Goal: Task Accomplishment & Management: Use online tool/utility

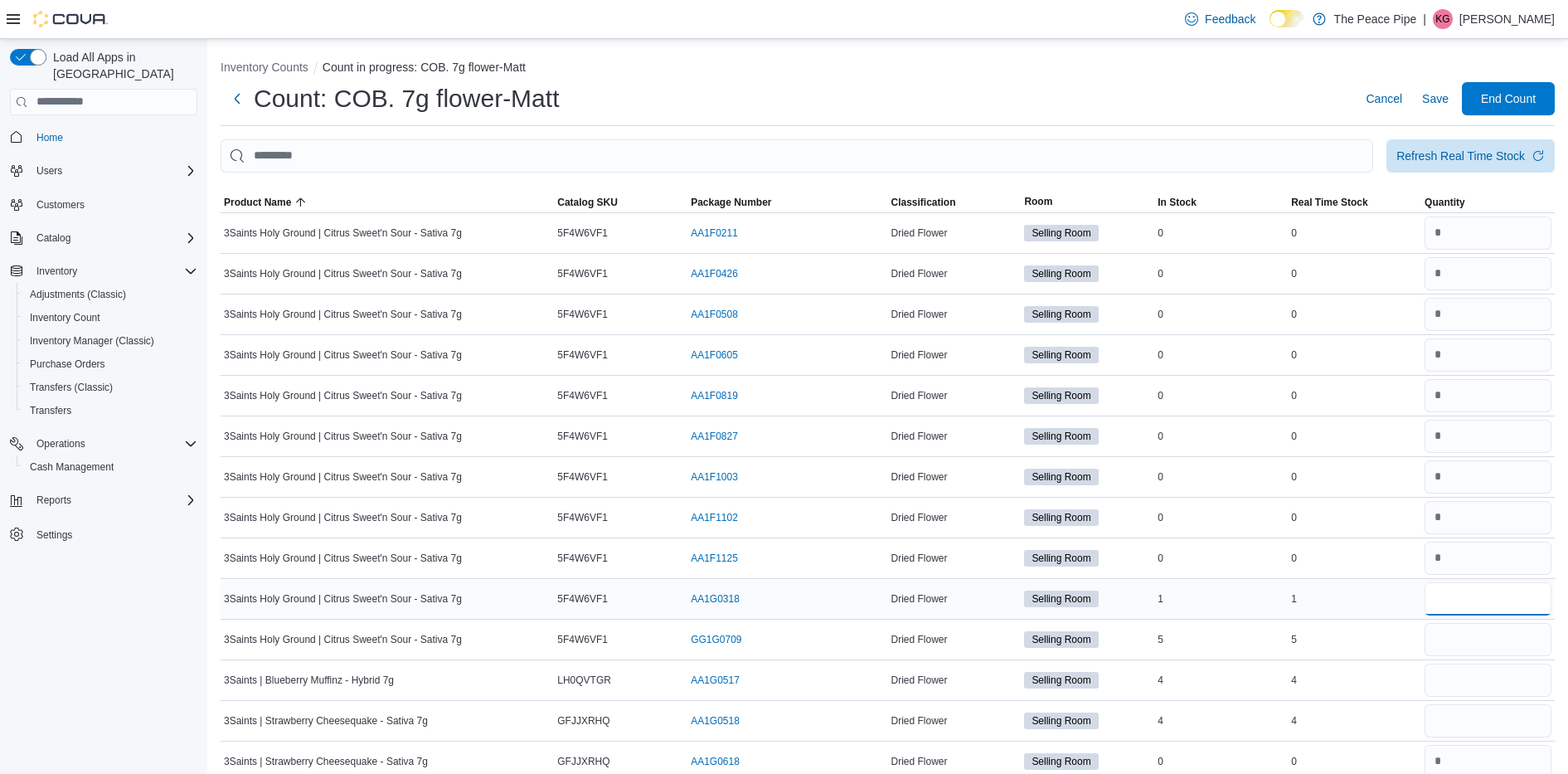
click at [1466, 598] on input "number" at bounding box center [1488, 598] width 127 height 33
type input "*"
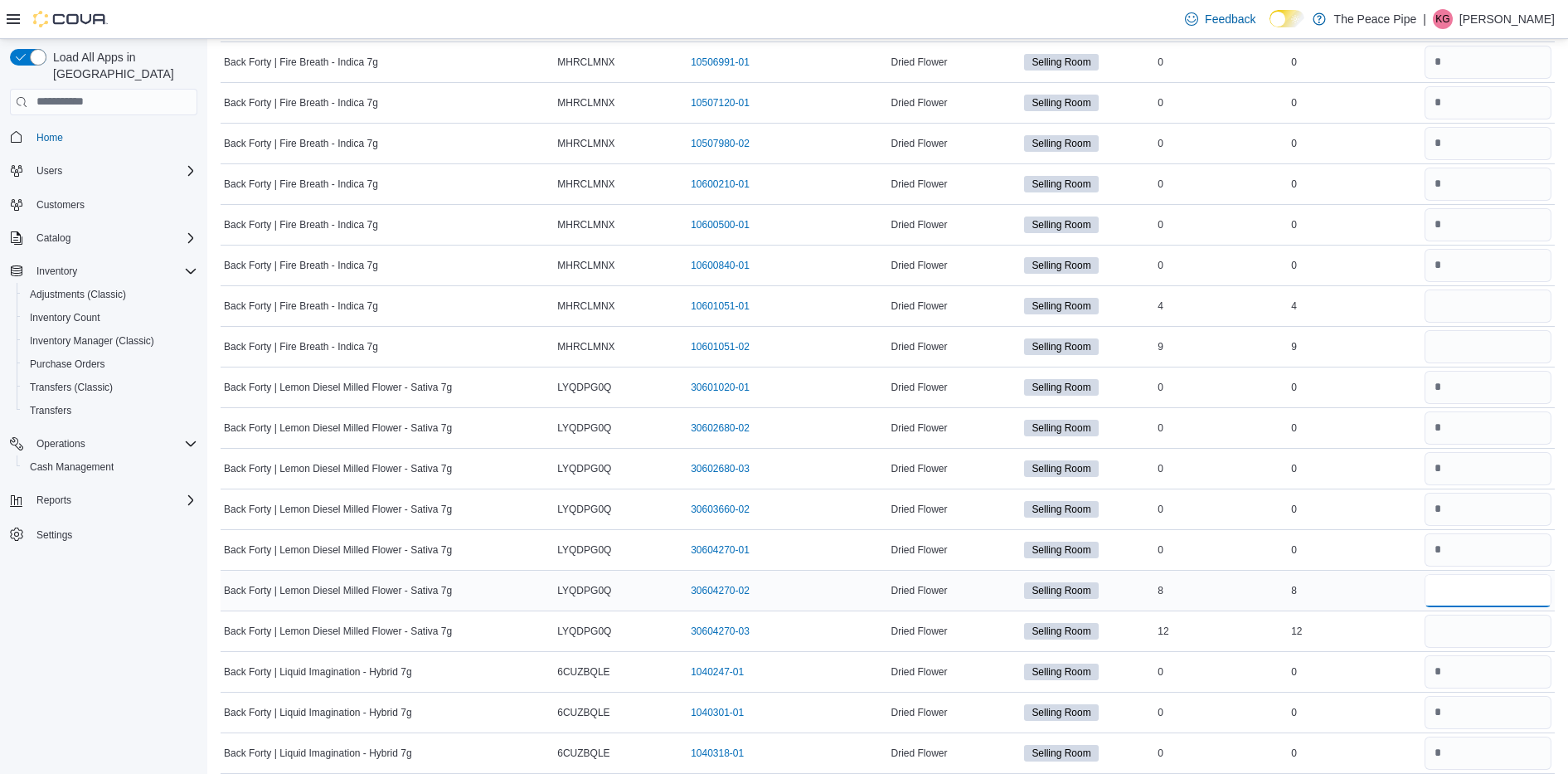
click at [1499, 589] on input "number" at bounding box center [1488, 590] width 127 height 33
type input "*"
click at [1482, 622] on input "number" at bounding box center [1488, 631] width 127 height 33
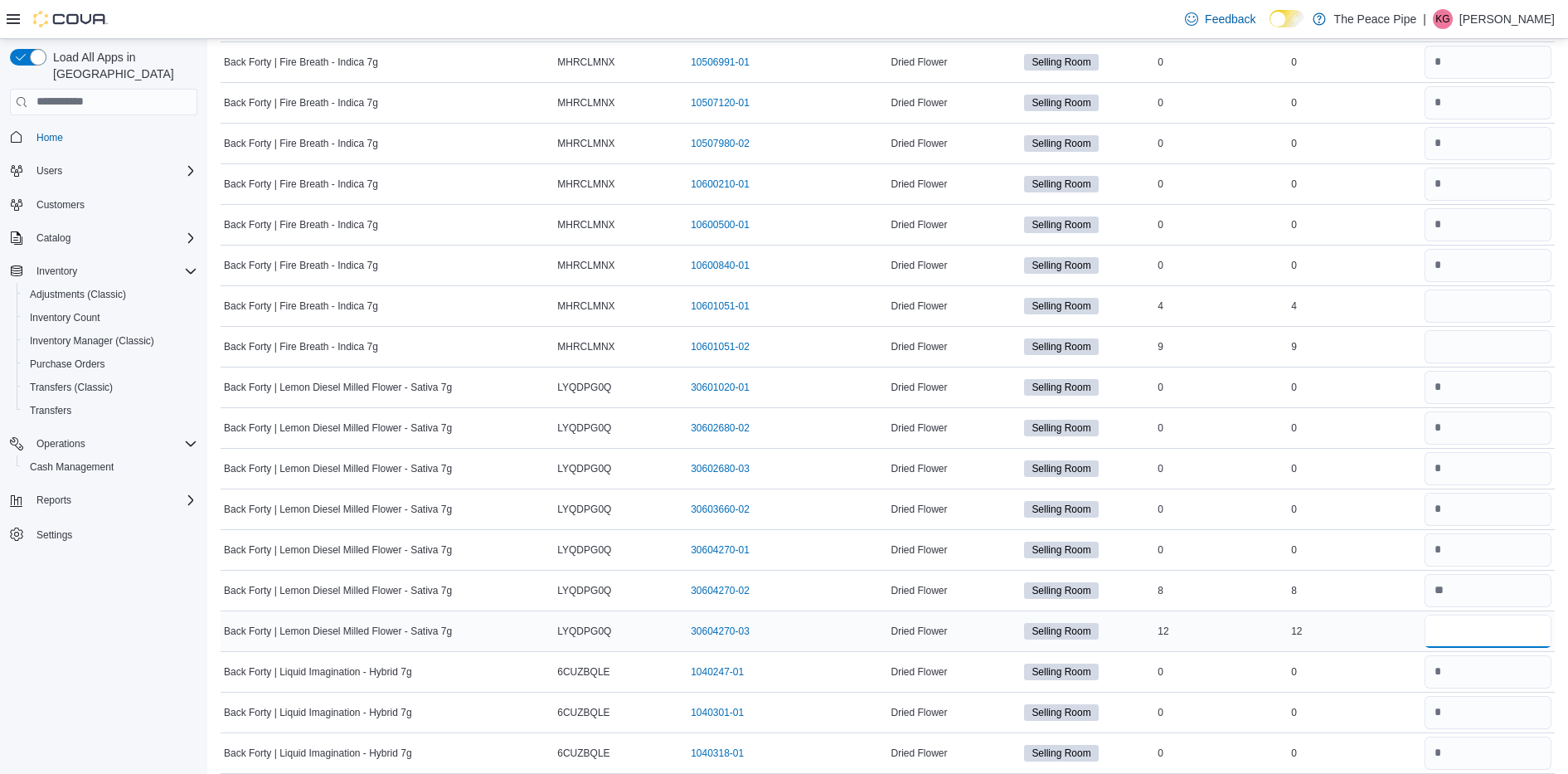
type input "**"
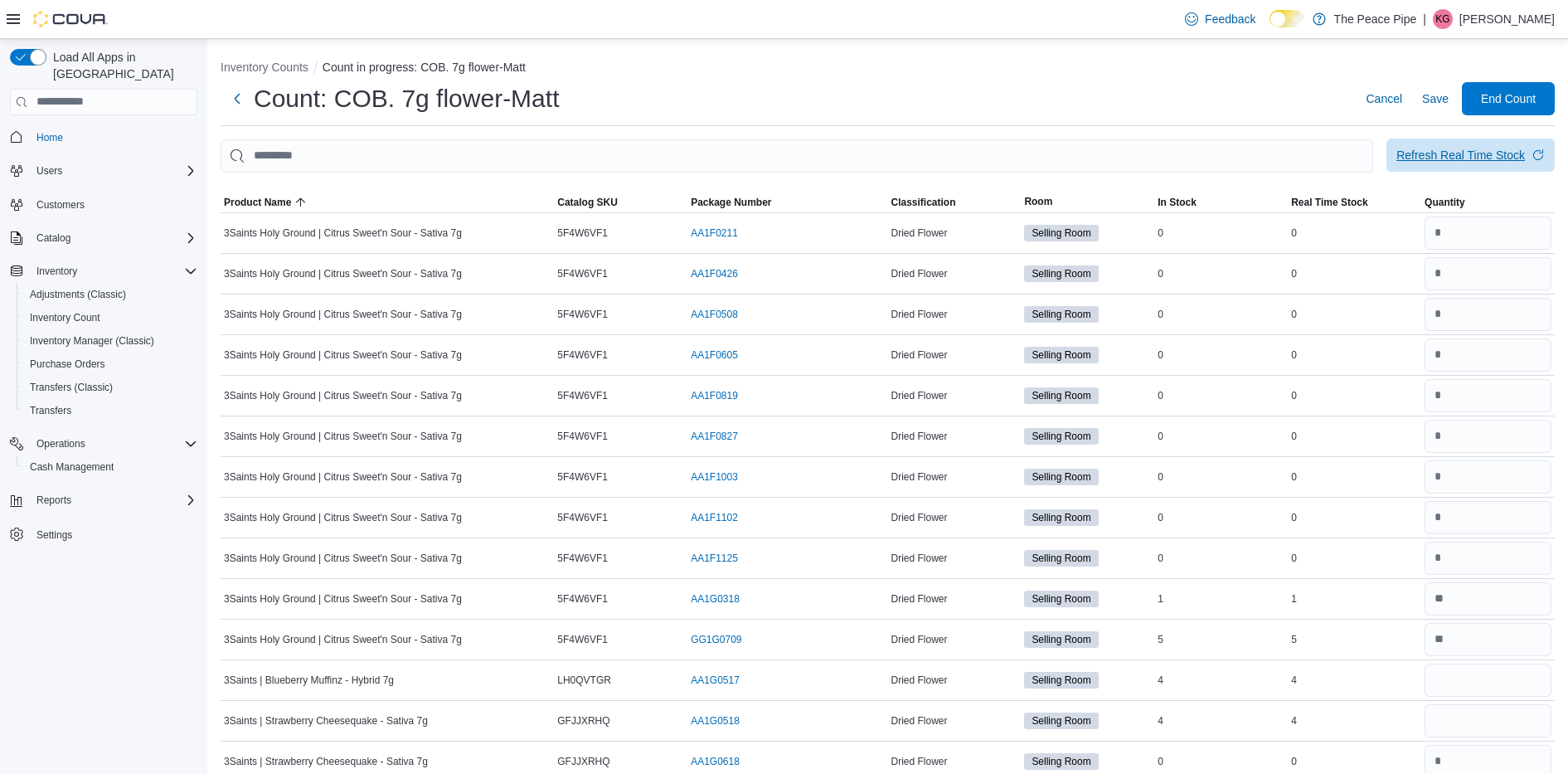
click at [1478, 164] on span "Refresh Real Time Stock" at bounding box center [1470, 154] width 149 height 33
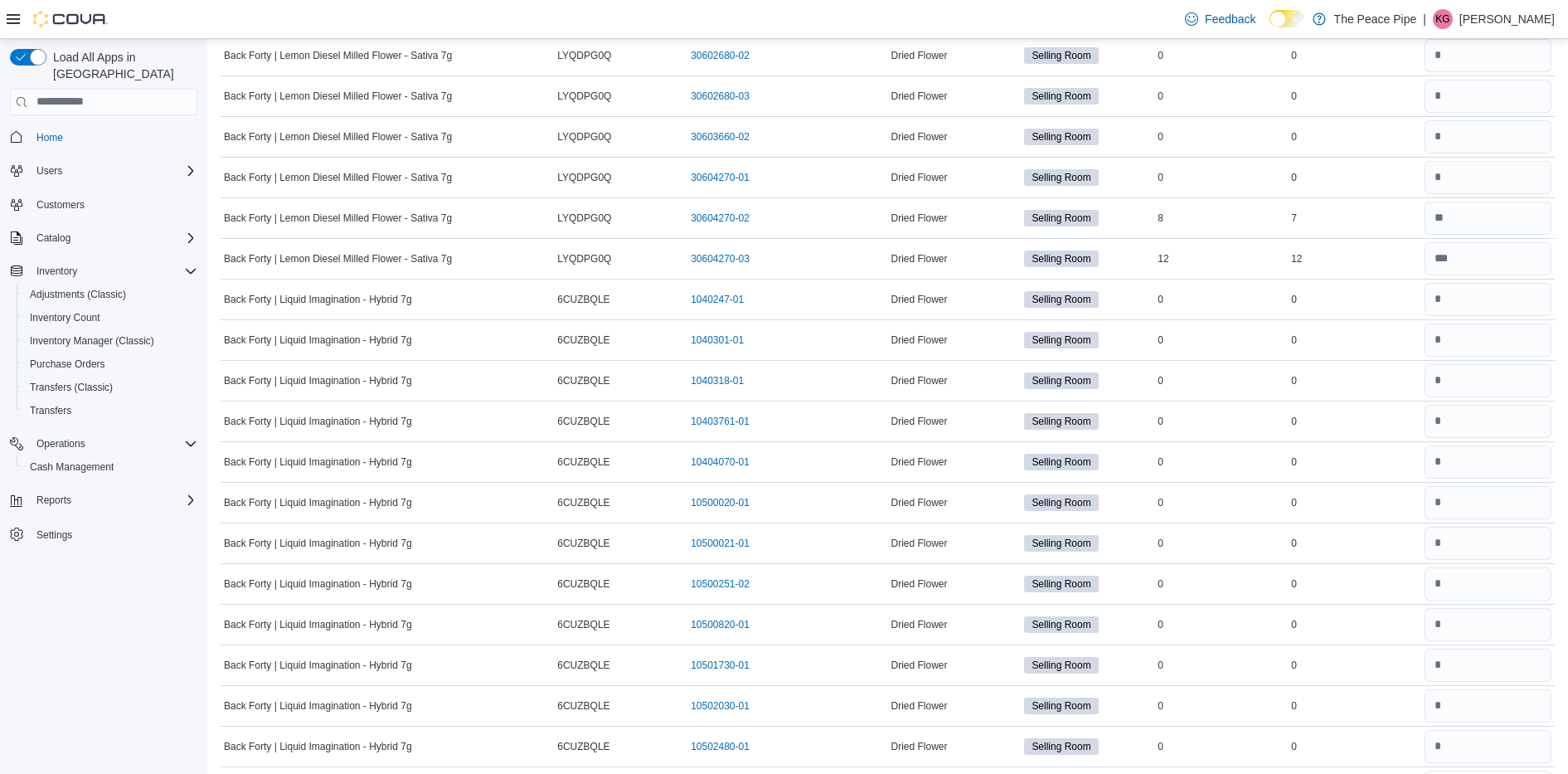
scroll to position [1459, 0]
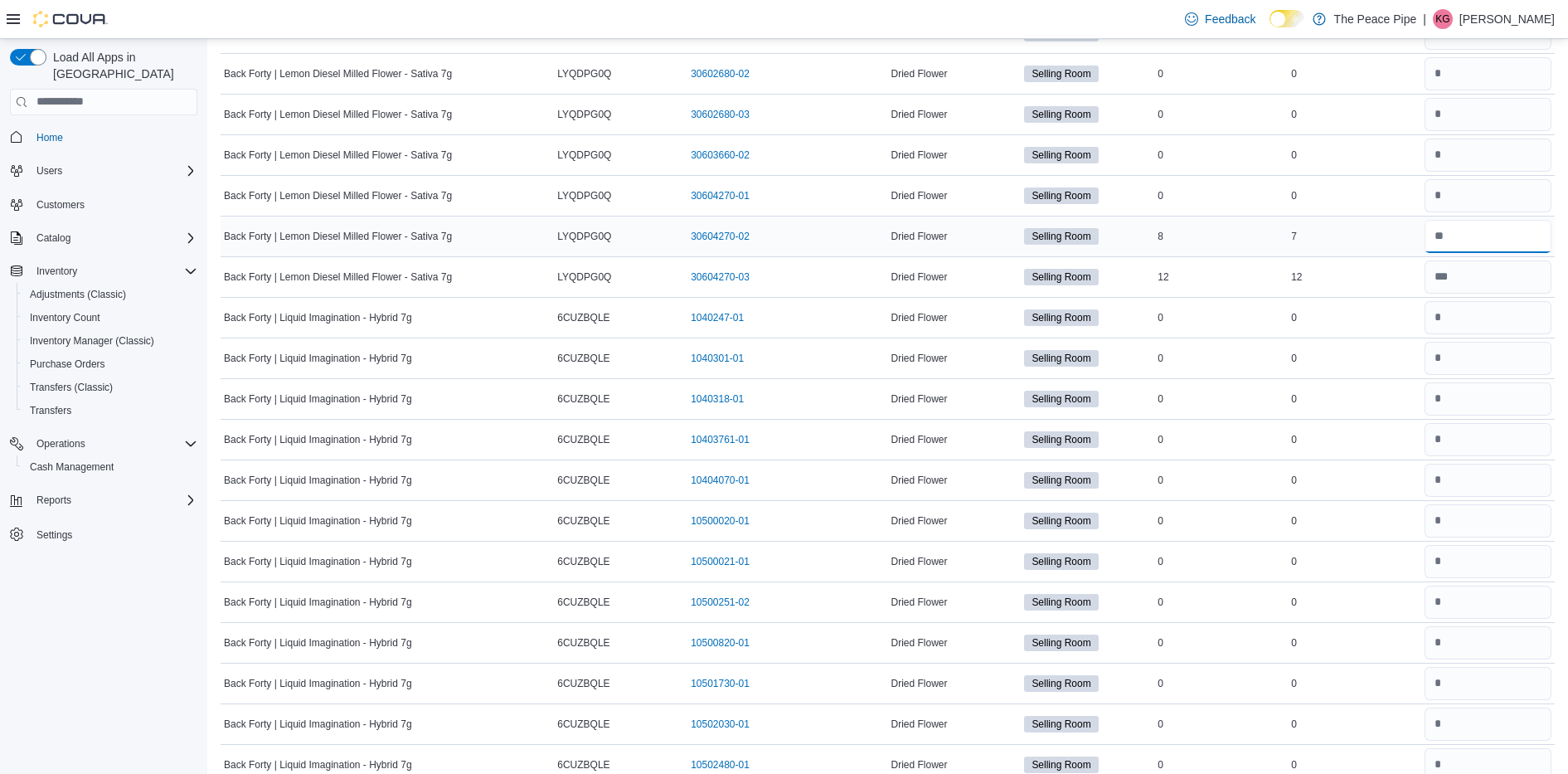
click at [1493, 237] on input "number" at bounding box center [1488, 236] width 127 height 33
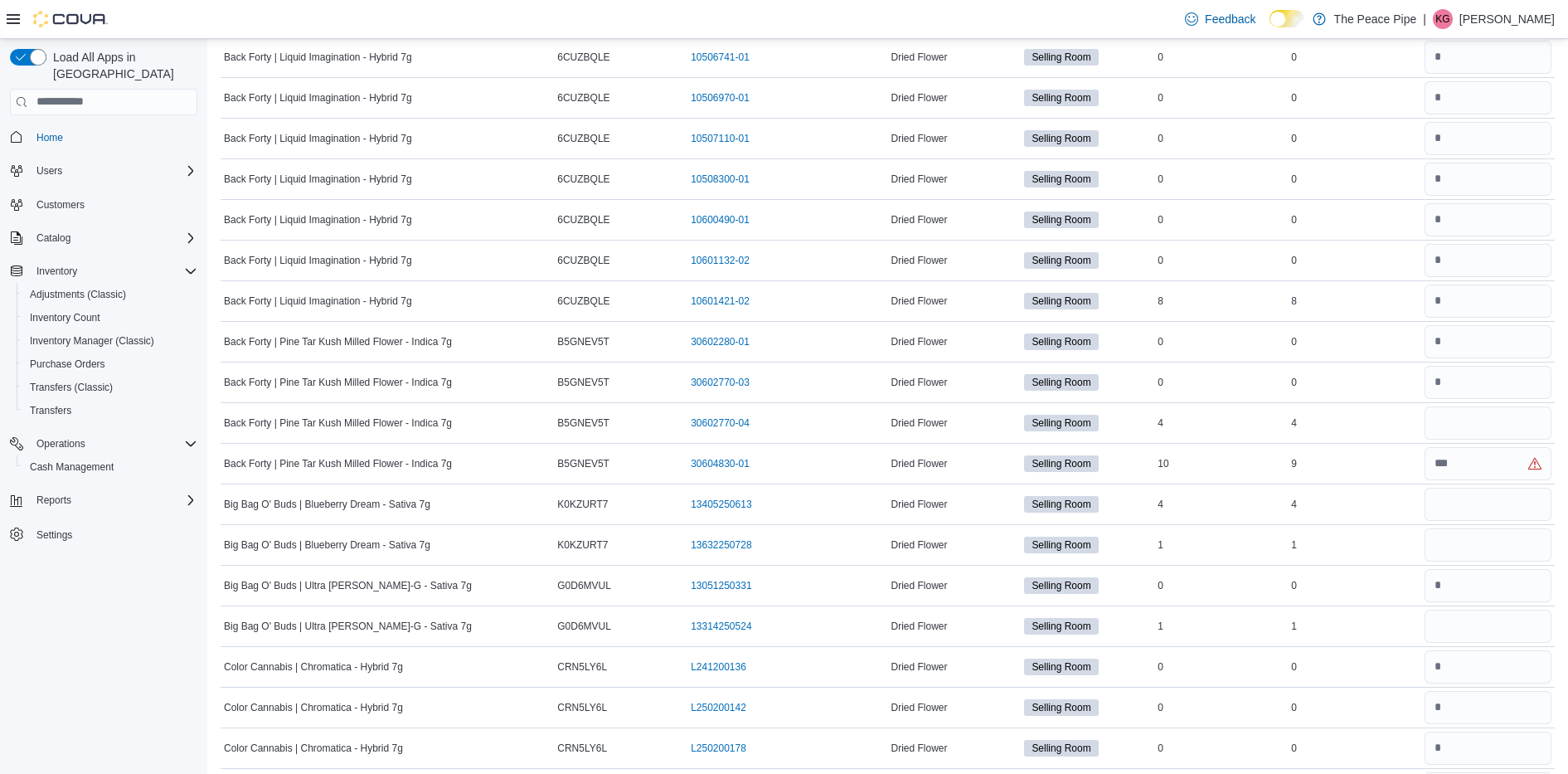
scroll to position [2452, 0]
type input "*"
click at [1490, 295] on input "number" at bounding box center [1488, 299] width 127 height 33
type input "*"
click at [1466, 418] on input "number" at bounding box center [1488, 421] width 127 height 33
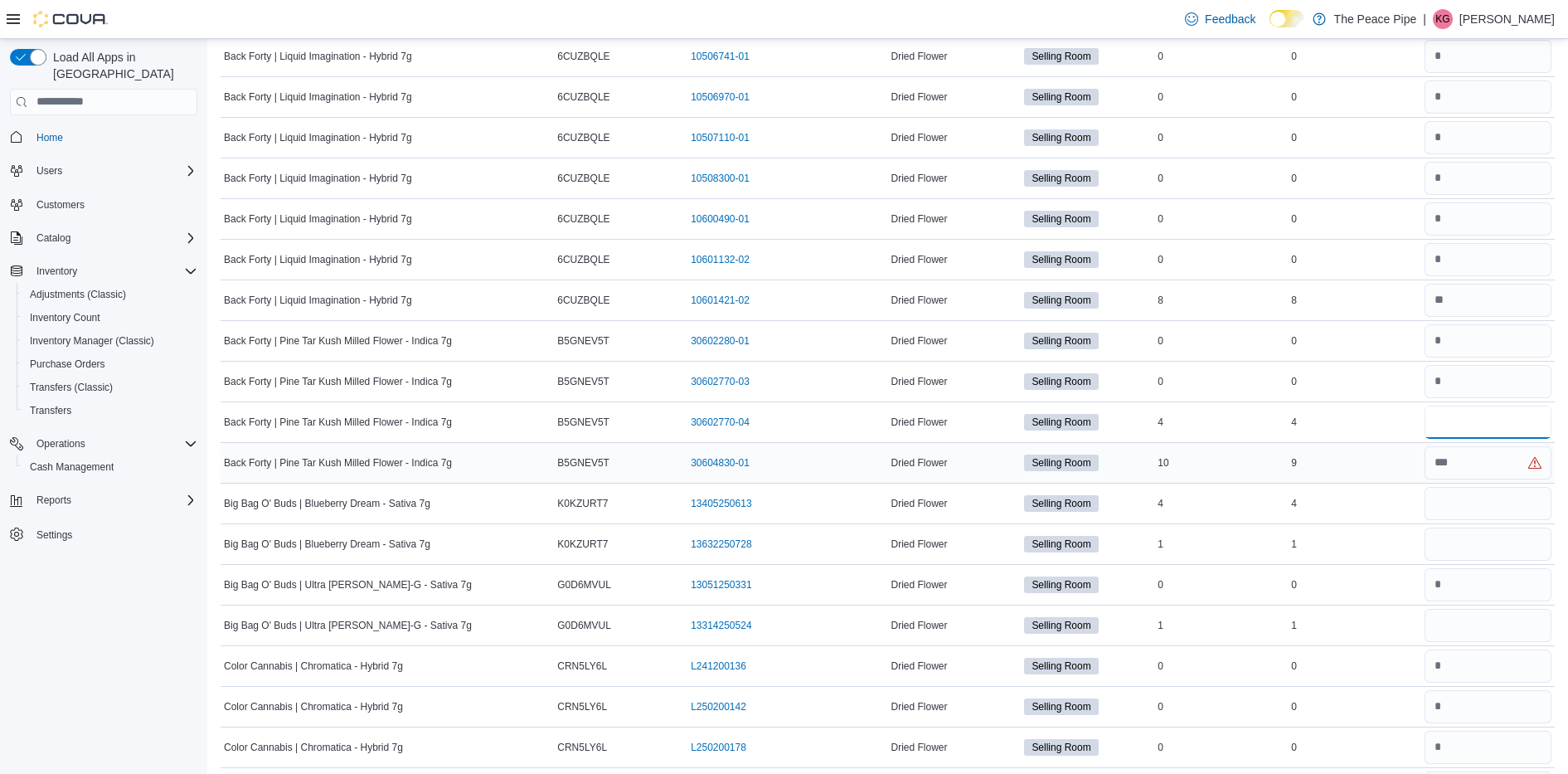
type input "*"
click at [1460, 461] on input "number" at bounding box center [1488, 462] width 127 height 33
type input "*"
click at [1464, 508] on input "number" at bounding box center [1488, 503] width 127 height 33
type input "*"
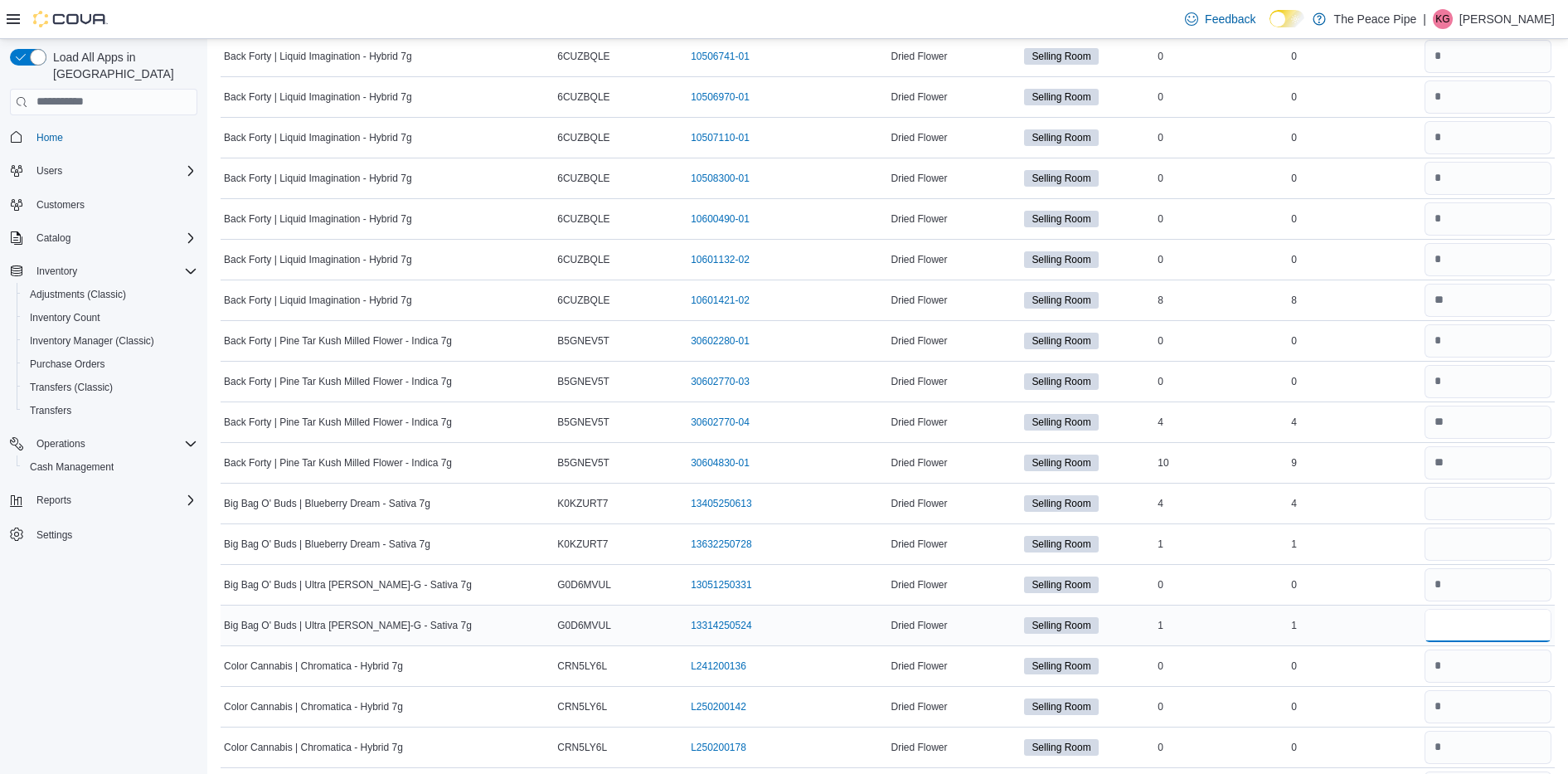
click at [1461, 633] on input "number" at bounding box center [1488, 624] width 127 height 33
type input "*"
click at [1468, 551] on input "number" at bounding box center [1488, 544] width 127 height 33
type input "*"
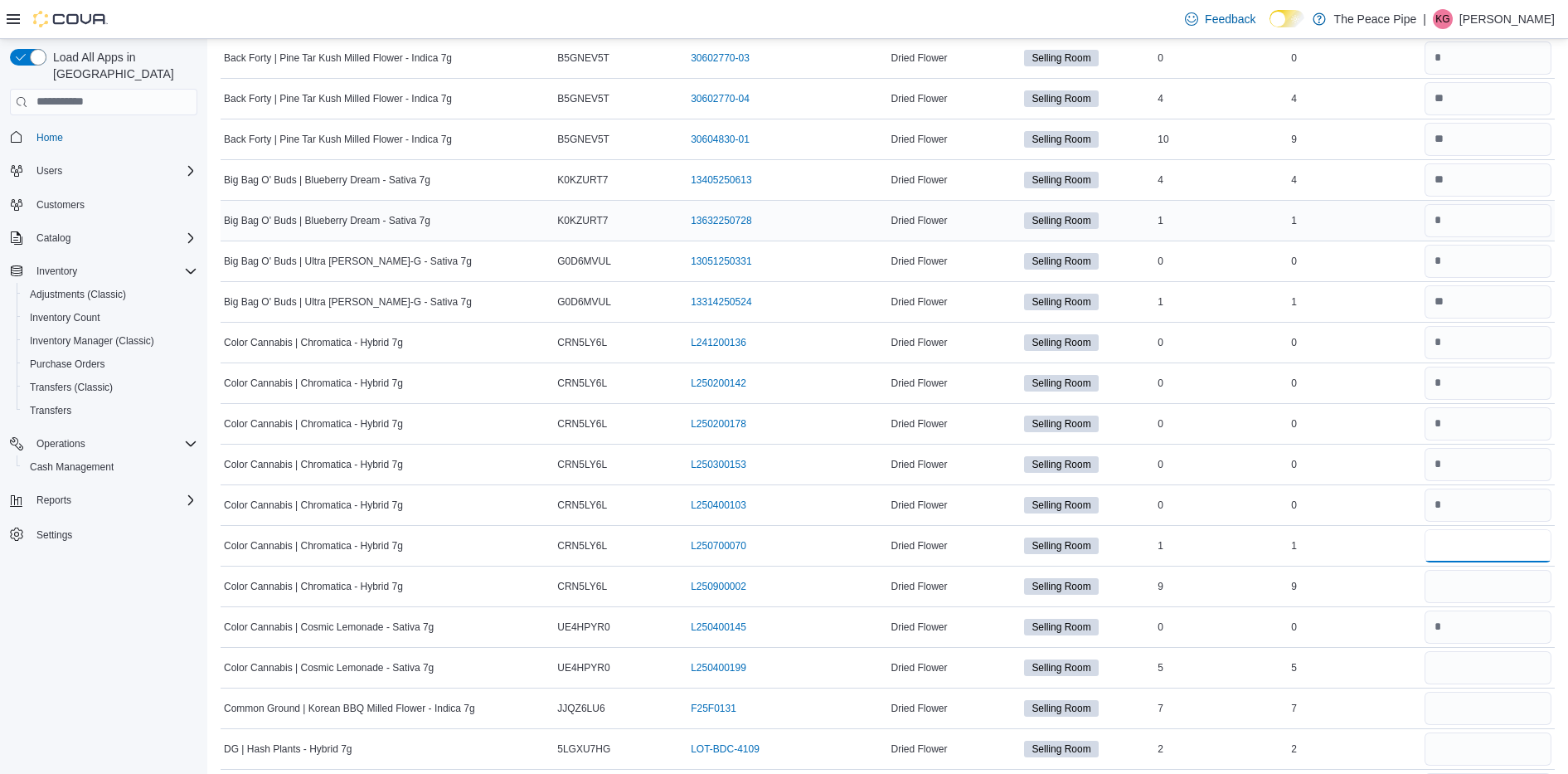
click at [1468, 551] on input "number" at bounding box center [1488, 545] width 127 height 33
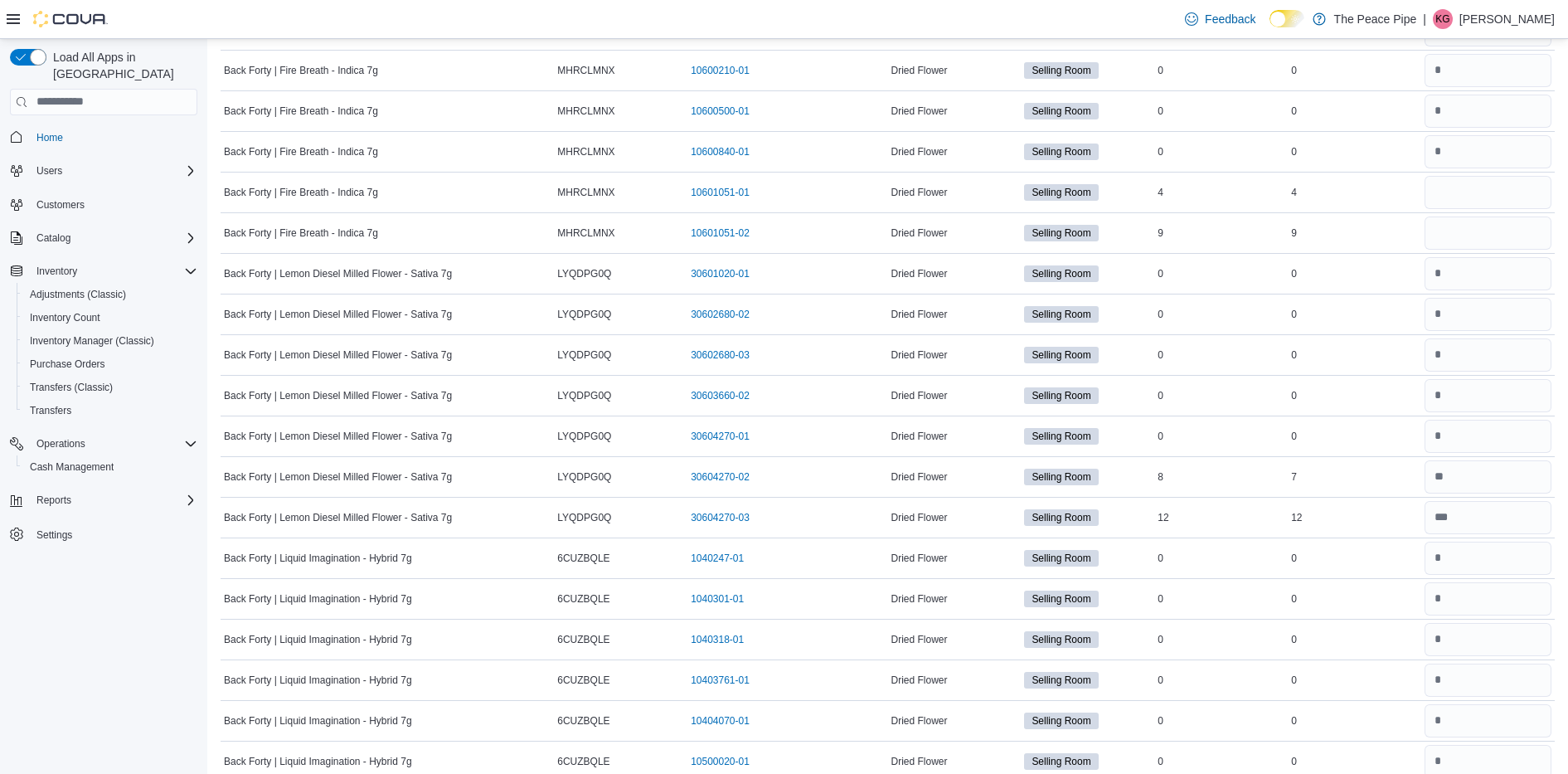
scroll to position [1206, 0]
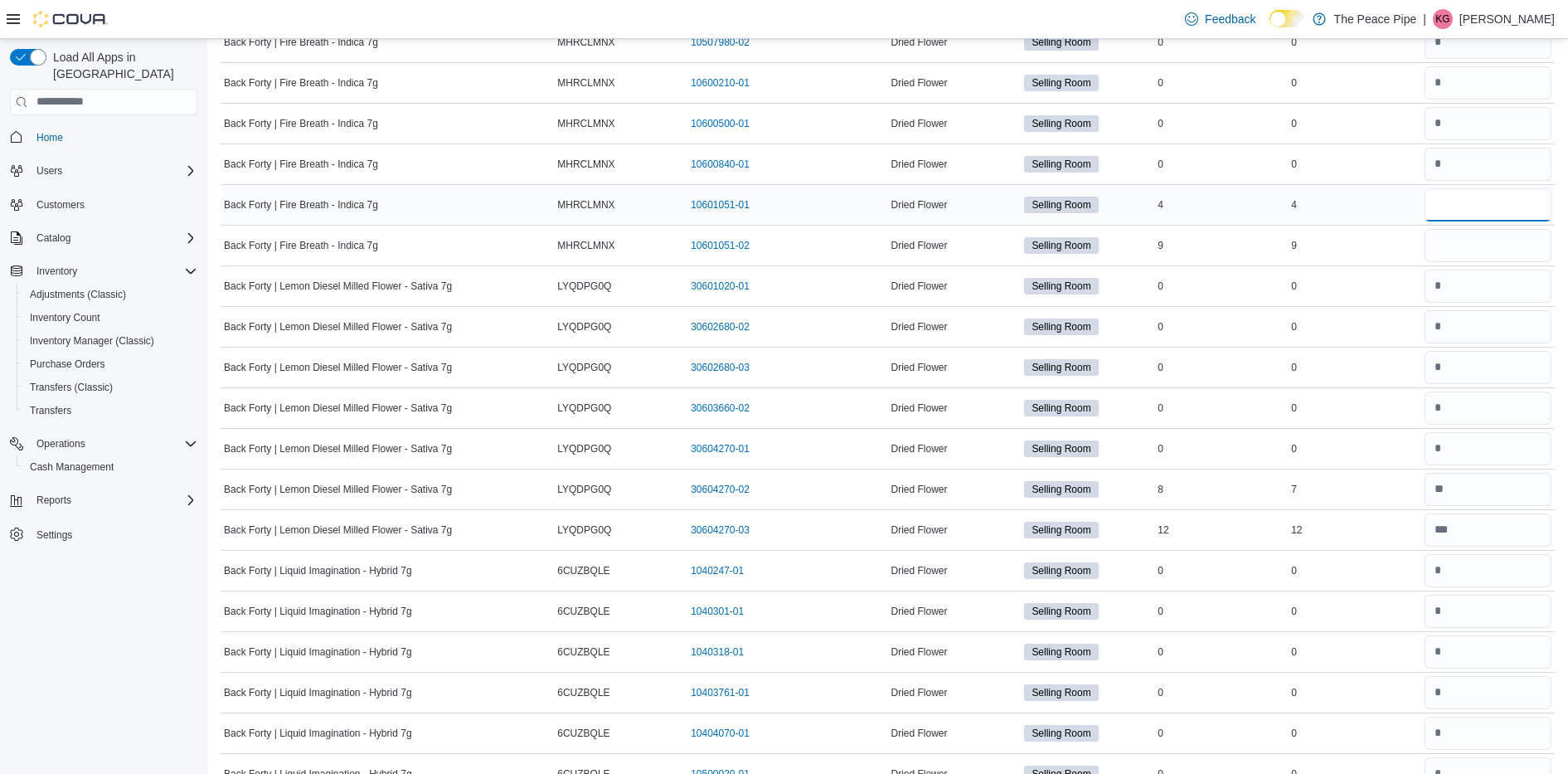
click at [1456, 197] on input "number" at bounding box center [1488, 204] width 127 height 33
type input "*"
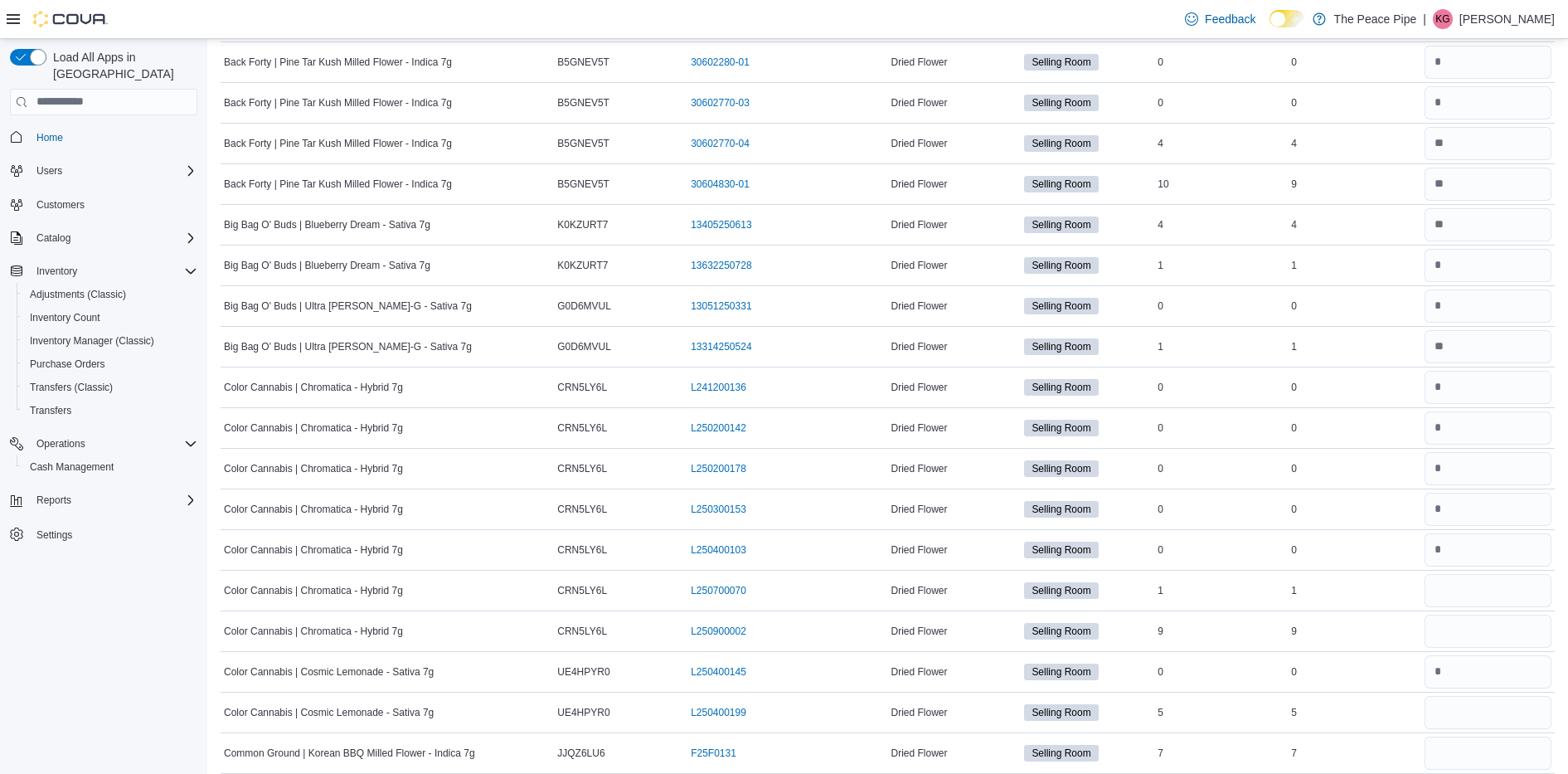
scroll to position [2741, 0]
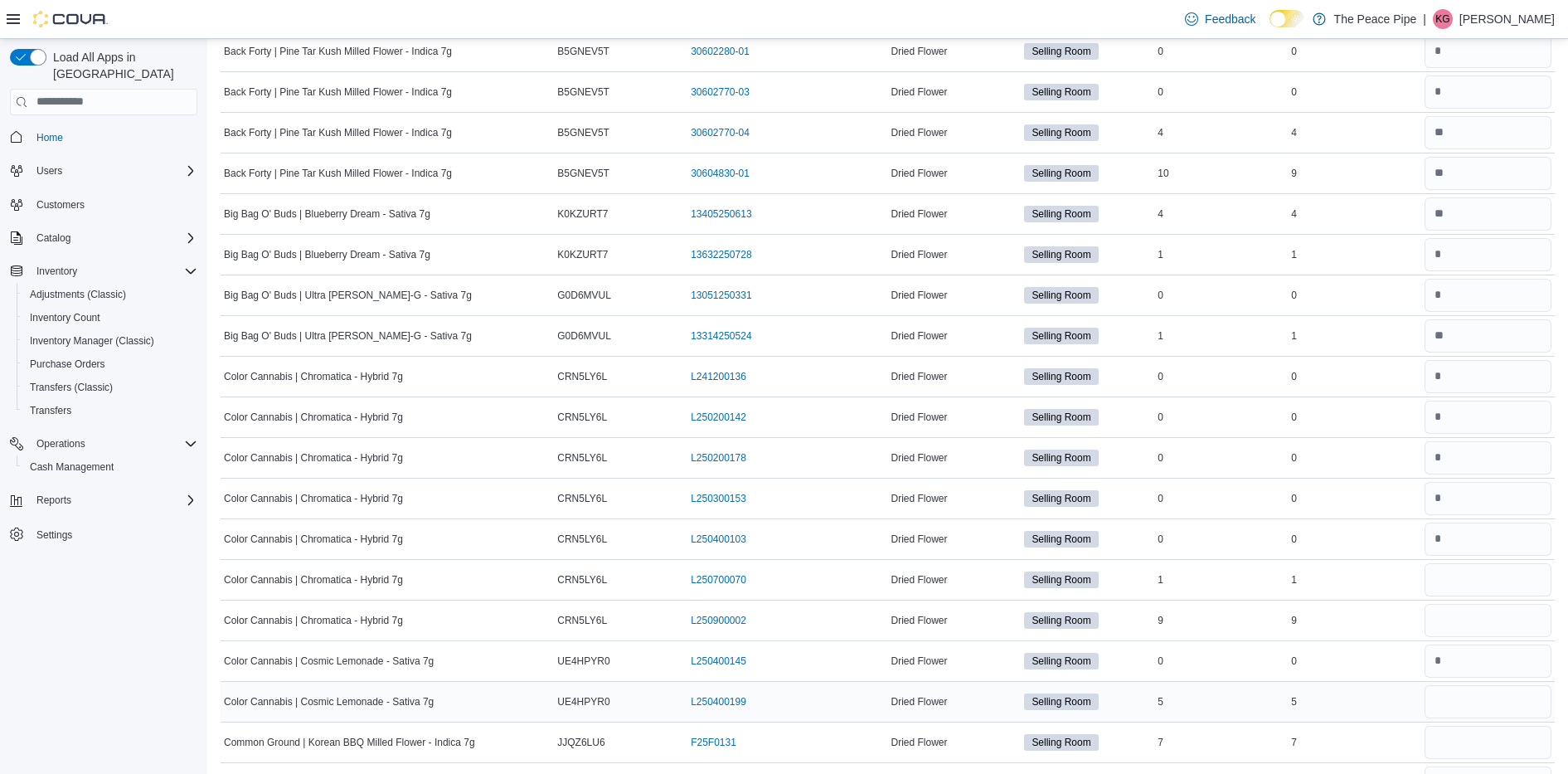
type input "*"
click at [1493, 706] on input "number" at bounding box center [1488, 701] width 127 height 33
type input "*"
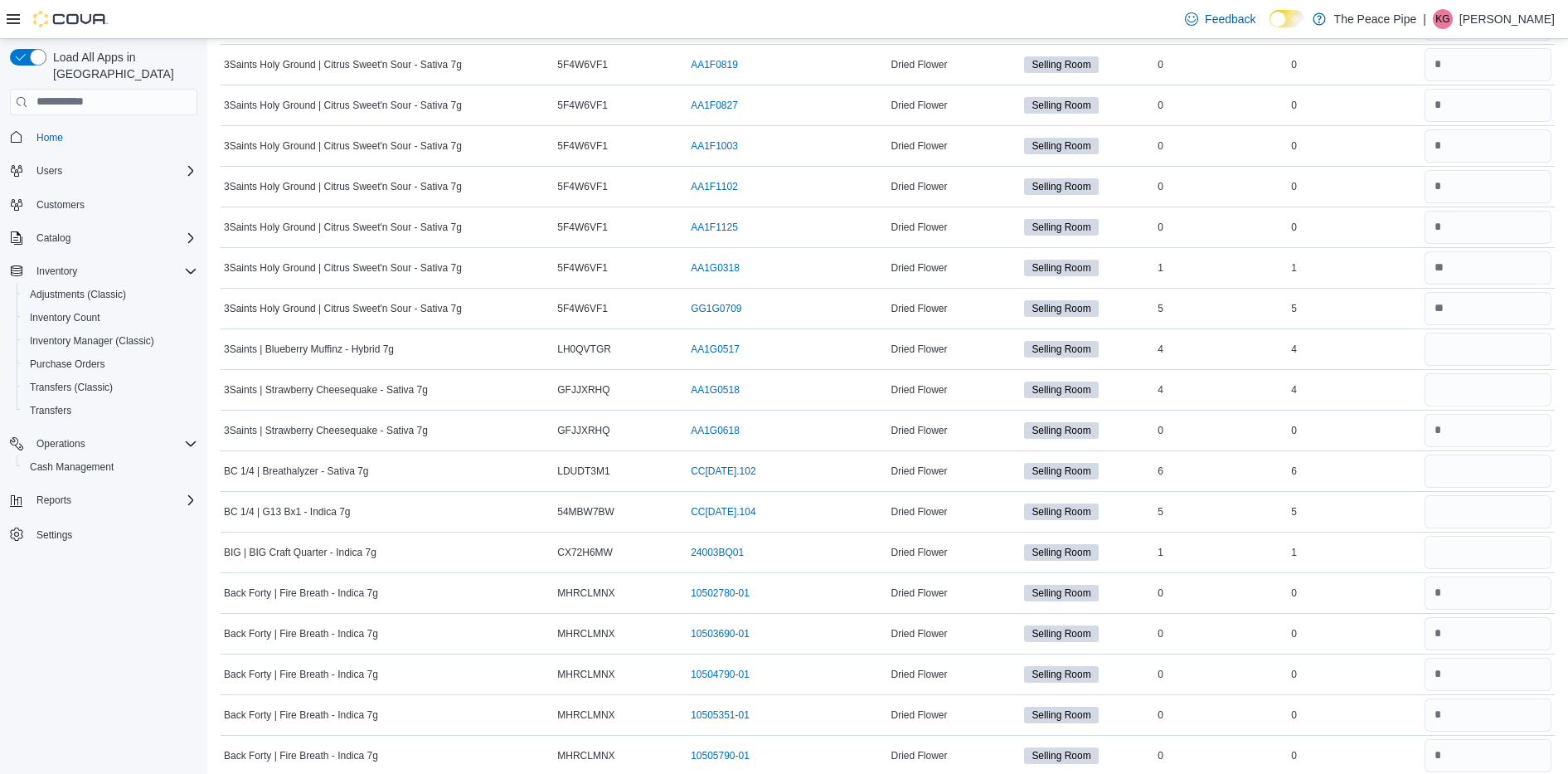
scroll to position [331, 0]
click at [1478, 461] on input "number" at bounding box center [1488, 470] width 127 height 33
type input "*"
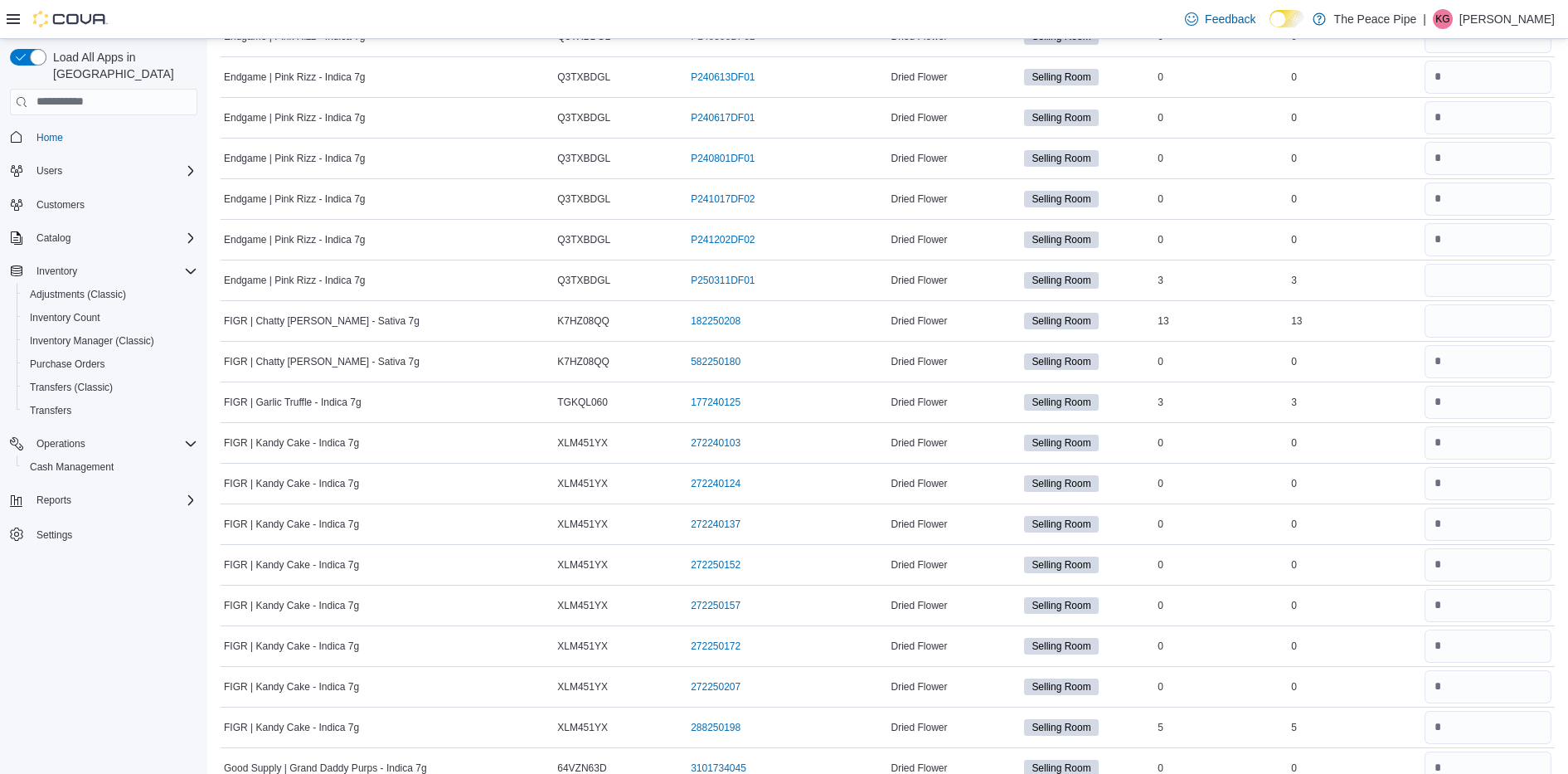
scroll to position [4015, 0]
click at [1507, 328] on input "number" at bounding box center [1488, 321] width 127 height 33
type input "*"
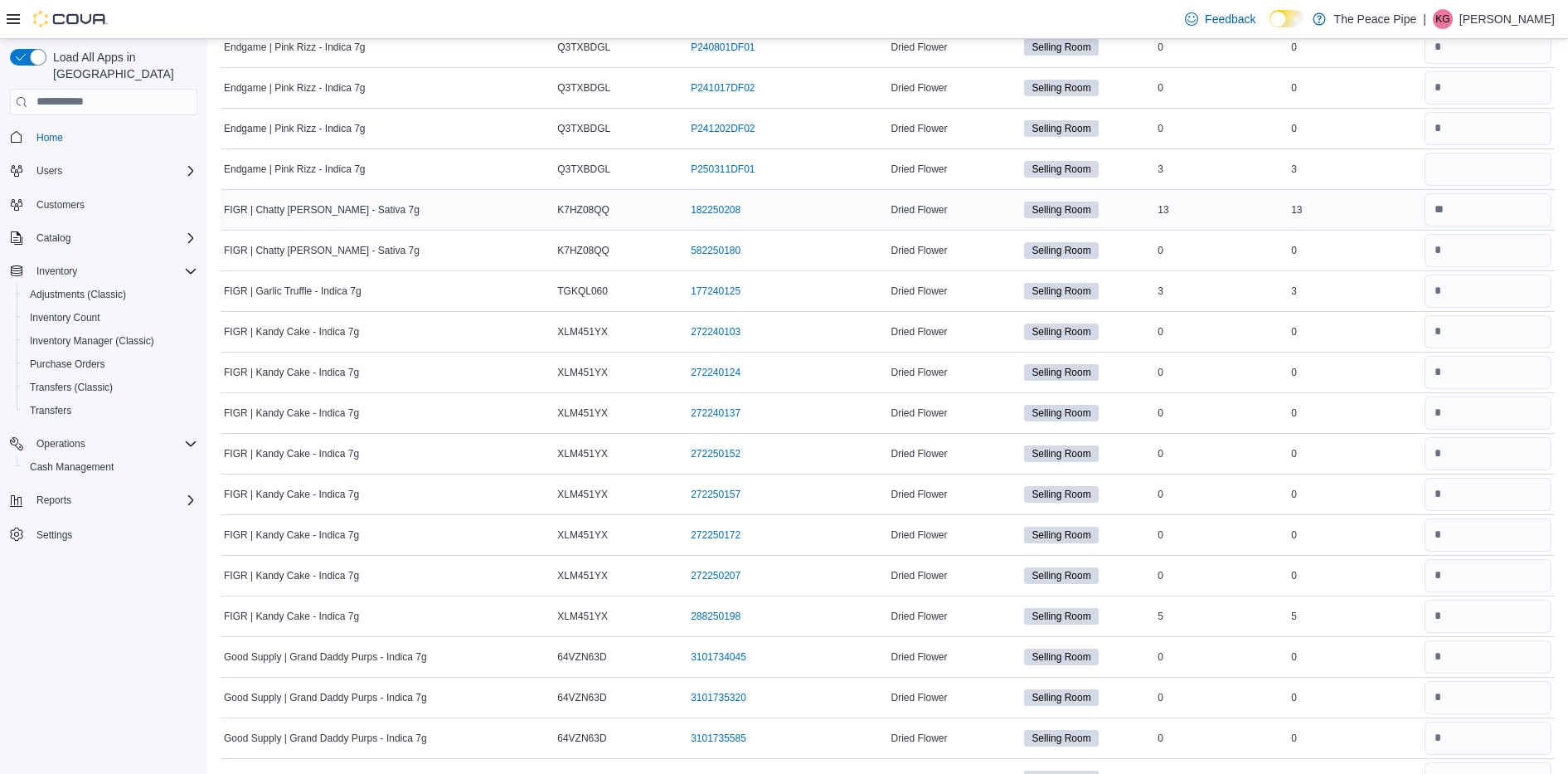
scroll to position [4128, 0]
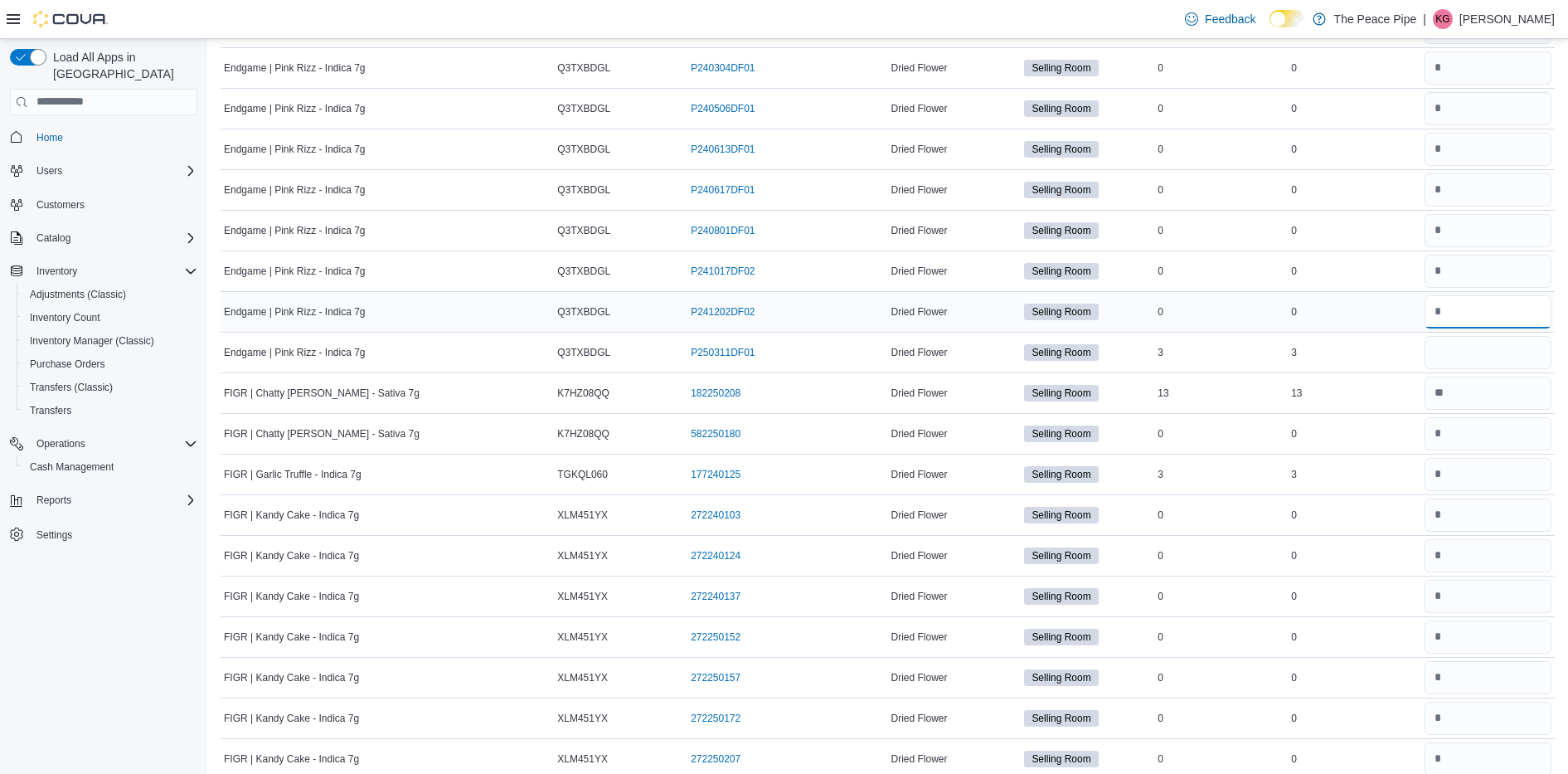
click at [1506, 328] on input "number" at bounding box center [1488, 311] width 127 height 33
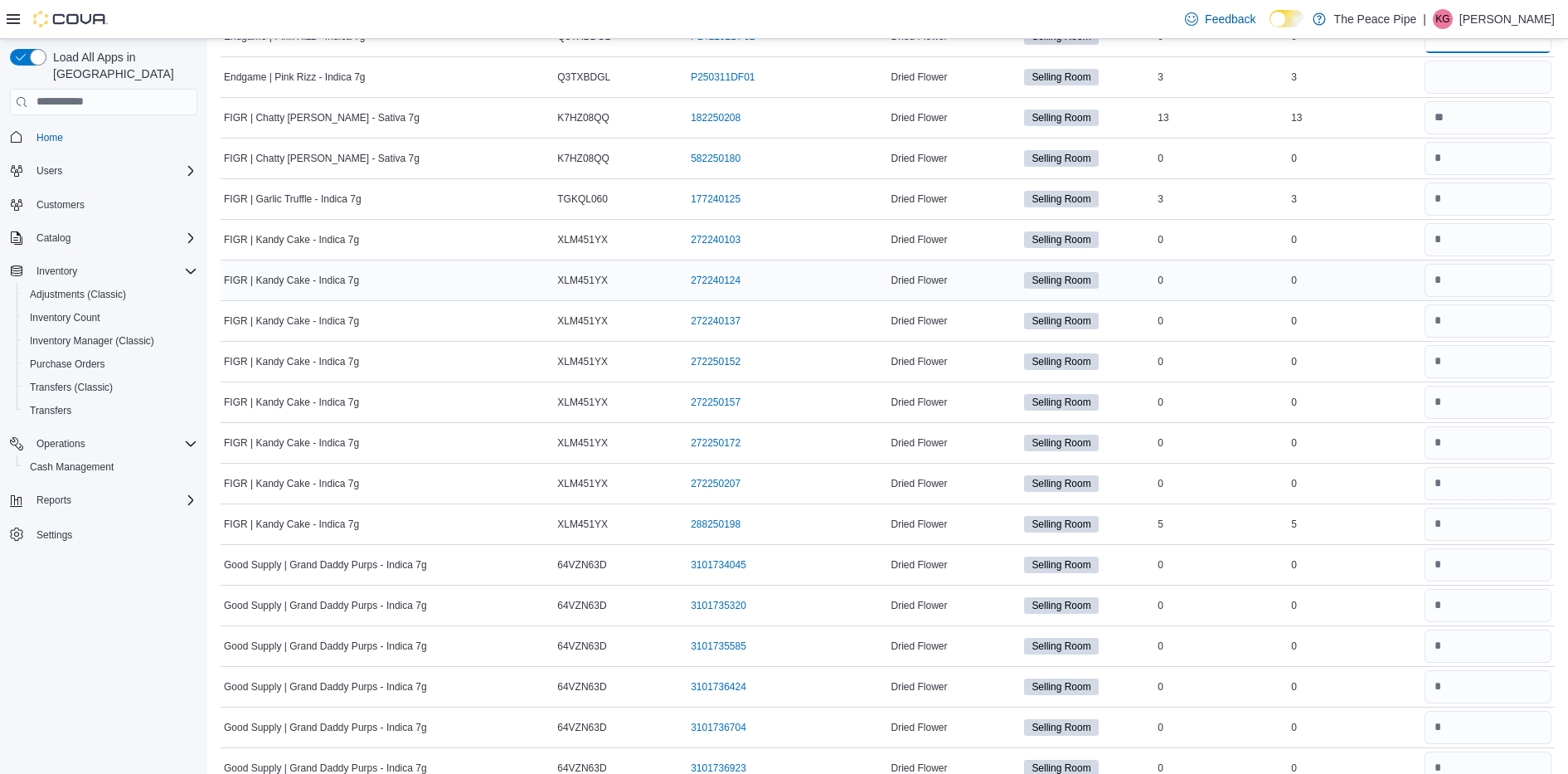
scroll to position [4223, 0]
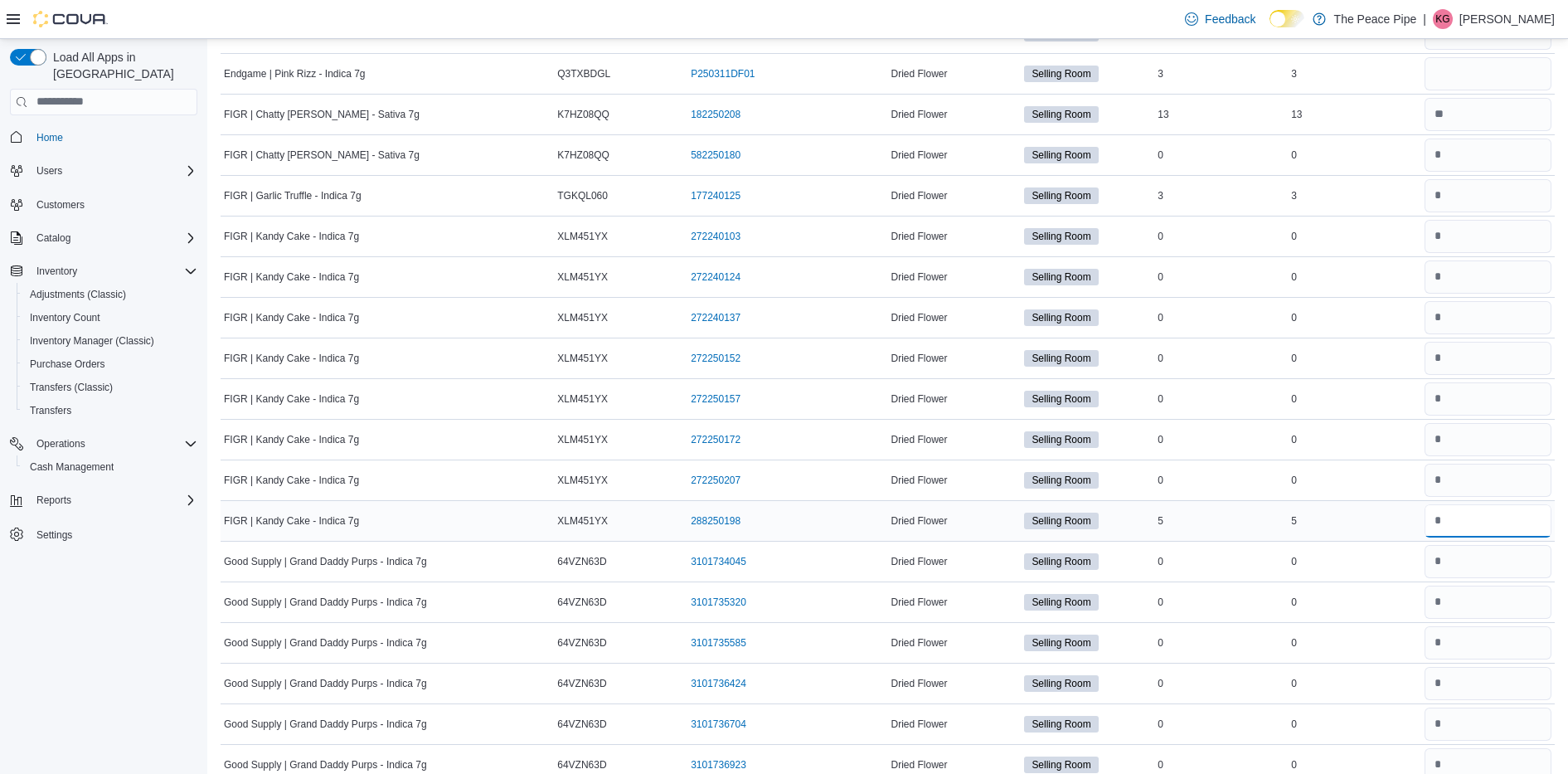
click at [1464, 513] on input "number" at bounding box center [1488, 520] width 127 height 33
type input "*"
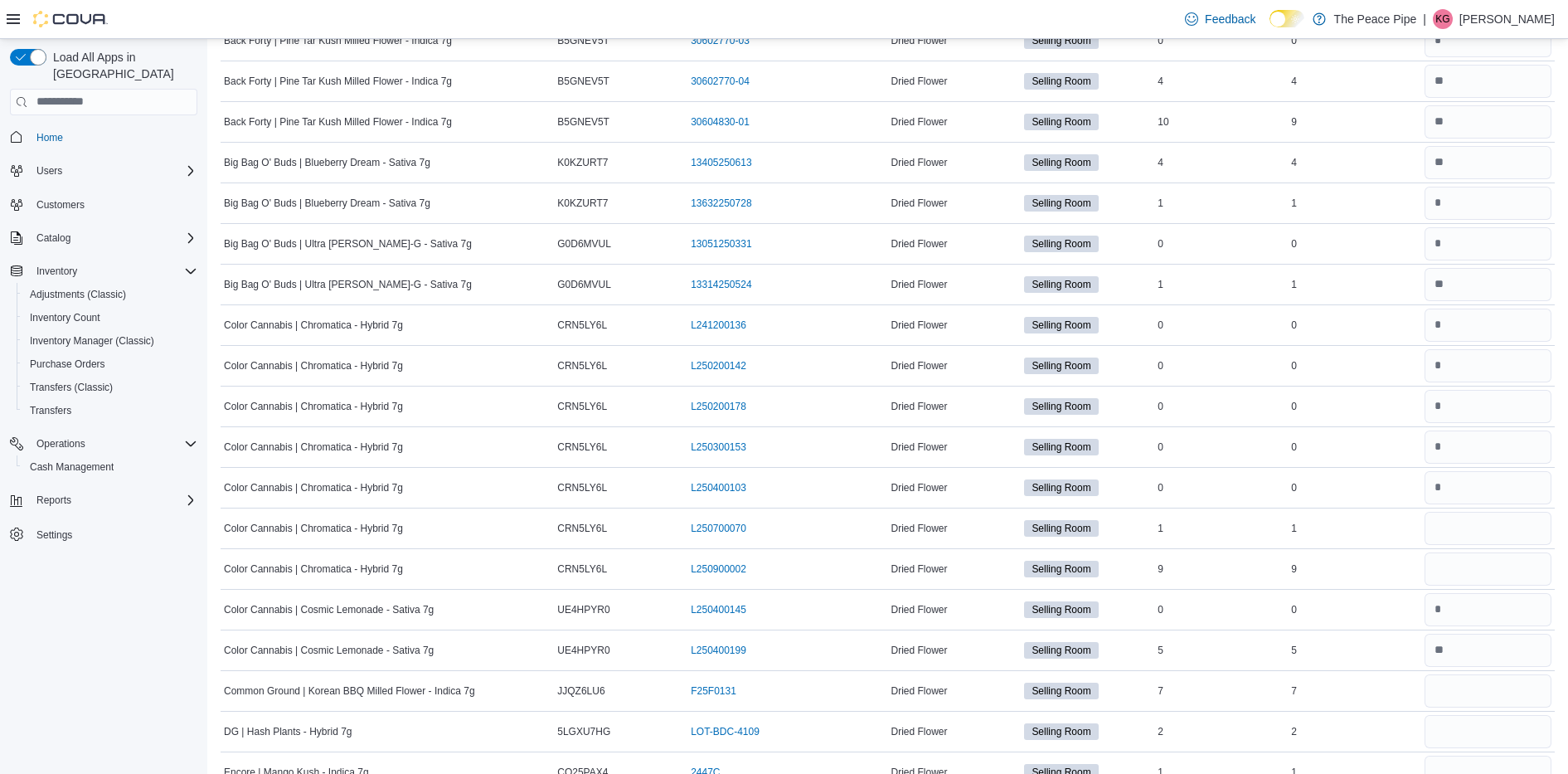
scroll to position [2795, 0]
click at [1464, 512] on input "number" at bounding box center [1488, 526] width 127 height 33
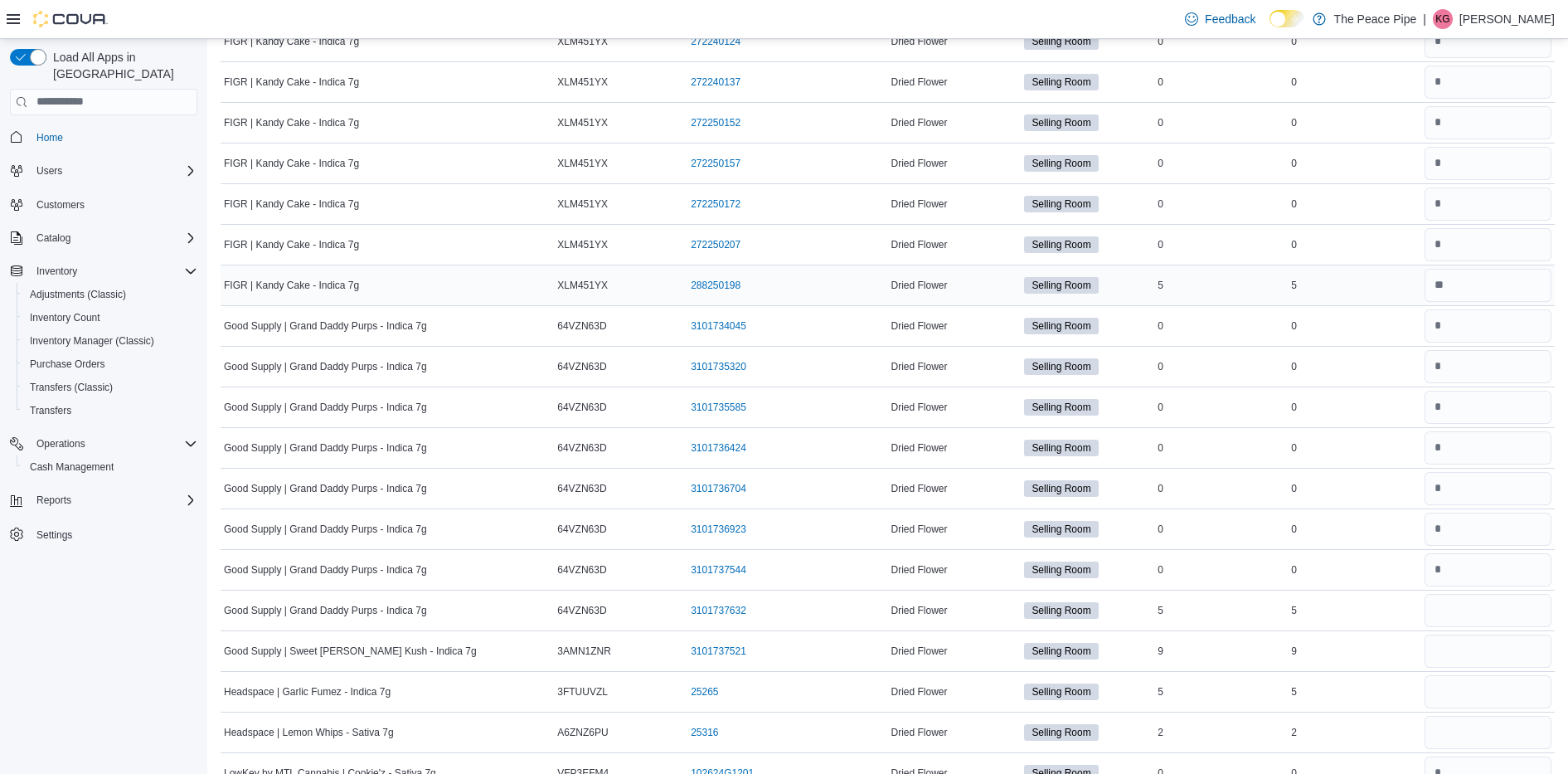
scroll to position [4520, 0]
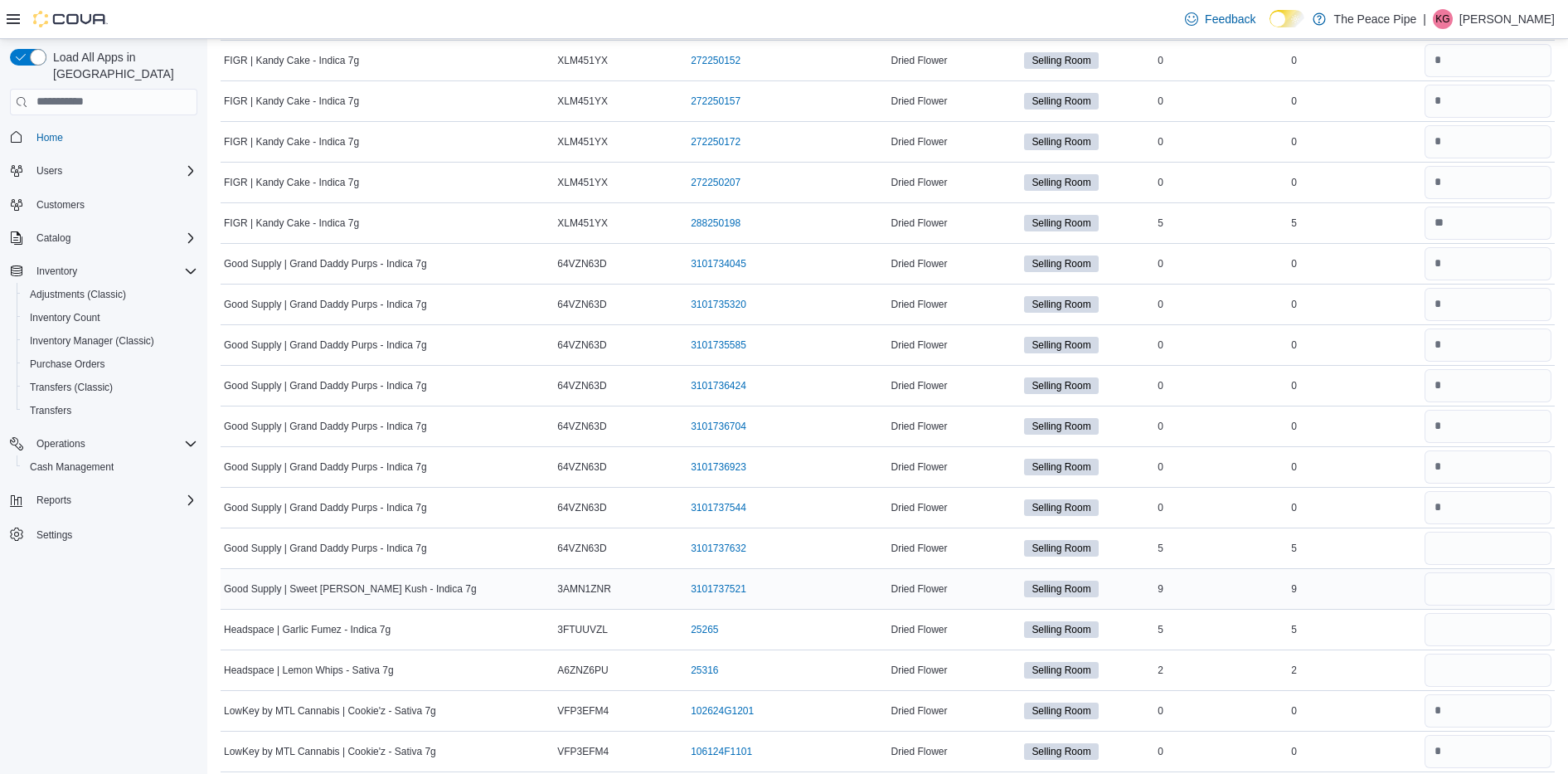
type input "*"
click at [1459, 587] on input "number" at bounding box center [1488, 588] width 127 height 33
type input "*"
click at [1469, 542] on input "number" at bounding box center [1488, 548] width 127 height 33
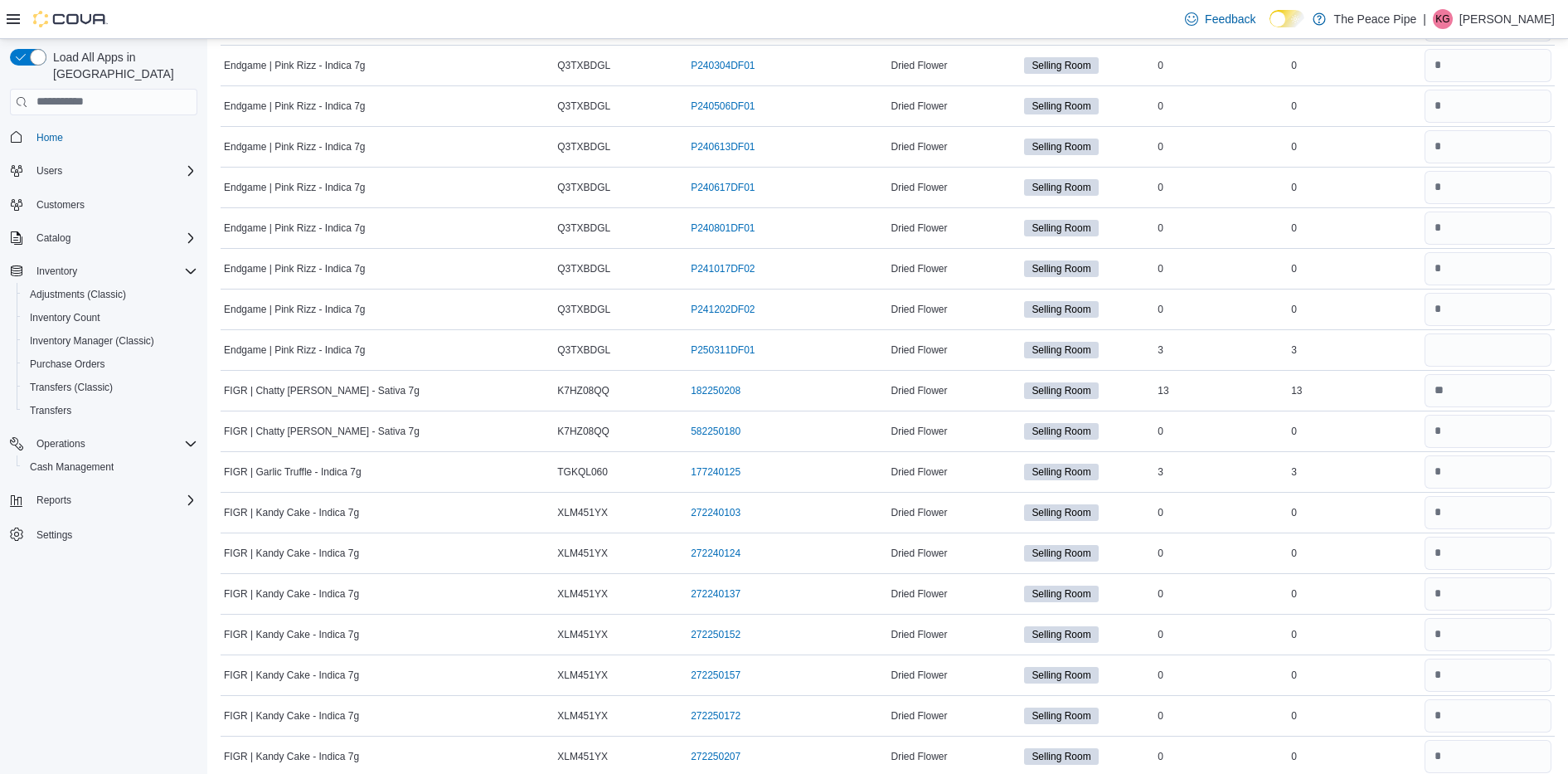
type input "*"
click at [1154, 308] on div "Selling Room" at bounding box center [1087, 309] width 134 height 23
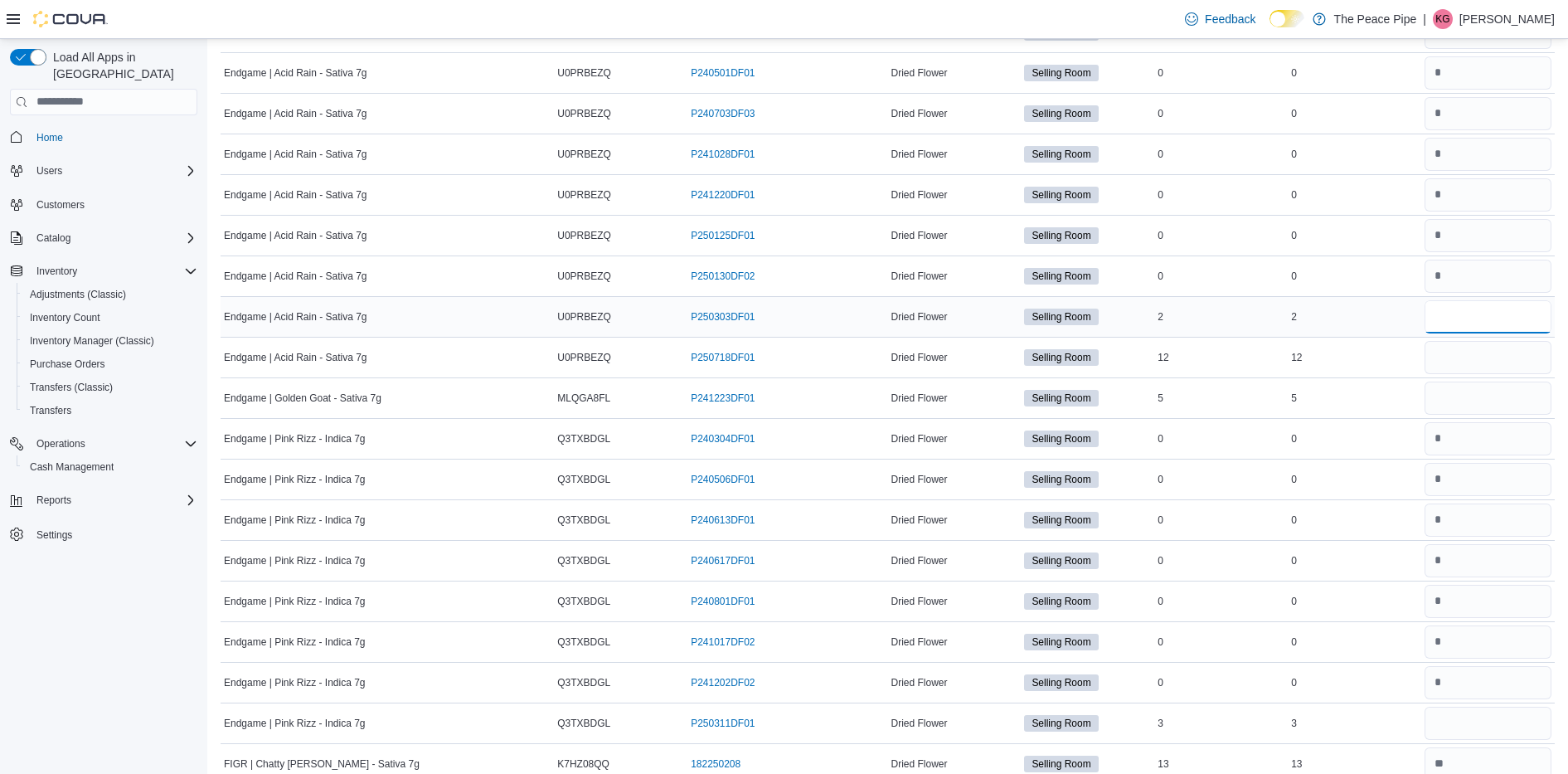
click at [1462, 310] on input "number" at bounding box center [1488, 316] width 127 height 33
click at [1466, 350] on input "number" at bounding box center [1488, 357] width 127 height 33
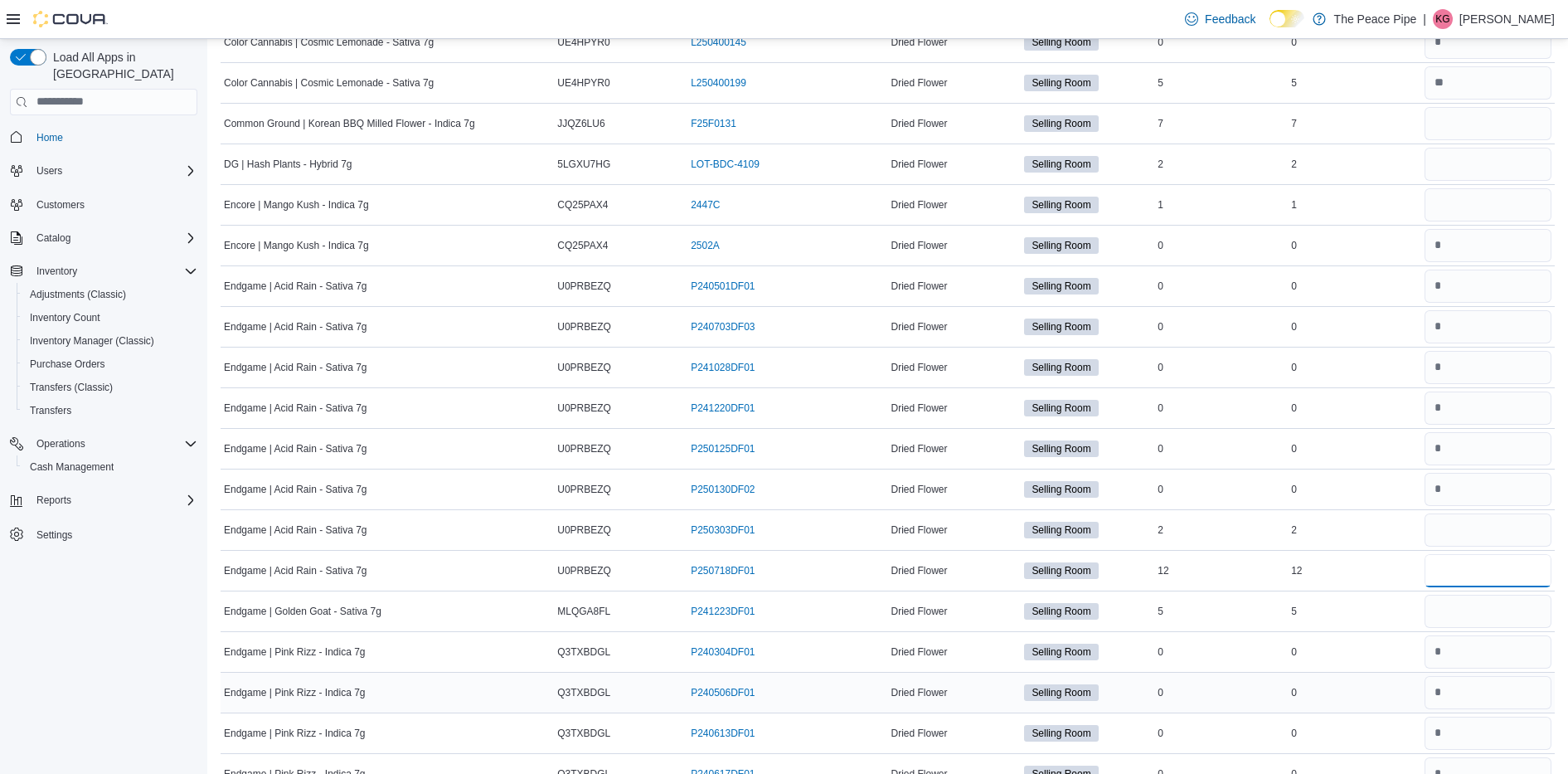
scroll to position [3311, 0]
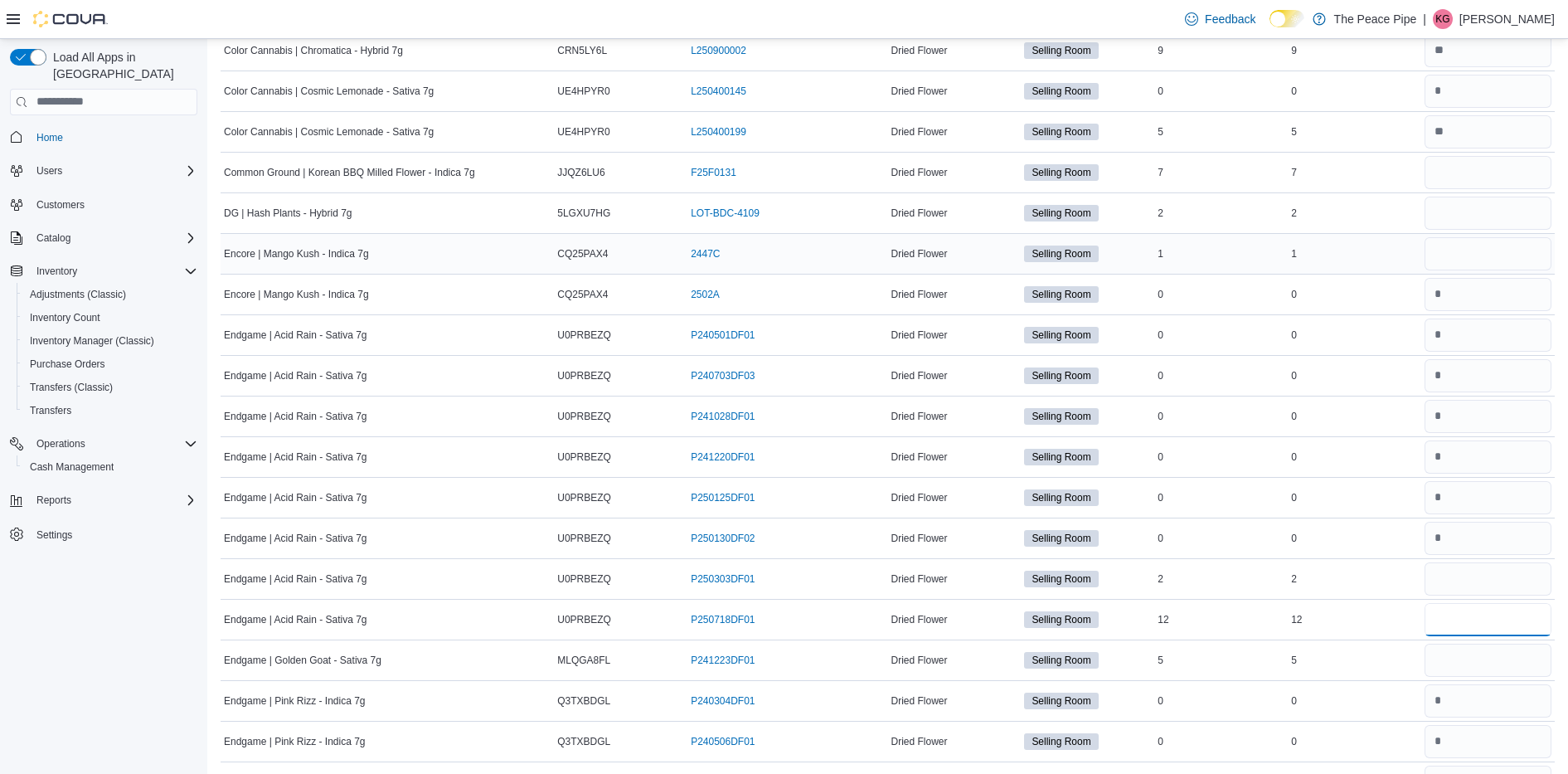
type input "*"
click at [1501, 255] on input "number" at bounding box center [1488, 253] width 127 height 33
type input "*"
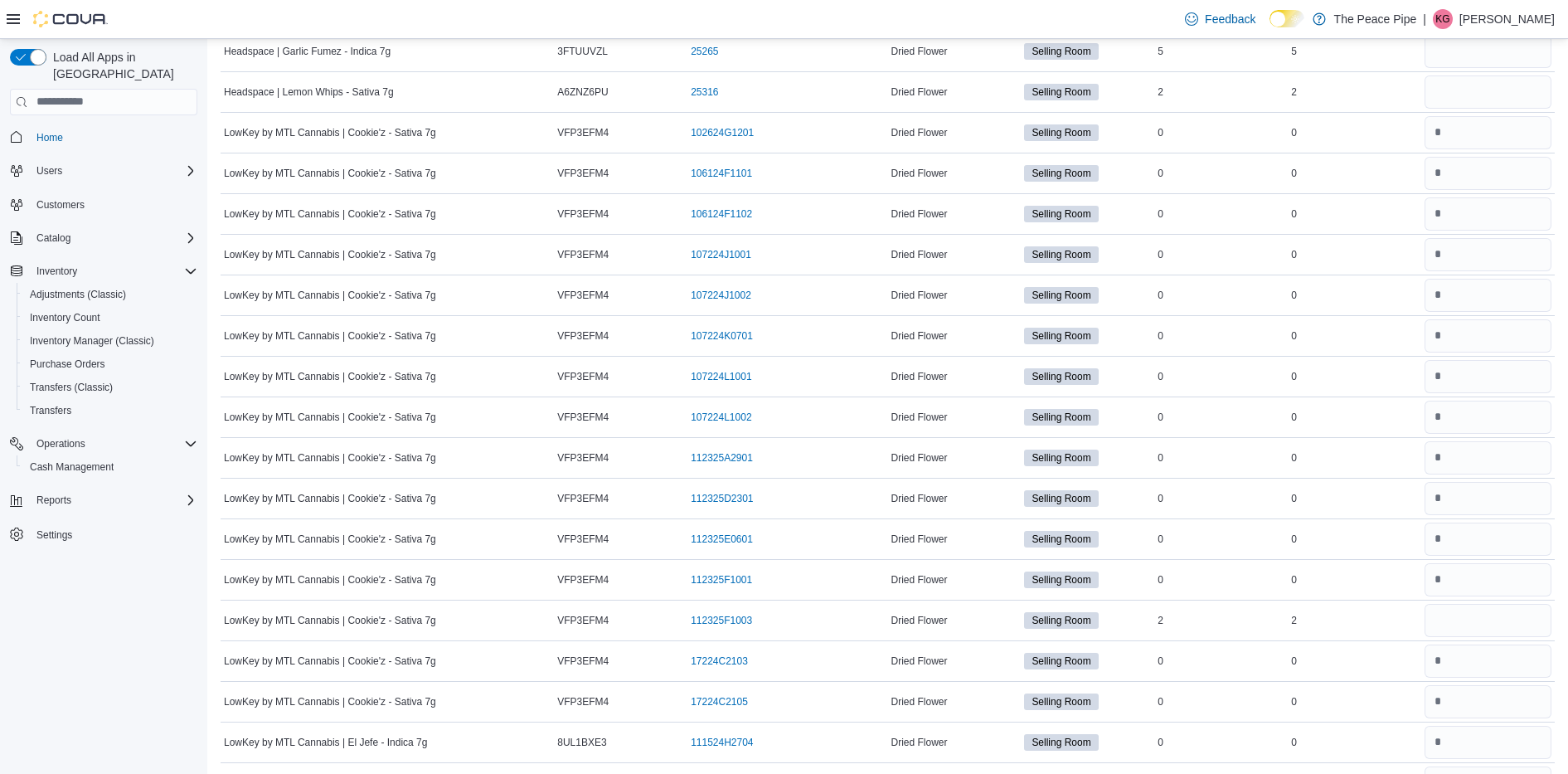
scroll to position [5099, 0]
click at [1482, 606] on input "number" at bounding box center [1488, 619] width 127 height 33
type input "*"
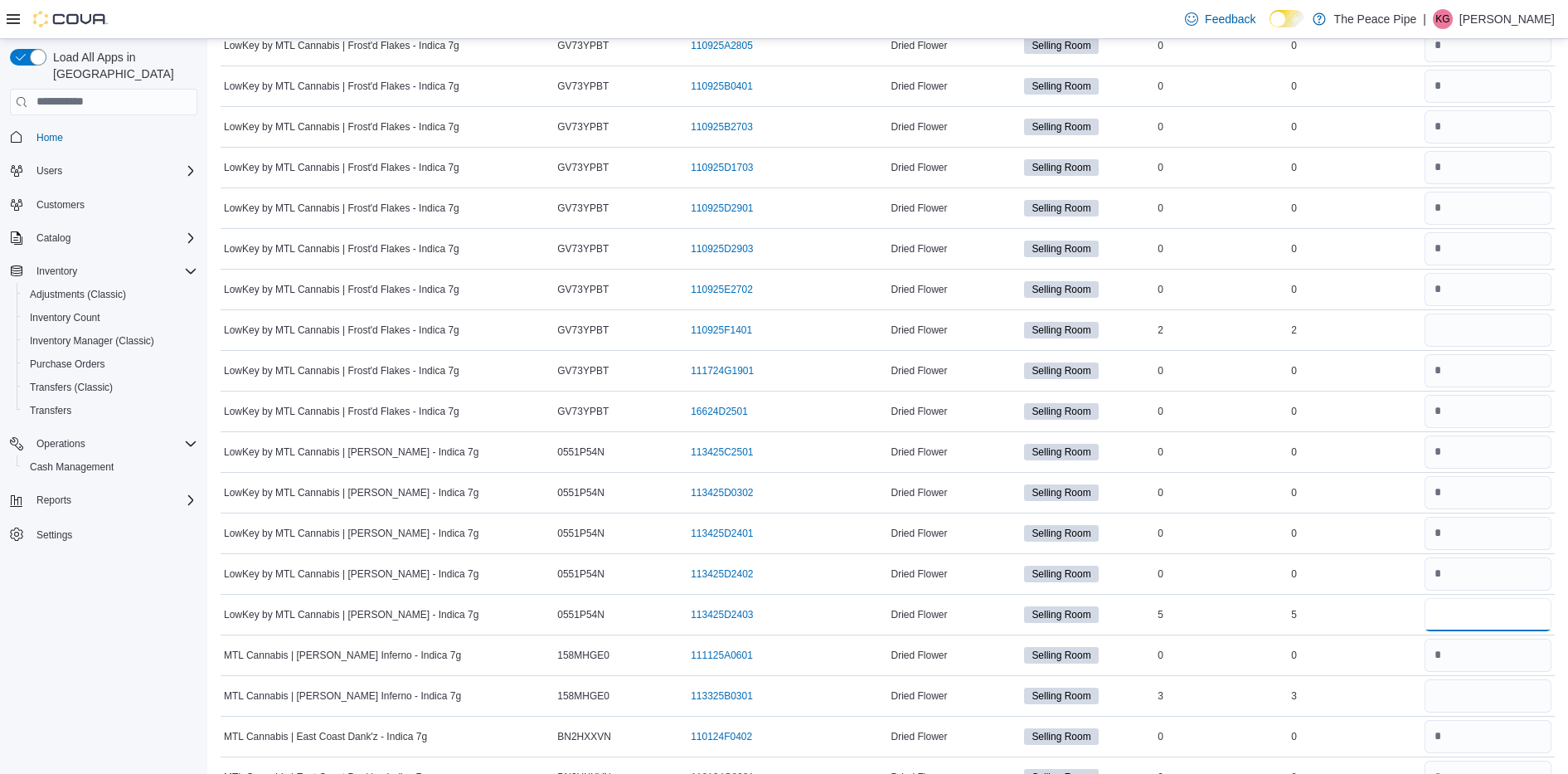
click at [1482, 606] on input "number" at bounding box center [1488, 614] width 127 height 33
type input "*"
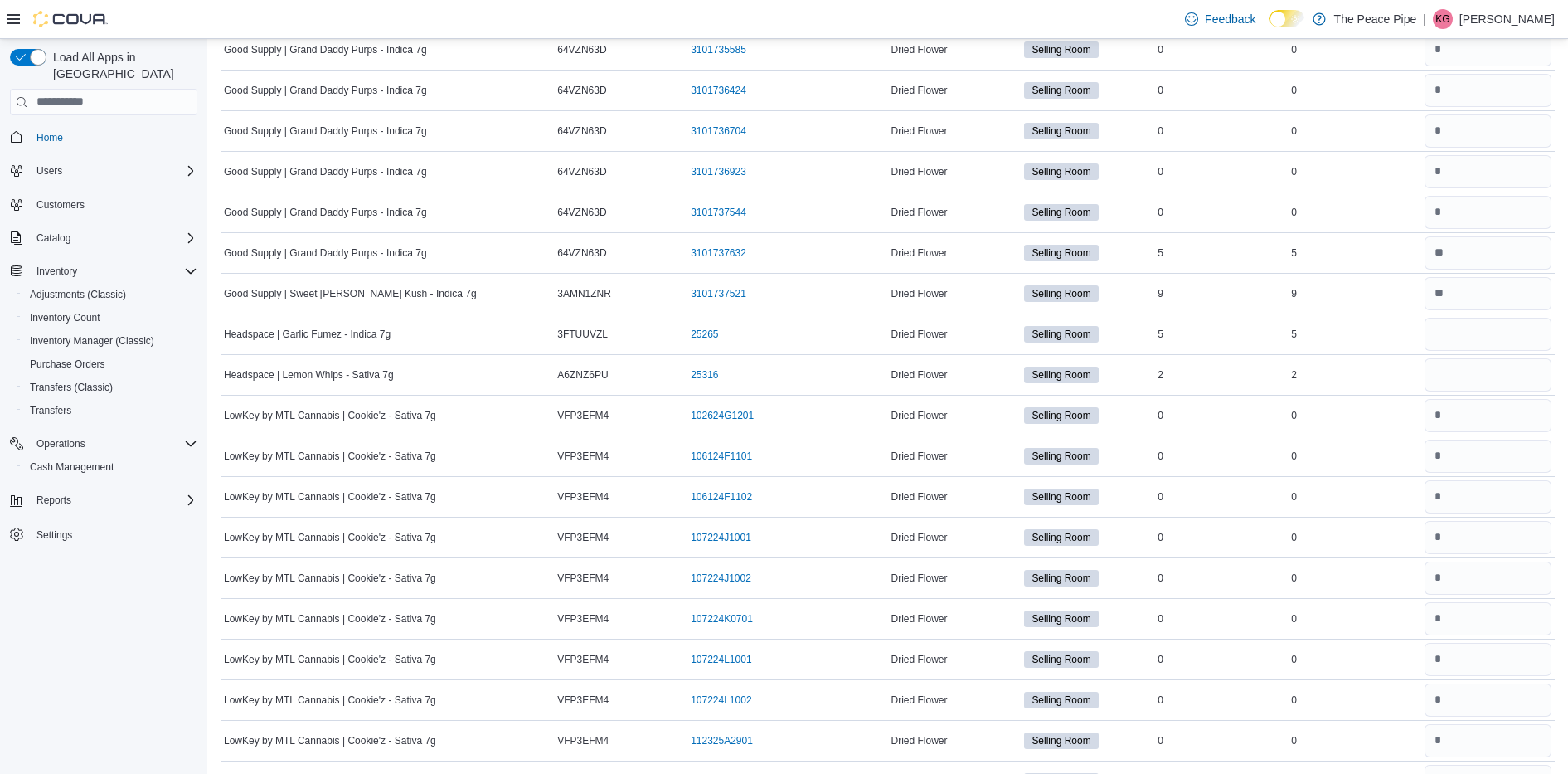
scroll to position [4582, 0]
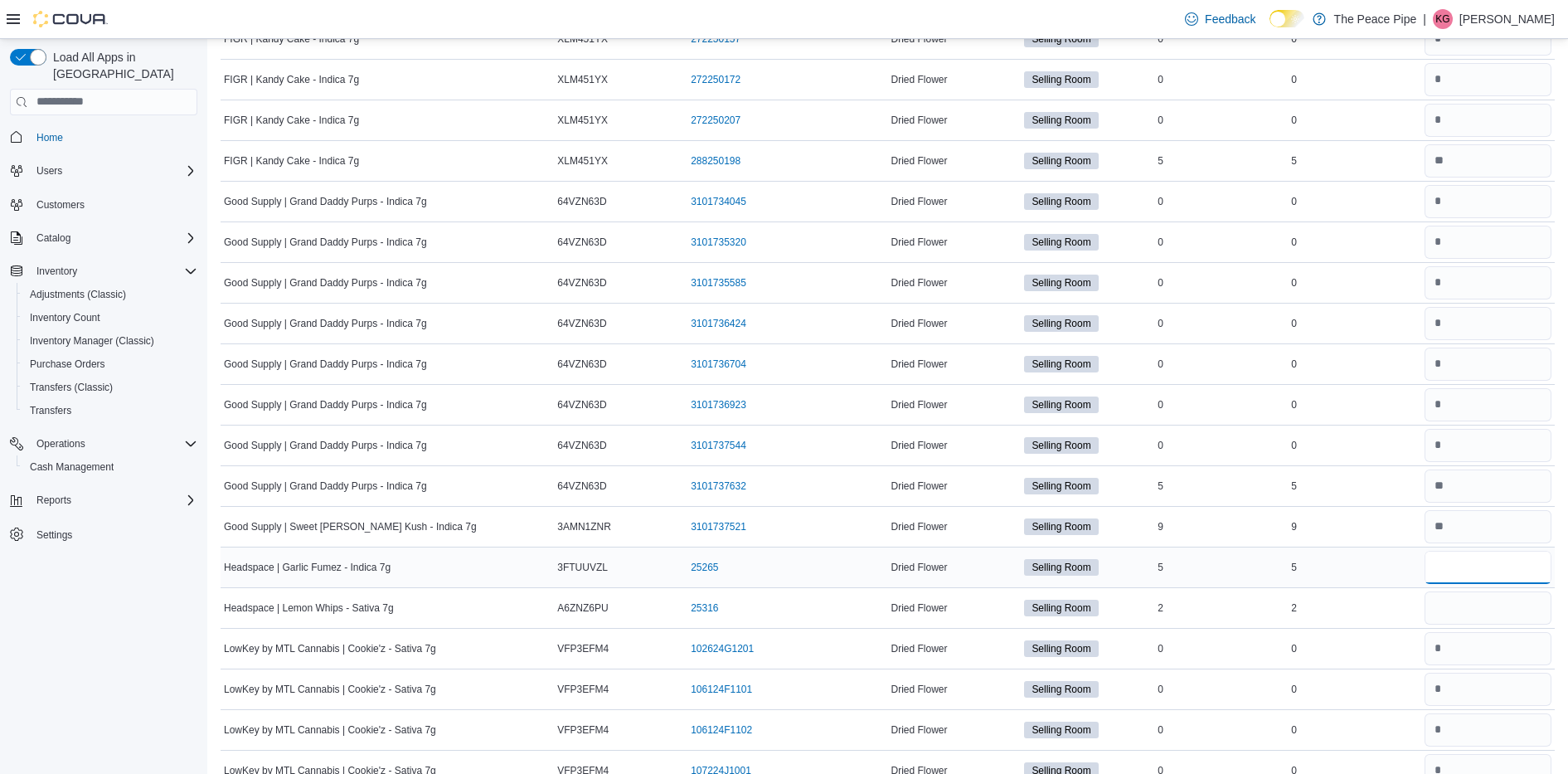
click at [1497, 560] on input "number" at bounding box center [1488, 566] width 127 height 33
type input "*"
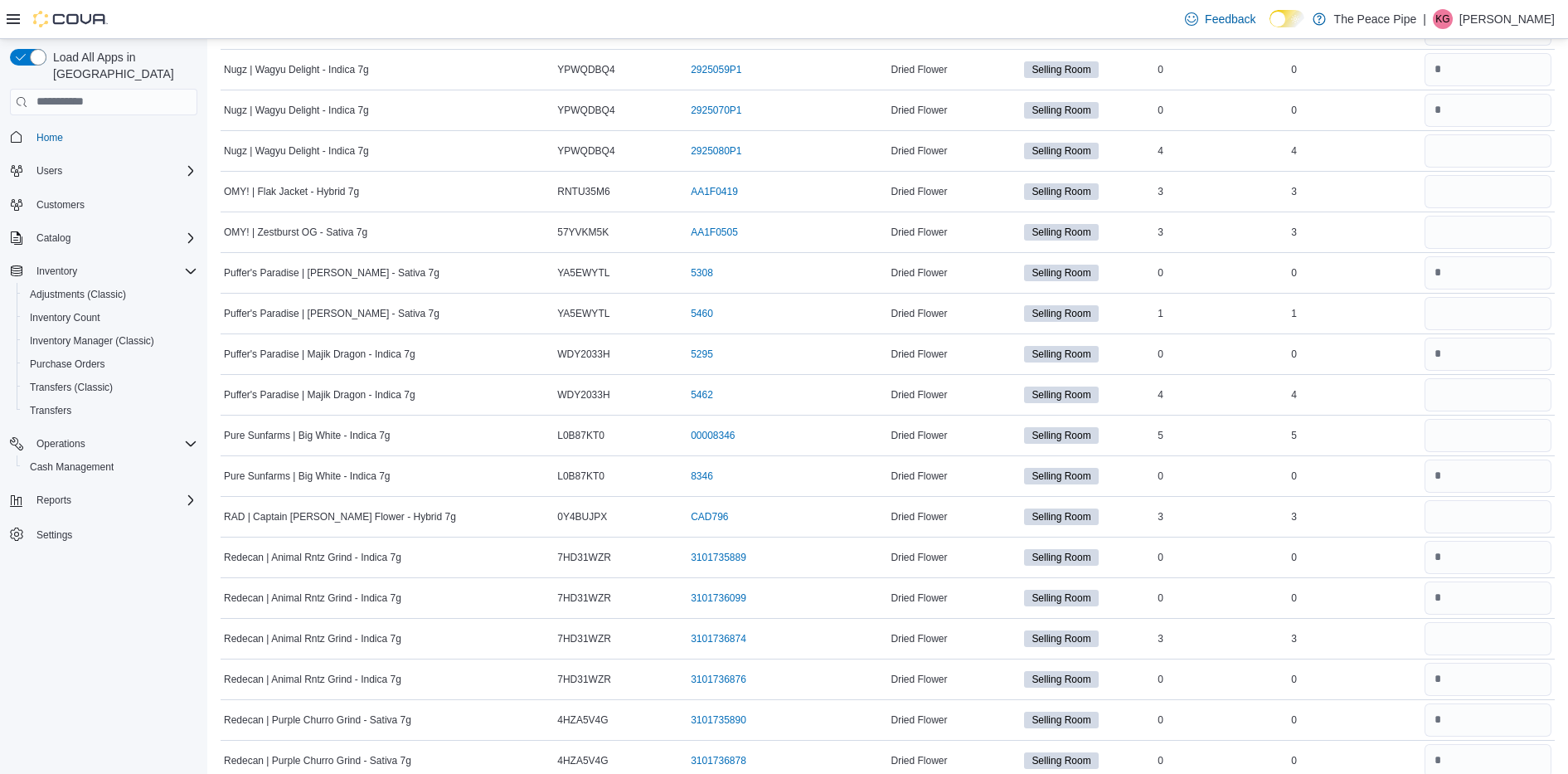
scroll to position [7311, 0]
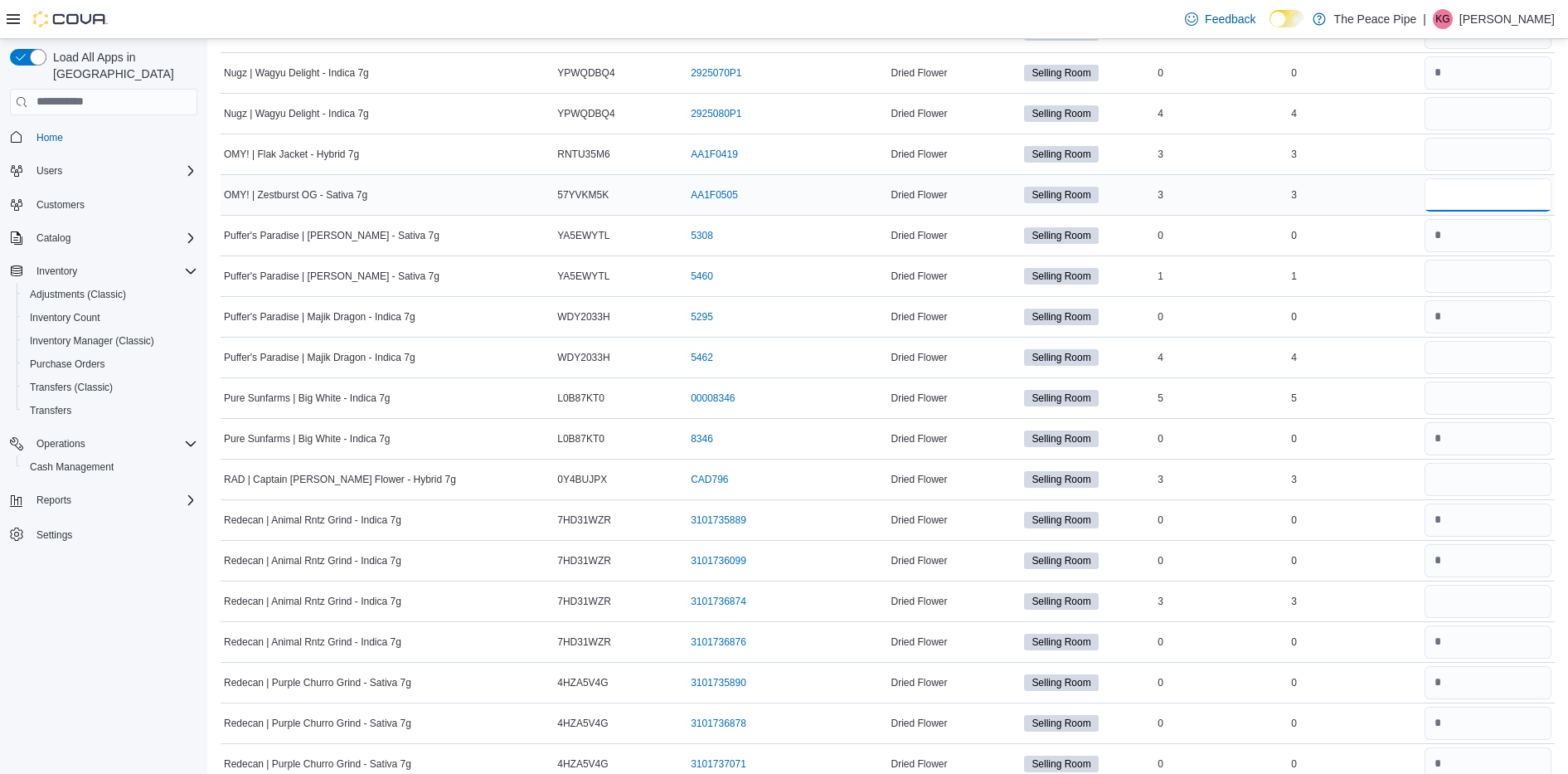
click at [1536, 185] on input "number" at bounding box center [1488, 194] width 127 height 33
click at [1506, 158] on input "number" at bounding box center [1488, 153] width 127 height 33
type input "*"
click at [1503, 198] on input "number" at bounding box center [1488, 194] width 127 height 33
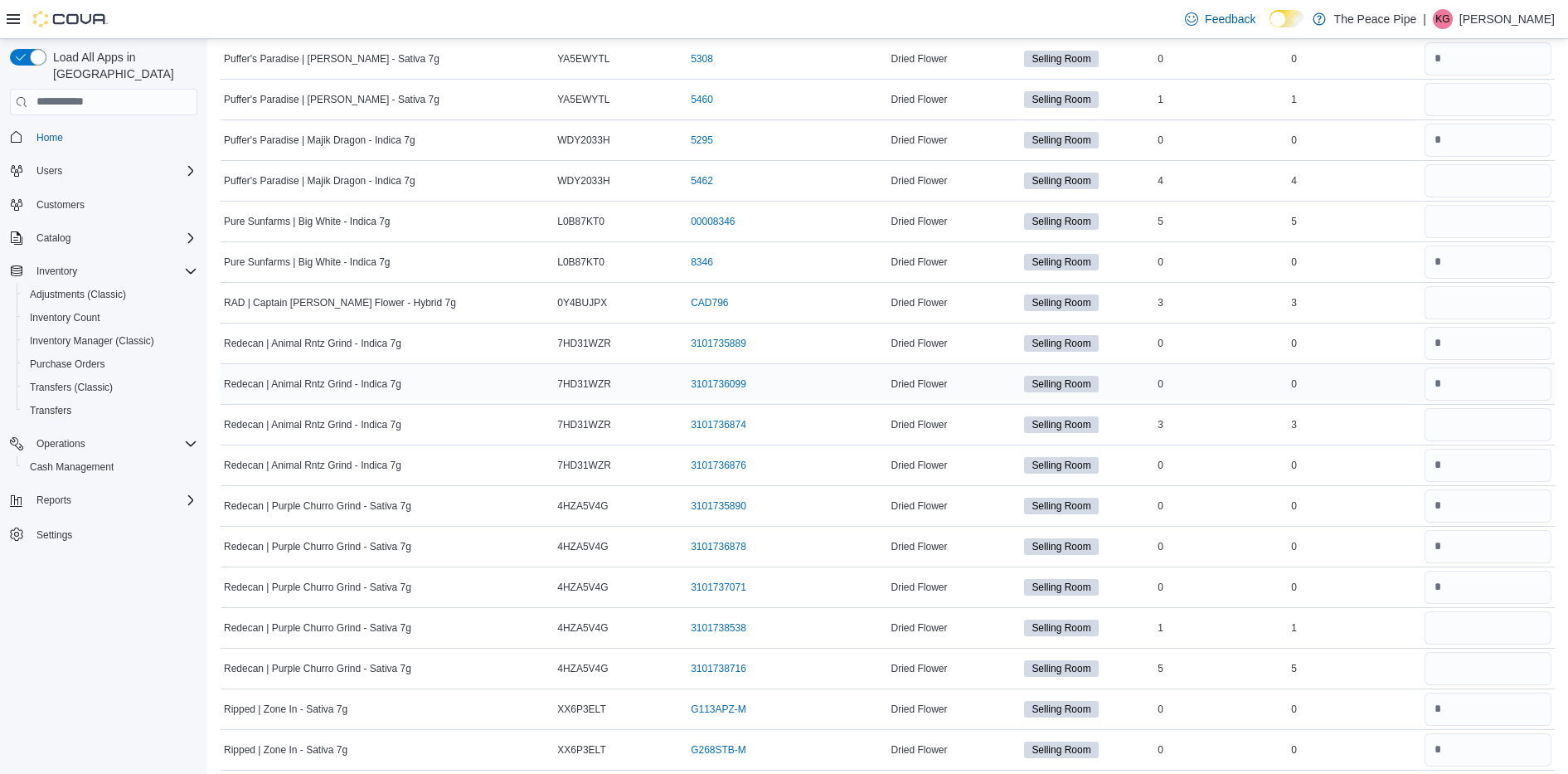
scroll to position [7490, 0]
type input "*"
click at [1480, 623] on input "number" at bounding box center [1488, 625] width 127 height 33
type input "*"
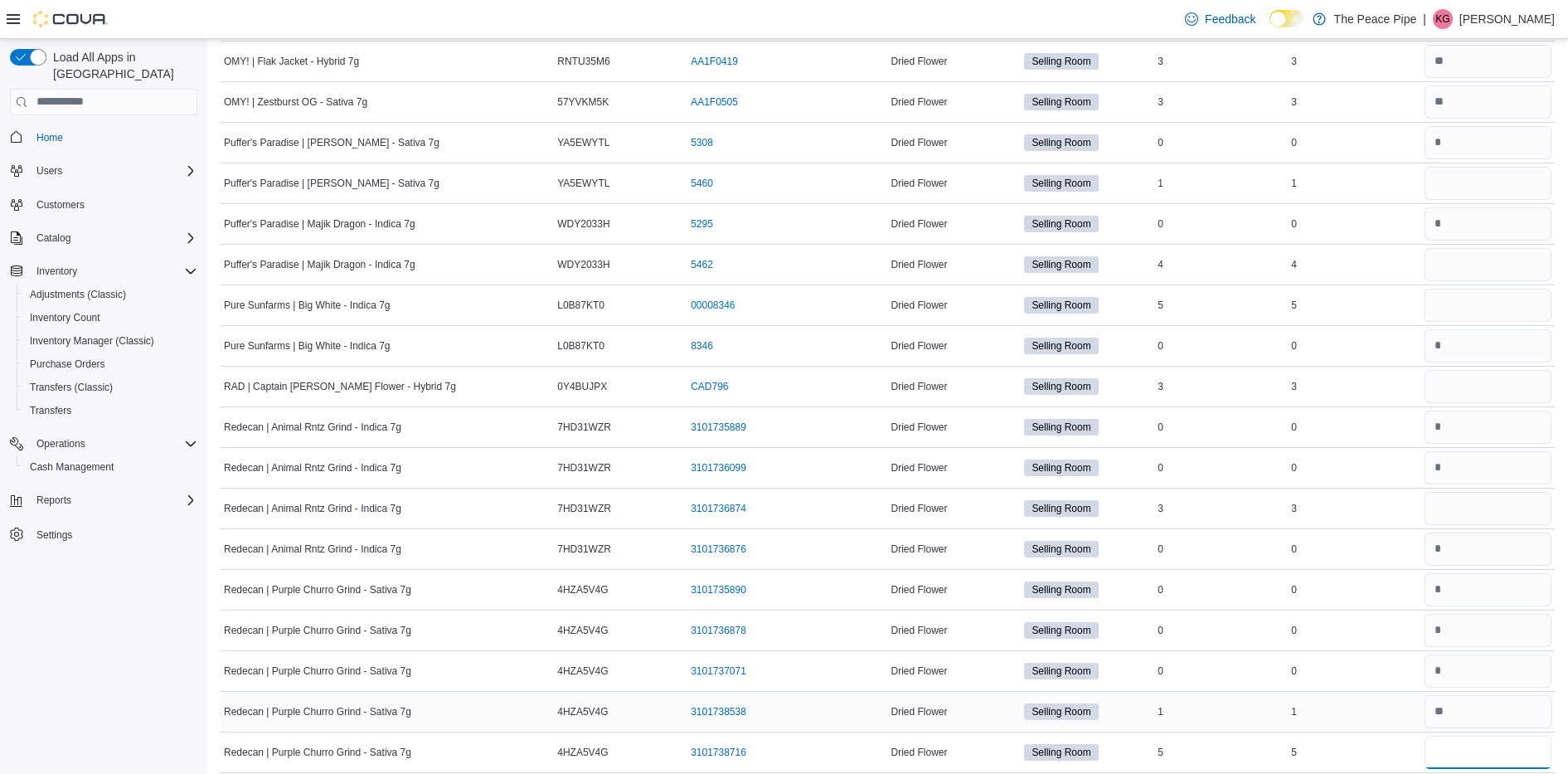
scroll to position [7400, 0]
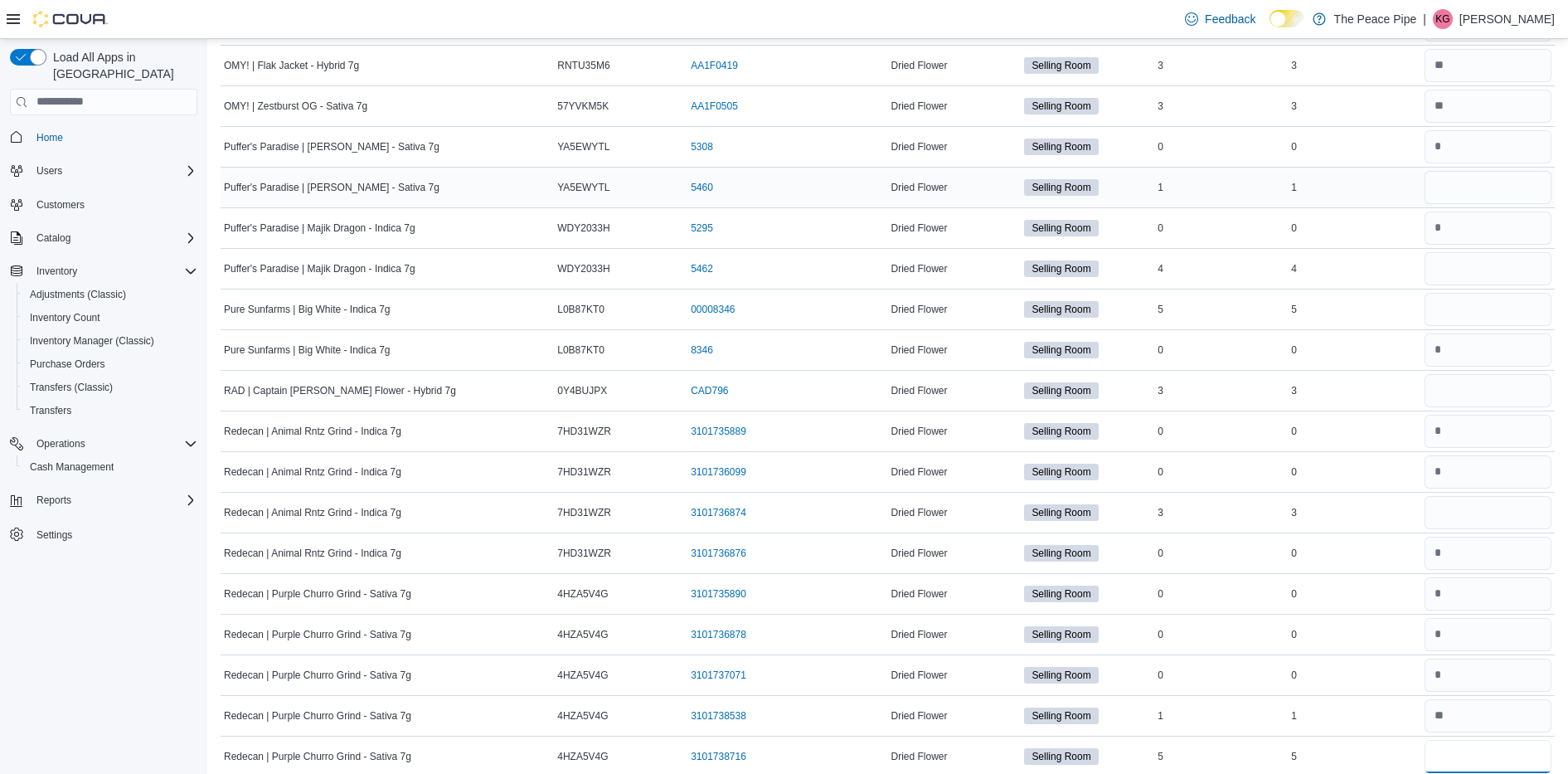
type input "*"
click at [1463, 180] on input "number" at bounding box center [1488, 187] width 127 height 33
type input "*"
click at [1448, 257] on input "number" at bounding box center [1488, 268] width 127 height 33
type input "*"
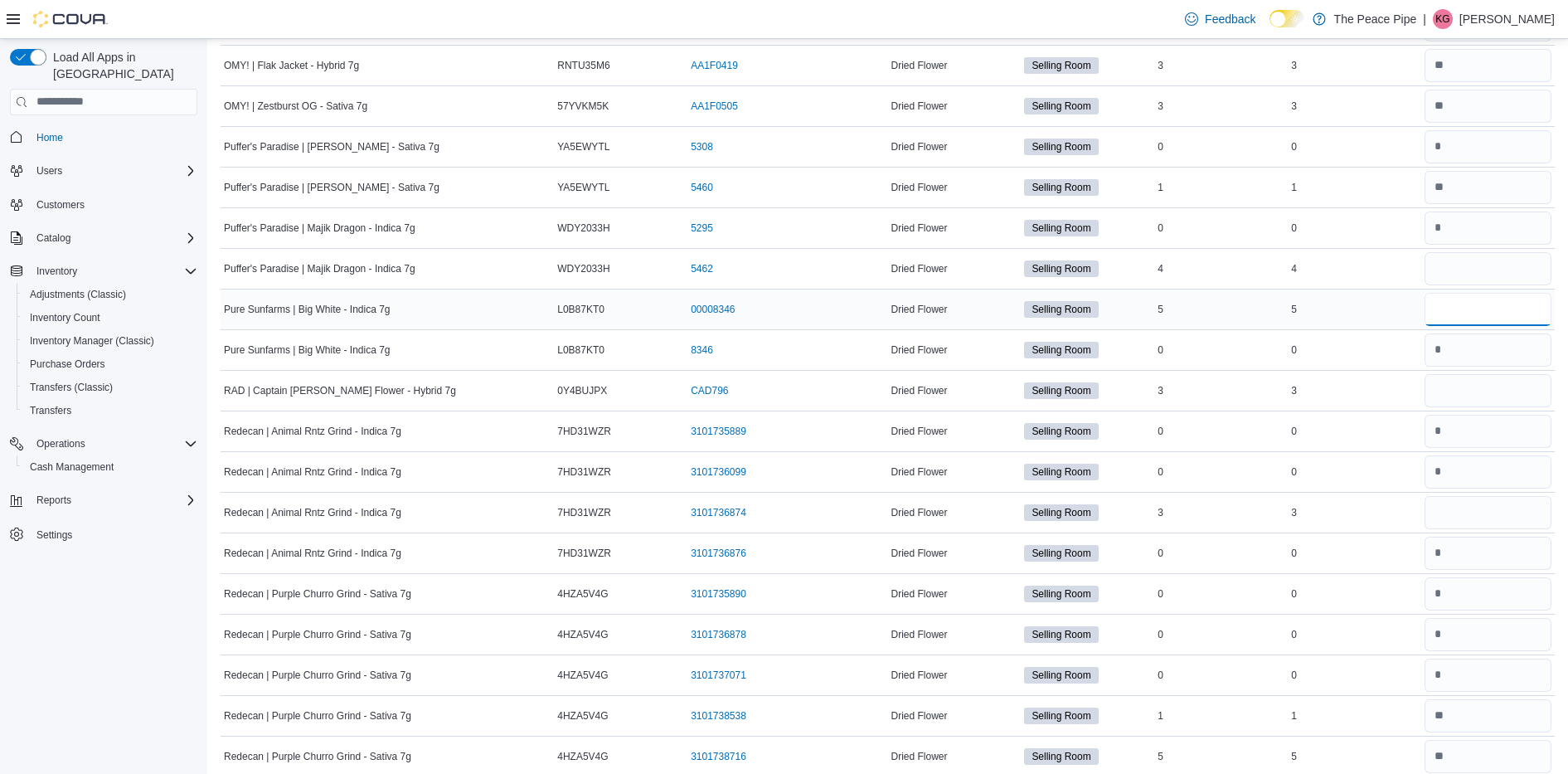
click at [1471, 320] on input "number" at bounding box center [1488, 309] width 127 height 33
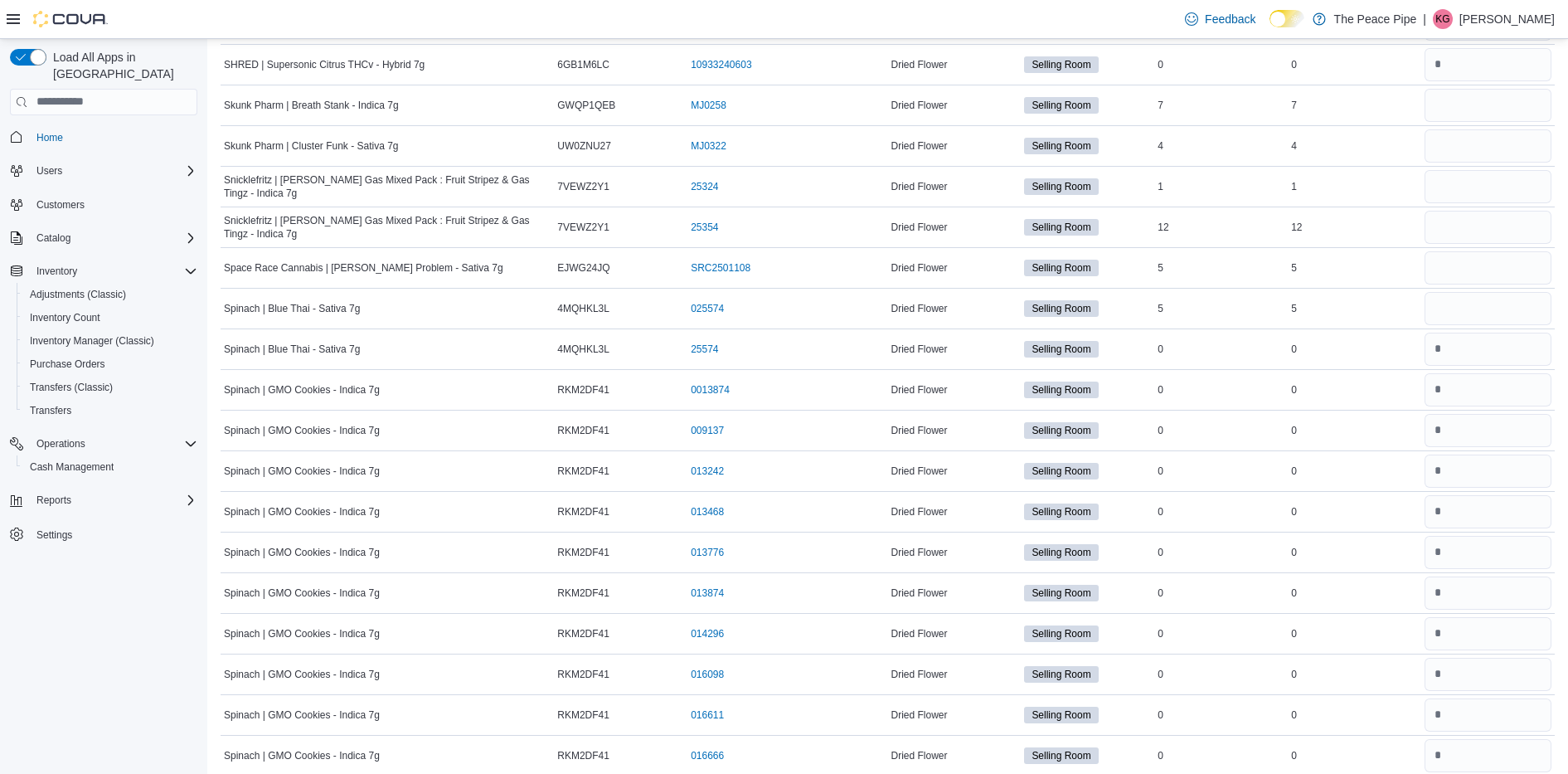
scroll to position [17281, 0]
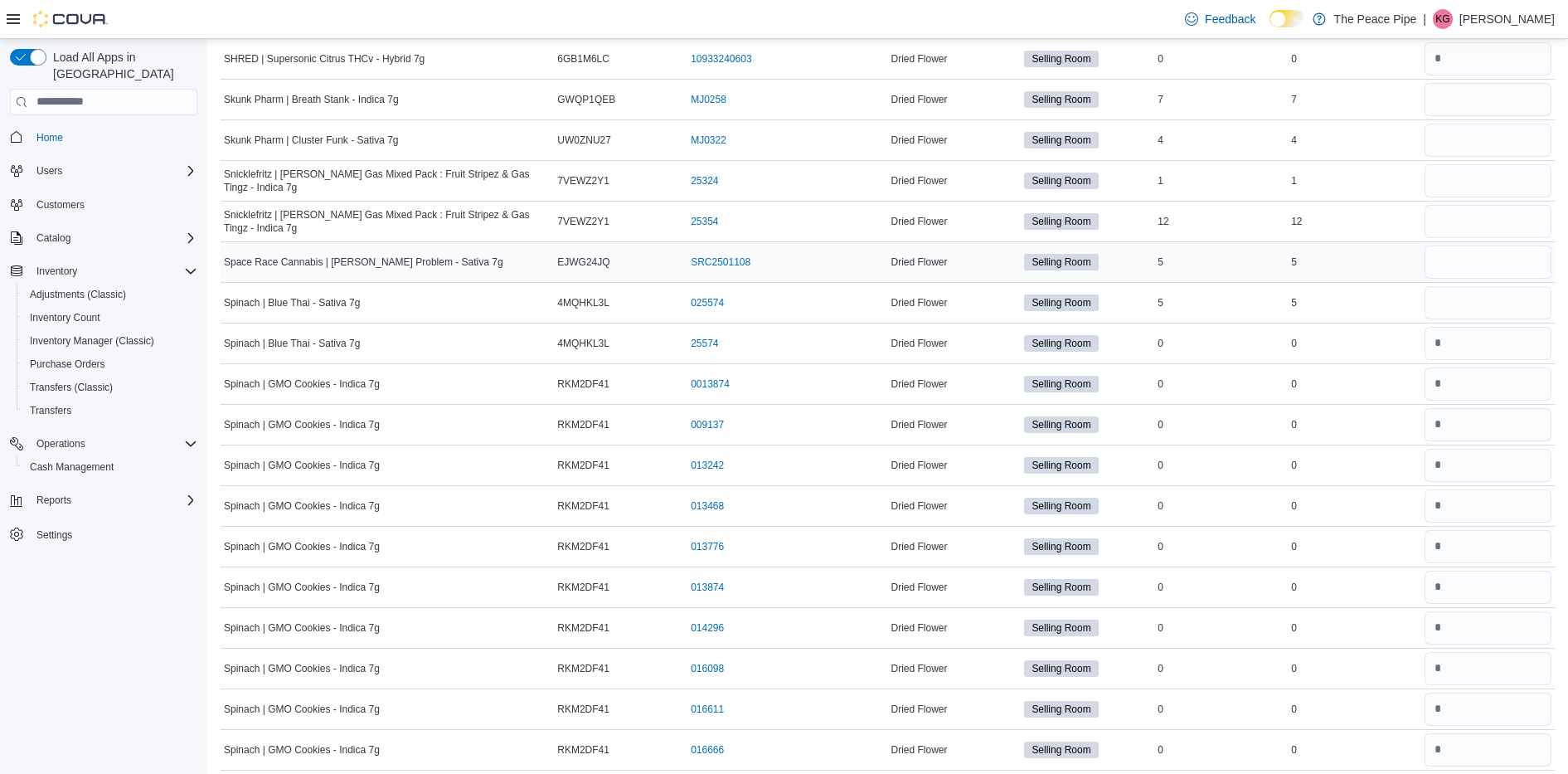
type input "*"
click at [1475, 278] on input "number" at bounding box center [1488, 261] width 127 height 33
type input "*"
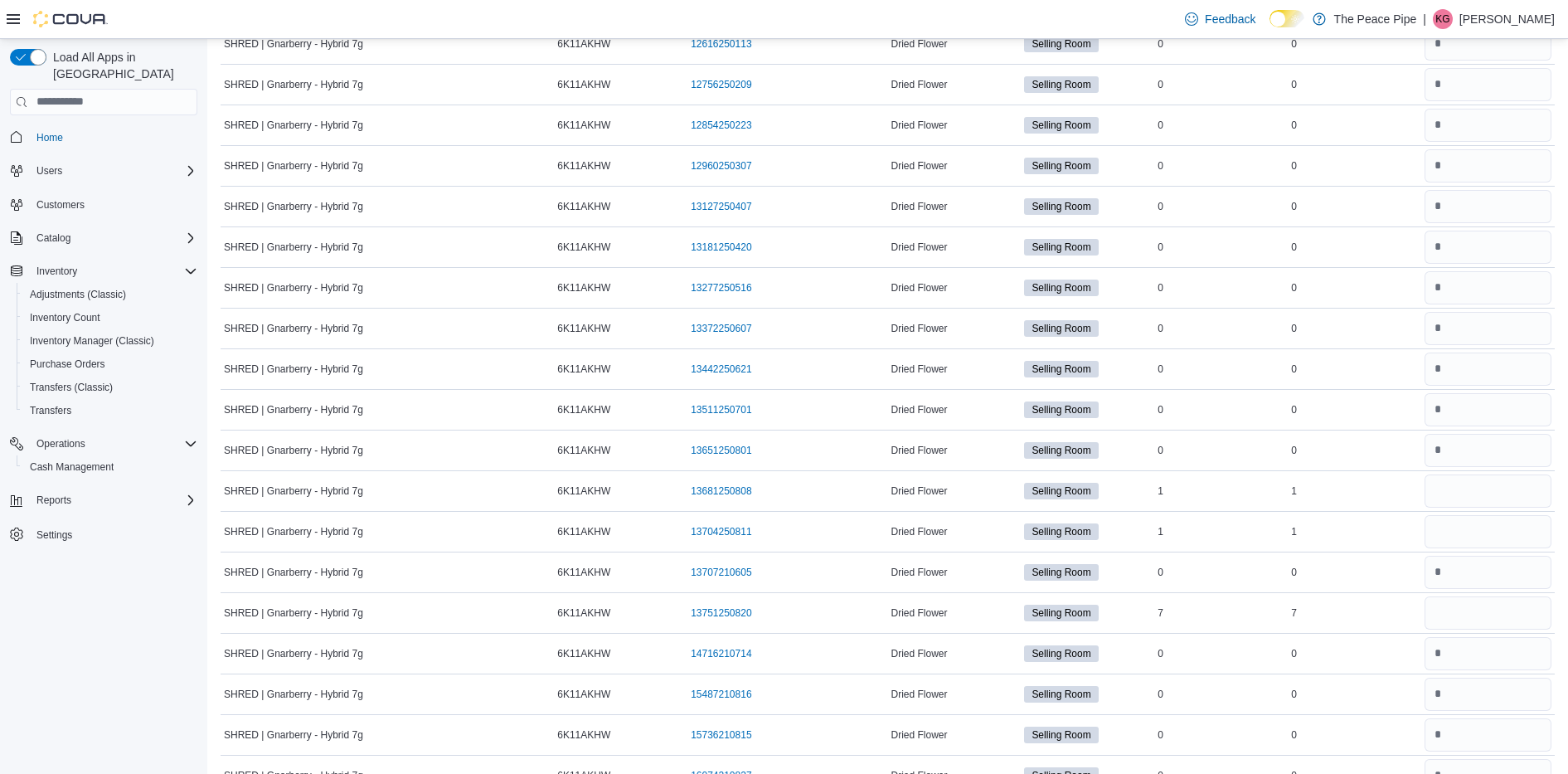
scroll to position [13883, 0]
click at [1287, 677] on td "In Stock 0" at bounding box center [1220, 693] width 134 height 40
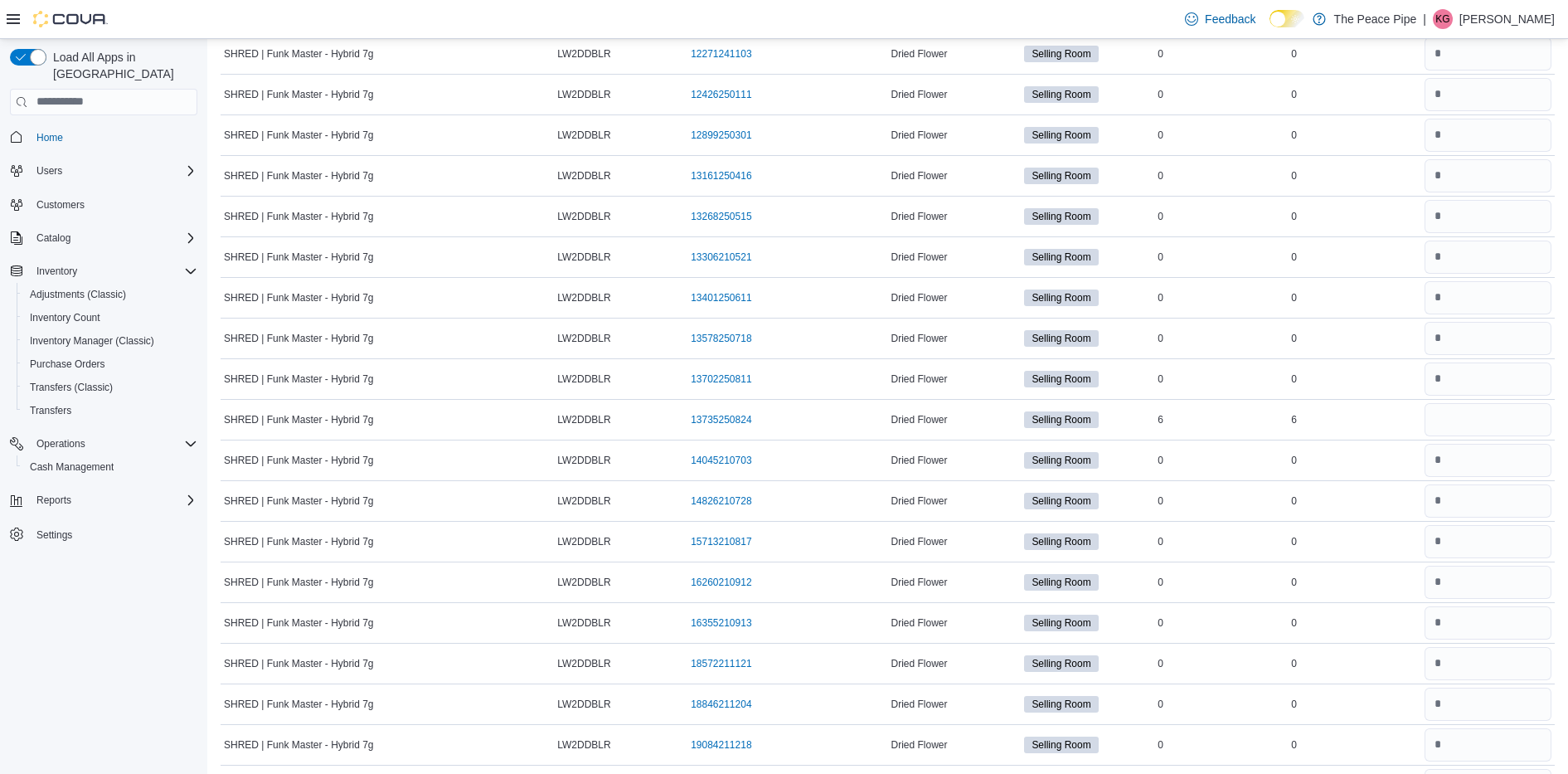
scroll to position [10177, 0]
click at [1477, 460] on input "number" at bounding box center [1488, 458] width 127 height 33
type input "*"
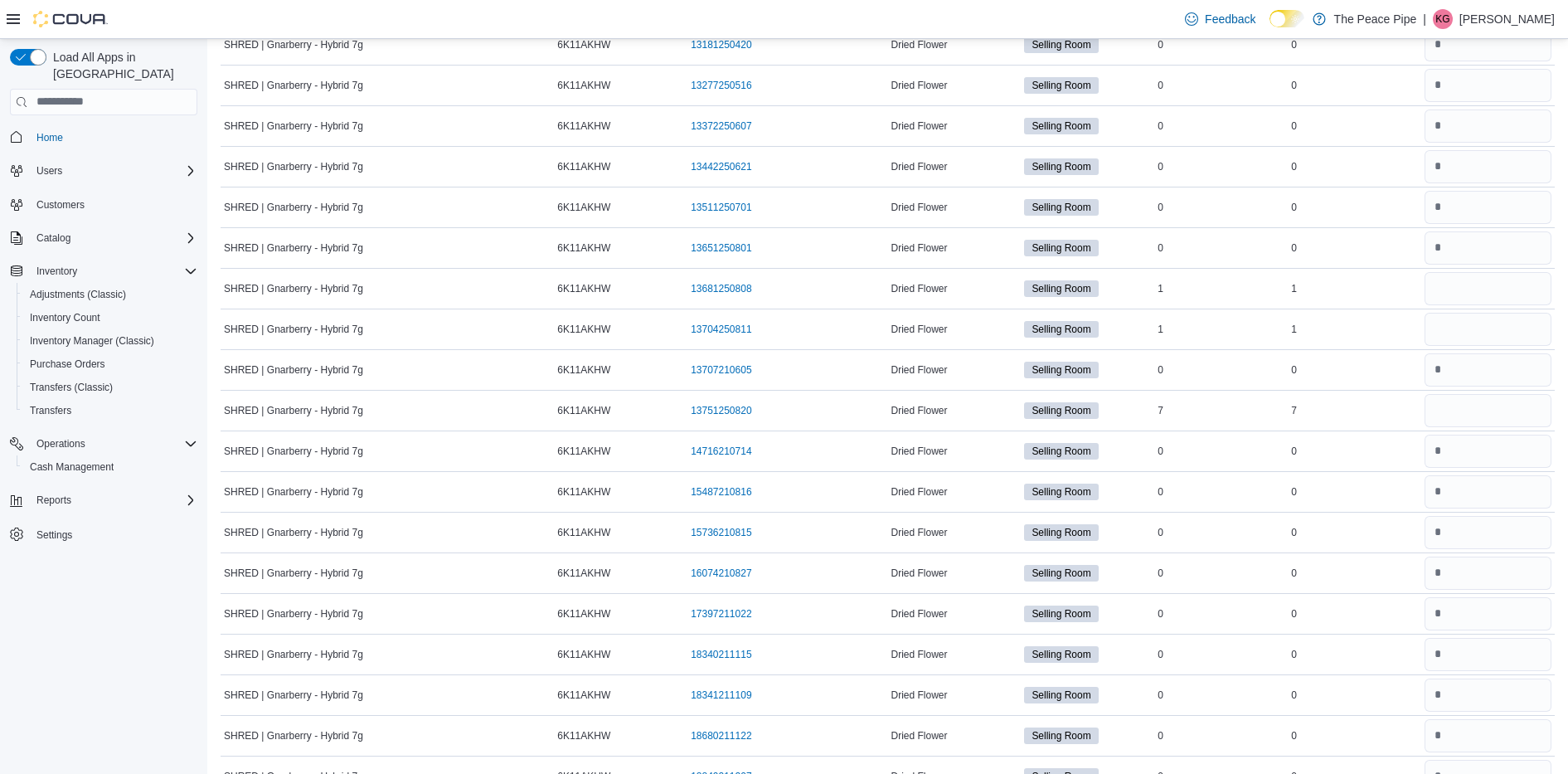
scroll to position [14162, 0]
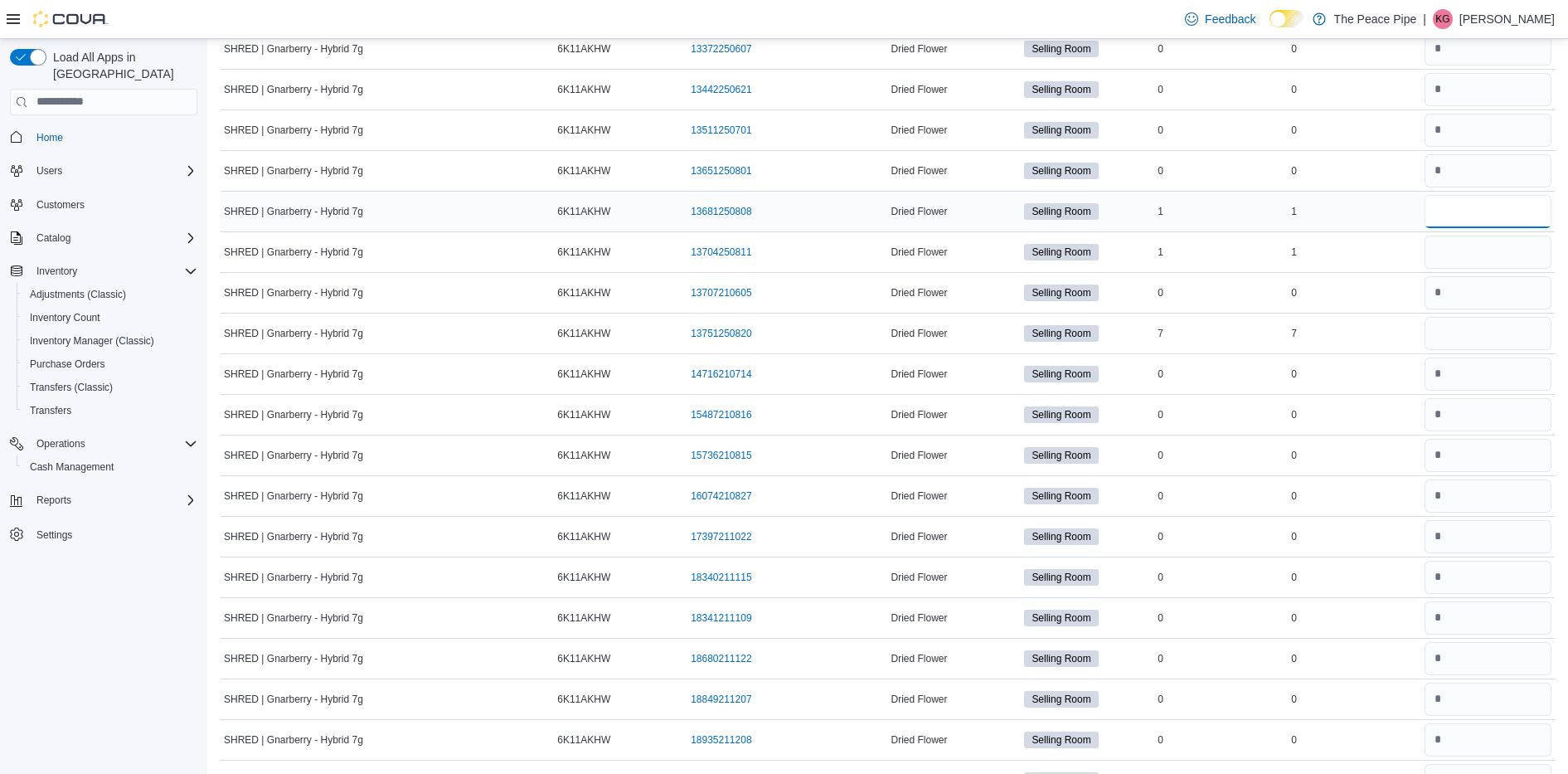
click at [1481, 212] on input "number" at bounding box center [1488, 211] width 127 height 33
type input "*"
click at [1462, 328] on input "number" at bounding box center [1488, 332] width 127 height 33
type input "*"
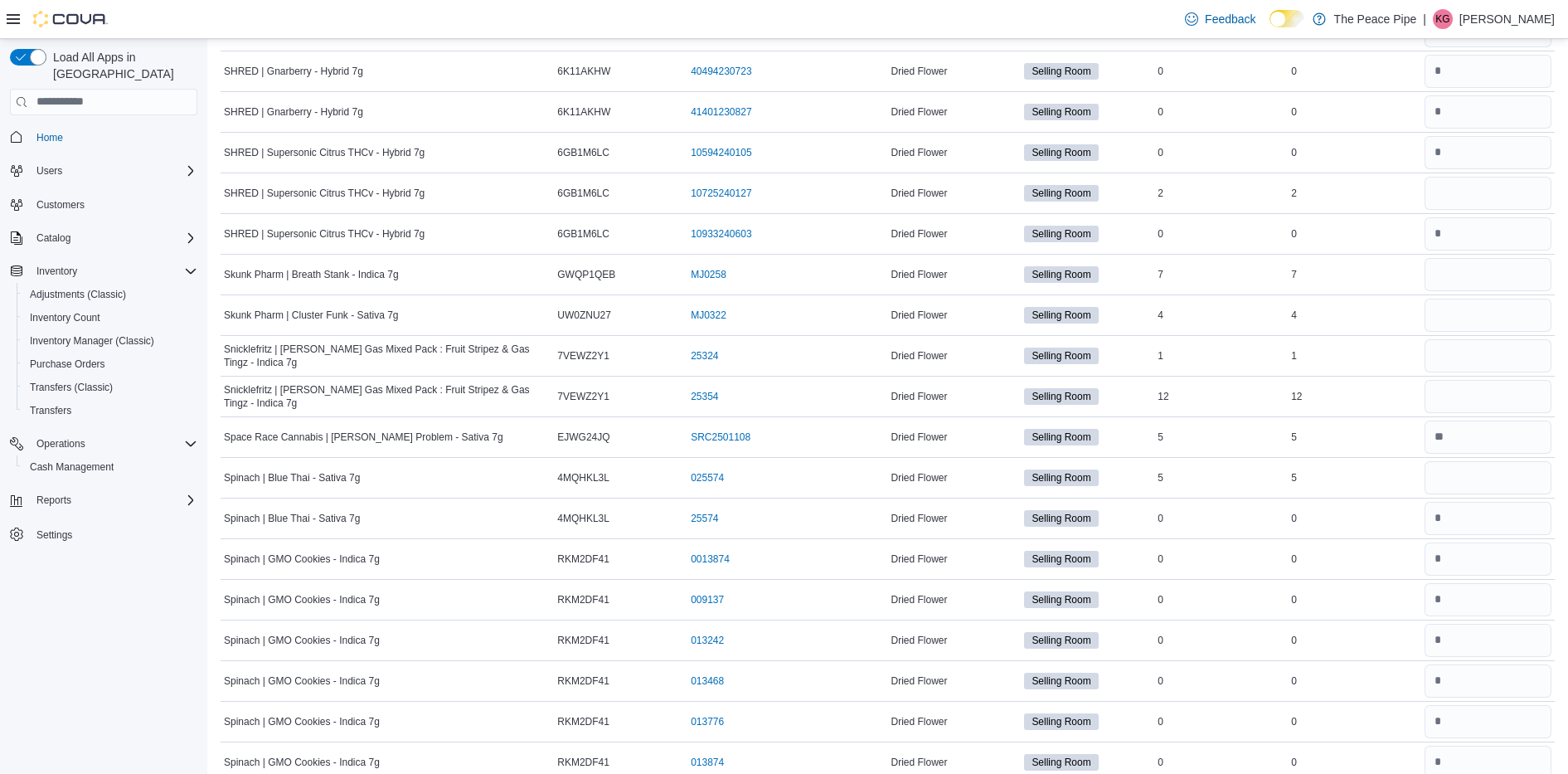
scroll to position [17096, 0]
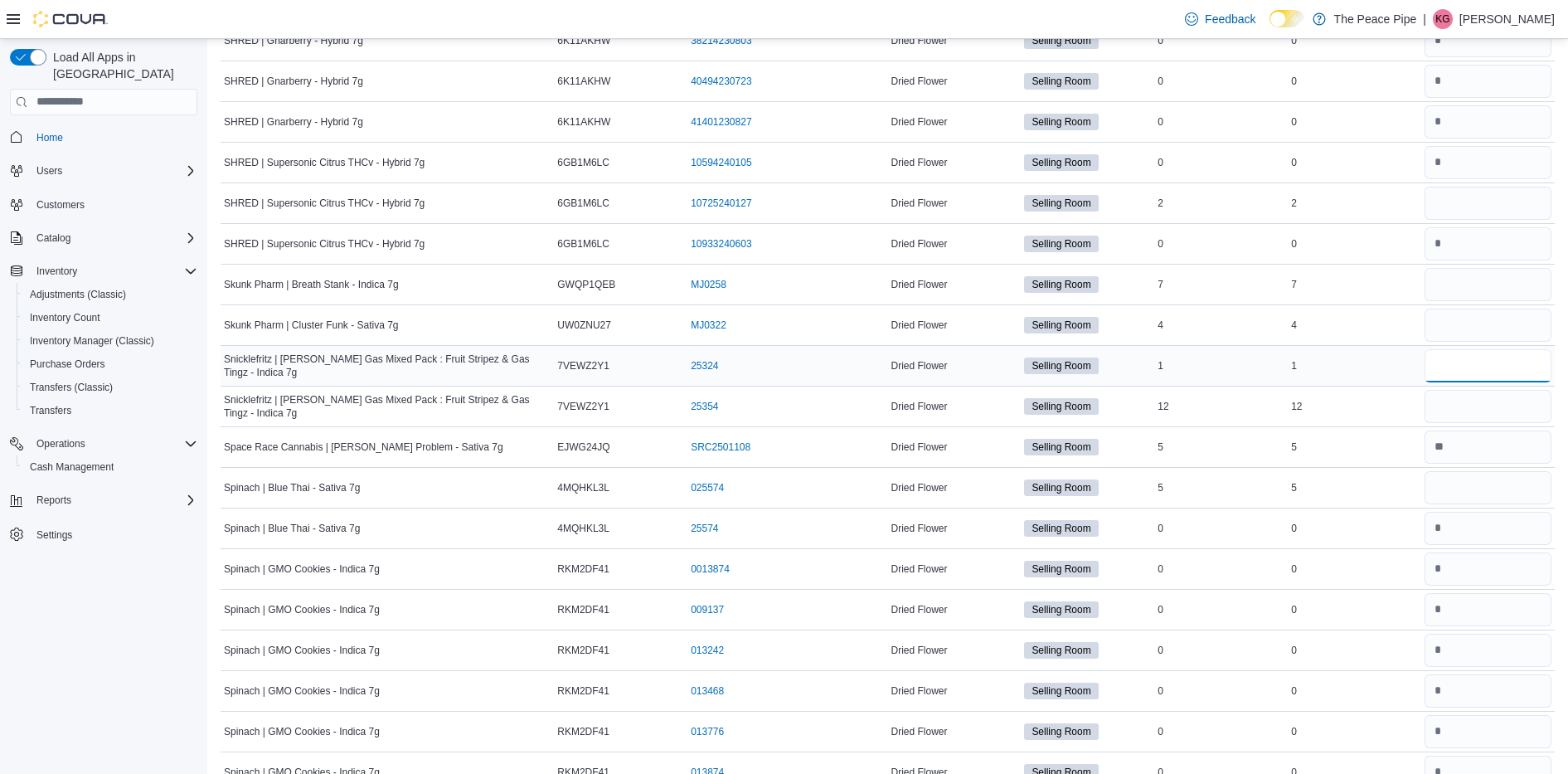
click at [1462, 380] on input "number" at bounding box center [1488, 365] width 127 height 33
click at [1465, 402] on input "number" at bounding box center [1488, 405] width 127 height 33
type input "*"
type input "**"
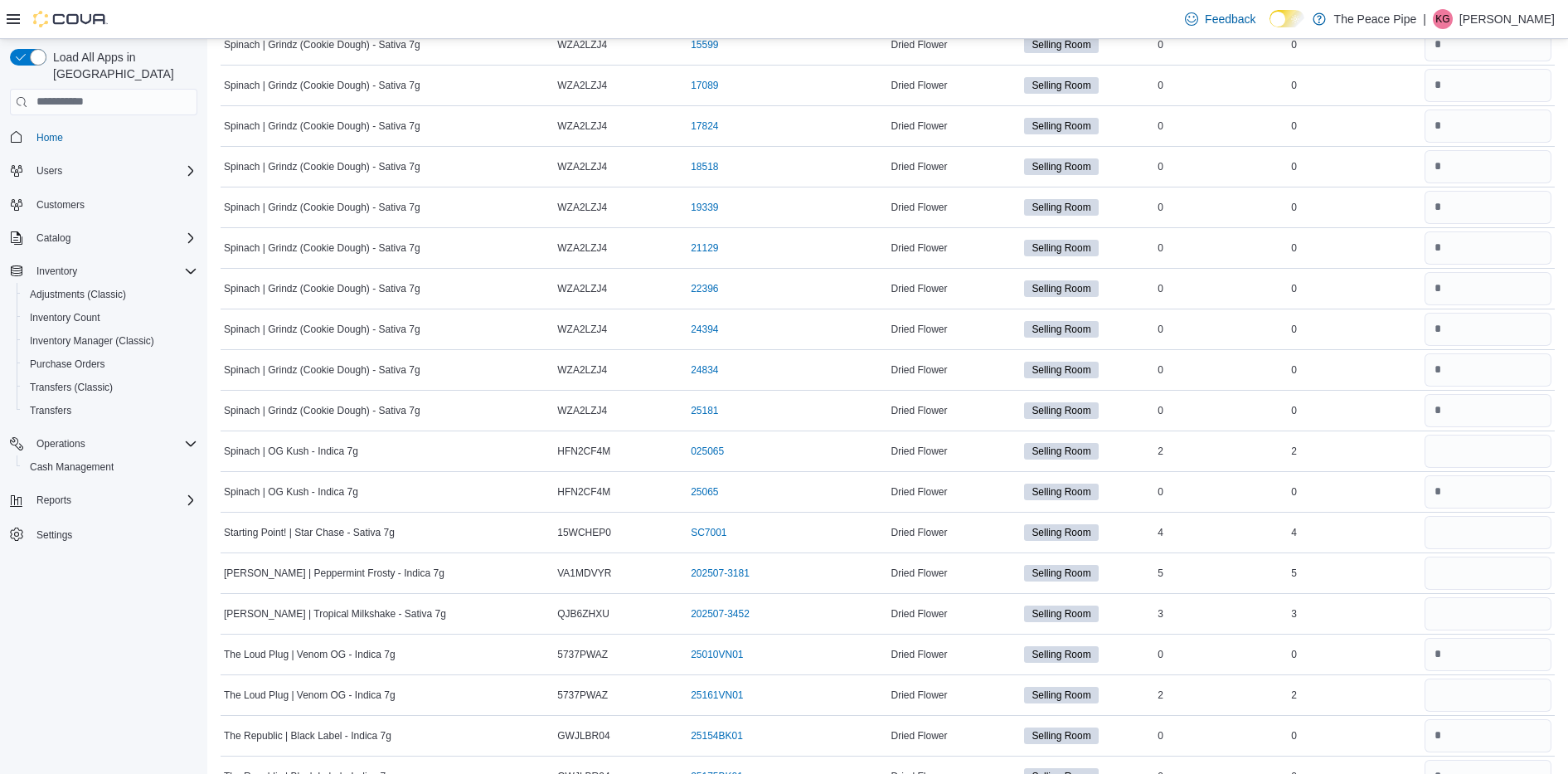
scroll to position [21035, 0]
click at [1458, 451] on input "number" at bounding box center [1488, 449] width 127 height 33
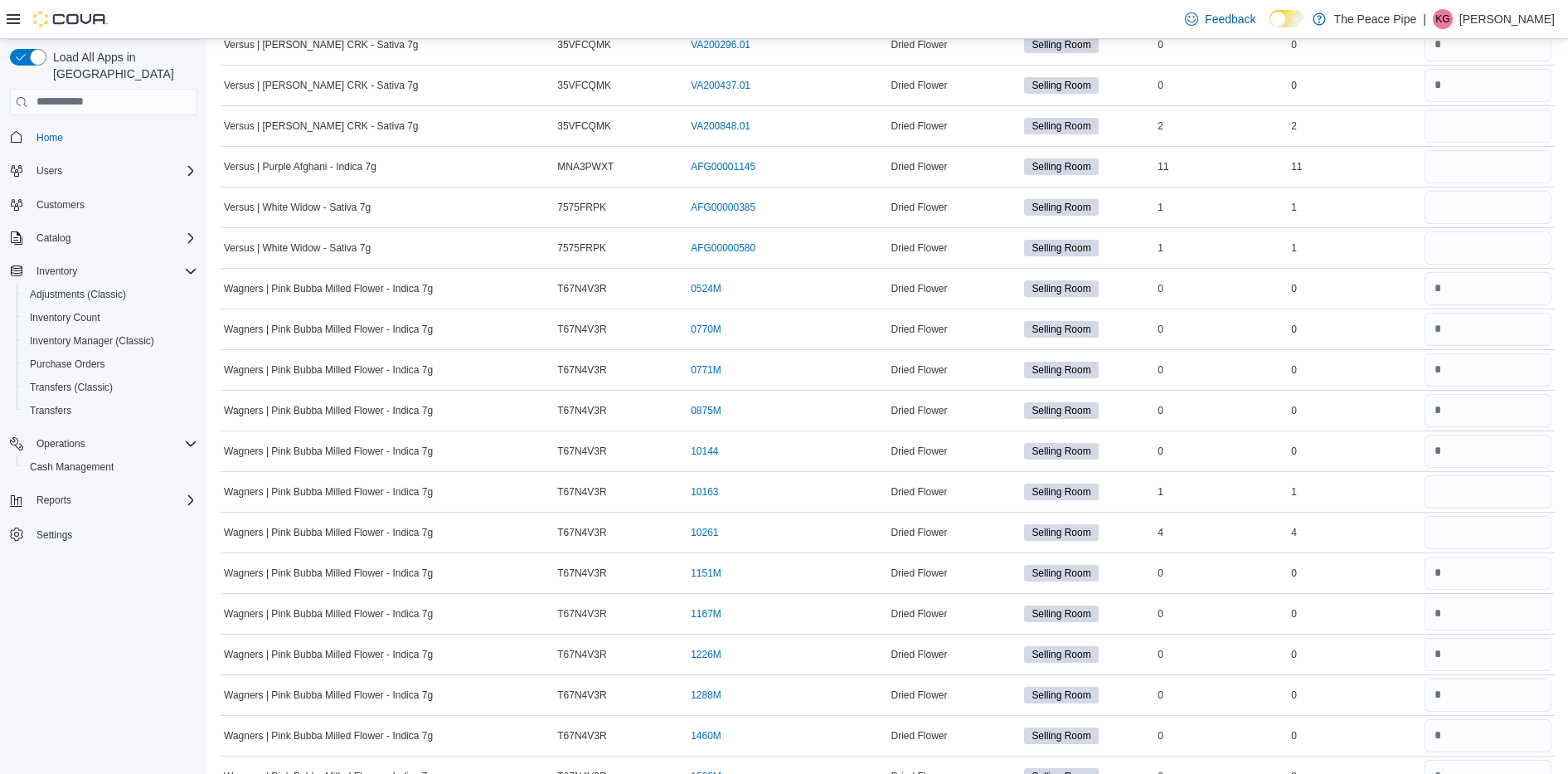
scroll to position [22045, 0]
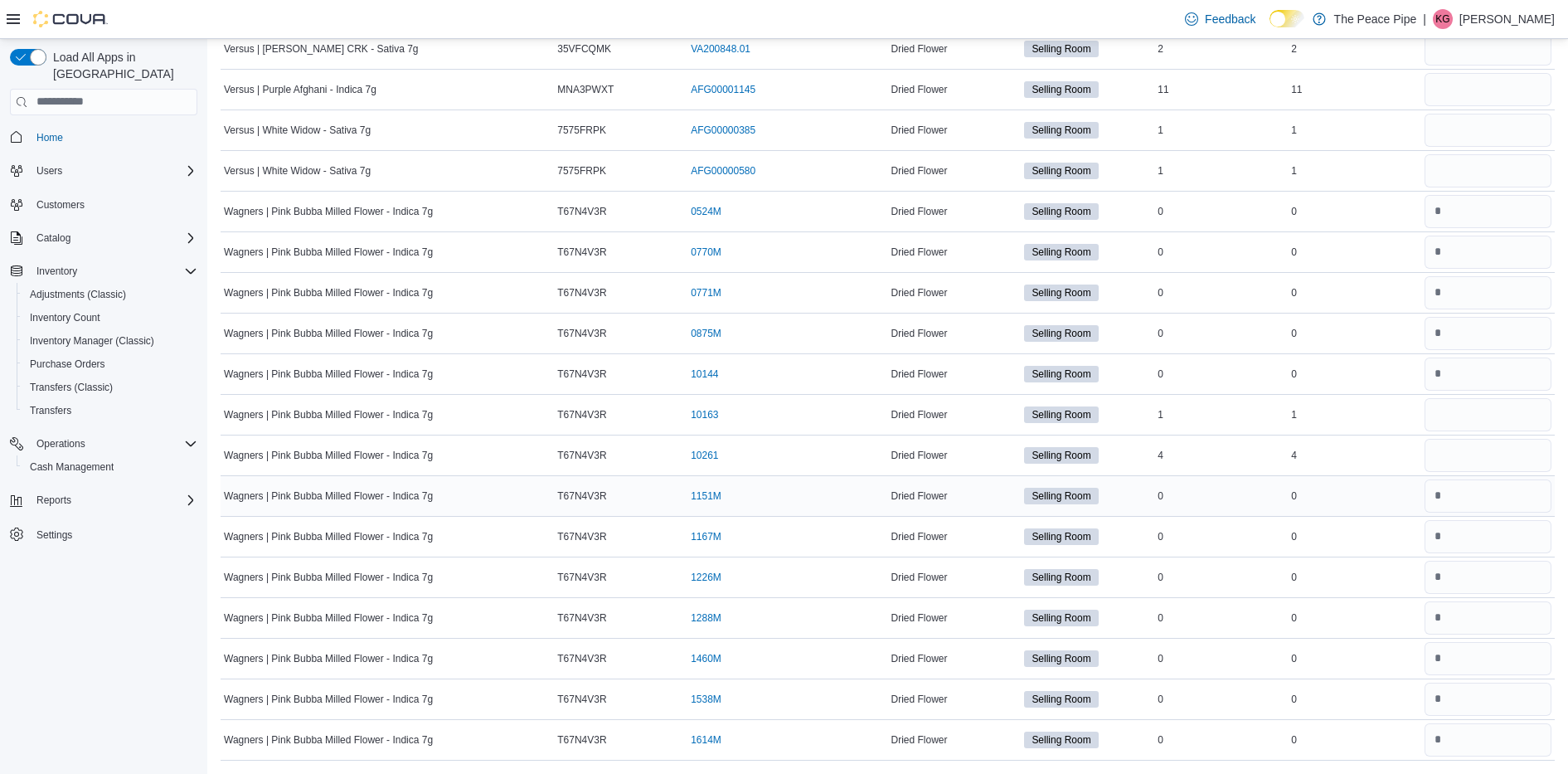
type input "*"
click at [747, 503] on div "1151M (opens in a new tab or window)" at bounding box center [788, 495] width 200 height 20
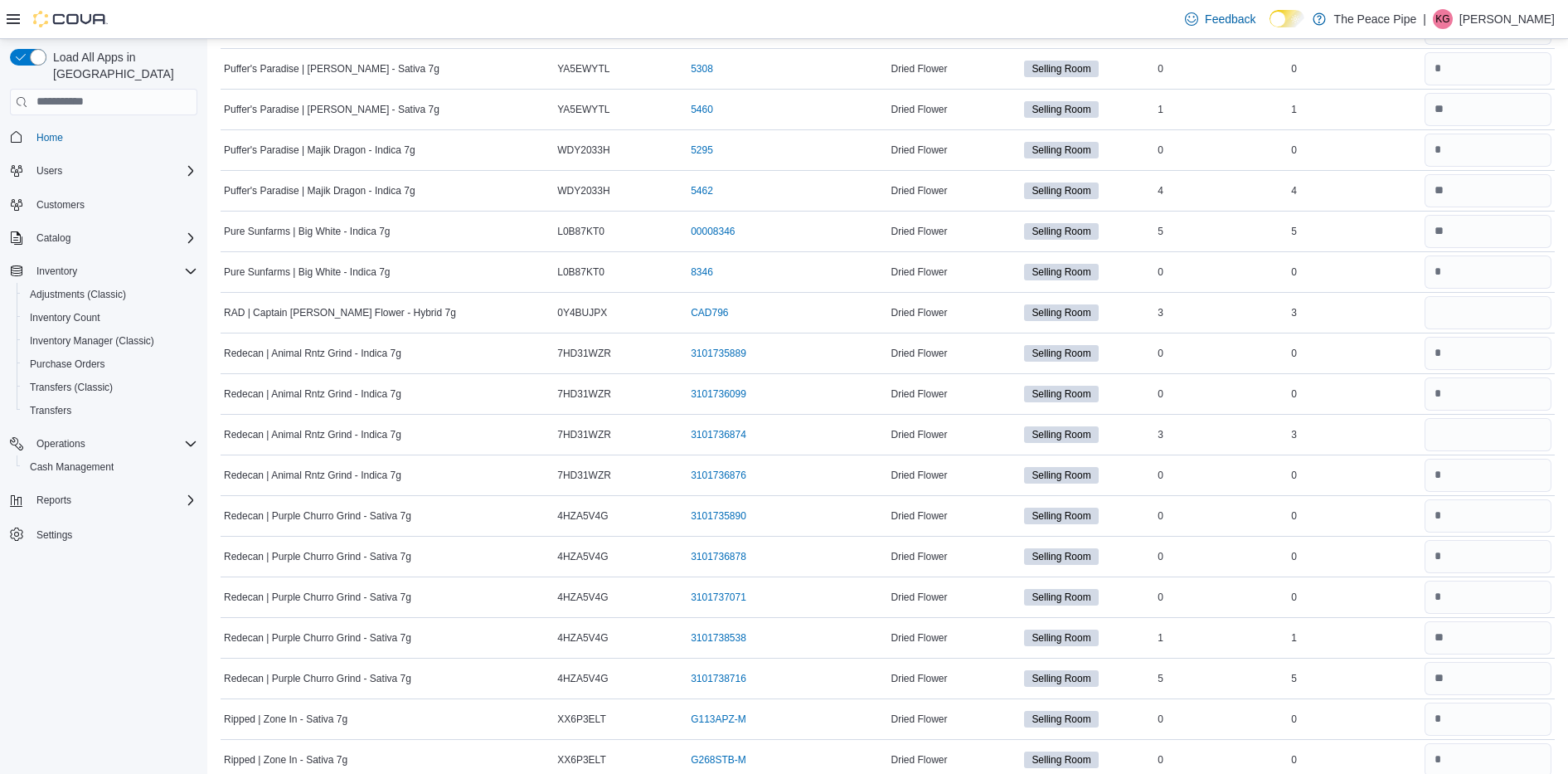
scroll to position [7534, 0]
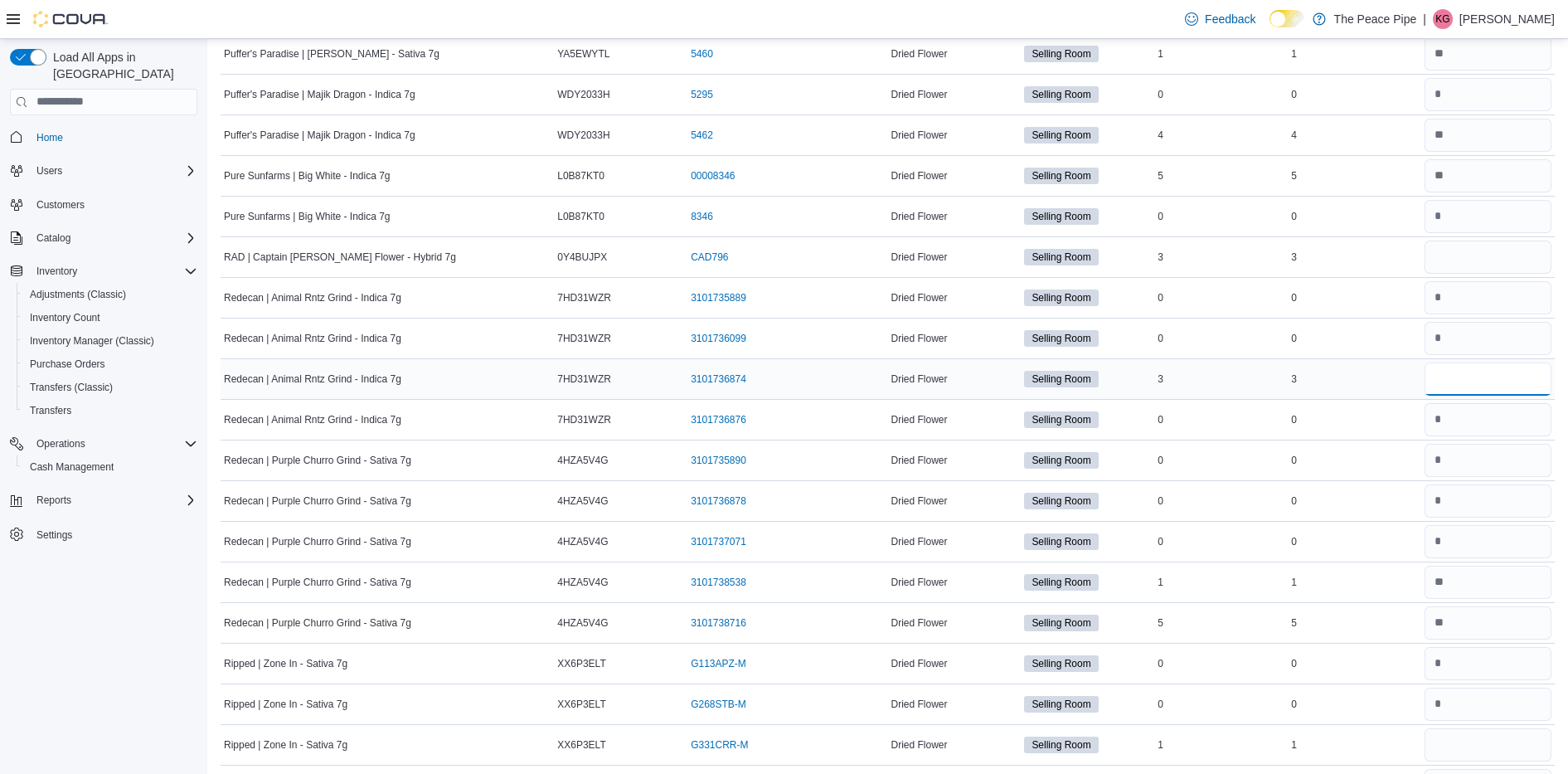
click at [1514, 391] on input "number" at bounding box center [1488, 378] width 127 height 33
type input "*"
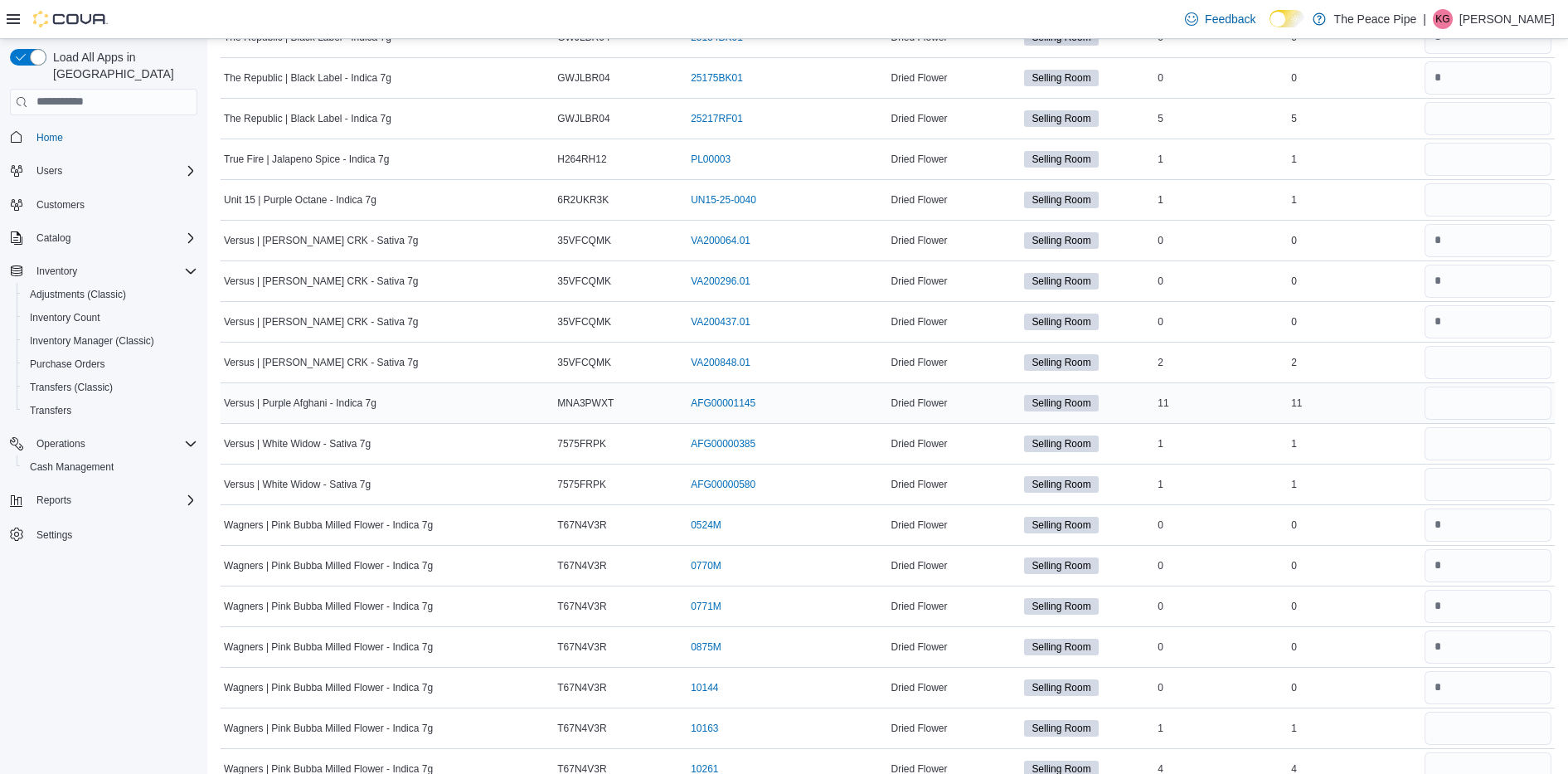
scroll to position [21698, 0]
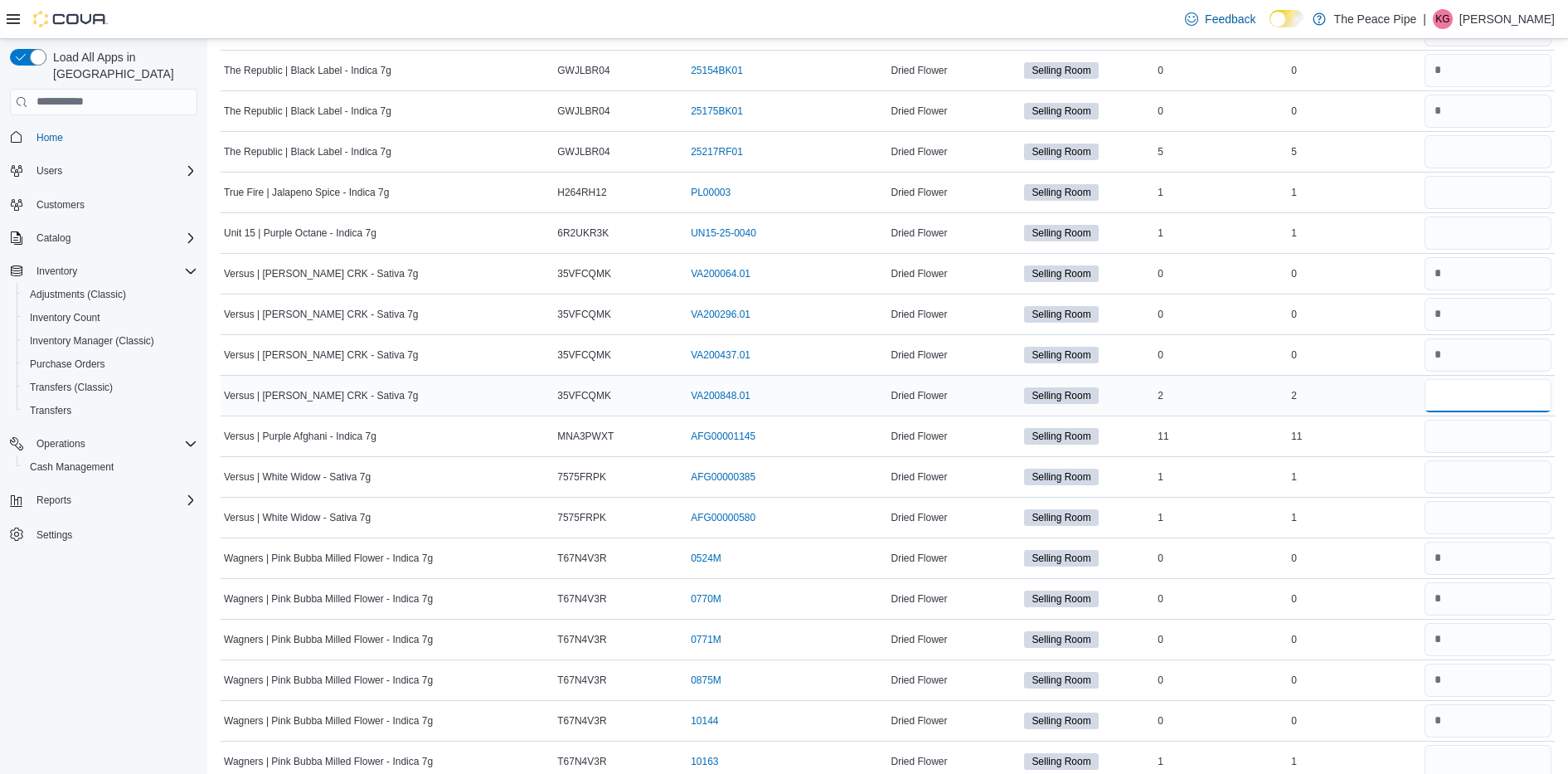
click at [1531, 381] on input "number" at bounding box center [1488, 395] width 127 height 33
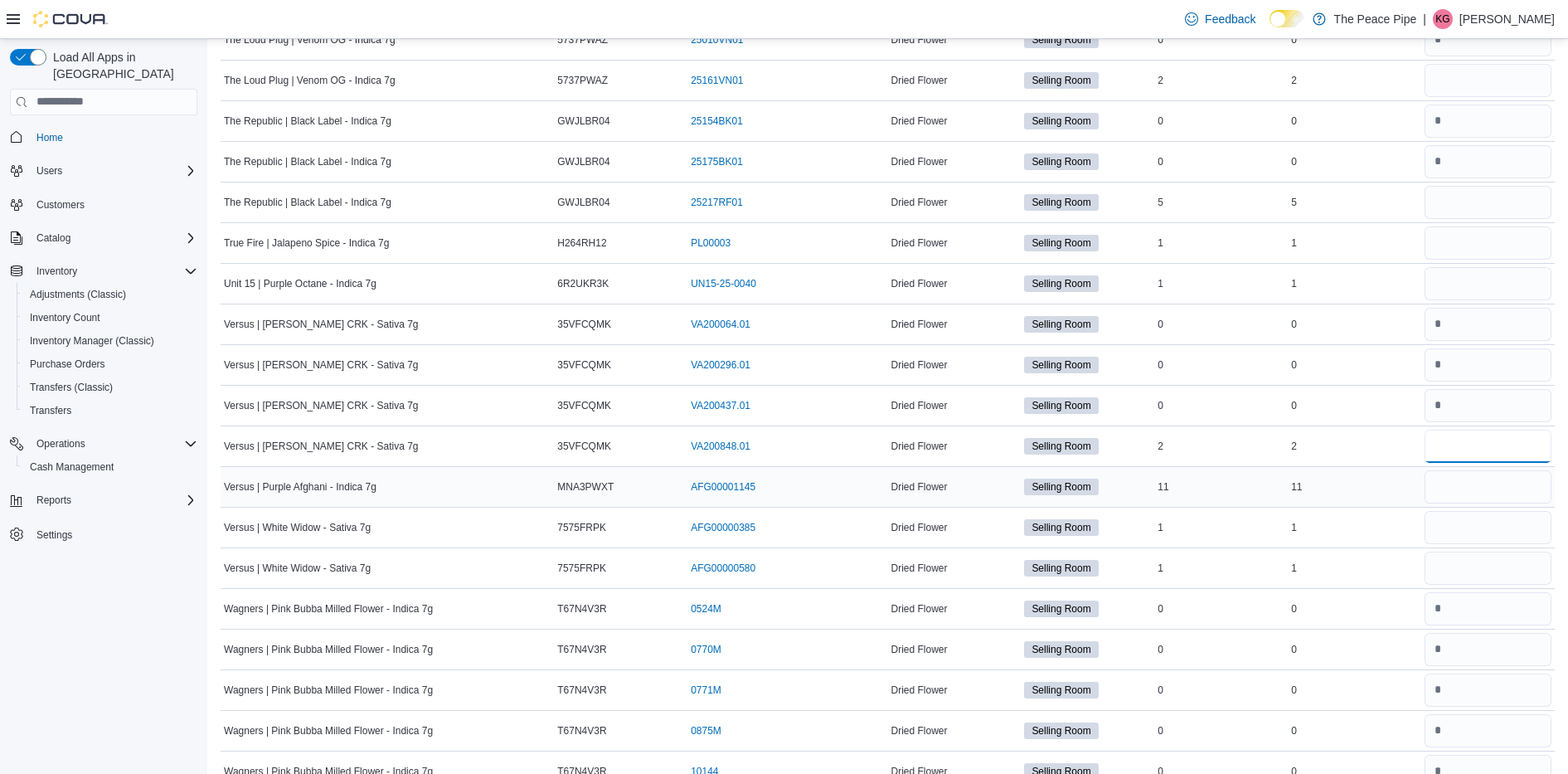
scroll to position [21641, 0]
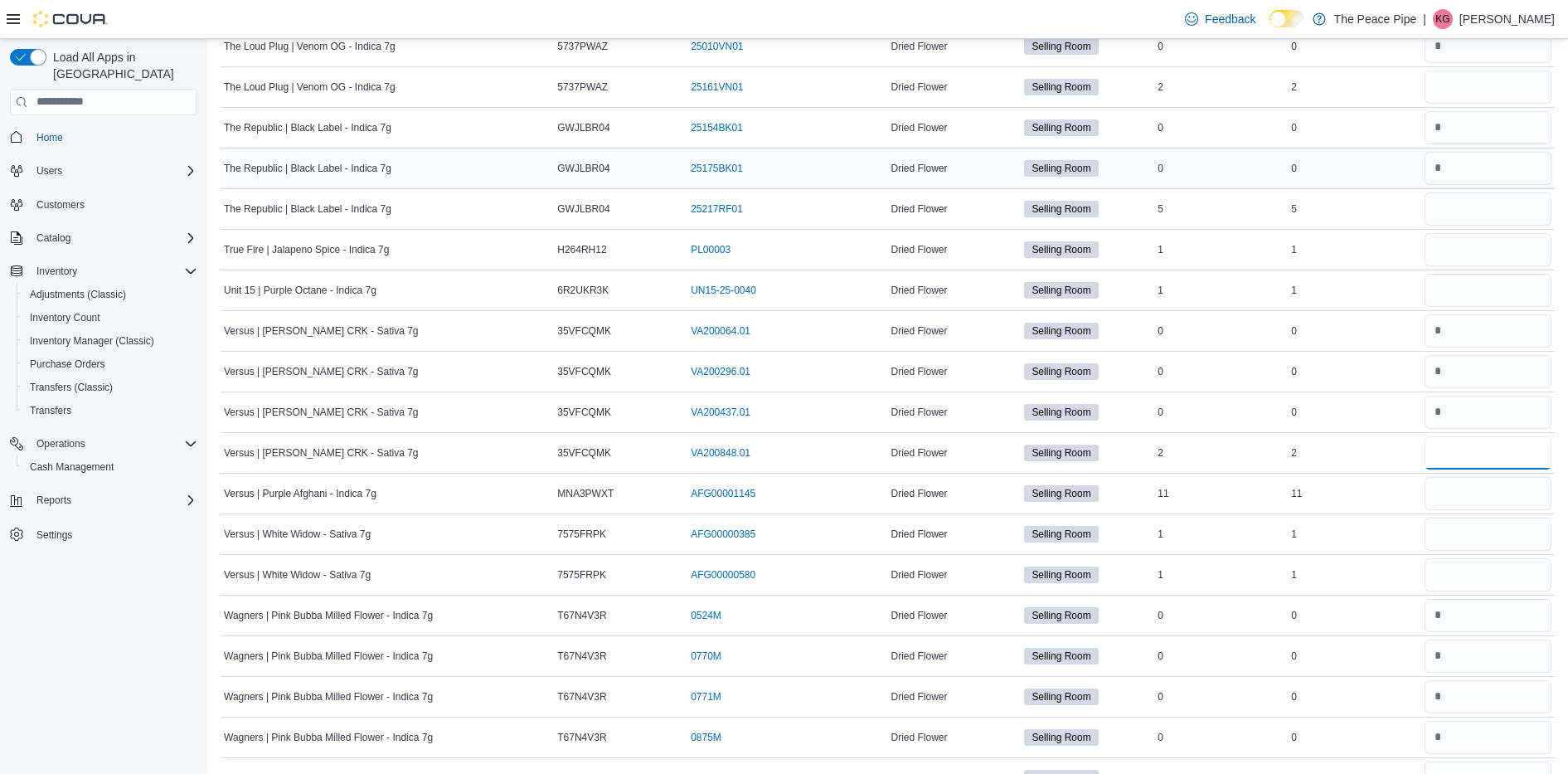
type input "*"
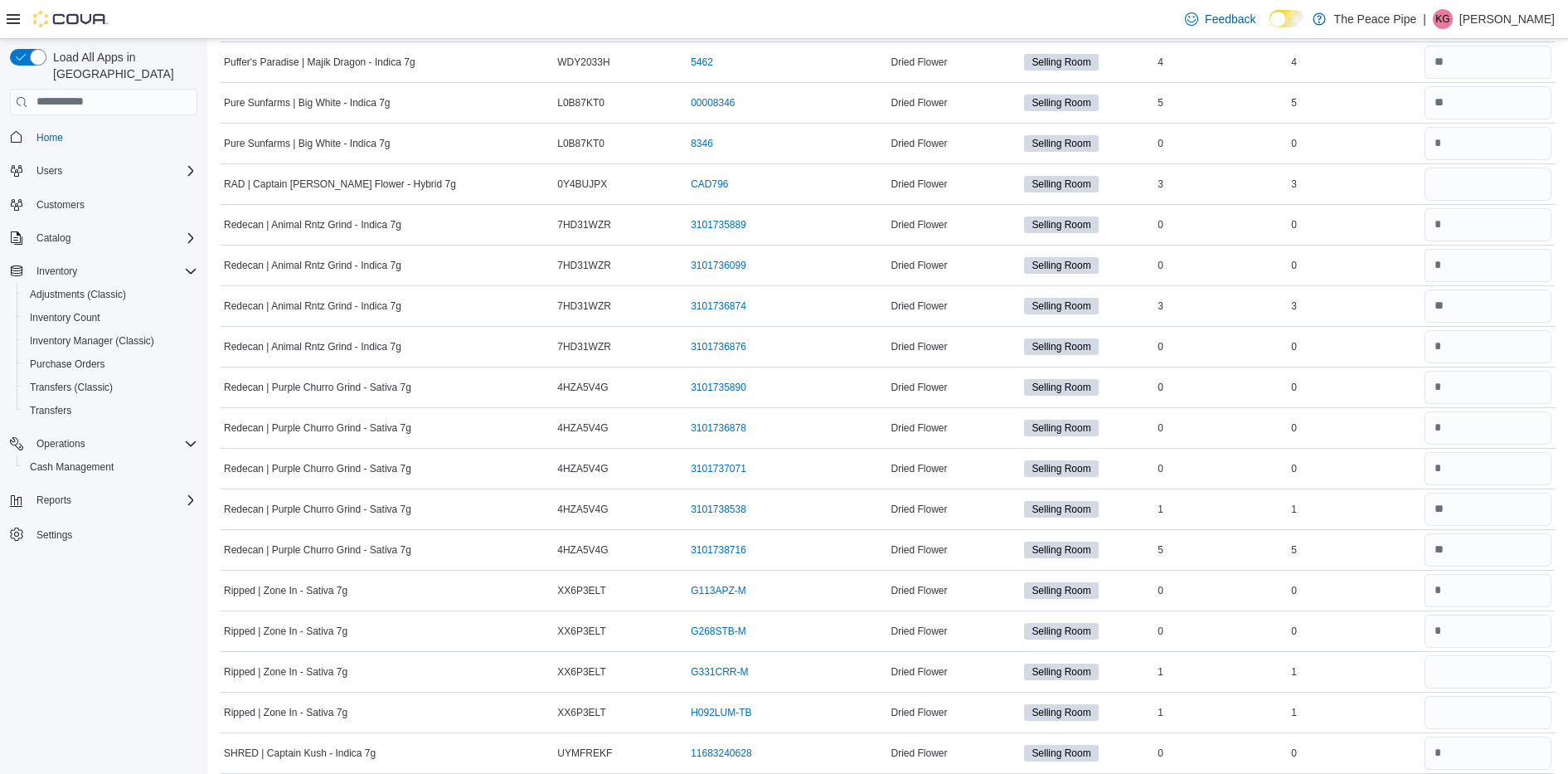
scroll to position [21748, 0]
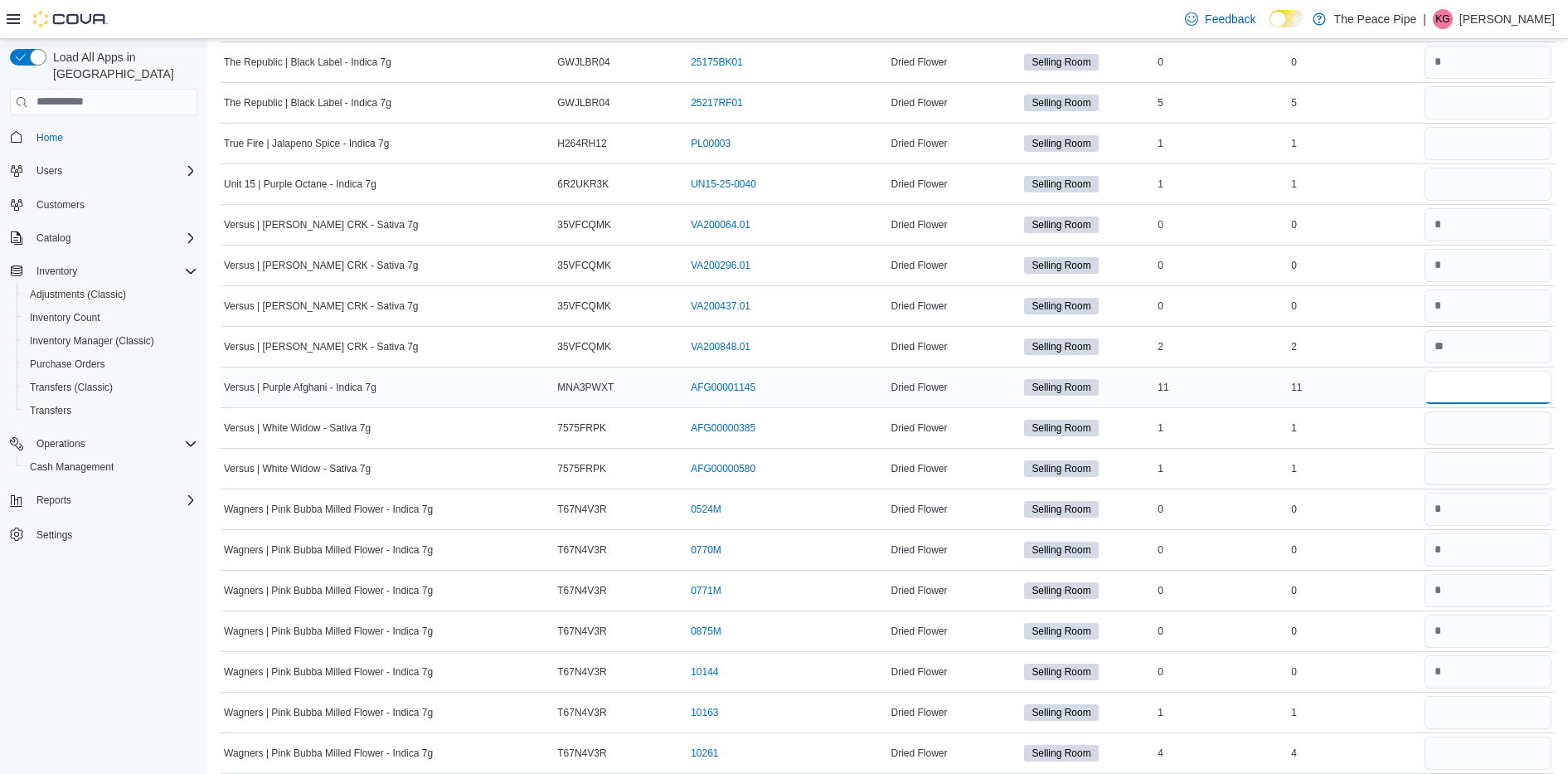
click at [1462, 375] on input "number" at bounding box center [1488, 387] width 127 height 33
type input "*"
type input "**"
click at [1465, 448] on div at bounding box center [1488, 468] width 134 height 40
click at [1468, 426] on input "number" at bounding box center [1488, 427] width 127 height 33
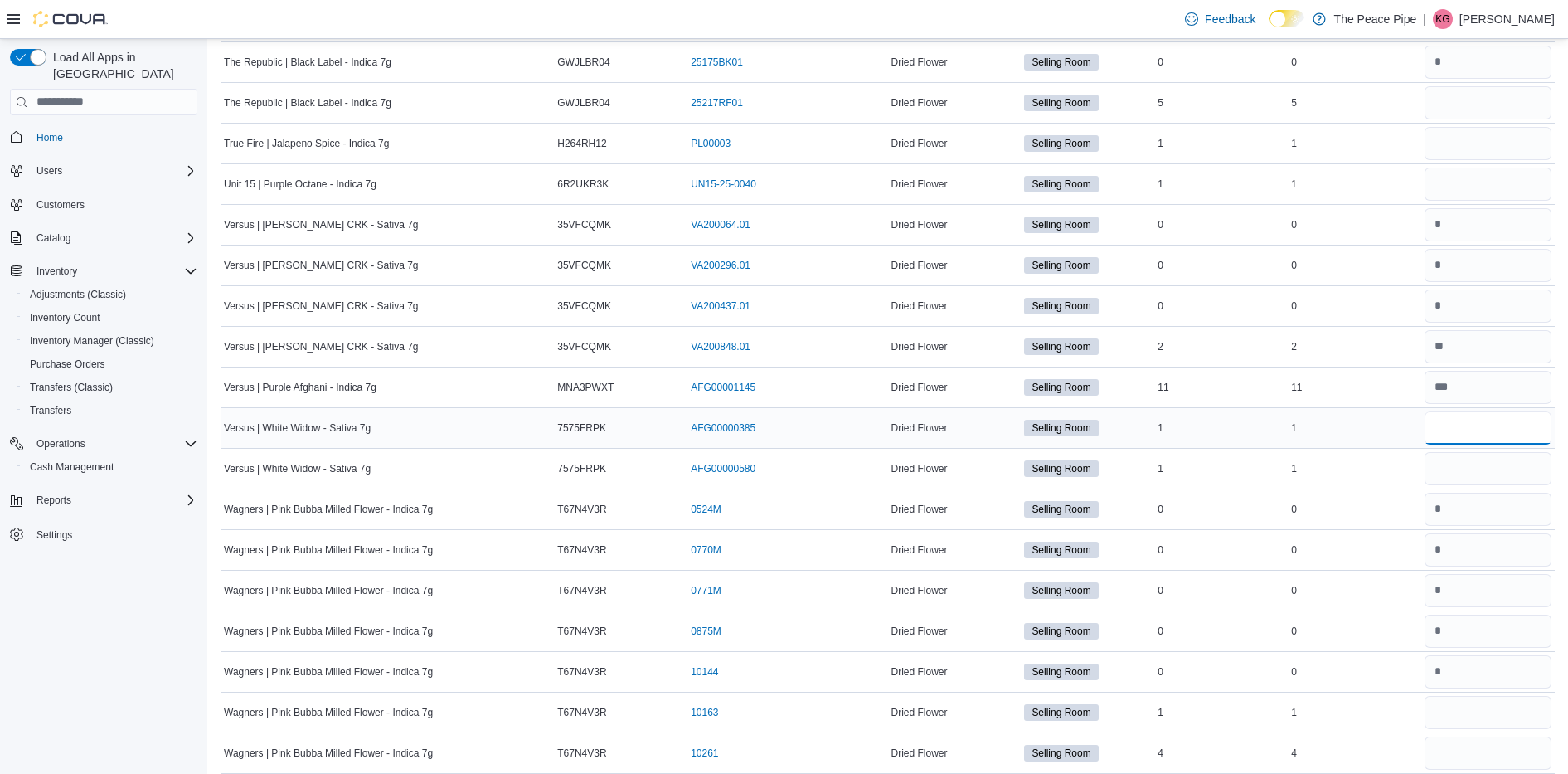
click at [1468, 426] on input "number" at bounding box center [1488, 427] width 127 height 33
type input "*"
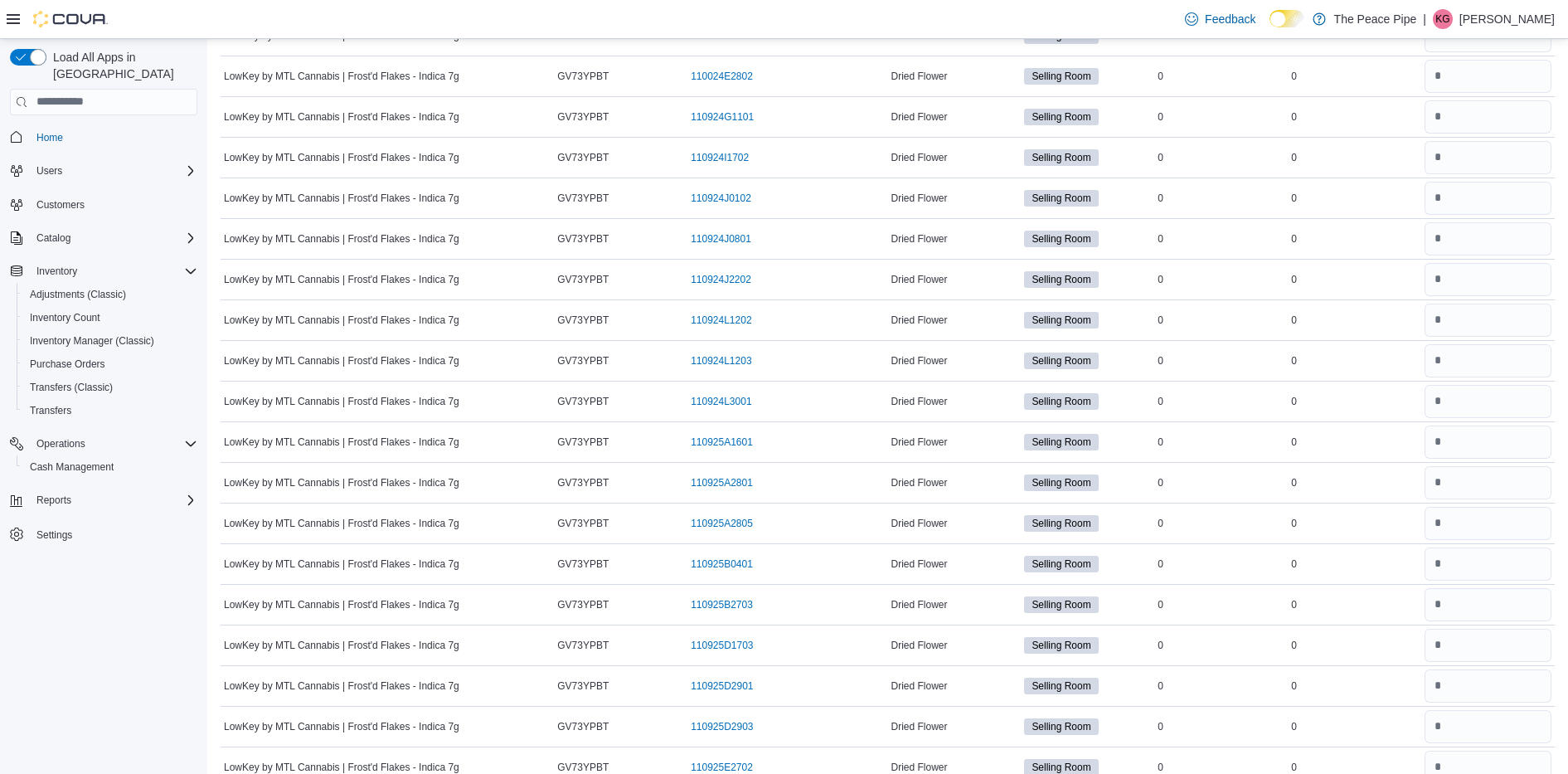
scroll to position [6835, 0]
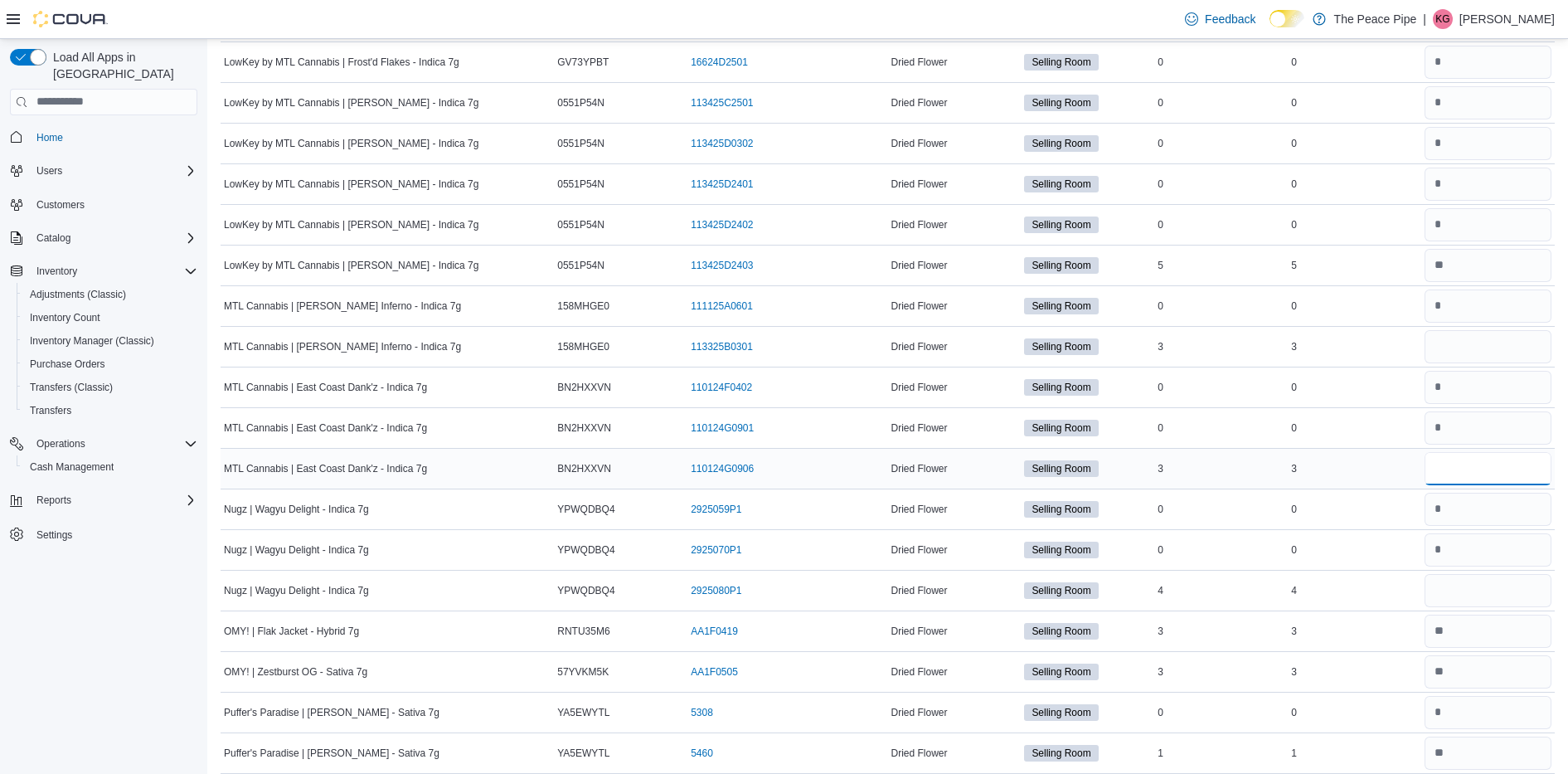
click at [1493, 462] on input "number" at bounding box center [1488, 468] width 127 height 33
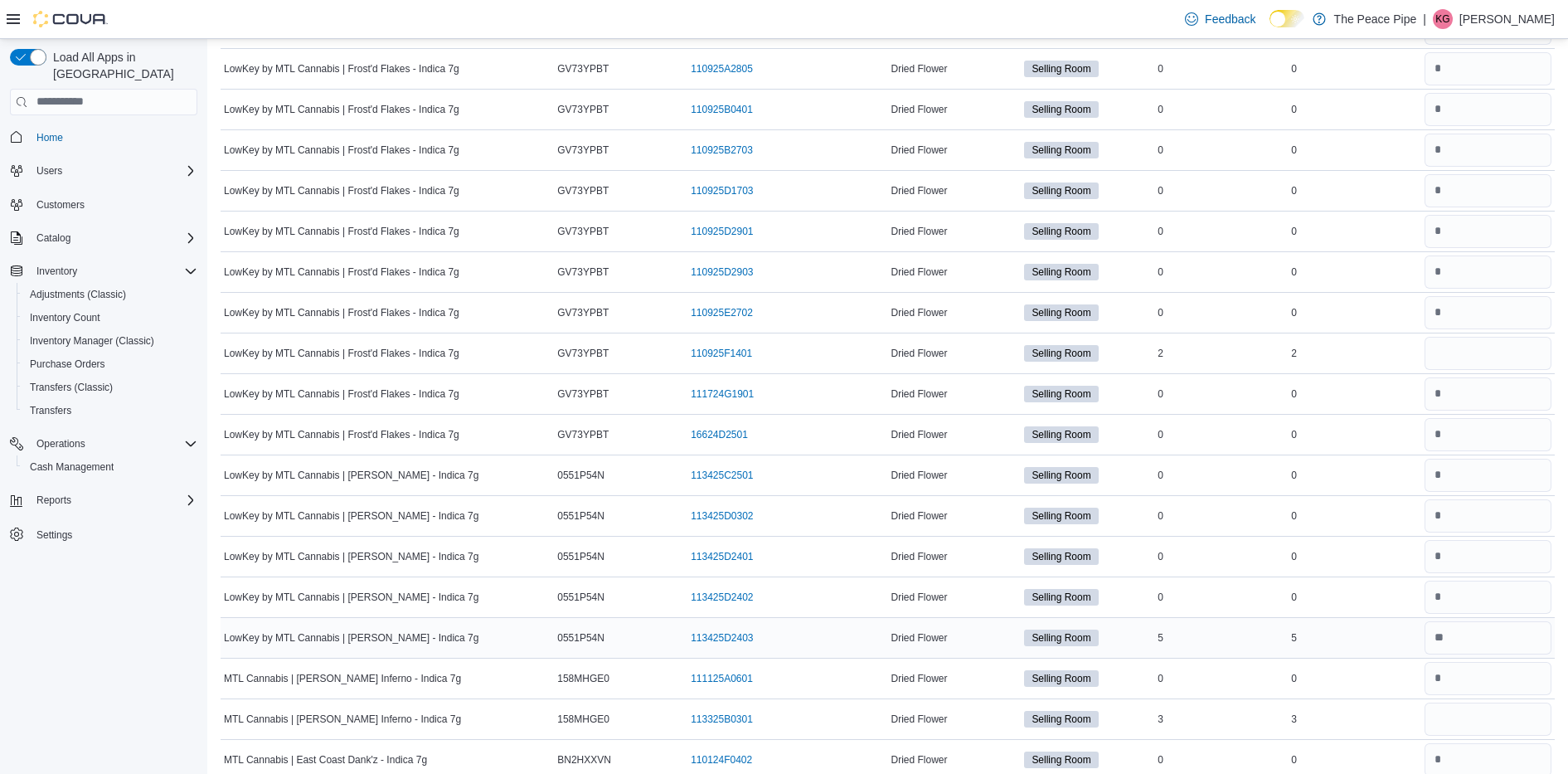
scroll to position [6462, 0]
type input "*"
click at [1465, 339] on input "number" at bounding box center [1488, 354] width 127 height 33
type input "*"
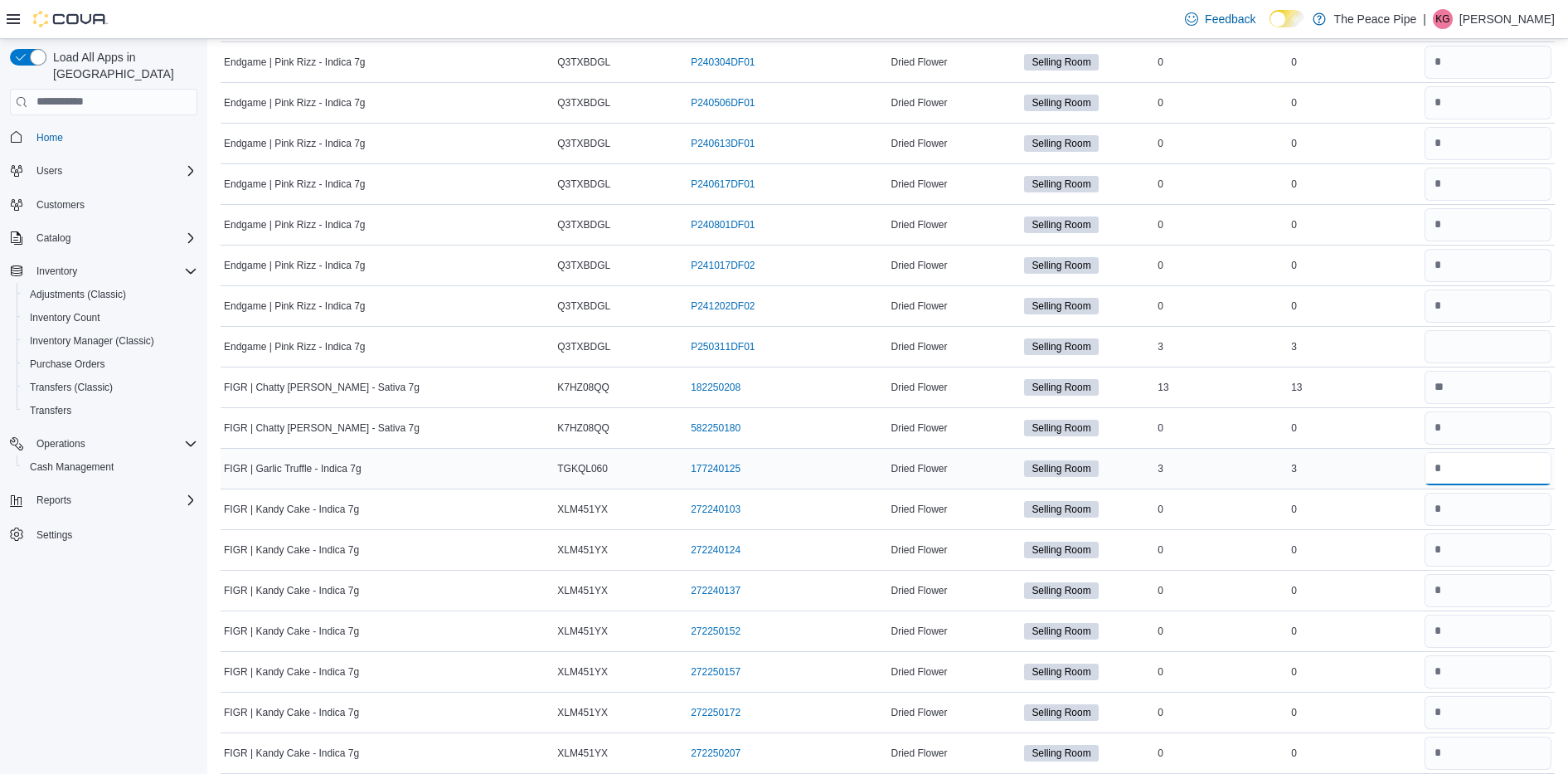
click at [1476, 465] on input "number" at bounding box center [1488, 468] width 127 height 33
click at [1501, 387] on input "number" at bounding box center [1488, 387] width 127 height 33
type input "**"
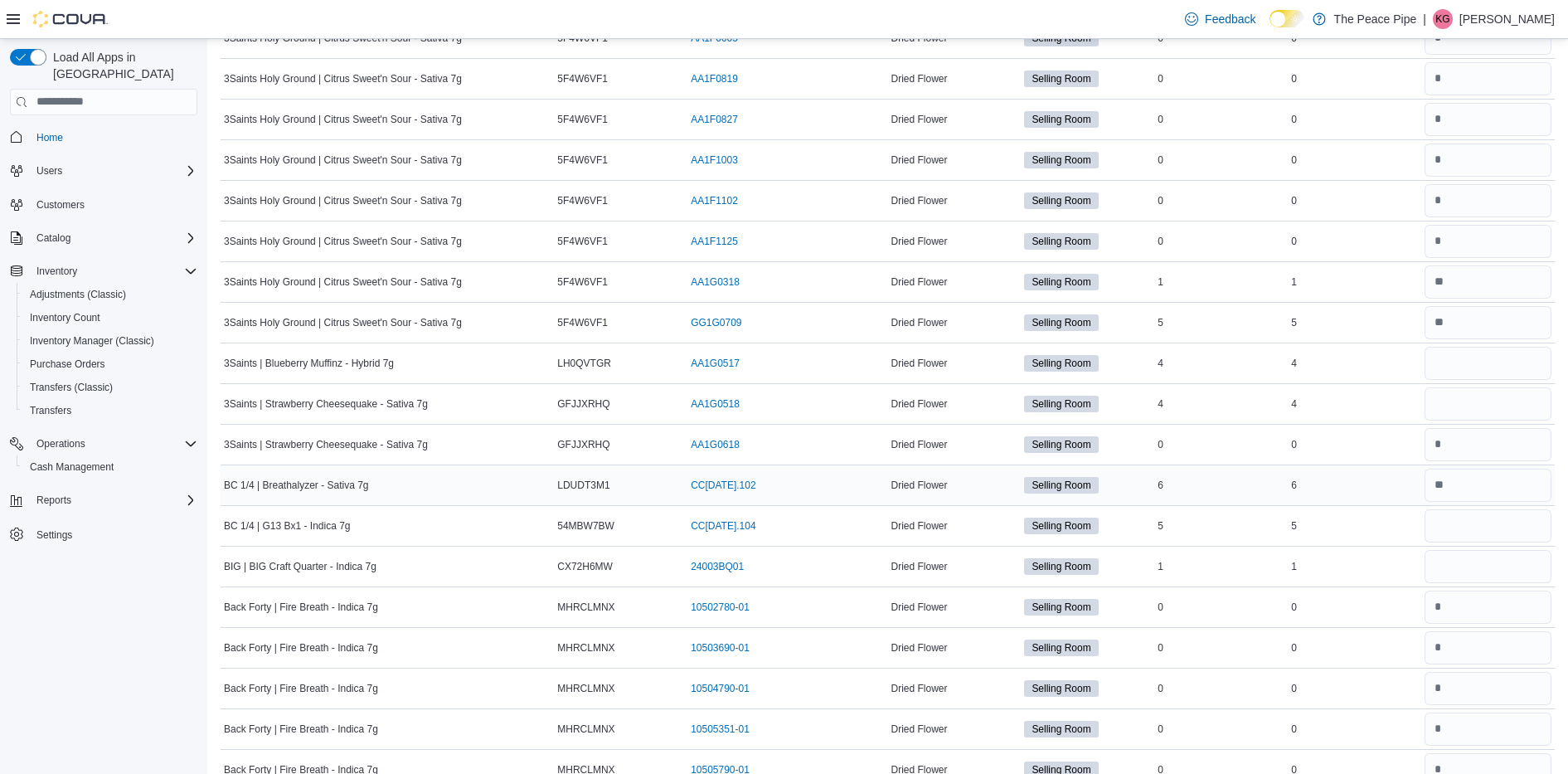
scroll to position [354, 0]
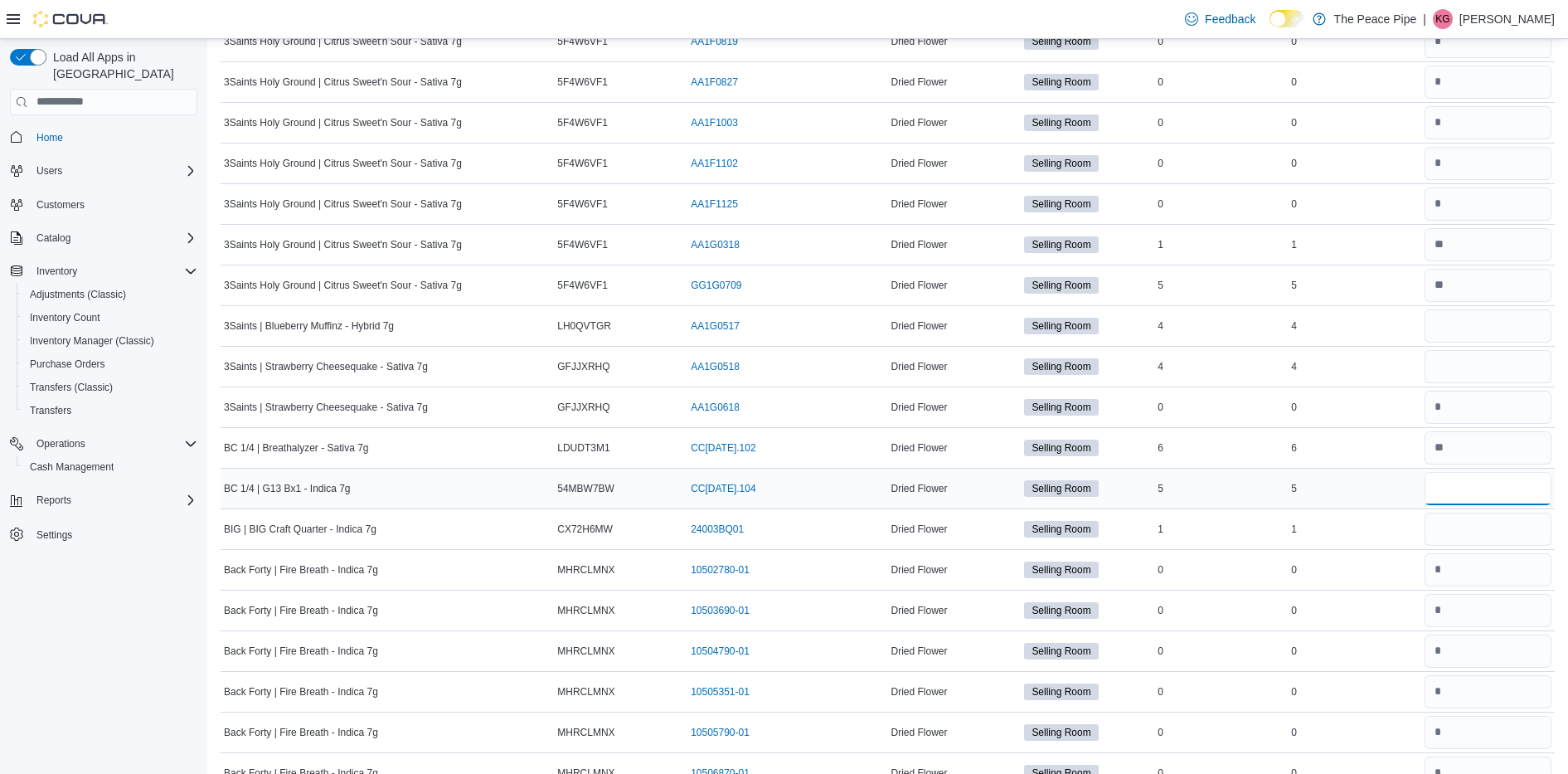
click at [1495, 488] on input "number" at bounding box center [1488, 488] width 127 height 33
type input "*"
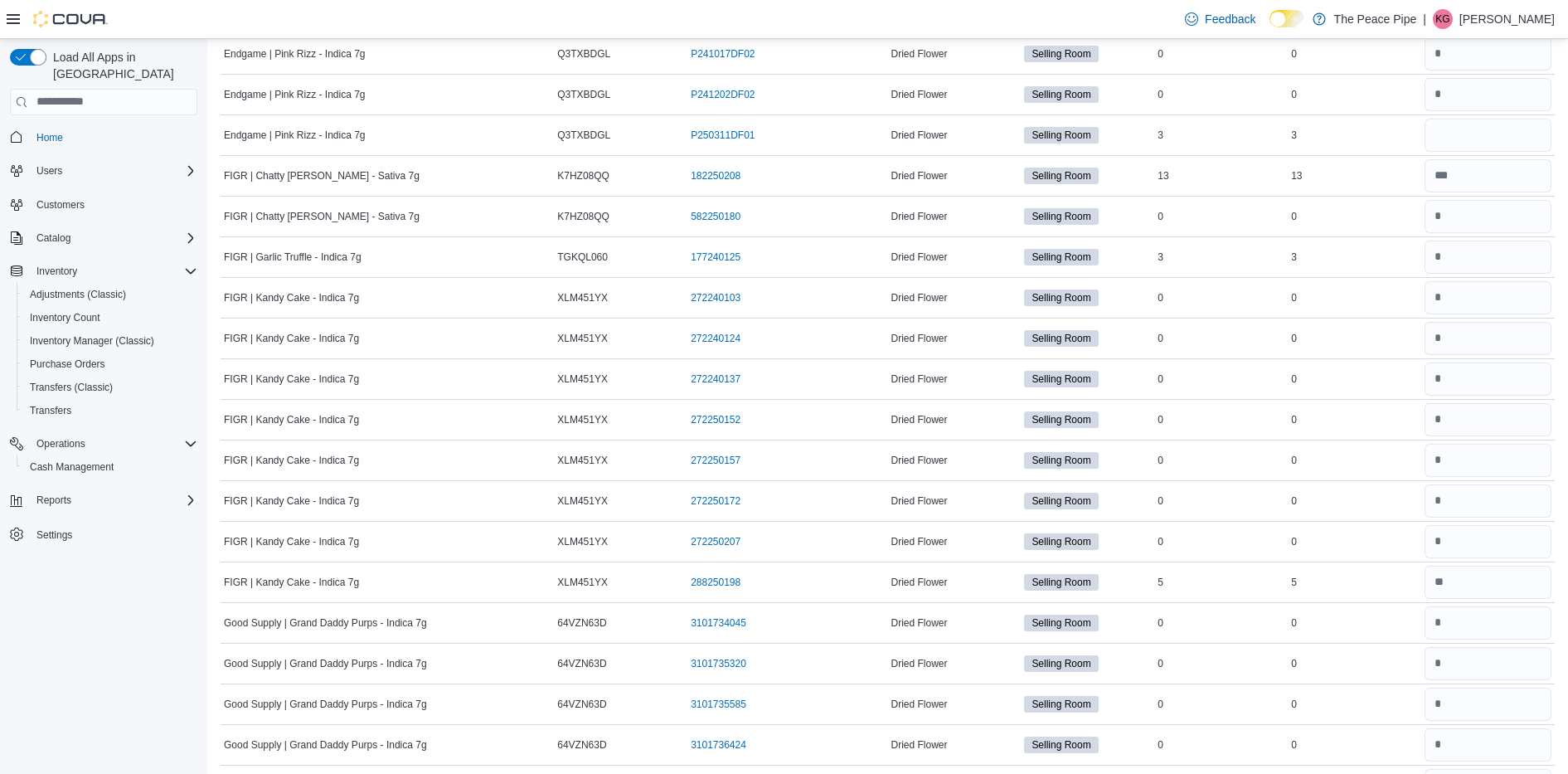
scroll to position [3946, 0]
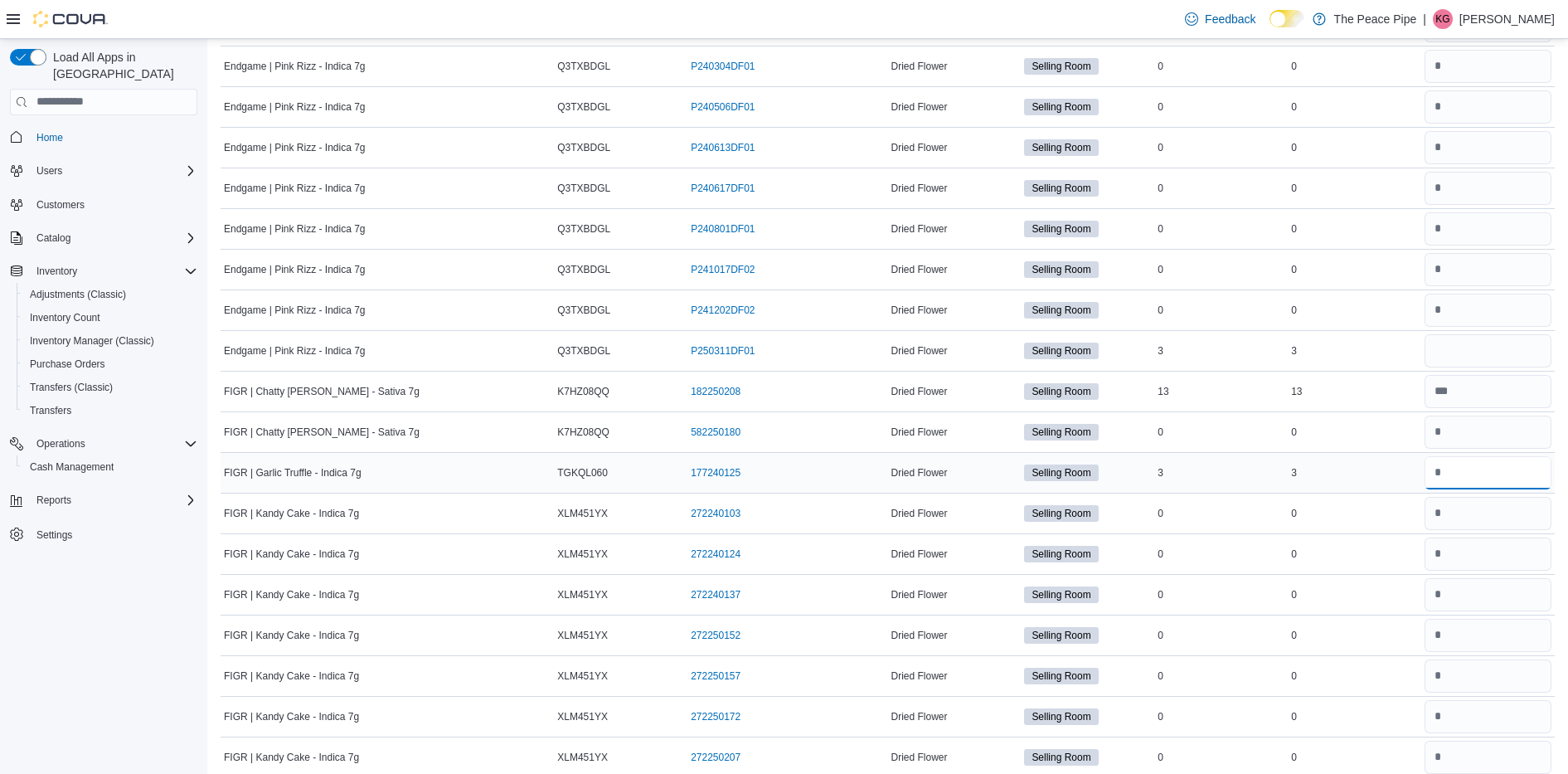
click at [1509, 473] on input "number" at bounding box center [1488, 472] width 127 height 33
type input "*"
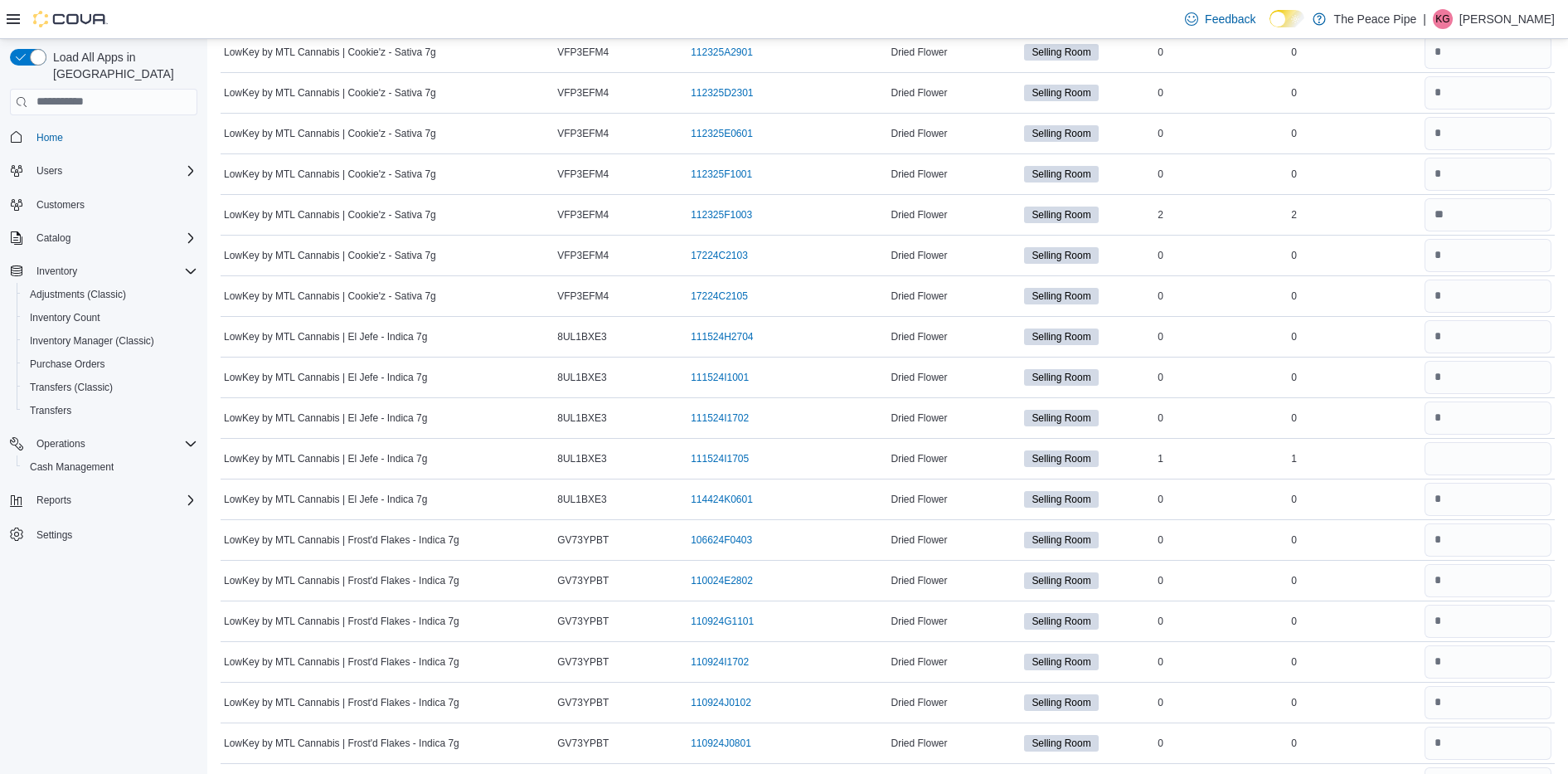
scroll to position [5515, 0]
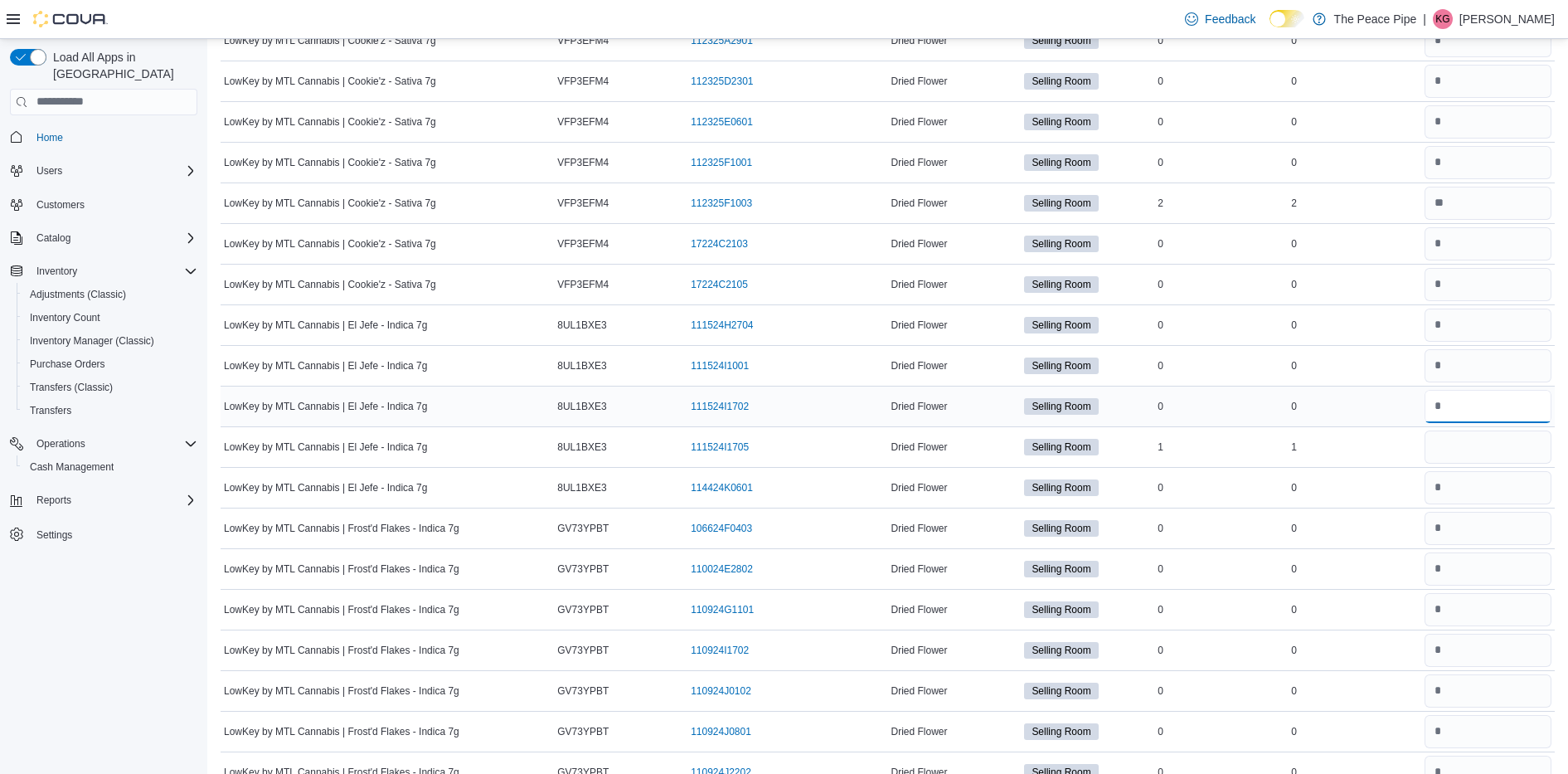
click at [1495, 411] on input "number" at bounding box center [1488, 405] width 127 height 33
type input "*"
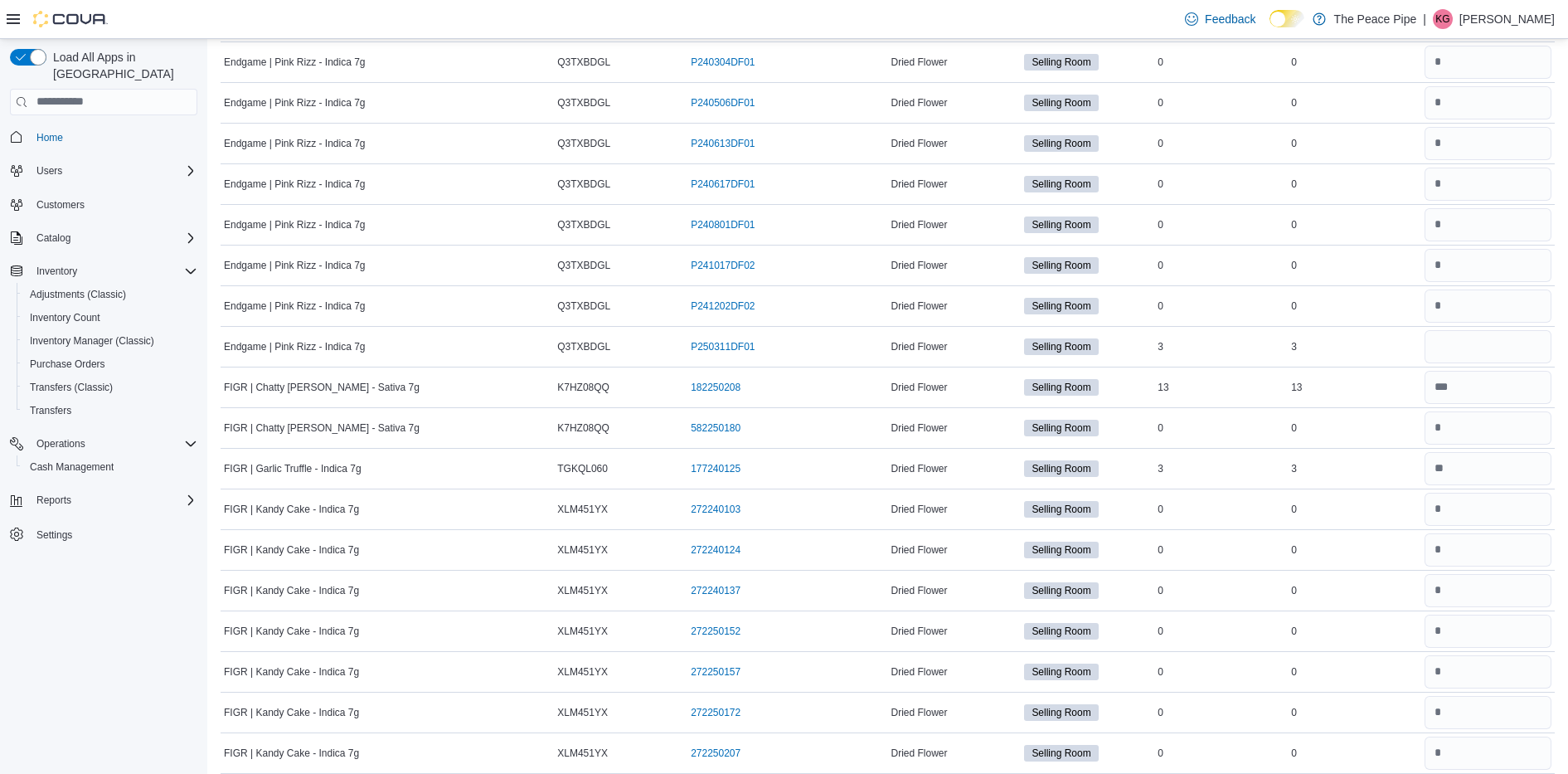
scroll to position [6754, 0]
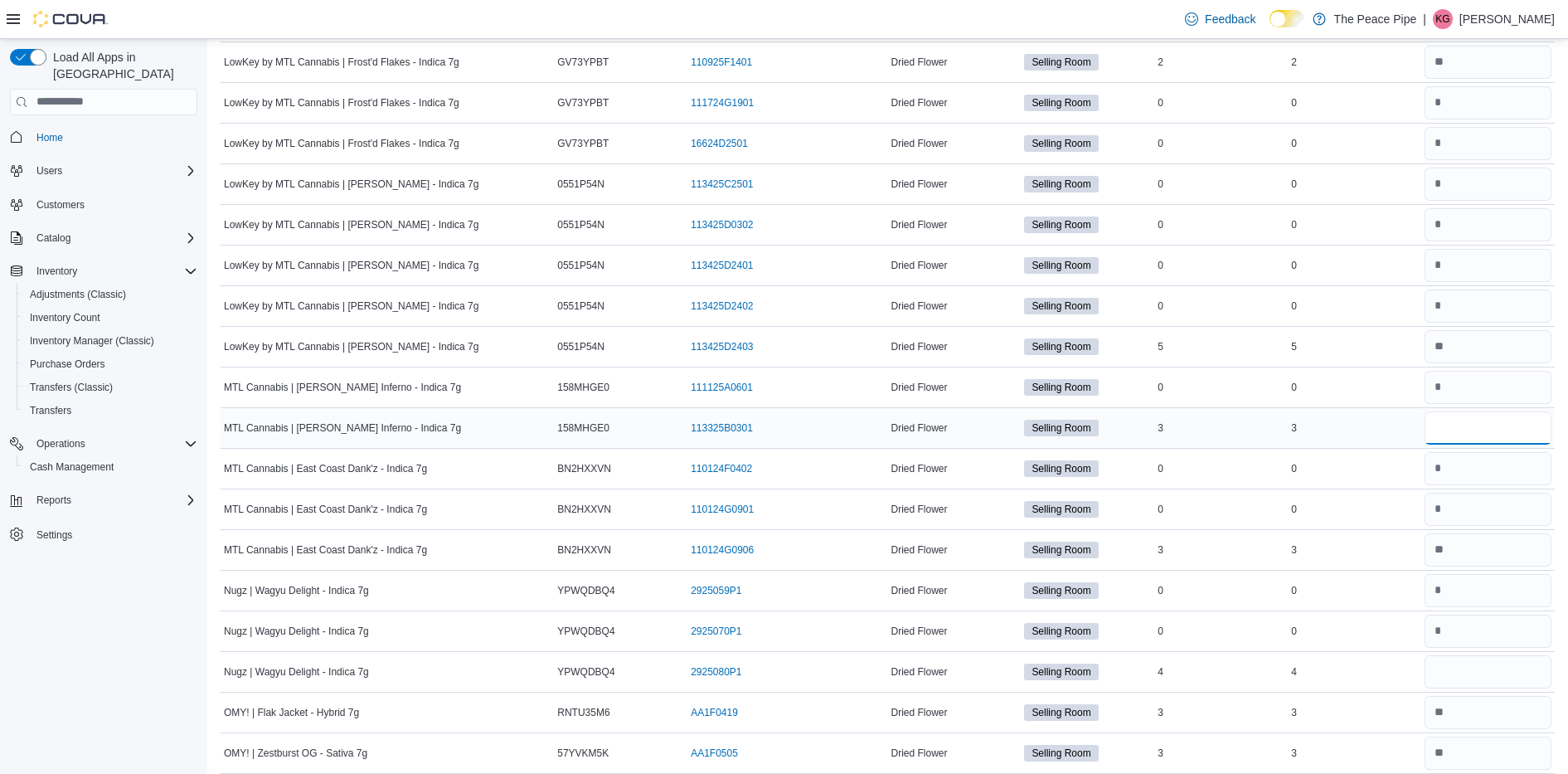
click at [1469, 429] on input "number" at bounding box center [1488, 427] width 127 height 33
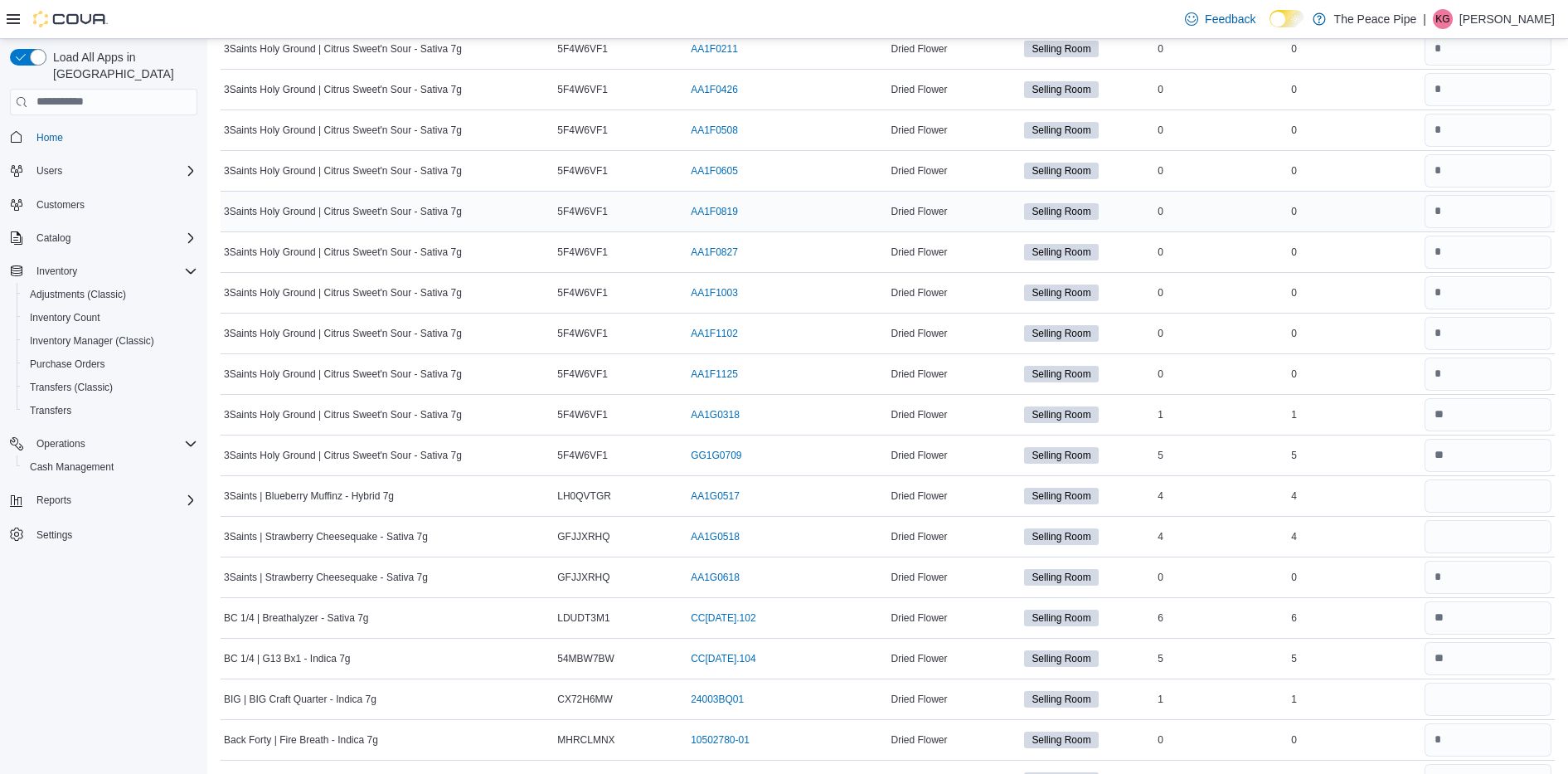
scroll to position [186, 0]
type input "*"
click at [1477, 493] on input "number" at bounding box center [1488, 492] width 127 height 33
type input "*"
click at [1479, 524] on input "number" at bounding box center [1488, 533] width 127 height 33
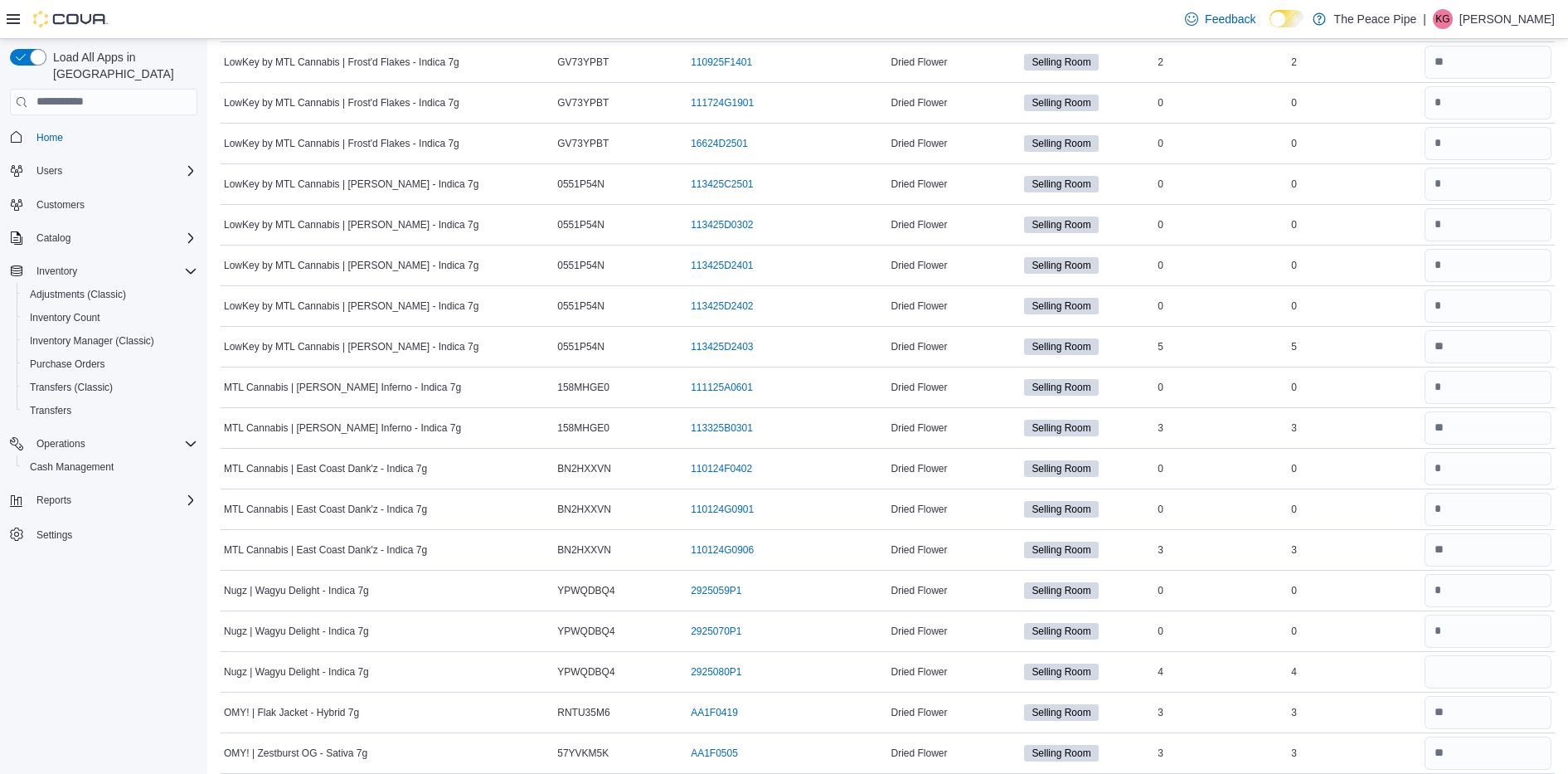
scroll to position [4763, 0]
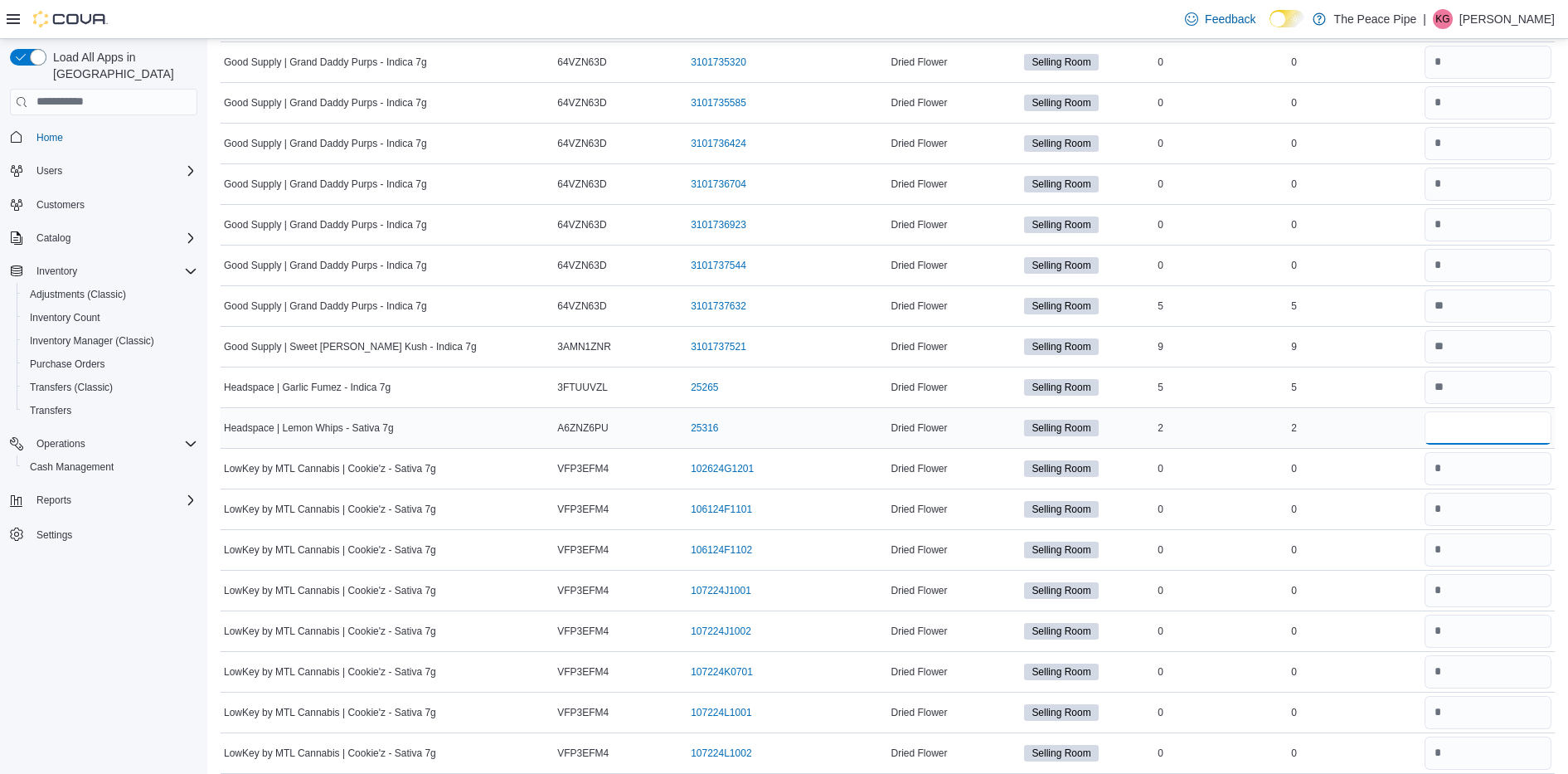
click at [1469, 431] on input "number" at bounding box center [1488, 427] width 127 height 33
type input "*"
click at [1482, 374] on input "number" at bounding box center [1488, 387] width 127 height 33
type input "*"
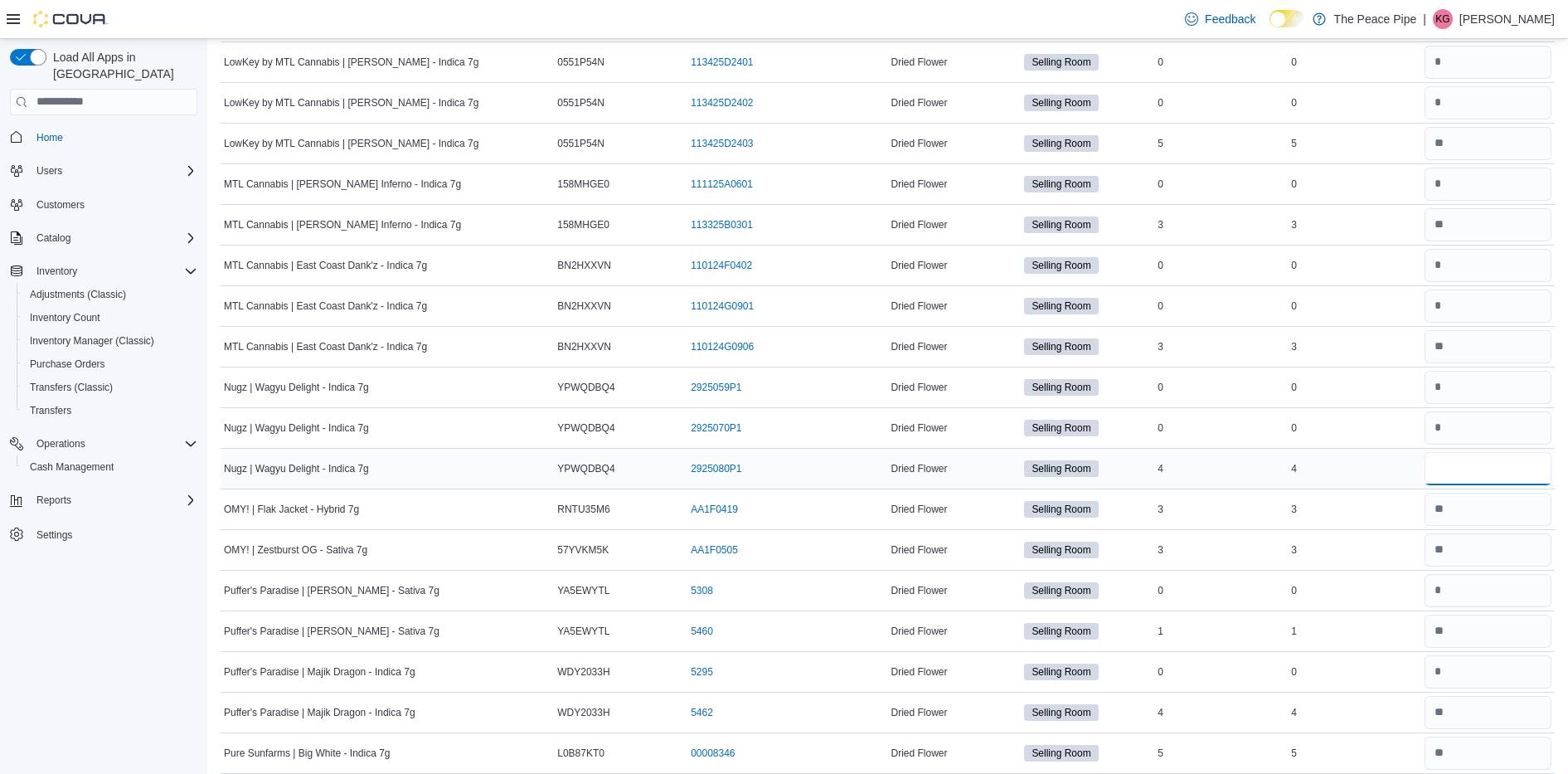
click at [1496, 460] on input "number" at bounding box center [1488, 468] width 127 height 33
type input "*"
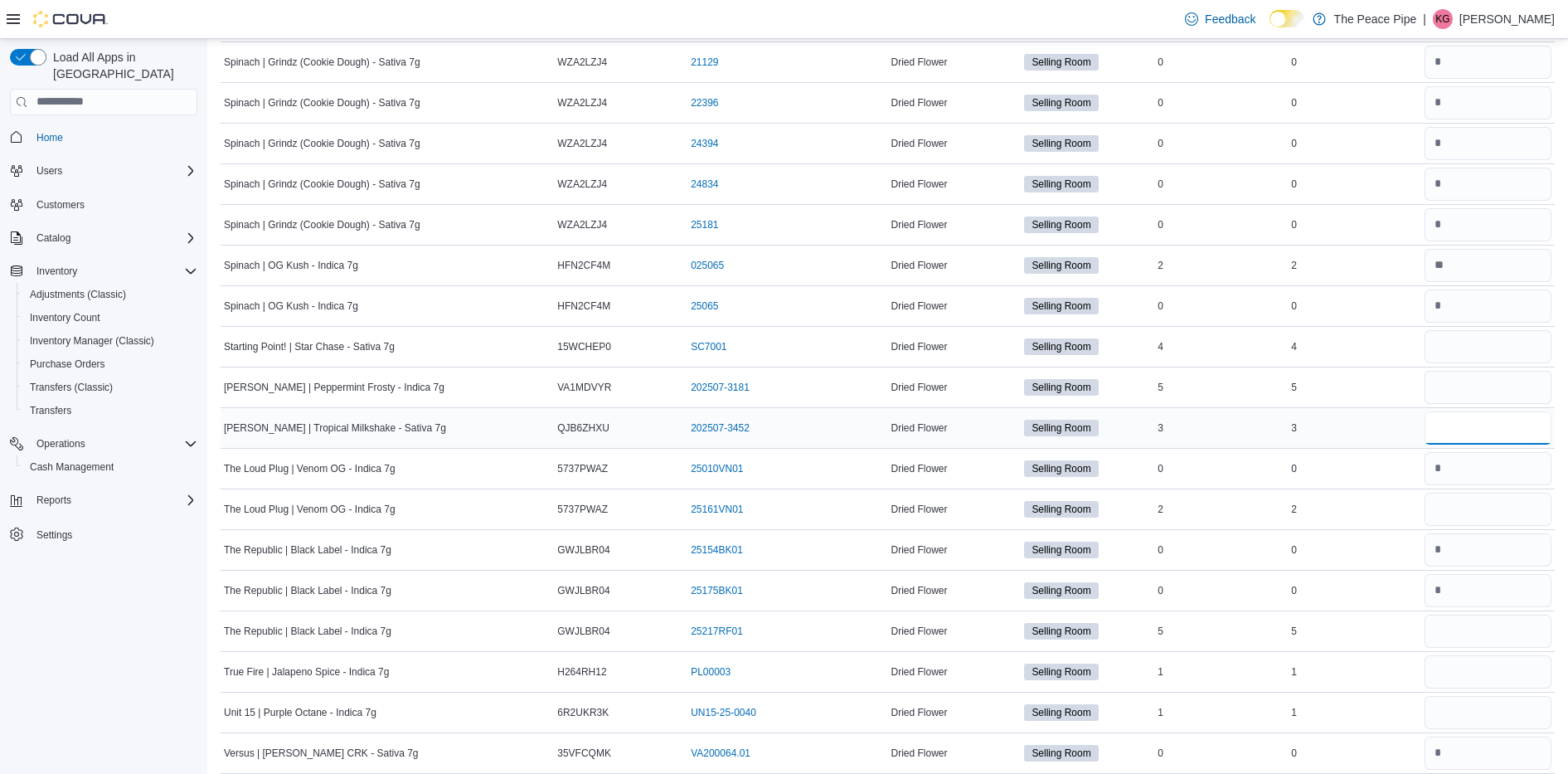
click at [1465, 430] on input "number" at bounding box center [1488, 427] width 127 height 33
type input "*"
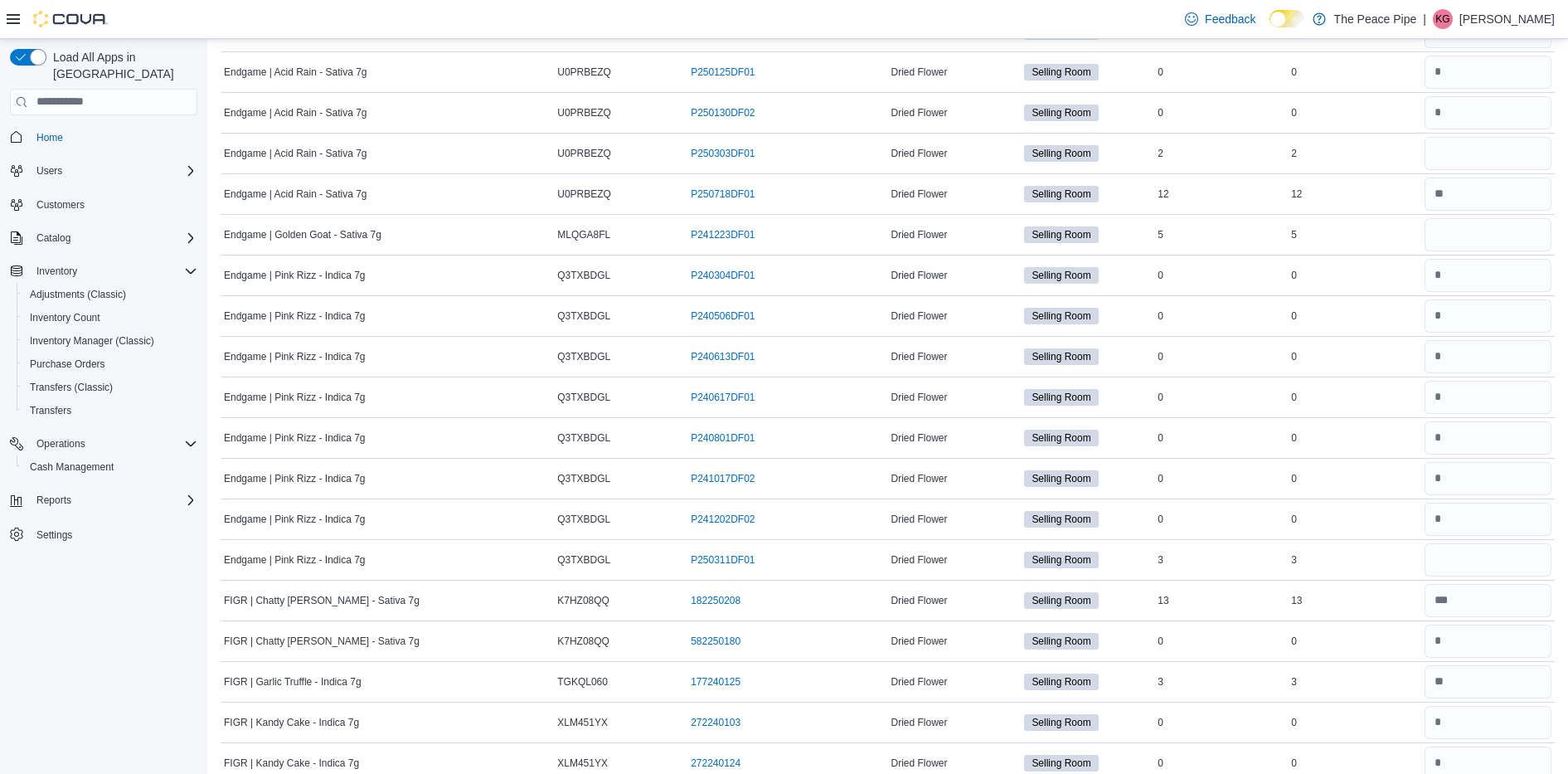
scroll to position [3737, 0]
click at [1502, 243] on input "number" at bounding box center [1488, 233] width 127 height 33
type input "*"
click at [1474, 557] on input "number" at bounding box center [1488, 558] width 127 height 33
type input "*"
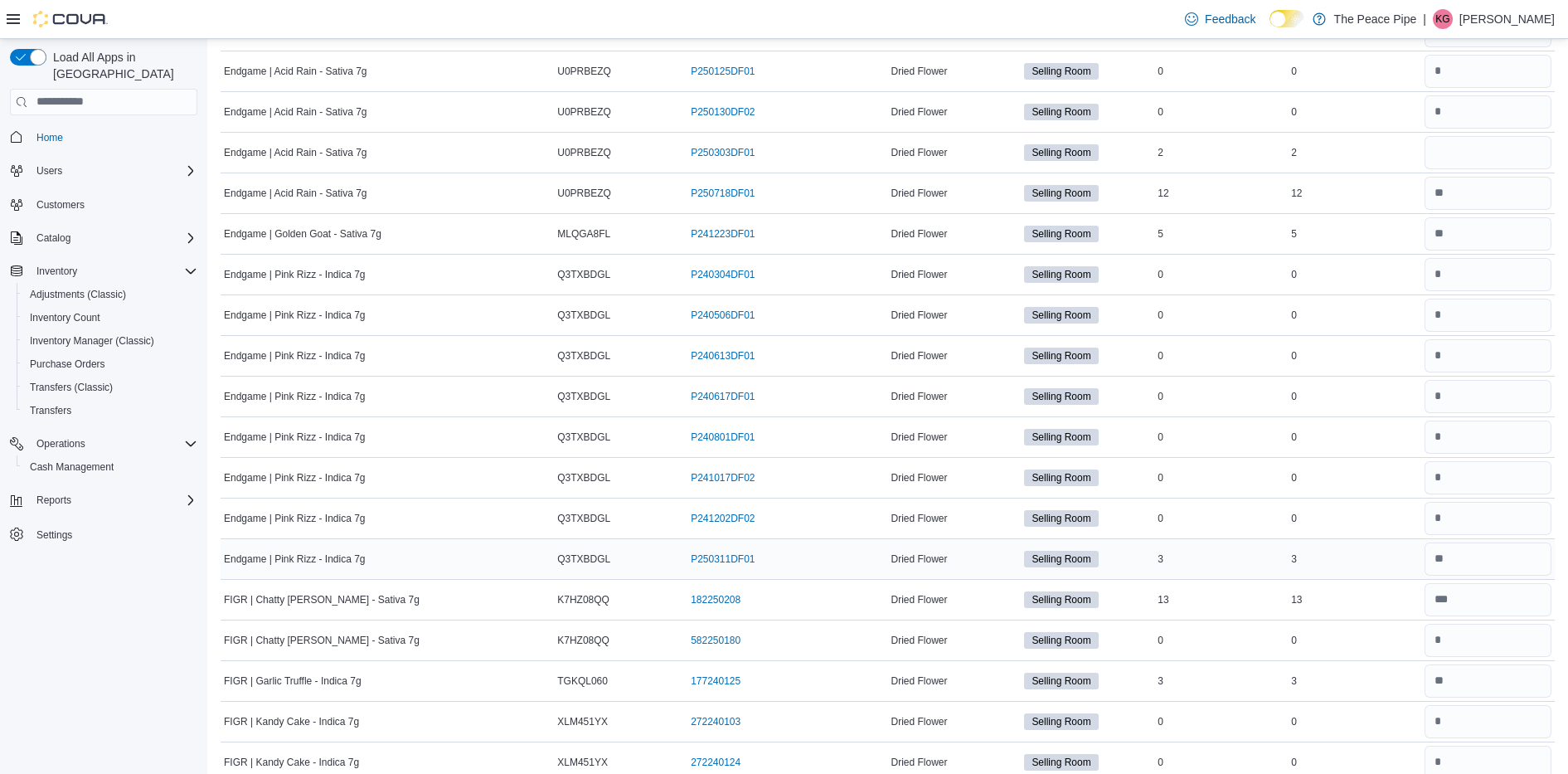
scroll to position [3525, 0]
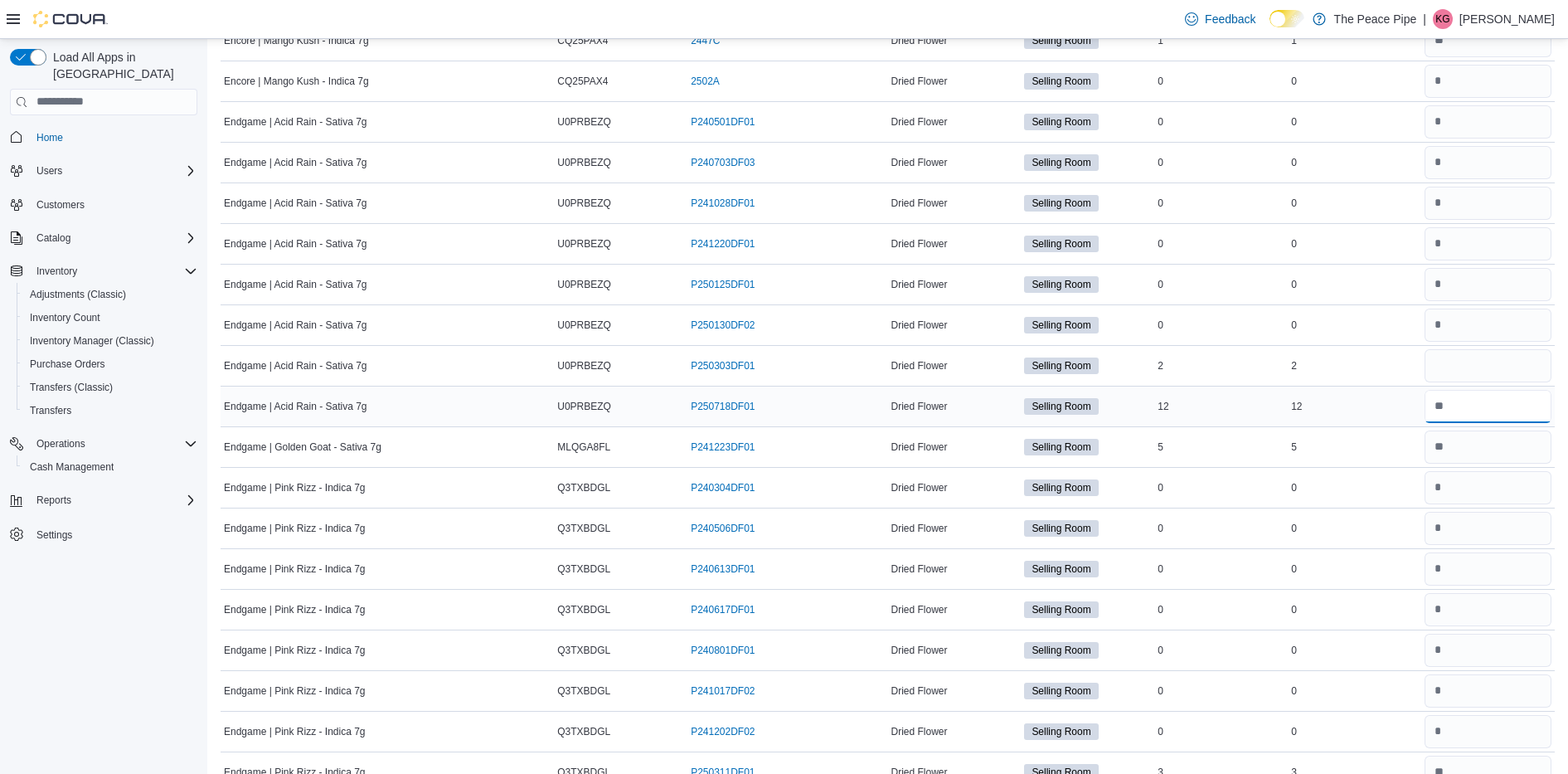
click at [1475, 412] on input "number" at bounding box center [1488, 405] width 127 height 33
type input "**"
click at [1464, 372] on input "number" at bounding box center [1488, 365] width 127 height 33
type input "*"
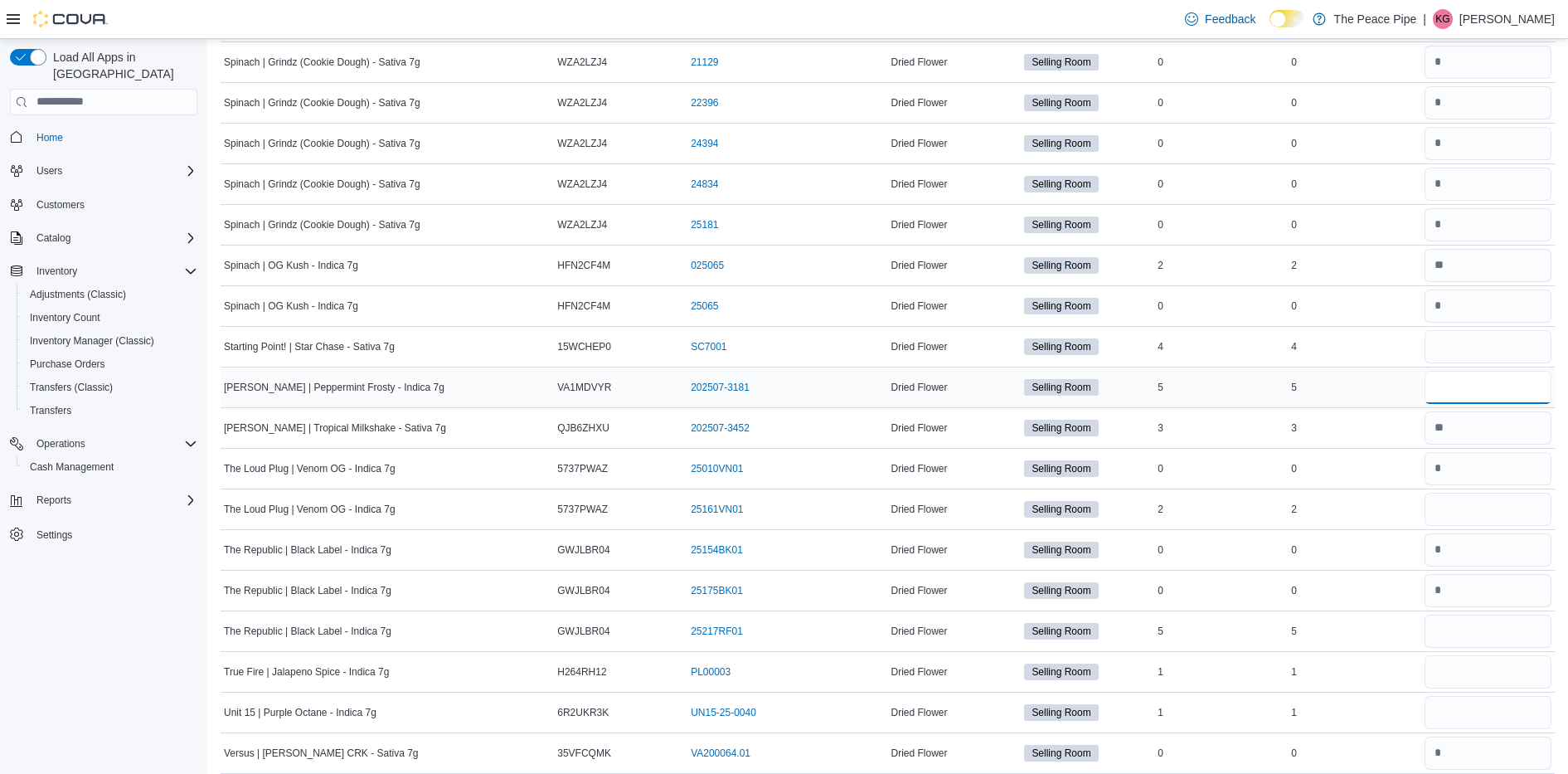
click at [1459, 393] on input "number" at bounding box center [1488, 387] width 127 height 33
type input "*"
click at [1465, 720] on input "number" at bounding box center [1488, 711] width 127 height 33
type input "*"
click at [1502, 625] on input "number" at bounding box center [1488, 631] width 127 height 33
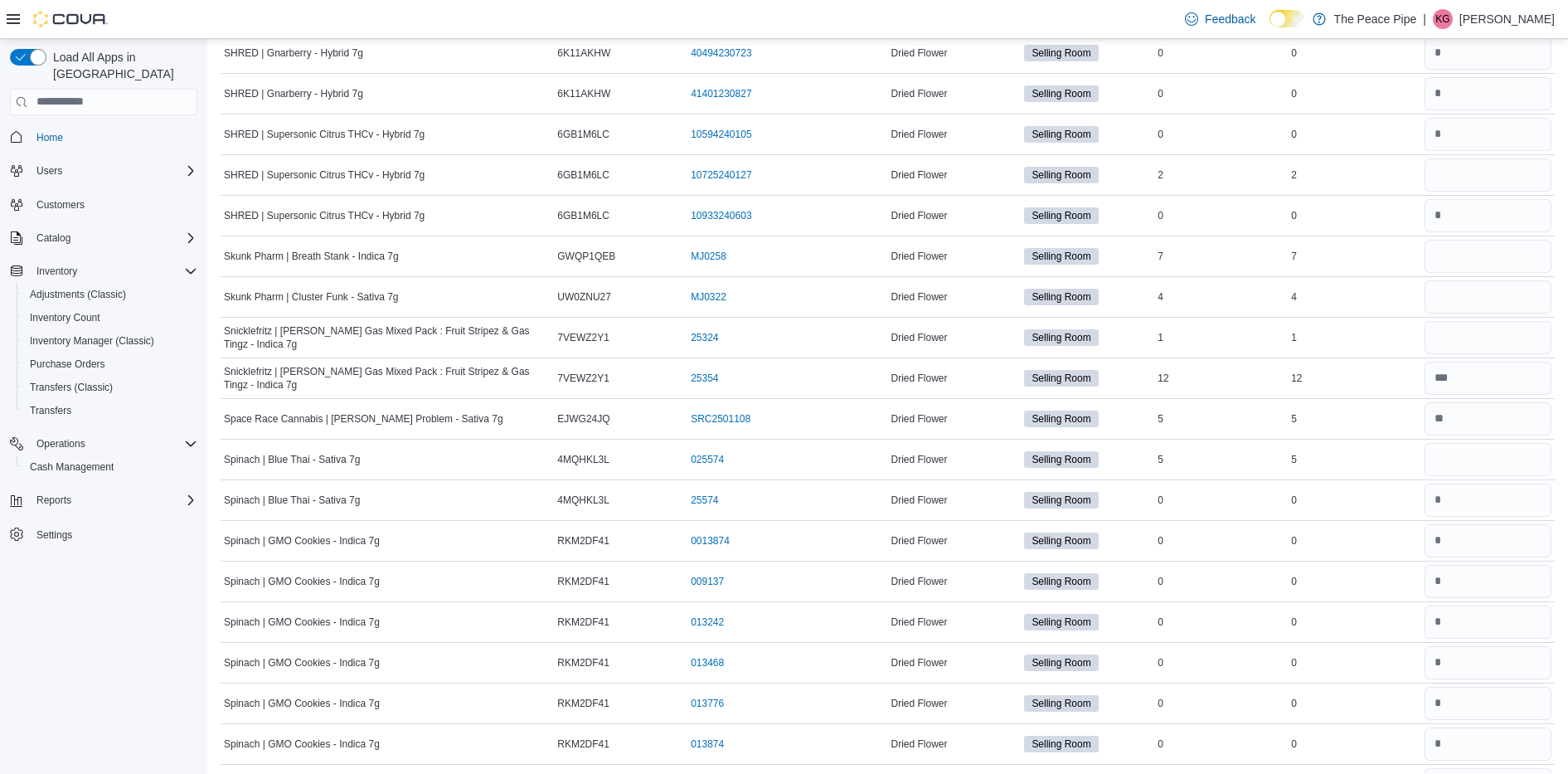
scroll to position [17032, 0]
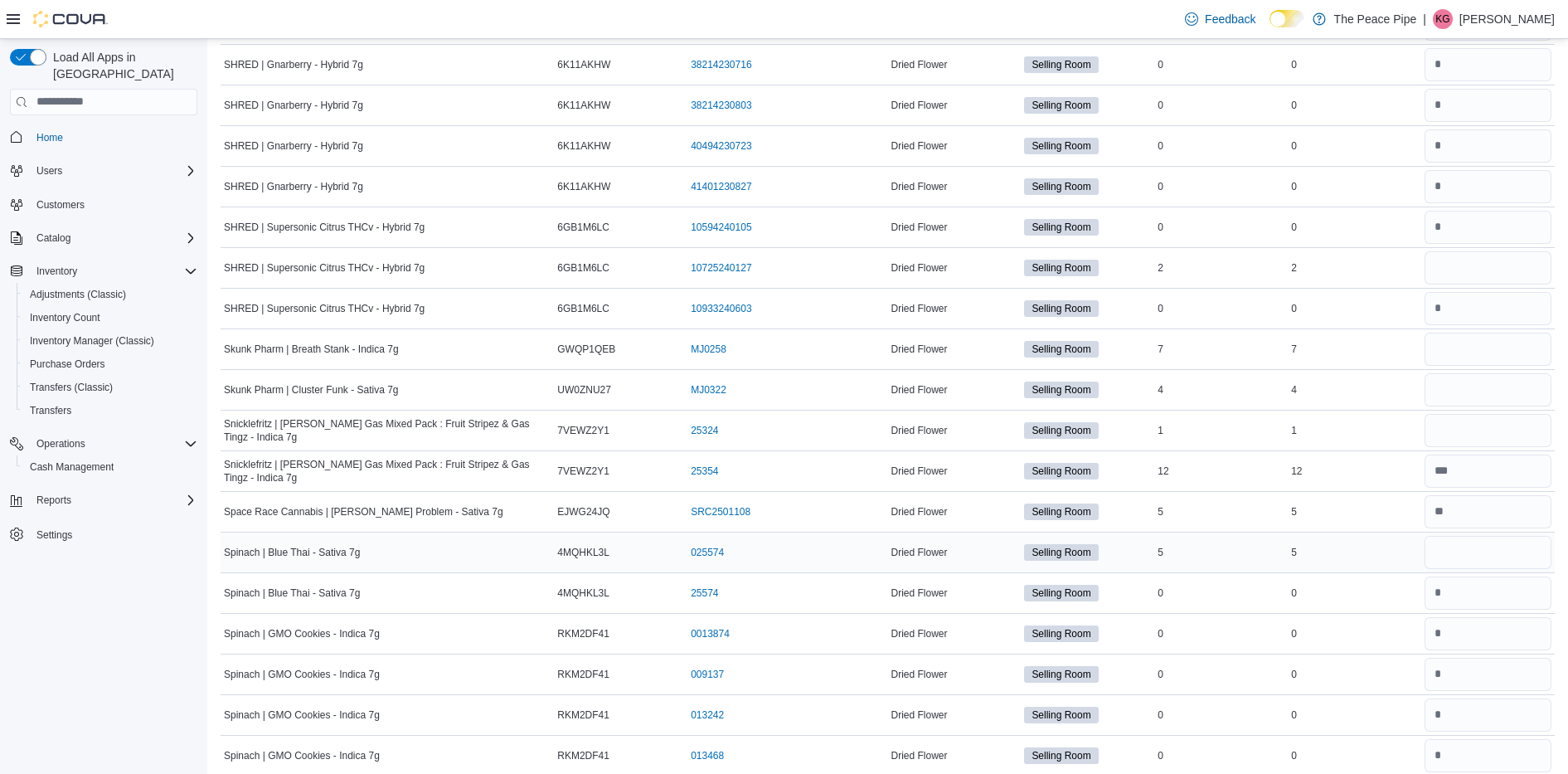
type input "*"
click at [1454, 547] on input "number" at bounding box center [1488, 551] width 127 height 33
type input "*"
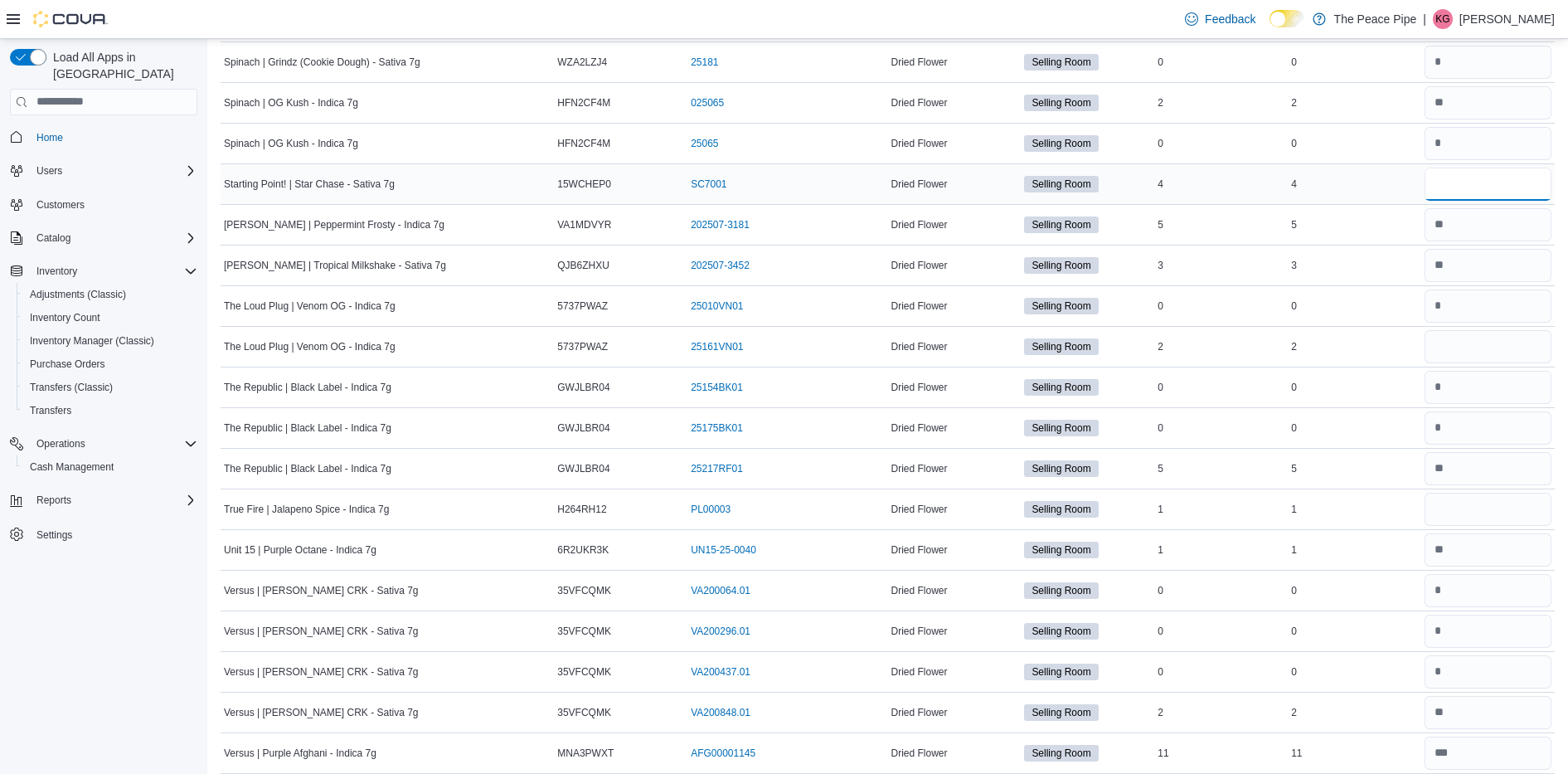
click at [1504, 185] on input "number" at bounding box center [1488, 183] width 127 height 33
type input "*"
click at [1503, 357] on input "number" at bounding box center [1488, 346] width 127 height 33
type input "*"
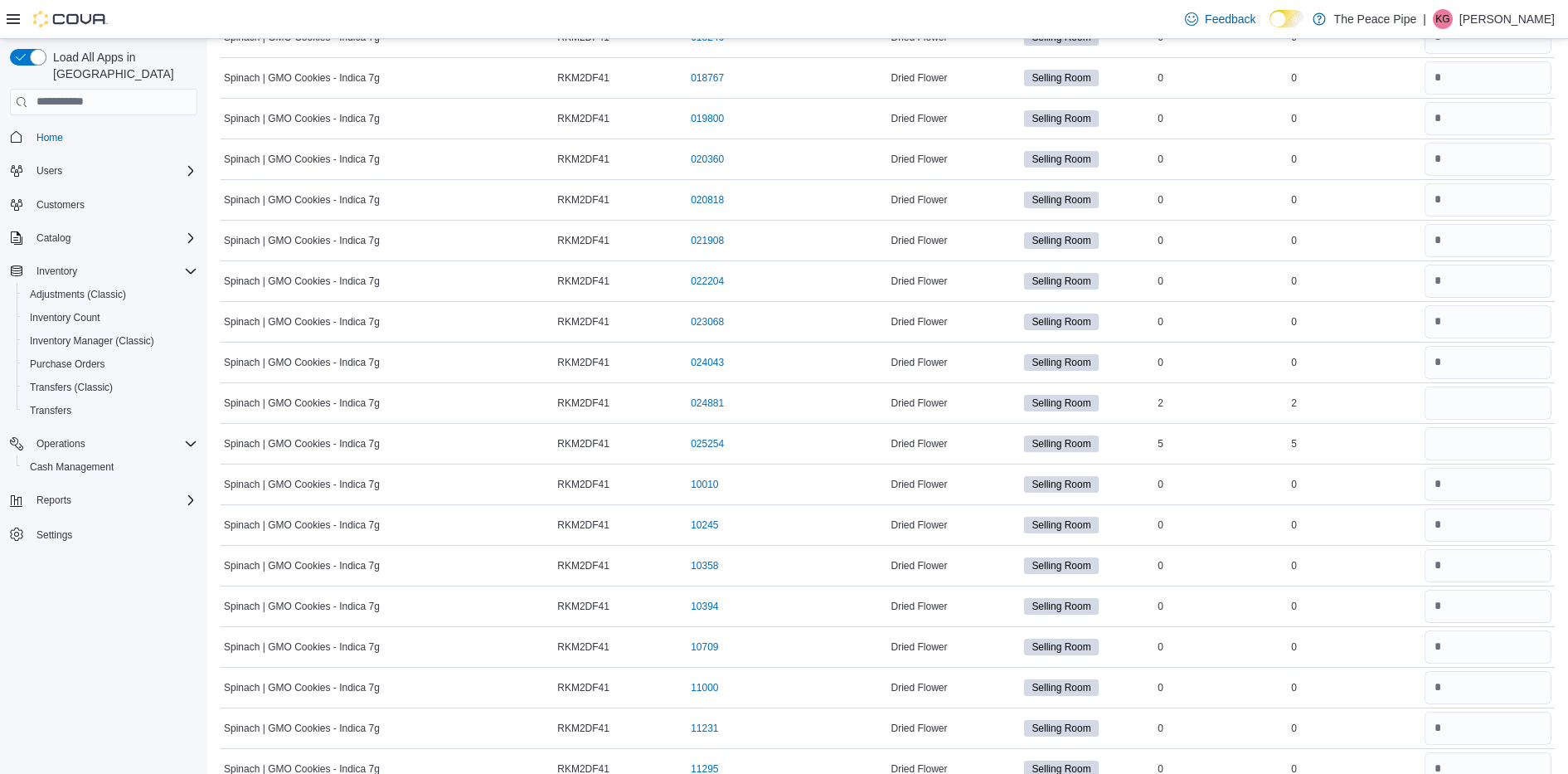
scroll to position [18156, 0]
click at [1479, 455] on input "number" at bounding box center [1488, 443] width 127 height 33
type input "*"
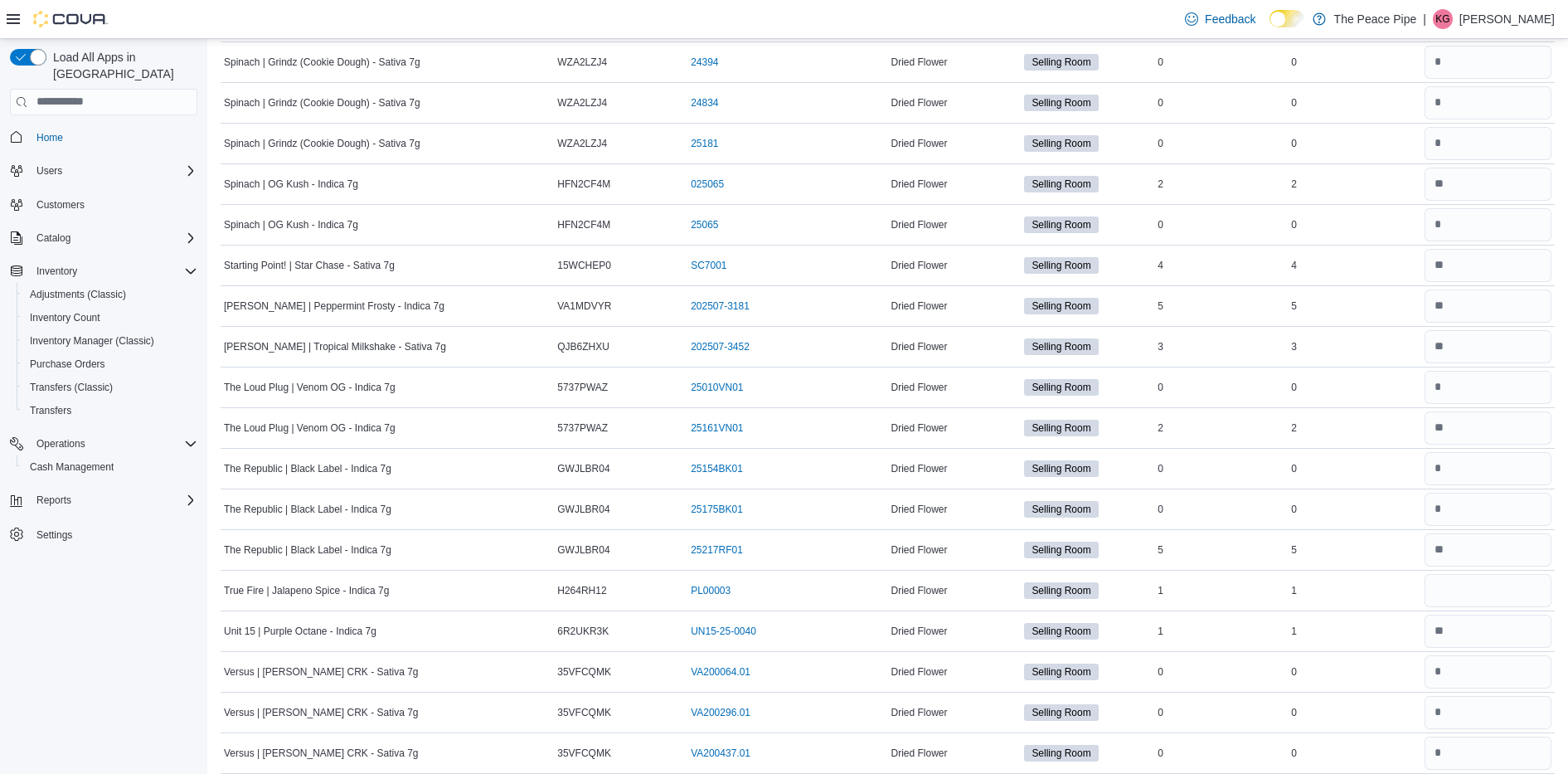
scroll to position [2731, 0]
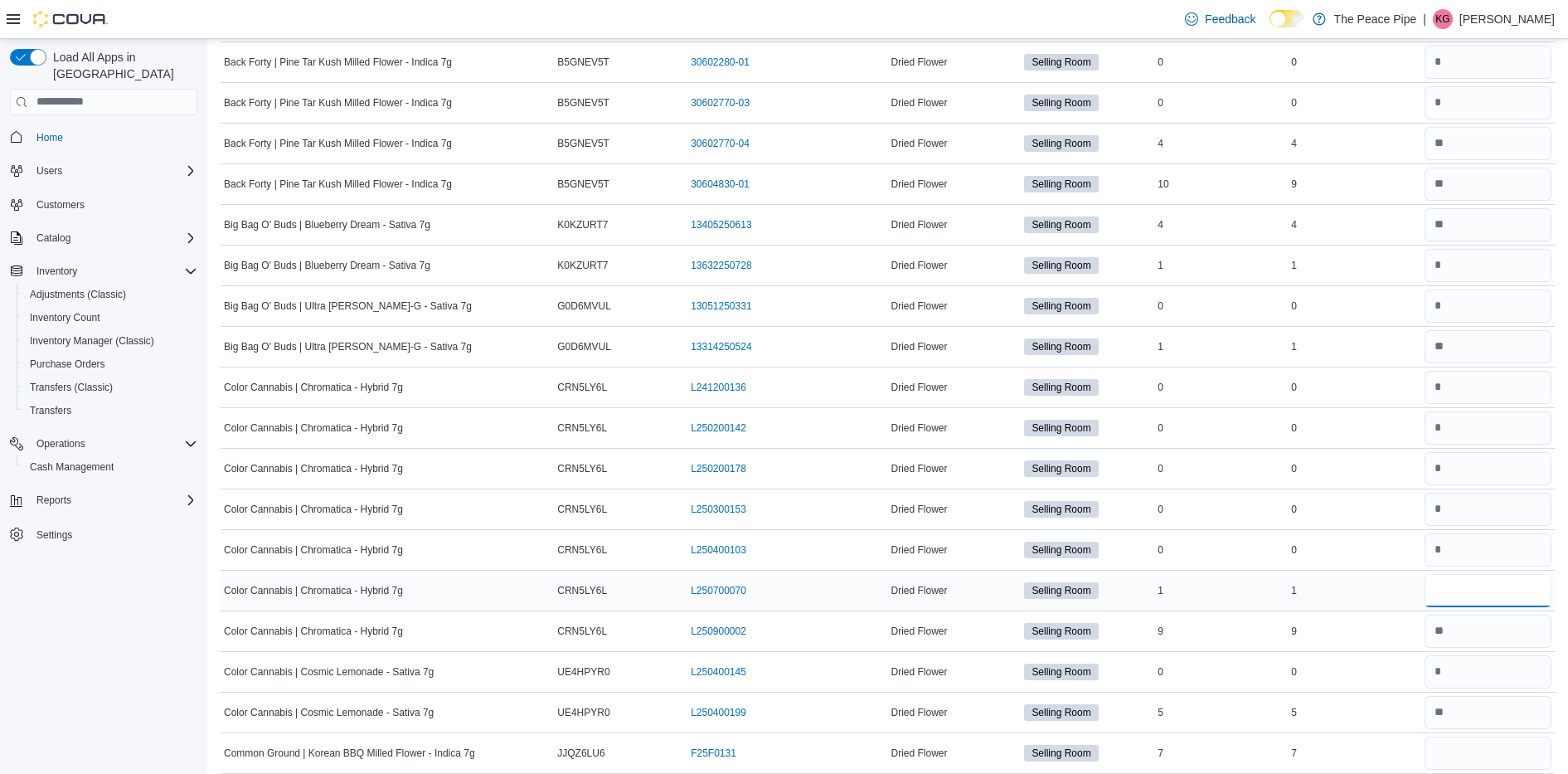
click at [1478, 588] on input "number" at bounding box center [1488, 590] width 127 height 33
type input "*"
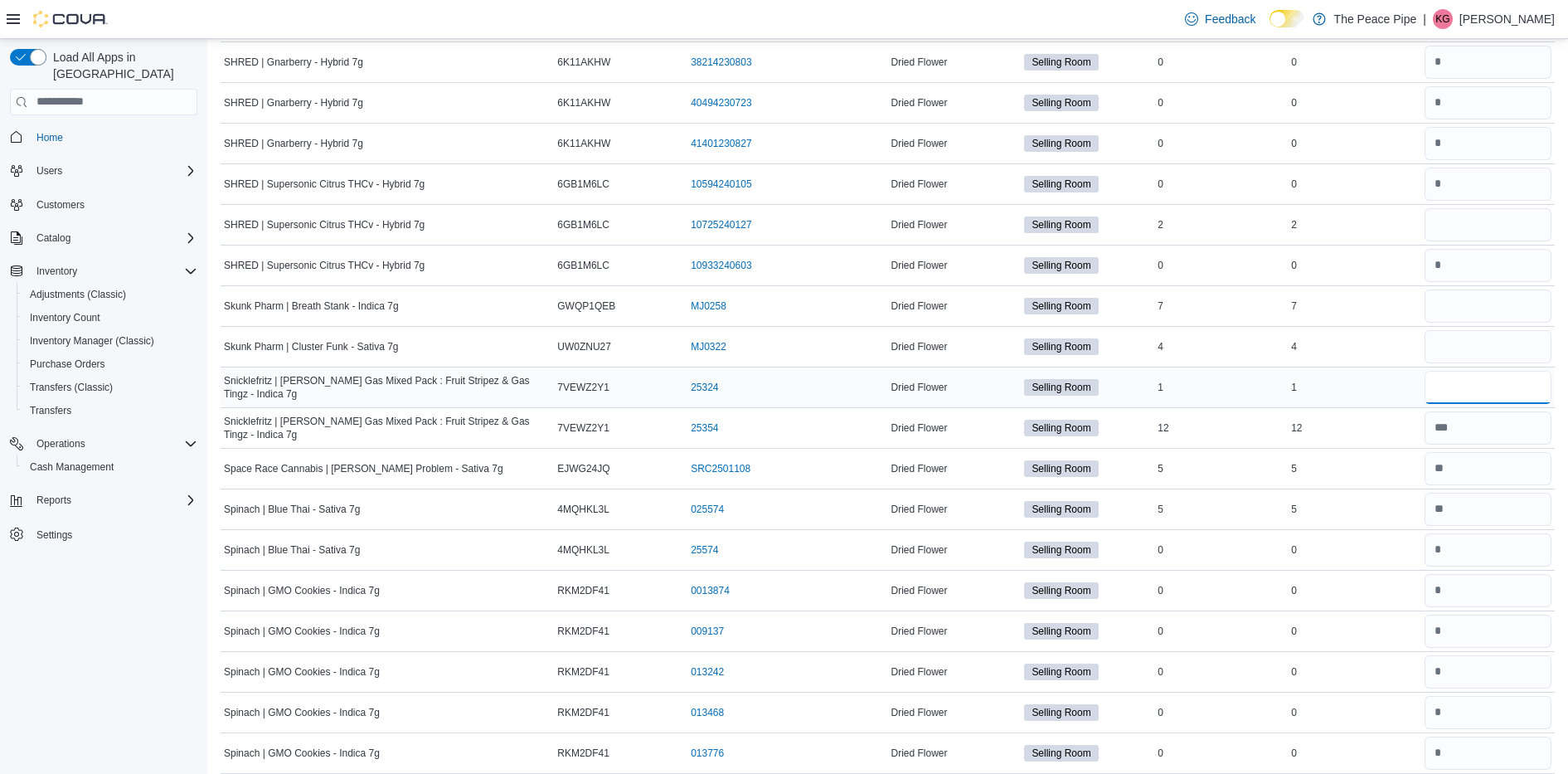
click at [1451, 389] on input "number" at bounding box center [1488, 387] width 127 height 33
type input "*"
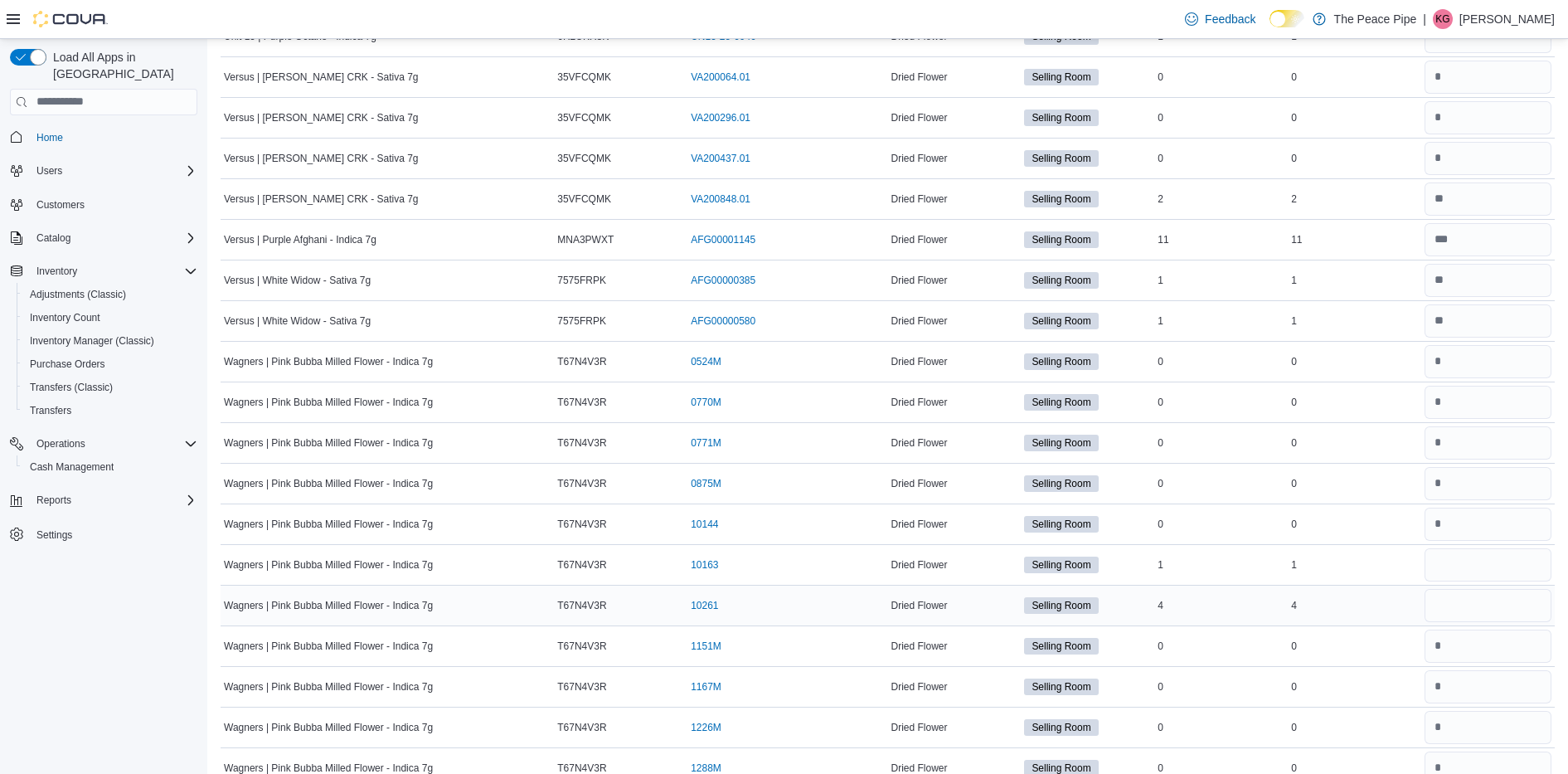
scroll to position [22045, 0]
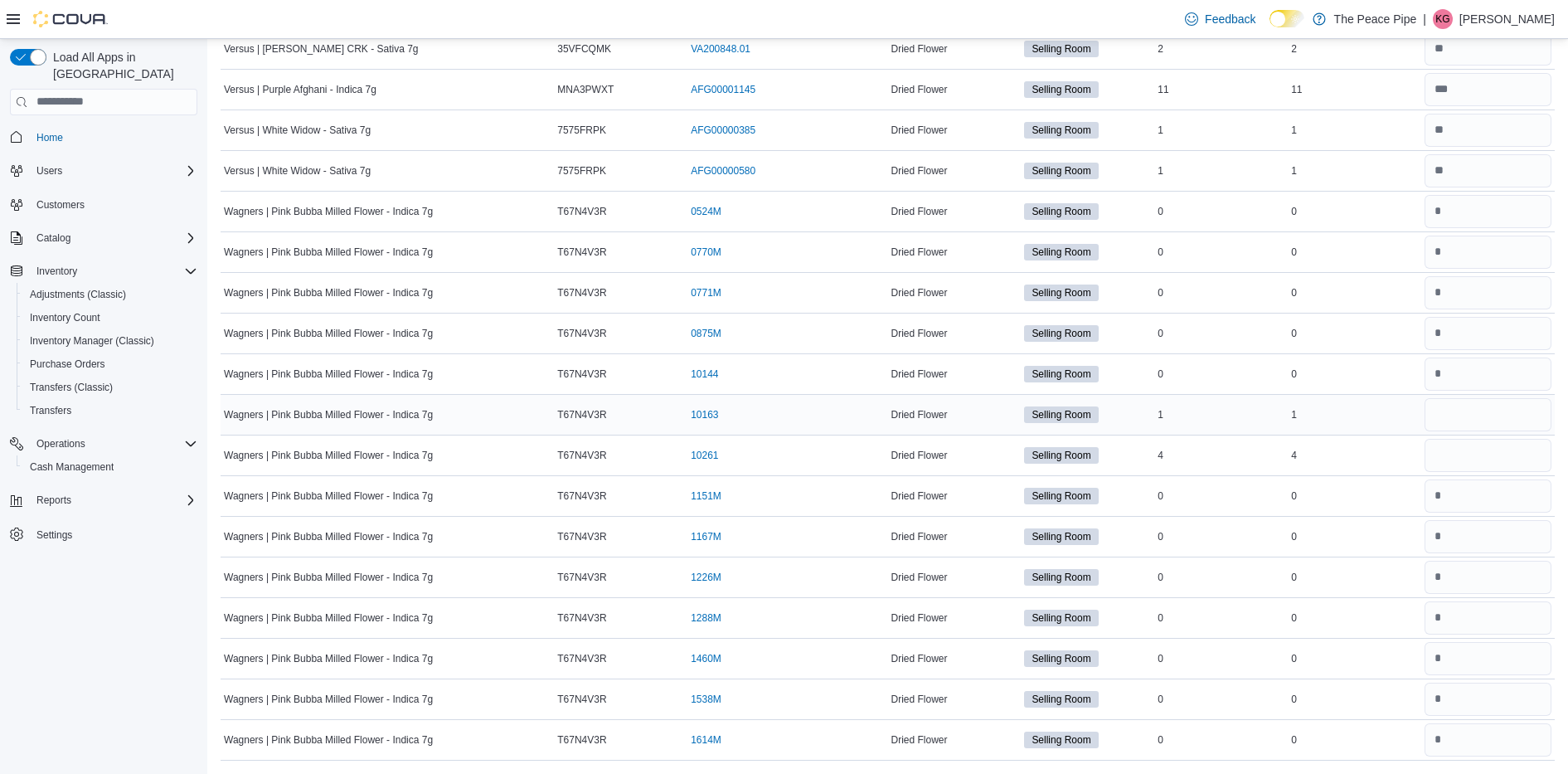
type input "**"
click at [1477, 418] on input "number" at bounding box center [1488, 414] width 127 height 33
type input "*"
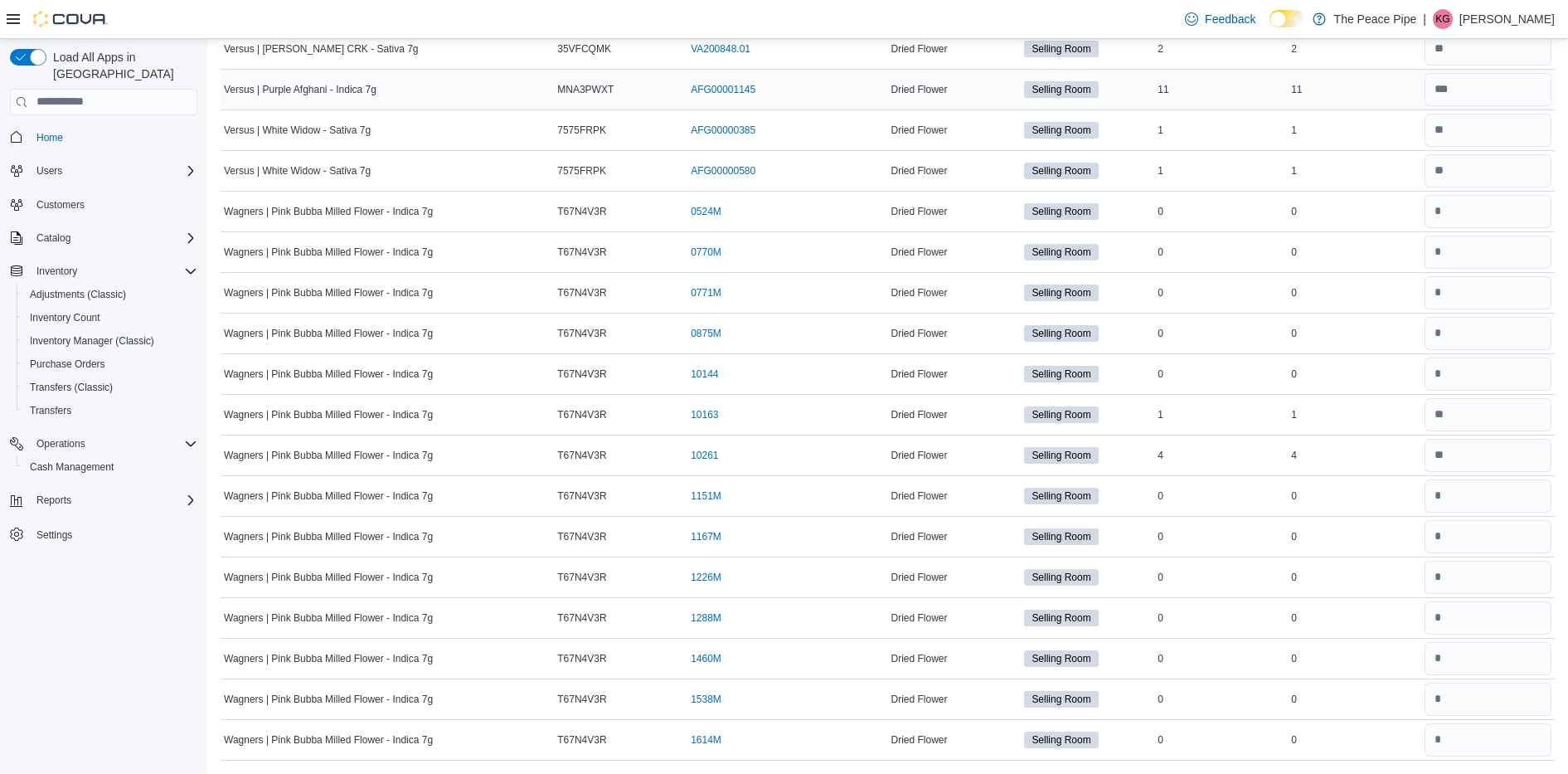
scroll to position [17075, 0]
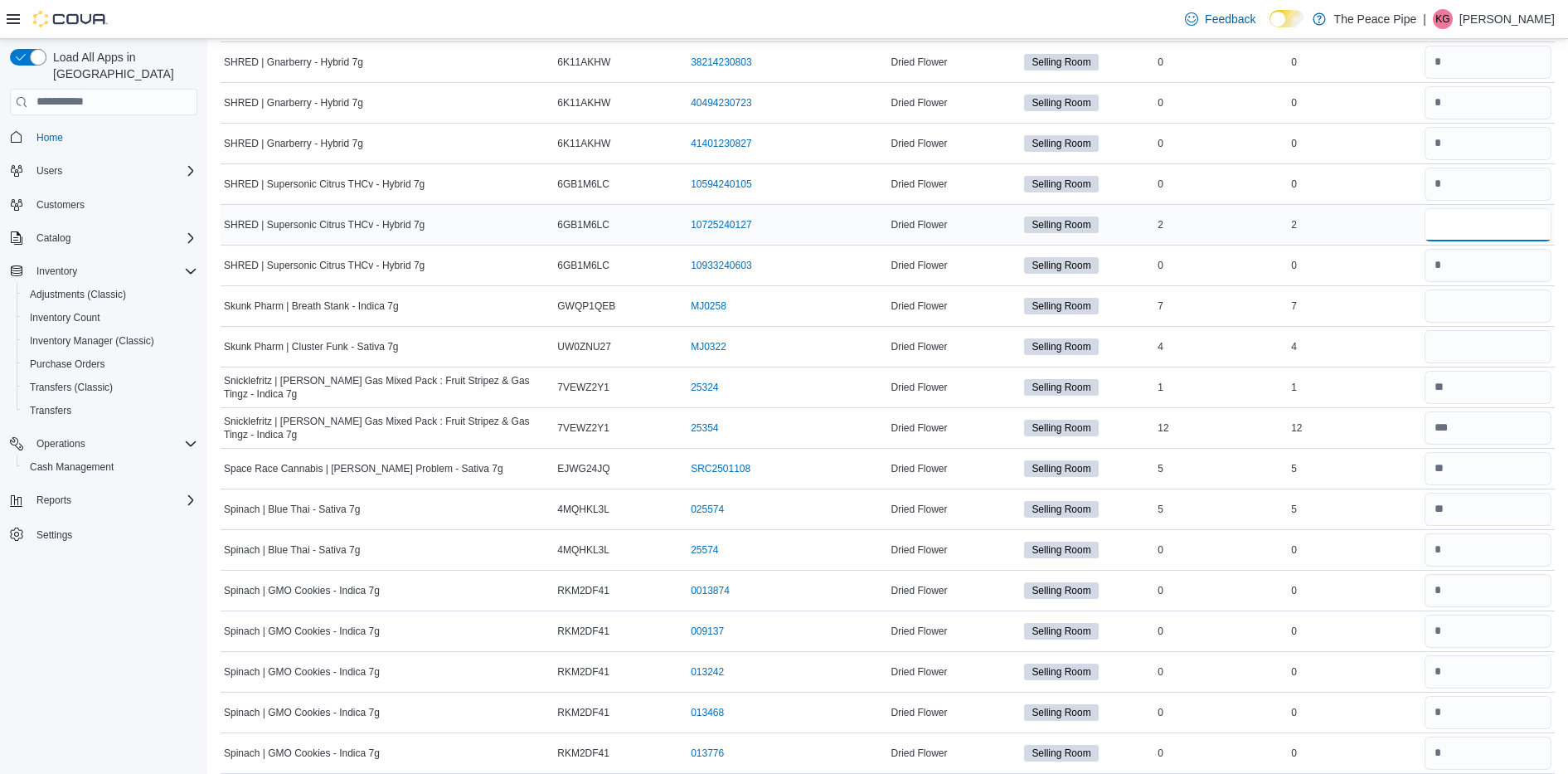
click at [1480, 240] on input "number" at bounding box center [1488, 224] width 127 height 33
type input "*"
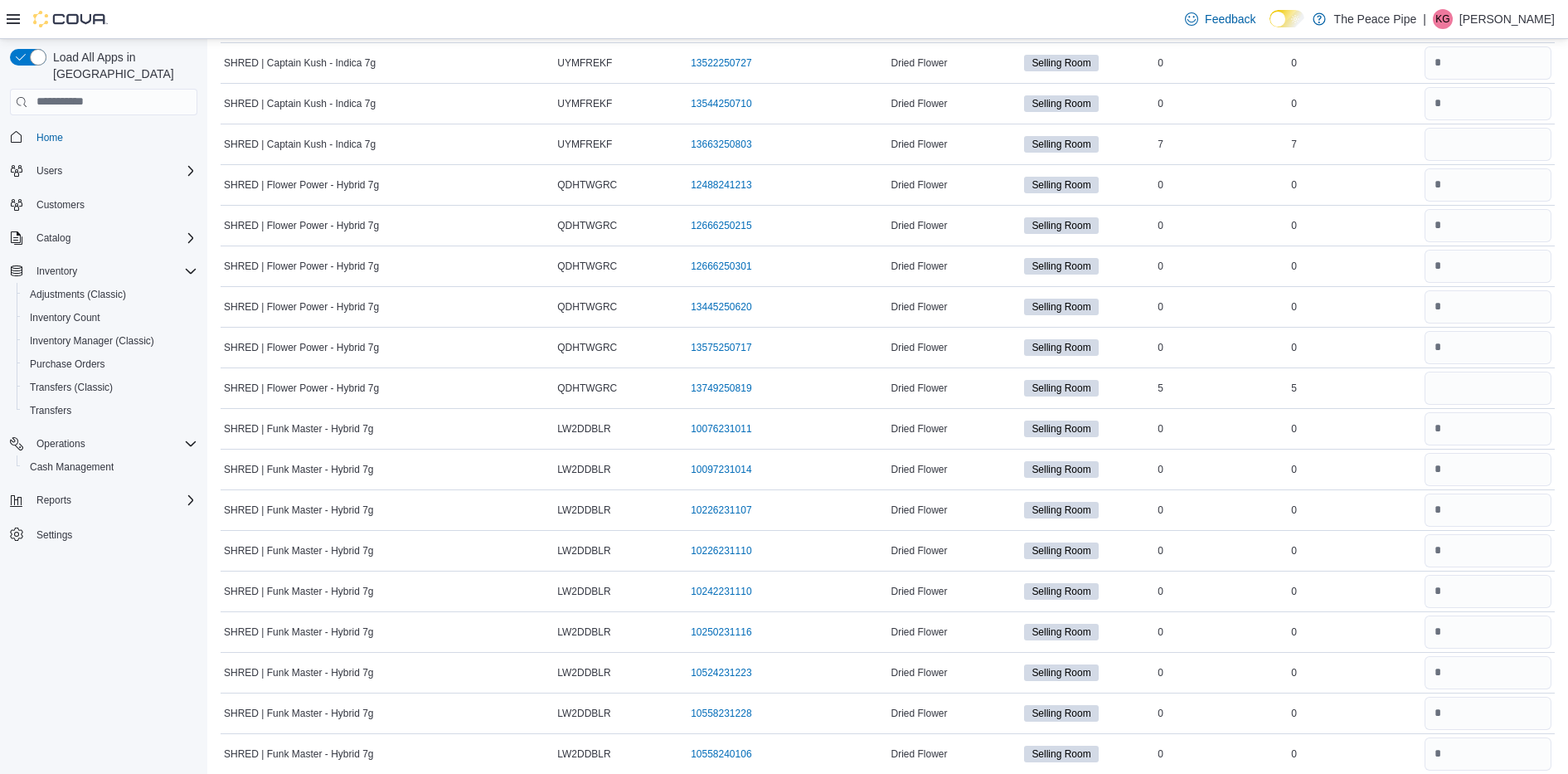
scroll to position [8816, 0]
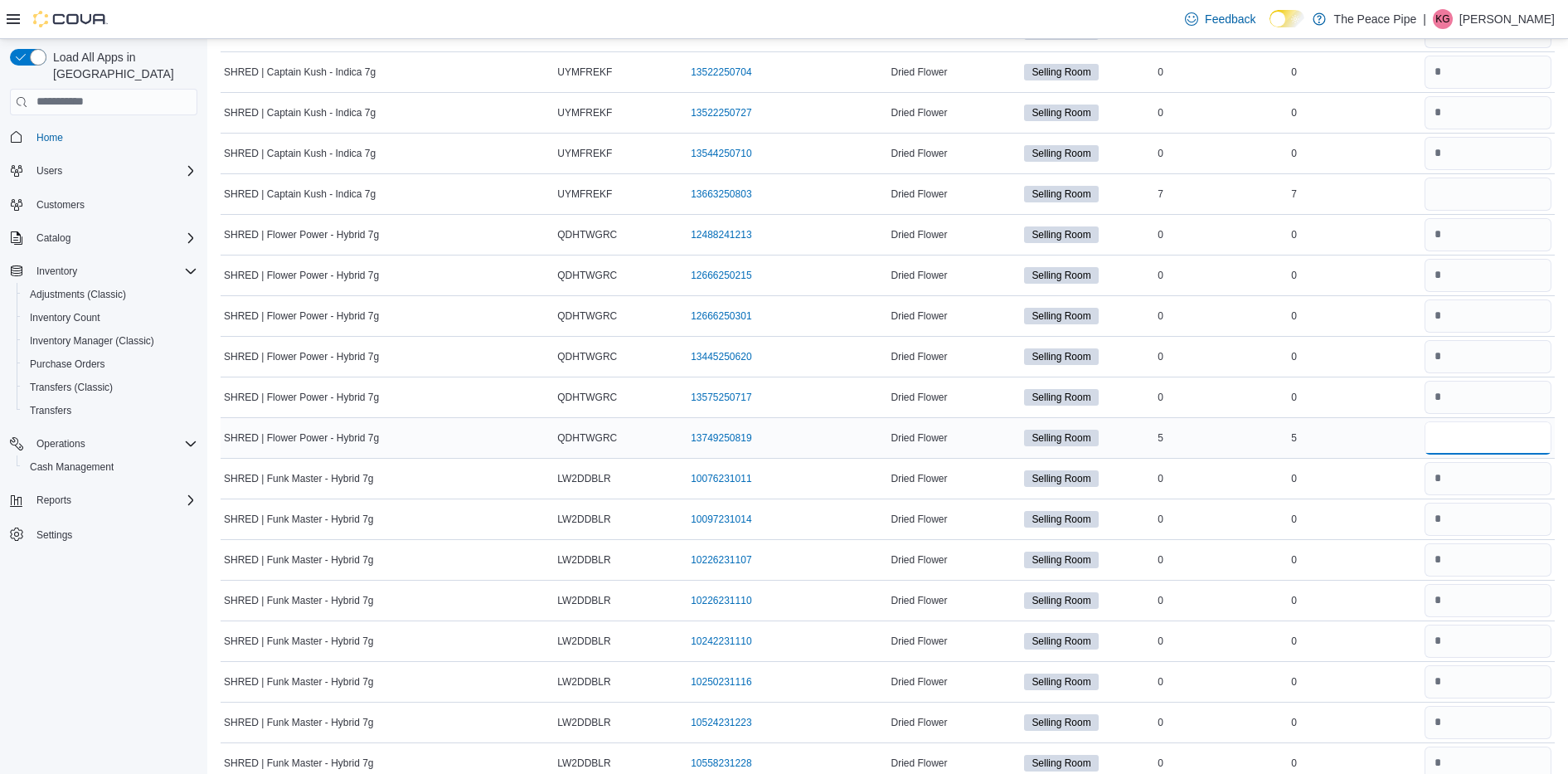
click at [1517, 446] on input "number" at bounding box center [1488, 437] width 127 height 33
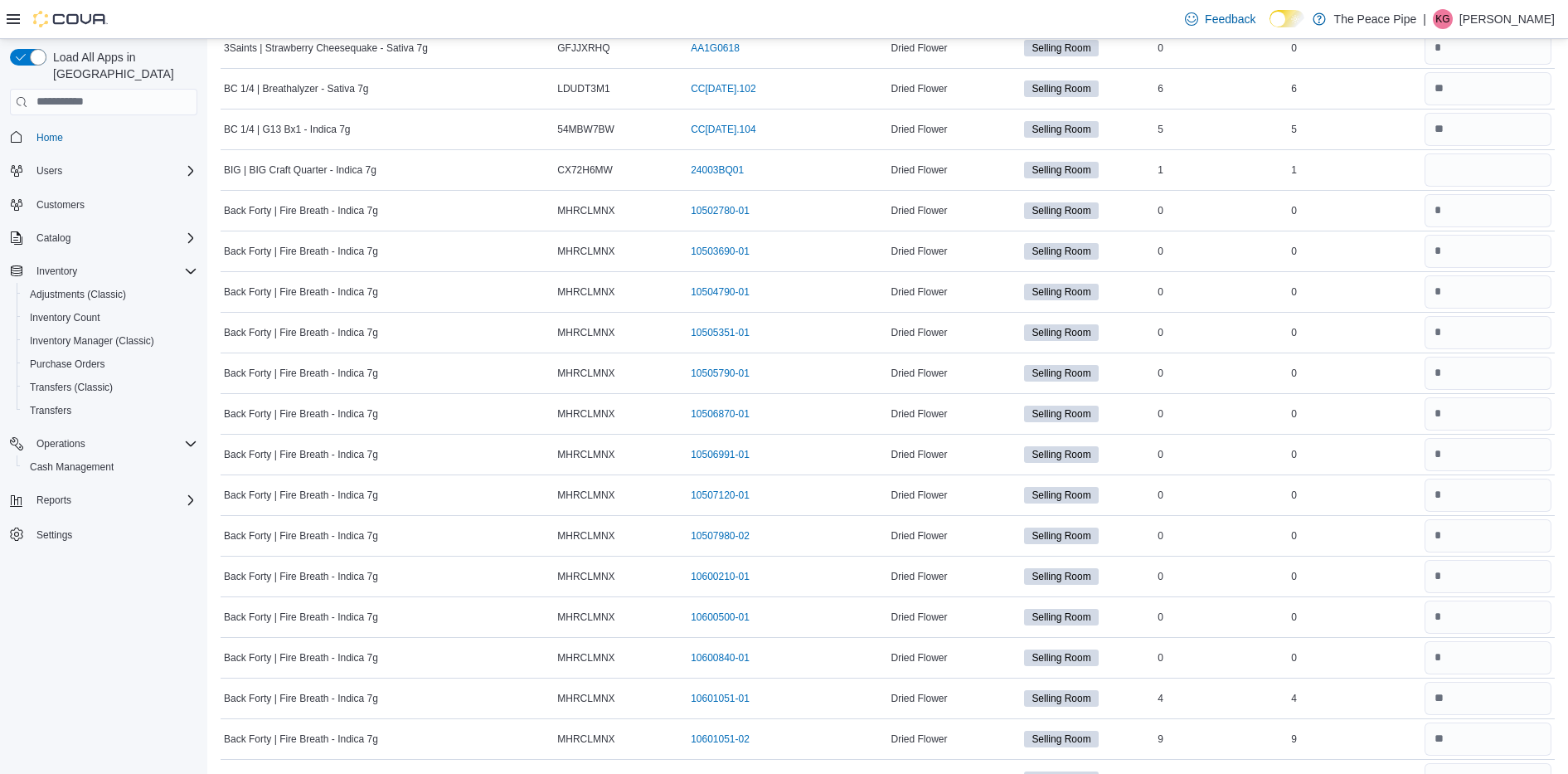
scroll to position [0, 0]
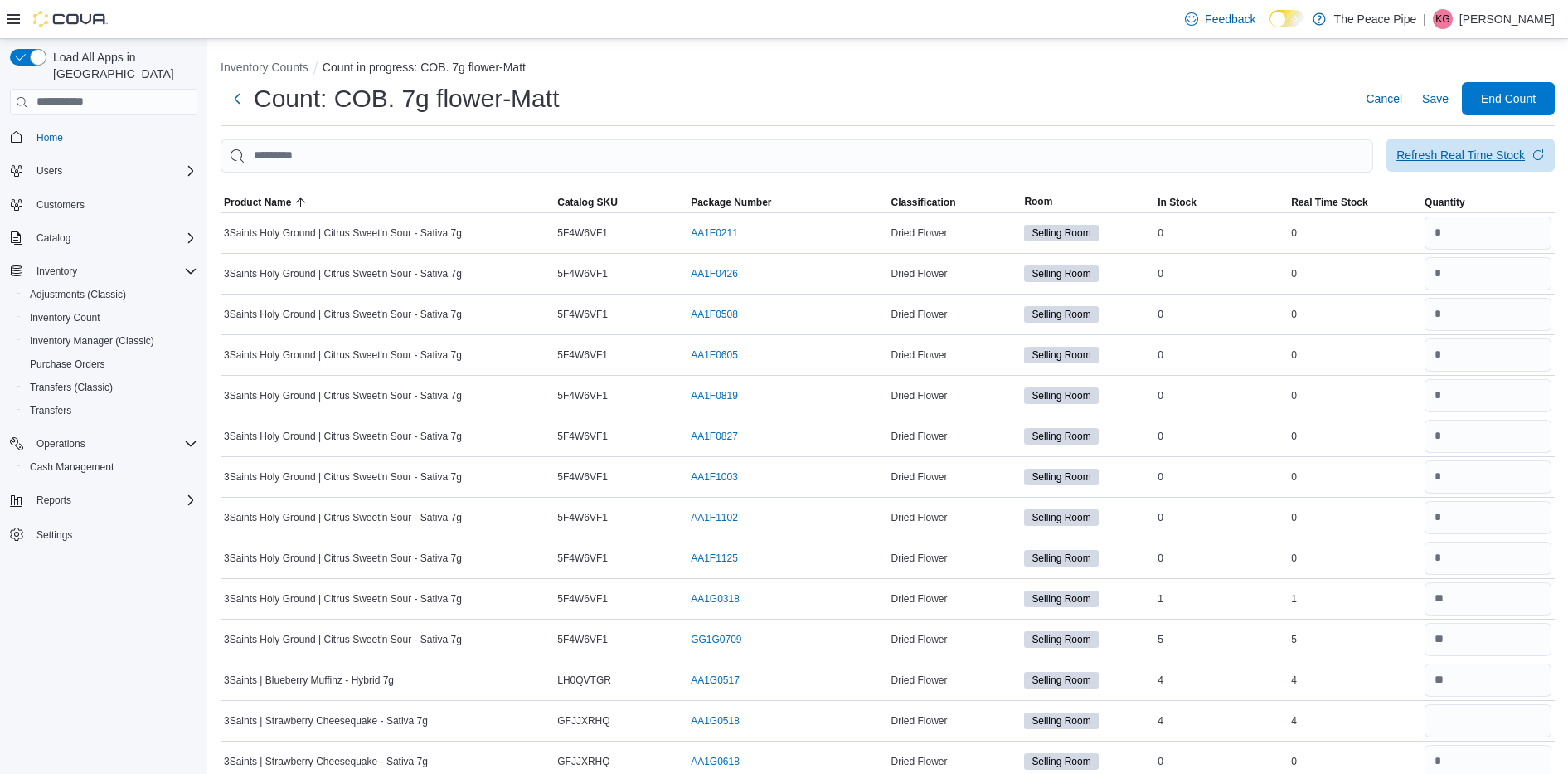
click at [1509, 167] on span "Refresh Real Time Stock" at bounding box center [1470, 154] width 149 height 33
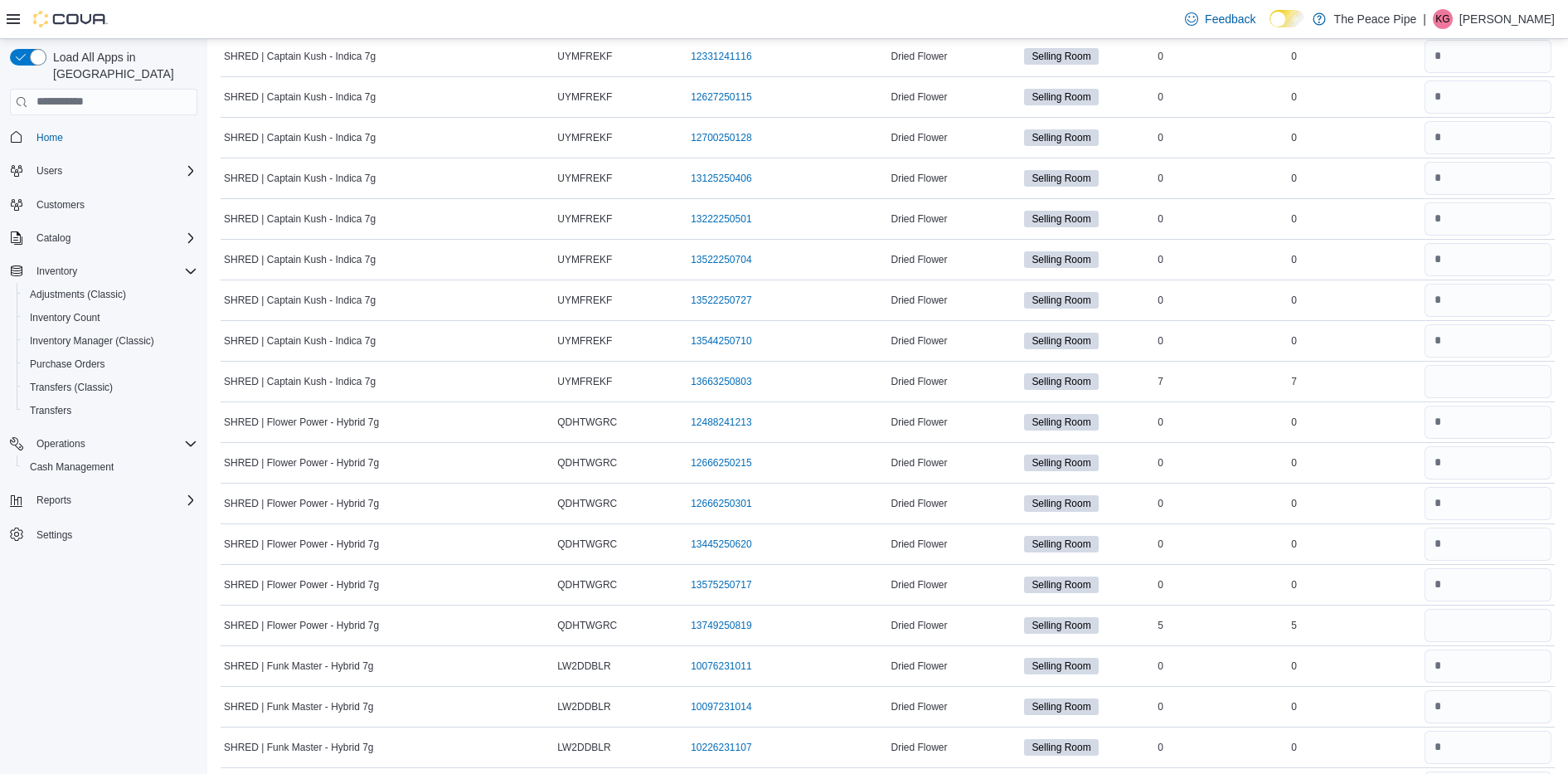
scroll to position [8647, 0]
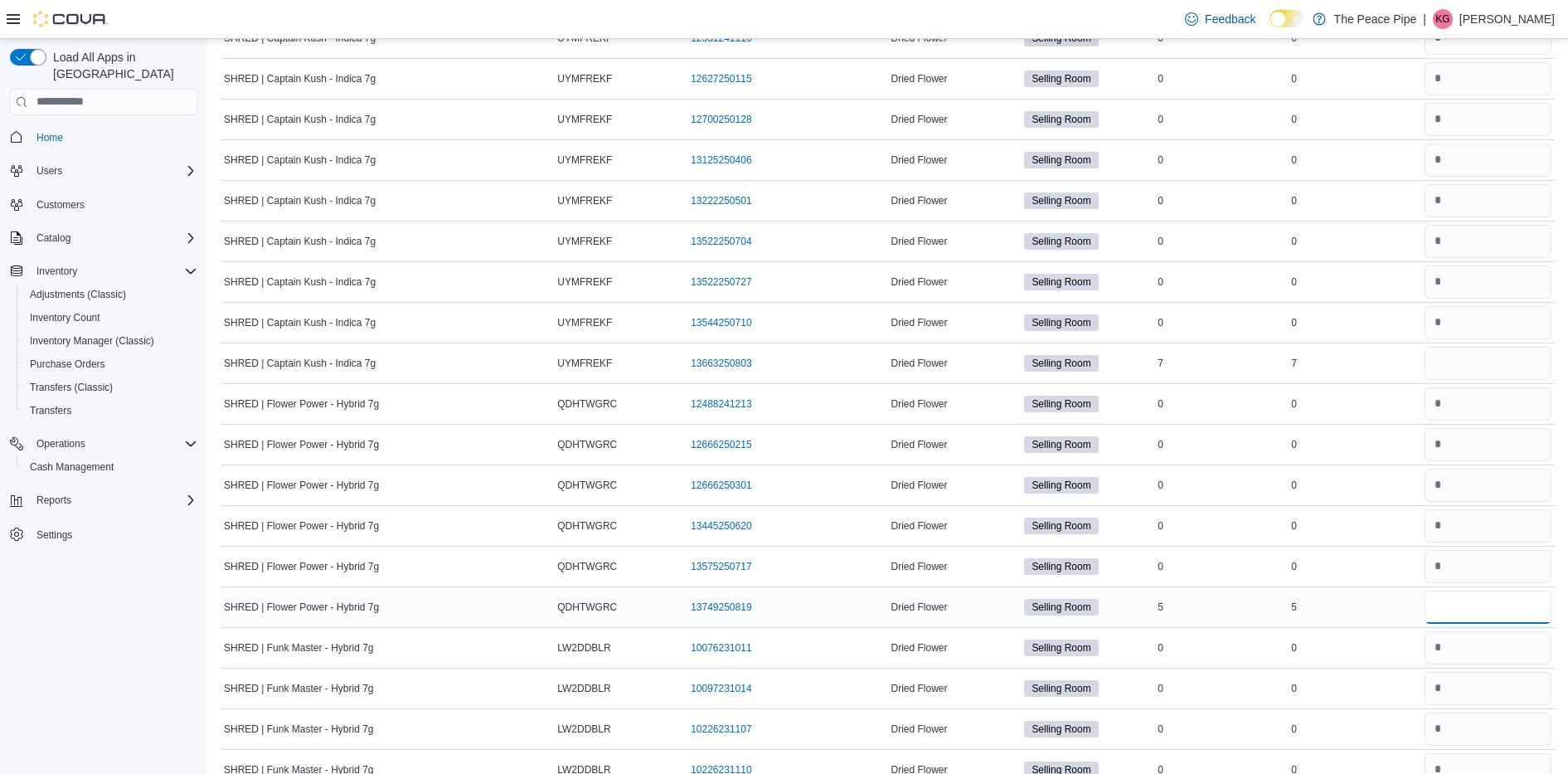
click at [1452, 611] on input "number" at bounding box center [1488, 606] width 127 height 33
type input "*"
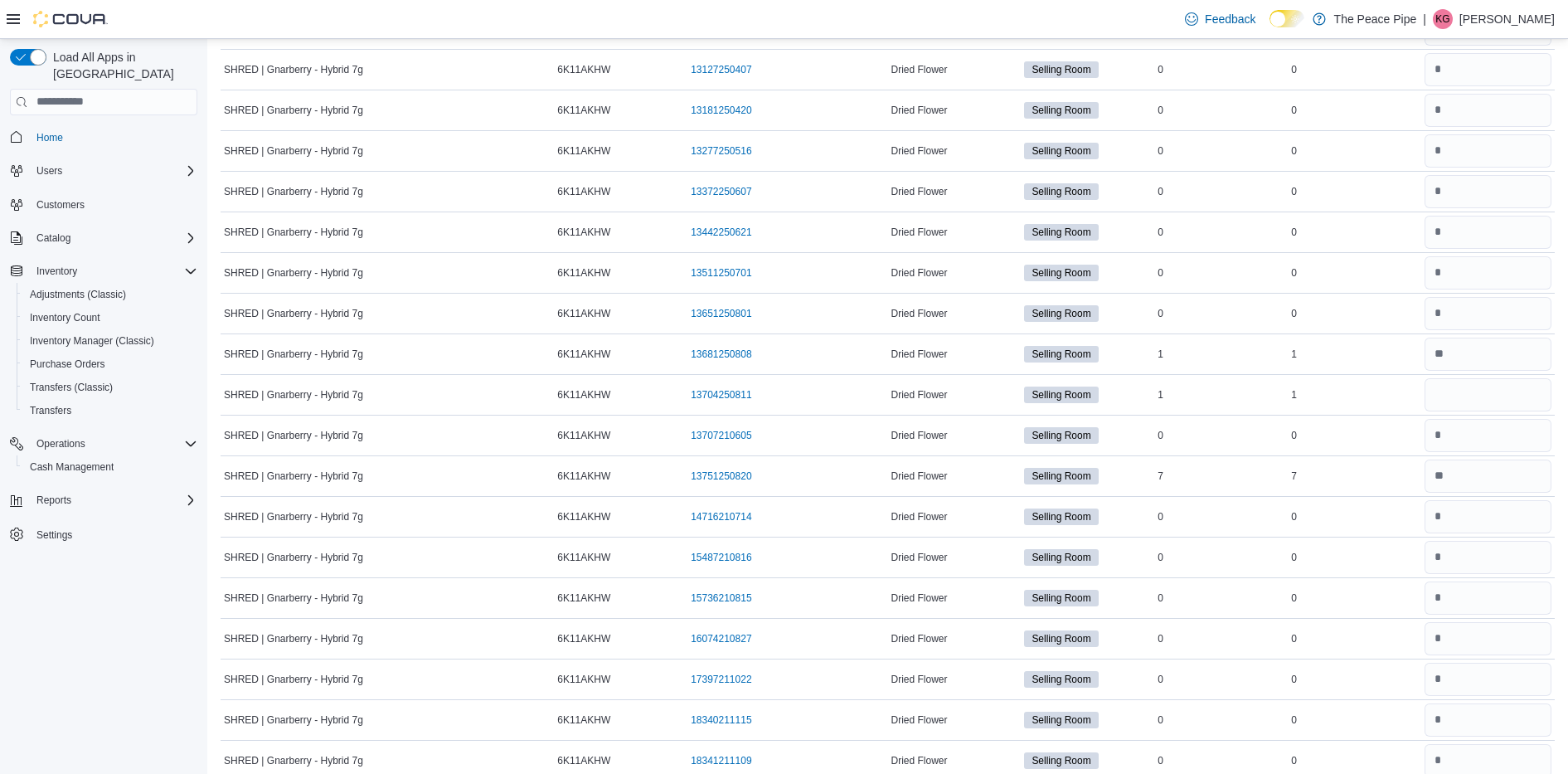
scroll to position [14053, 0]
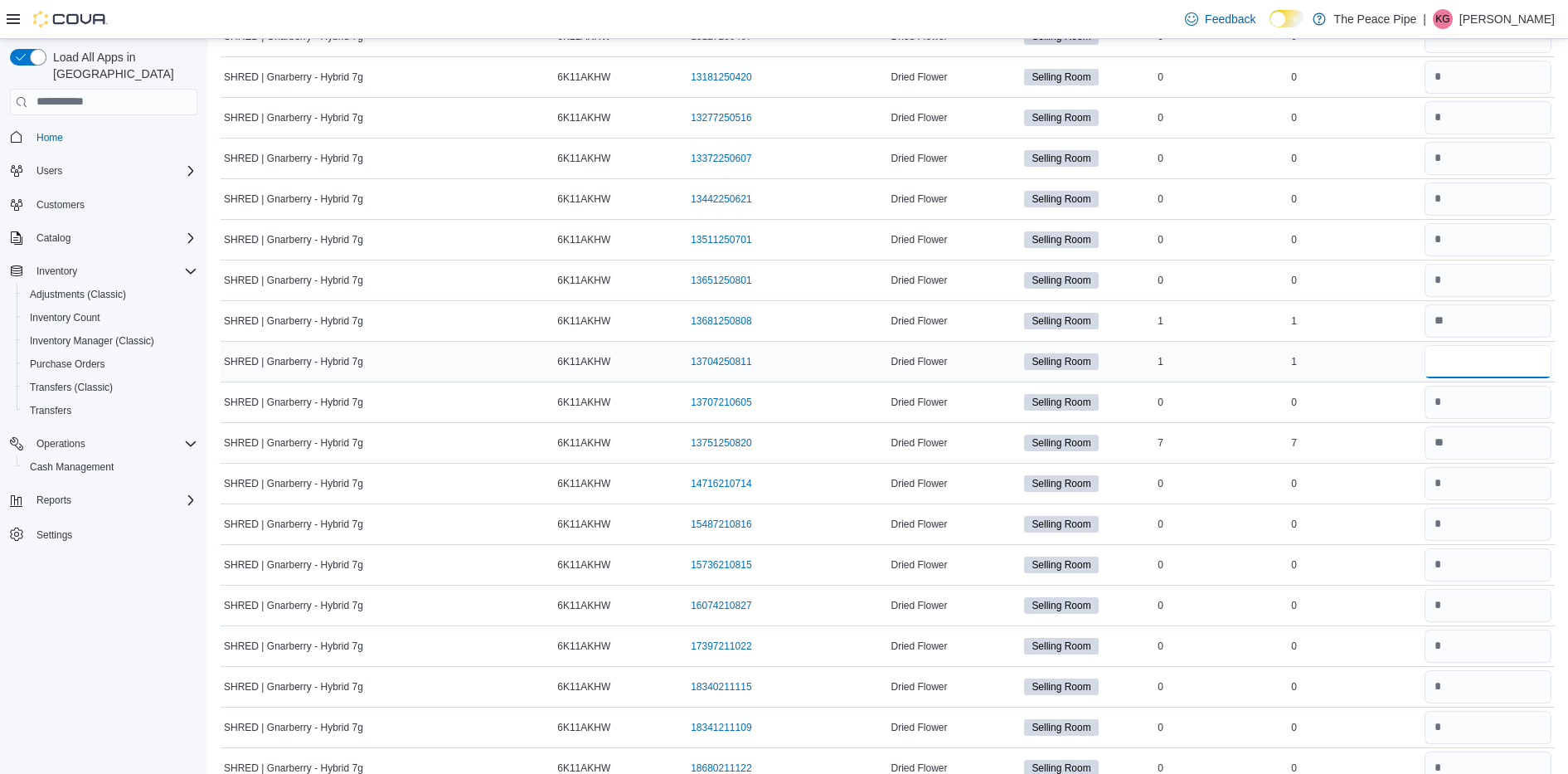
click at [1484, 367] on input "number" at bounding box center [1488, 361] width 127 height 33
type input "*"
click at [1479, 440] on input "number" at bounding box center [1488, 442] width 127 height 33
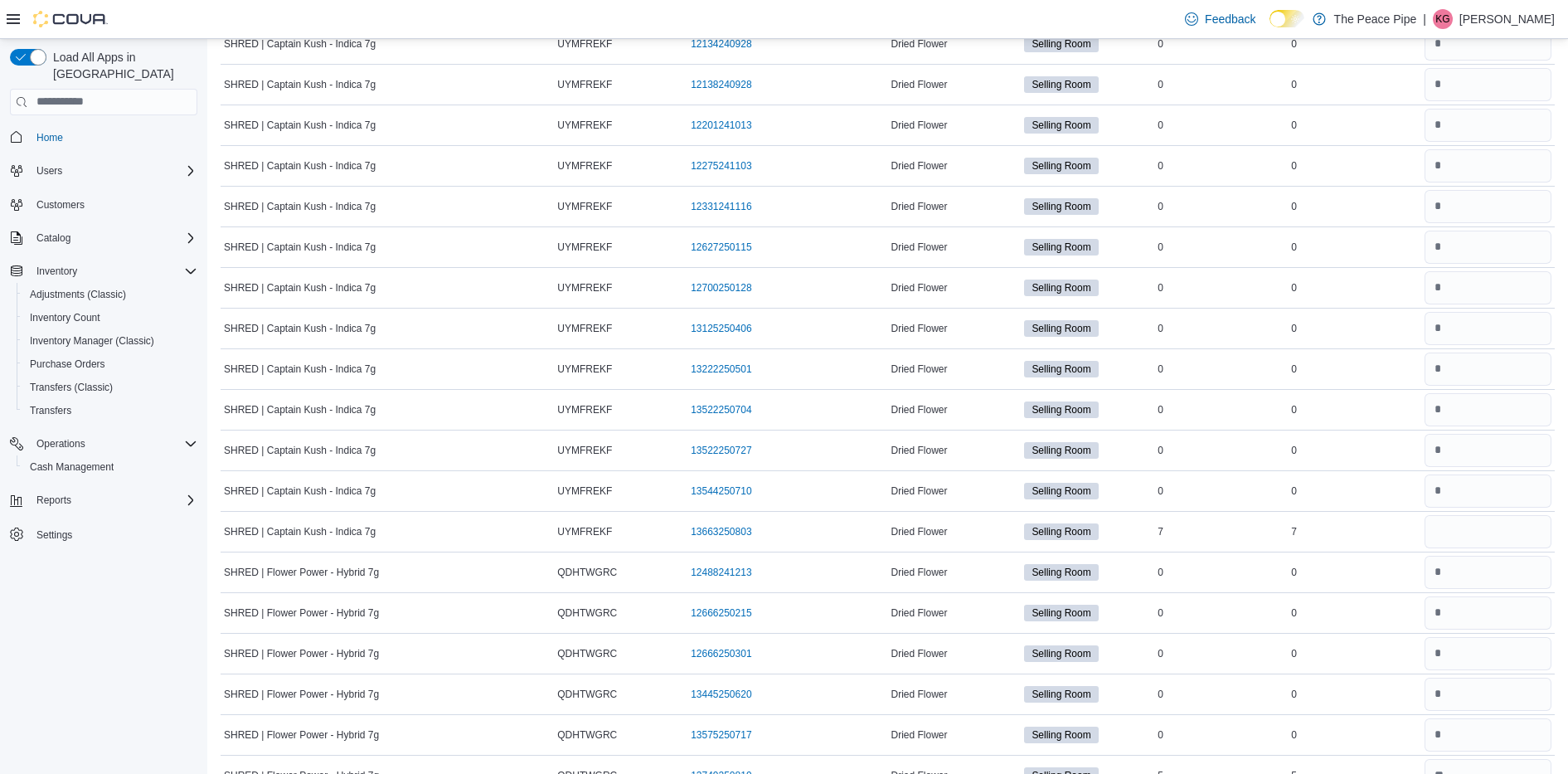
scroll to position [8468, 0]
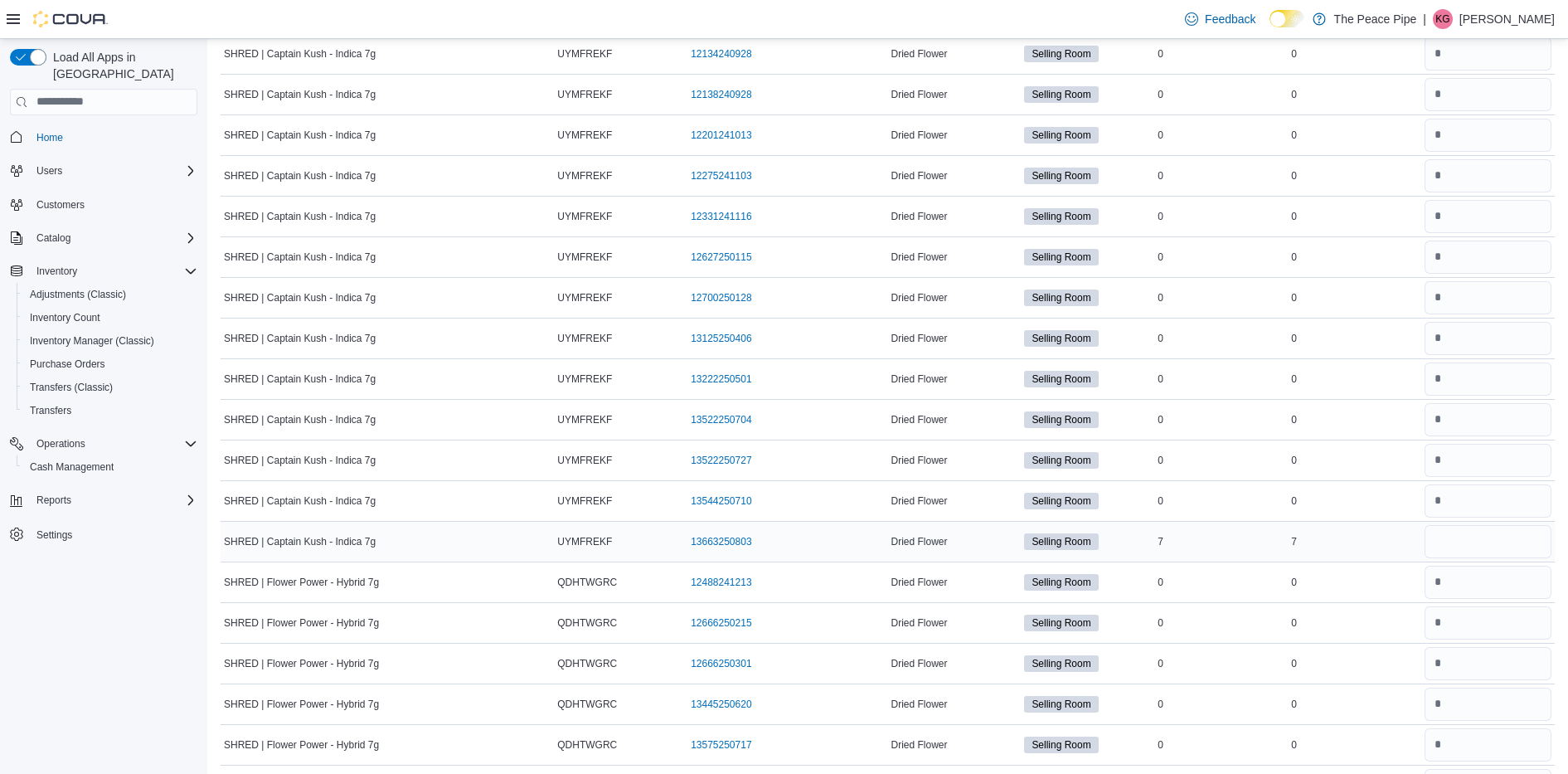
type input "*"
click at [1502, 552] on input "number" at bounding box center [1488, 541] width 127 height 33
type input "*"
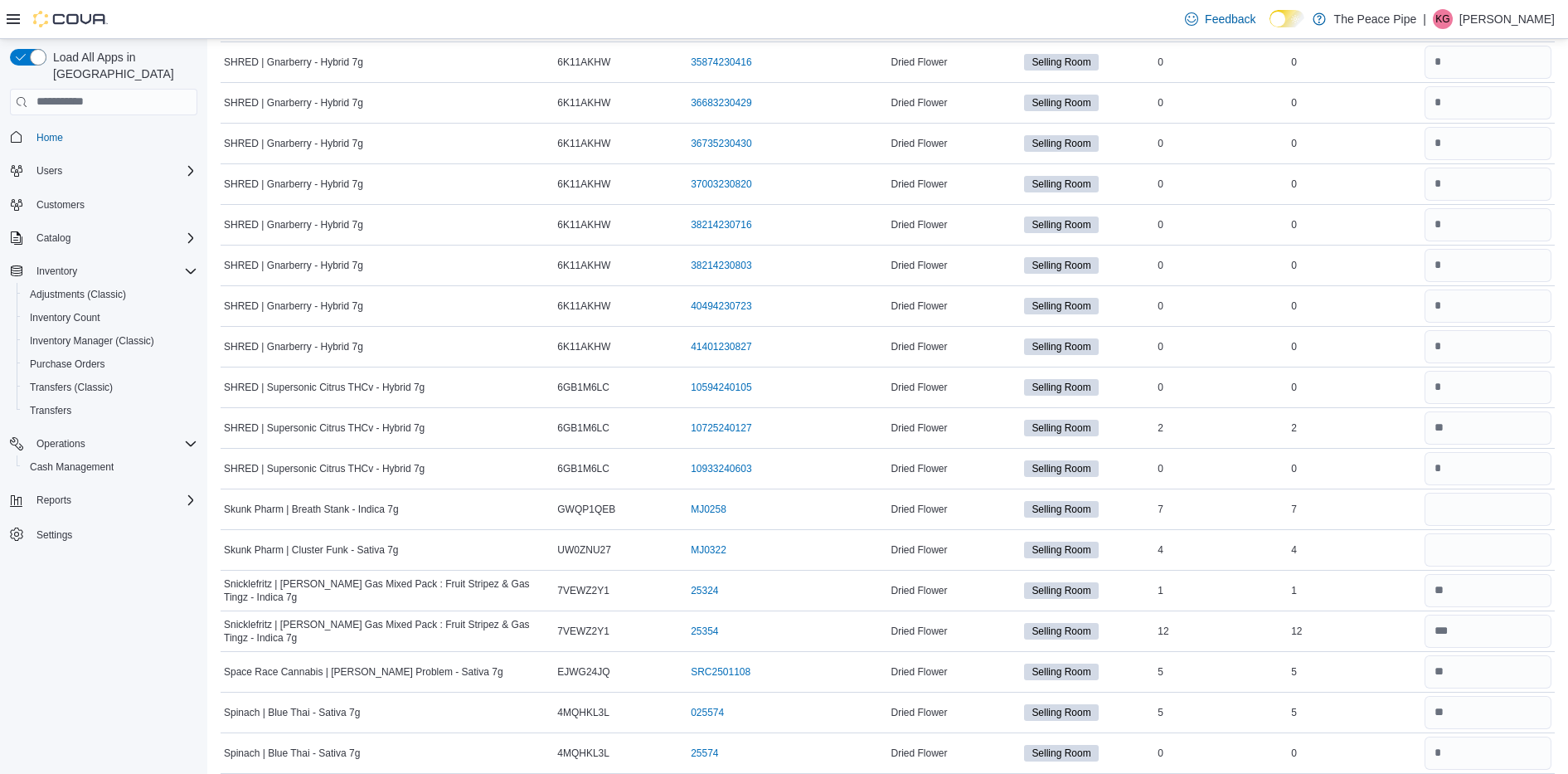
scroll to position [3096, 0]
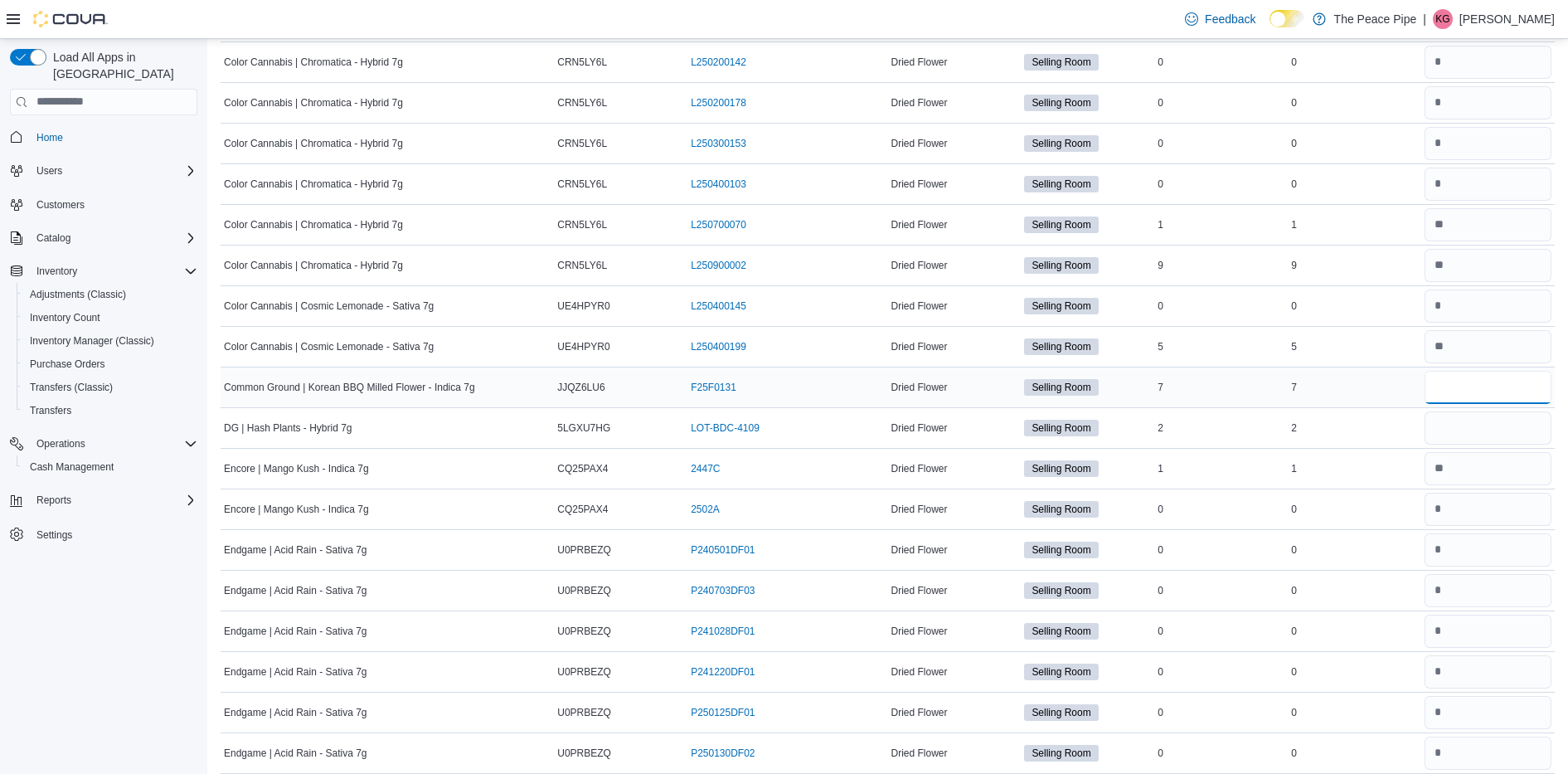
click at [1490, 391] on input "number" at bounding box center [1488, 387] width 127 height 33
type input "*"
click at [1478, 425] on input "number" at bounding box center [1488, 427] width 127 height 33
type input "*"
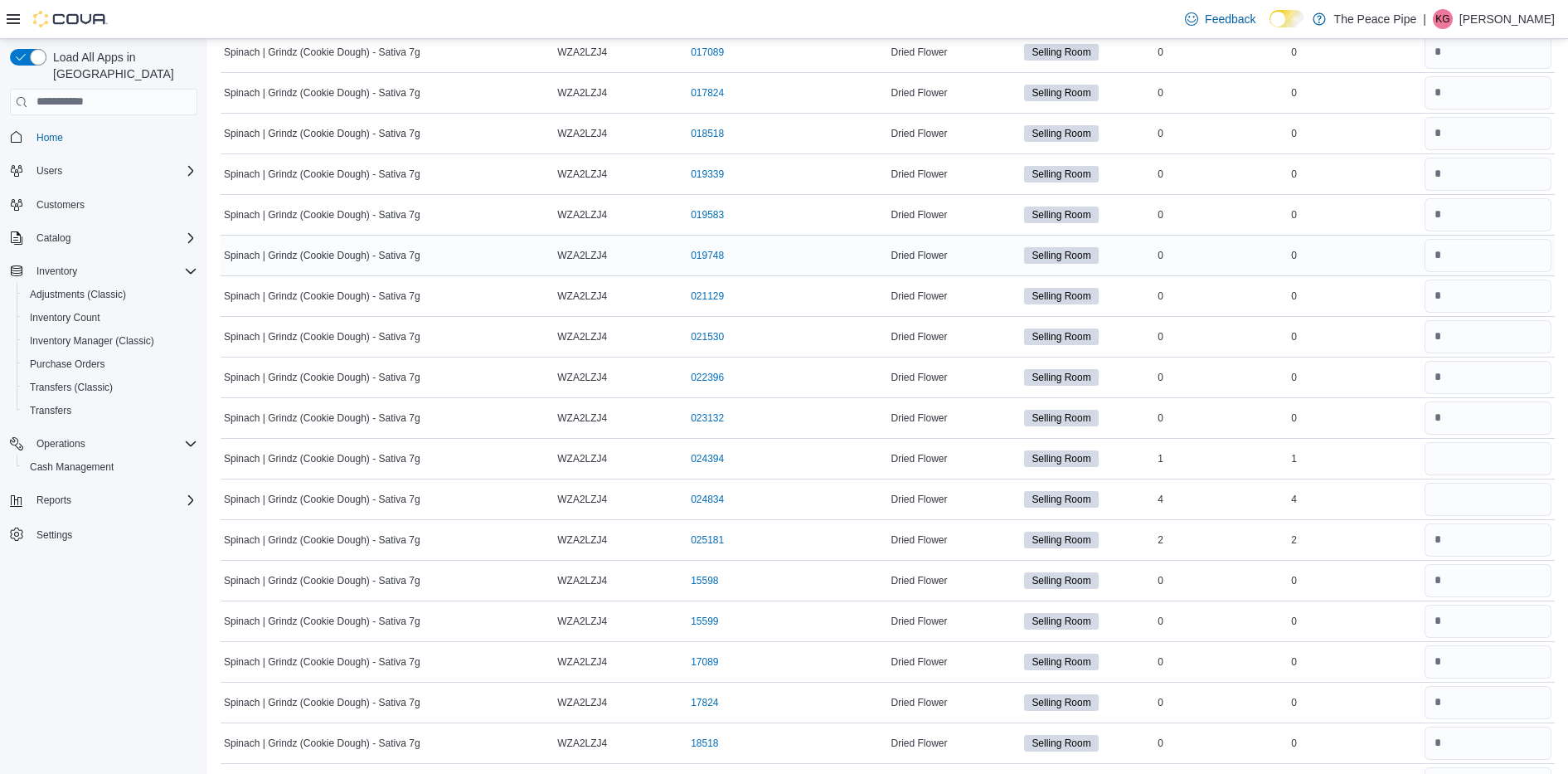
scroll to position [20459, 0]
click at [1491, 465] on input "number" at bounding box center [1488, 456] width 127 height 33
type input "*"
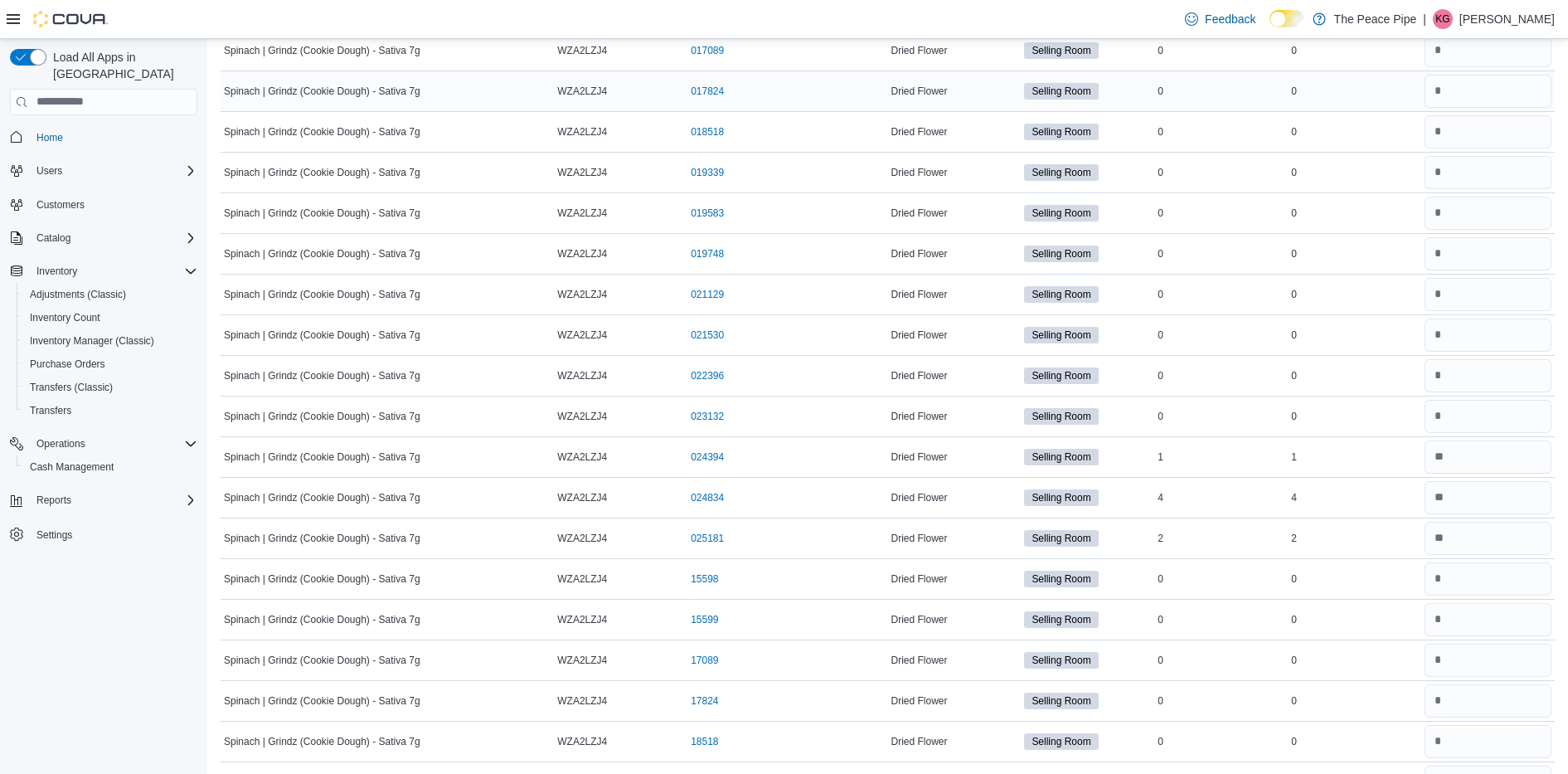
scroll to position [7810, 0]
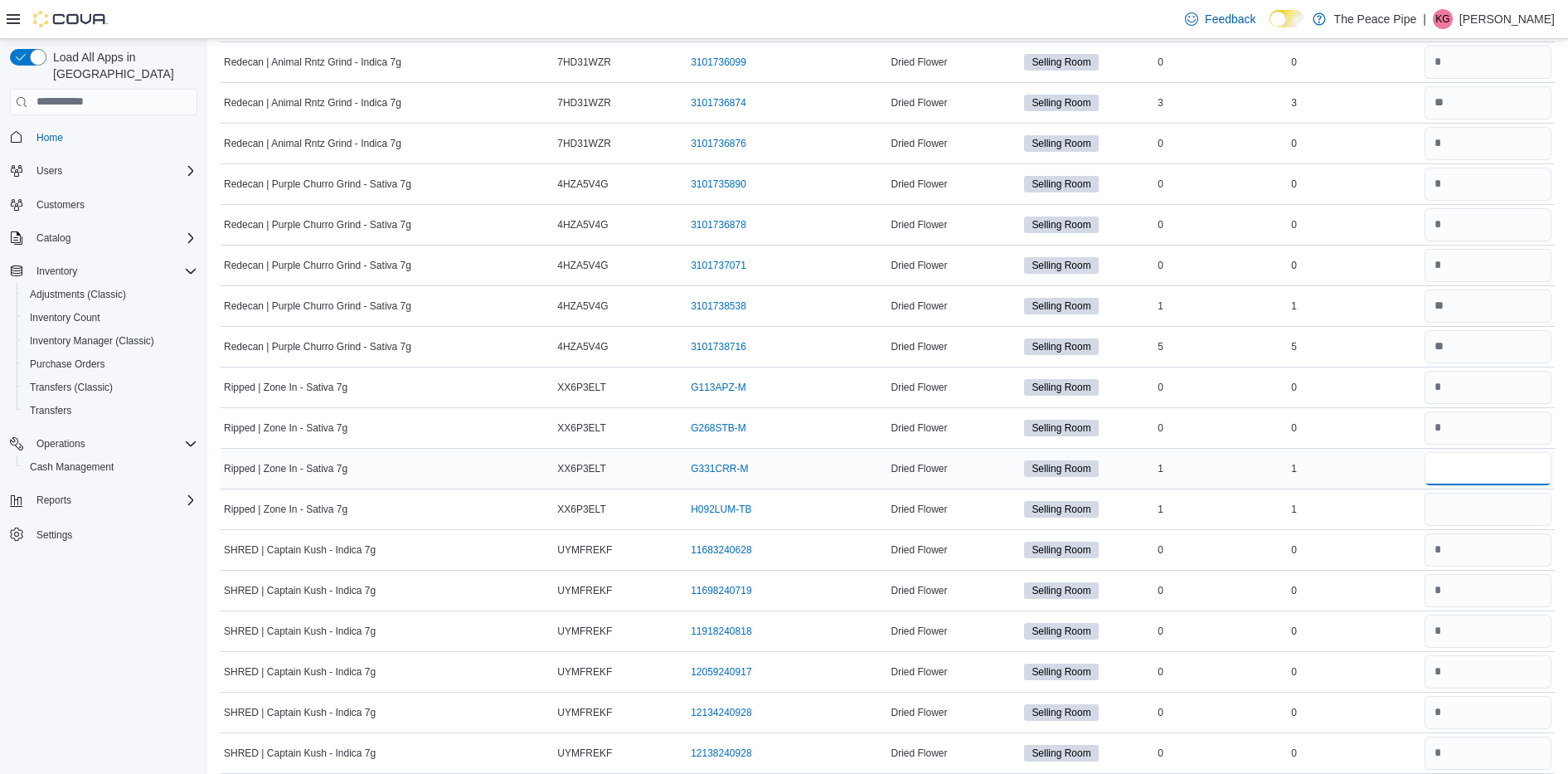
click at [1472, 462] on input "number" at bounding box center [1488, 468] width 127 height 33
type input "*"
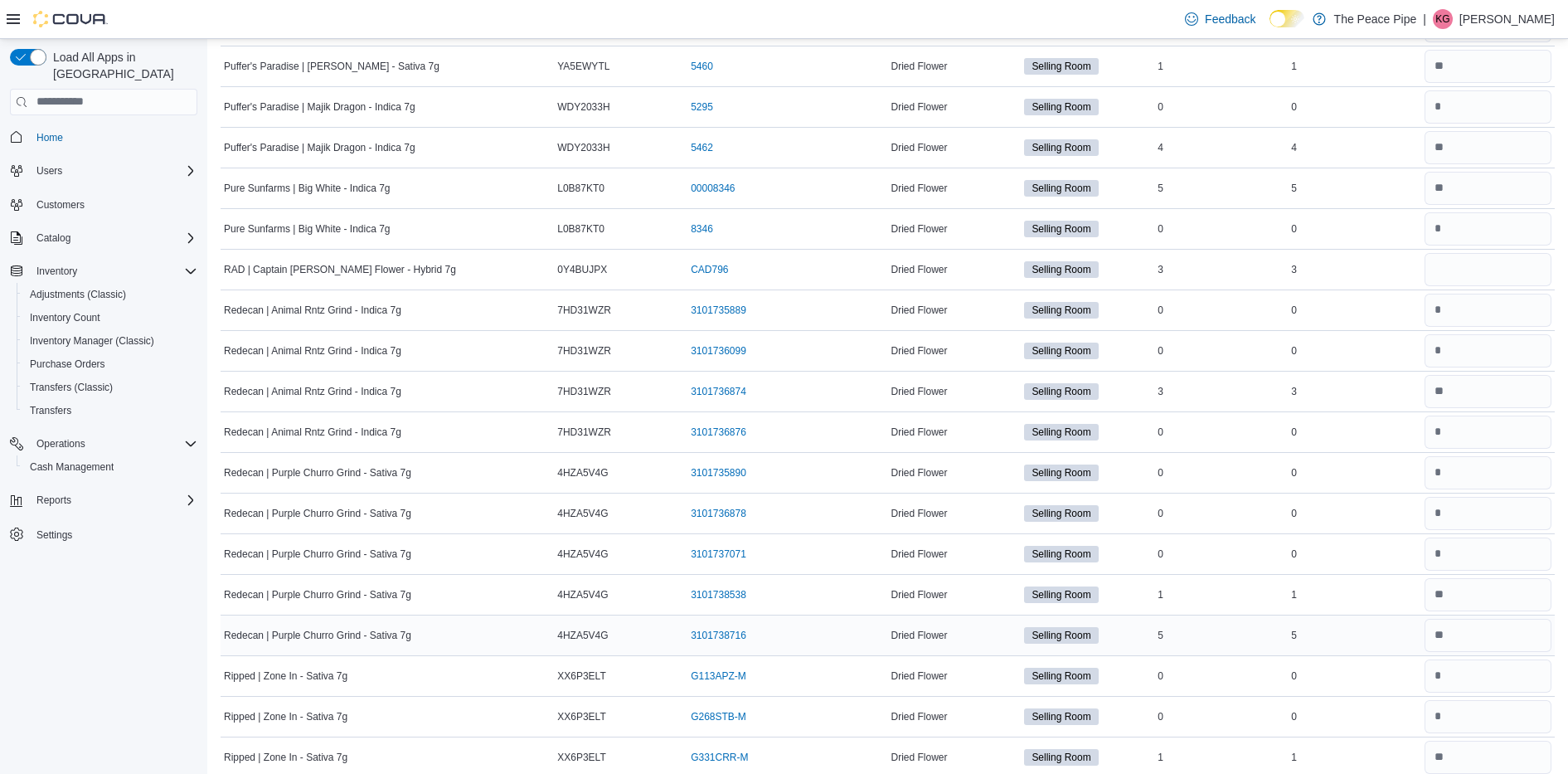
scroll to position [7521, 0]
click at [1498, 274] on input "number" at bounding box center [1488, 270] width 127 height 33
type input "*"
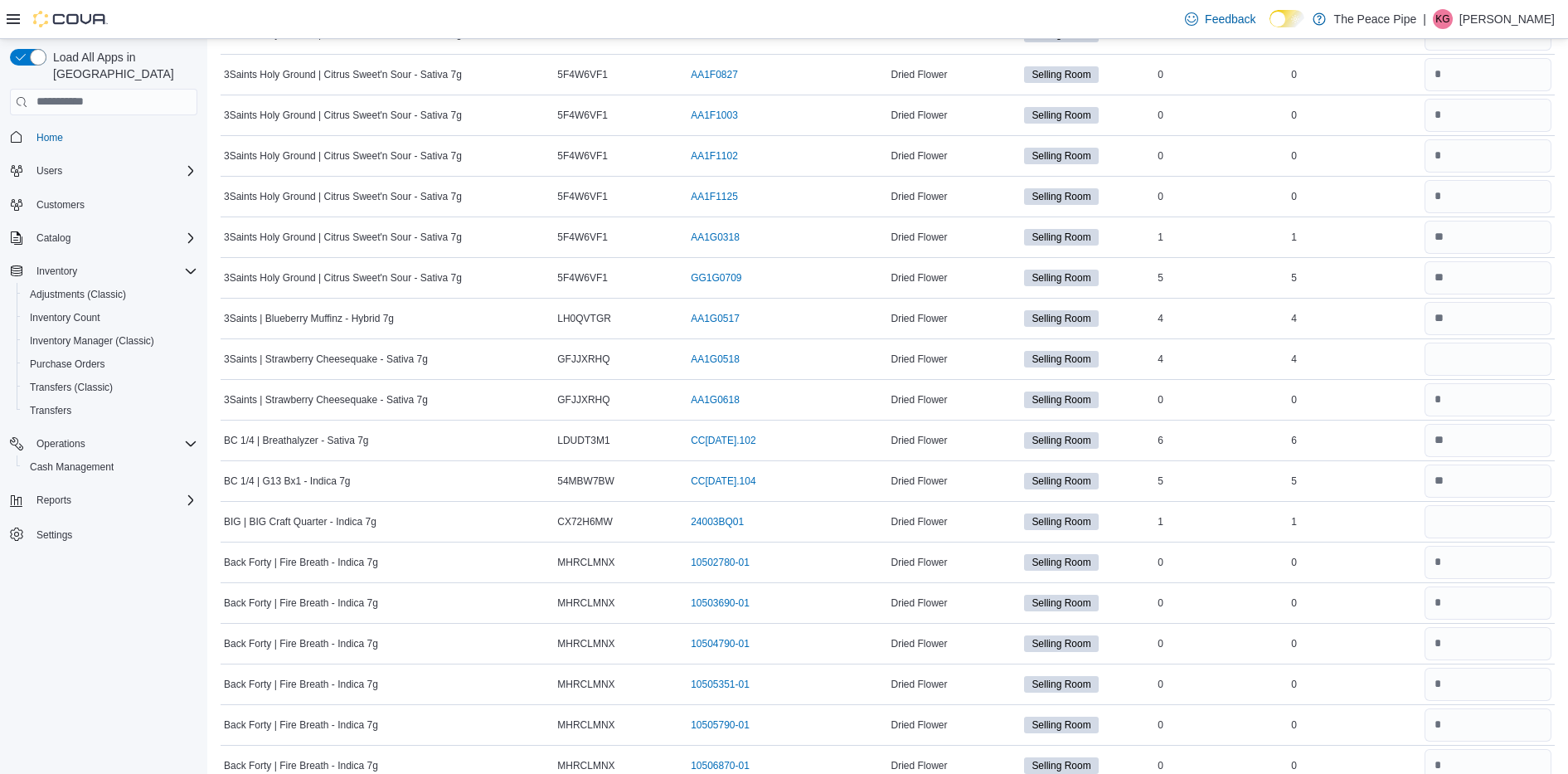
scroll to position [402, 0]
click at [1485, 311] on input "number" at bounding box center [1488, 318] width 127 height 33
type input "*"
click at [1463, 475] on input "number" at bounding box center [1488, 480] width 127 height 33
type input "*"
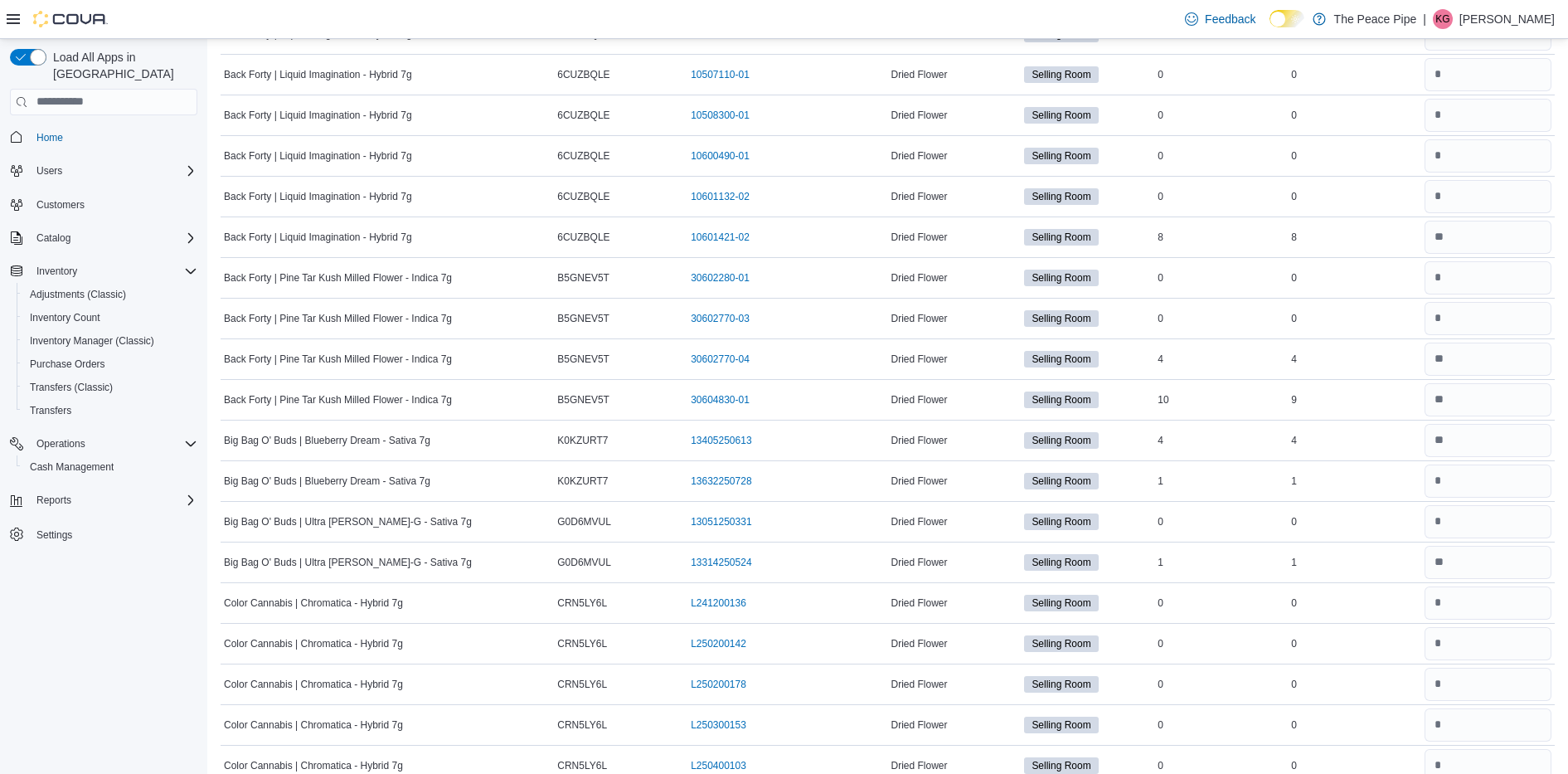
scroll to position [2519, 0]
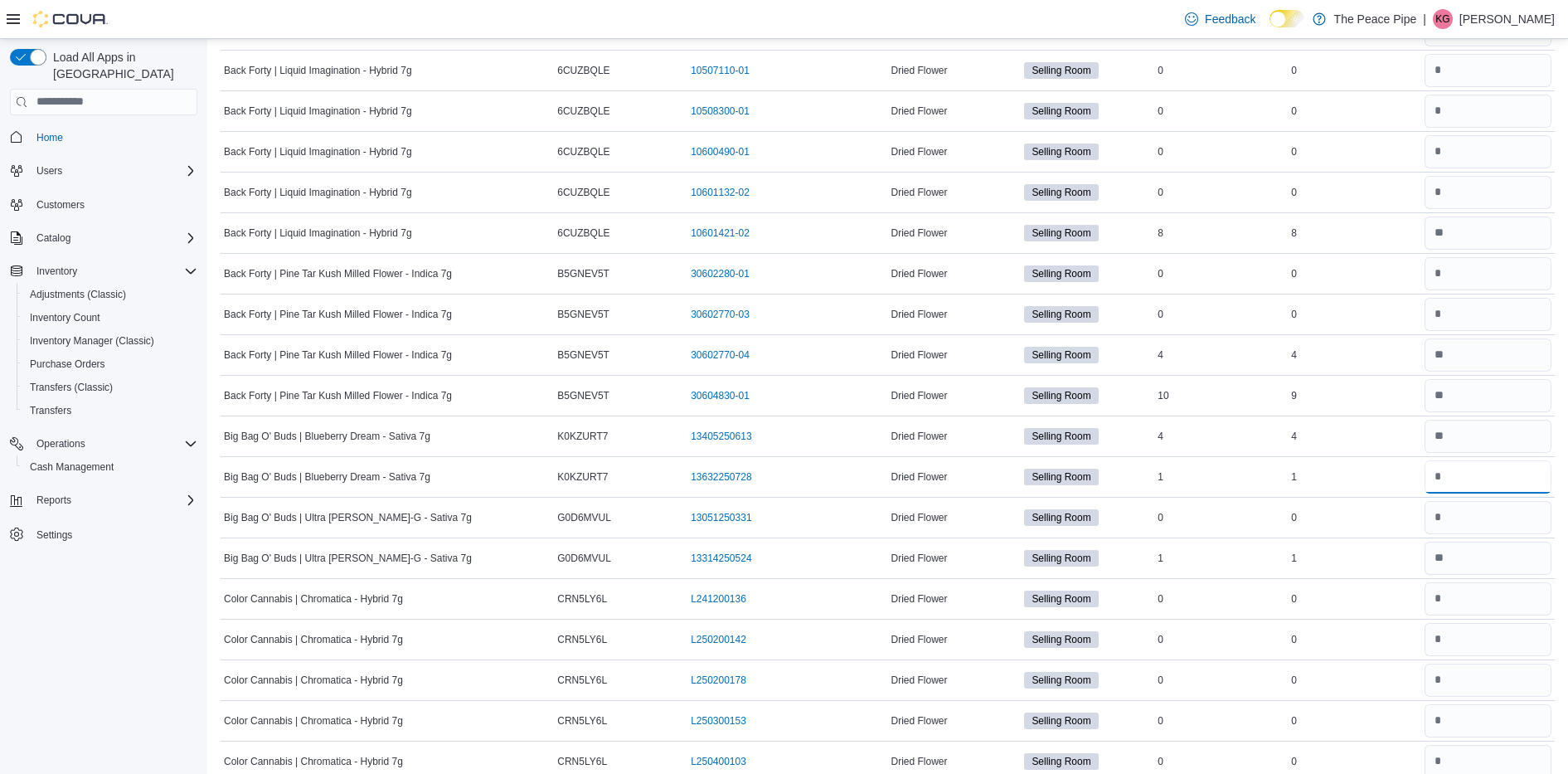
click at [1463, 475] on input "number" at bounding box center [1488, 476] width 127 height 33
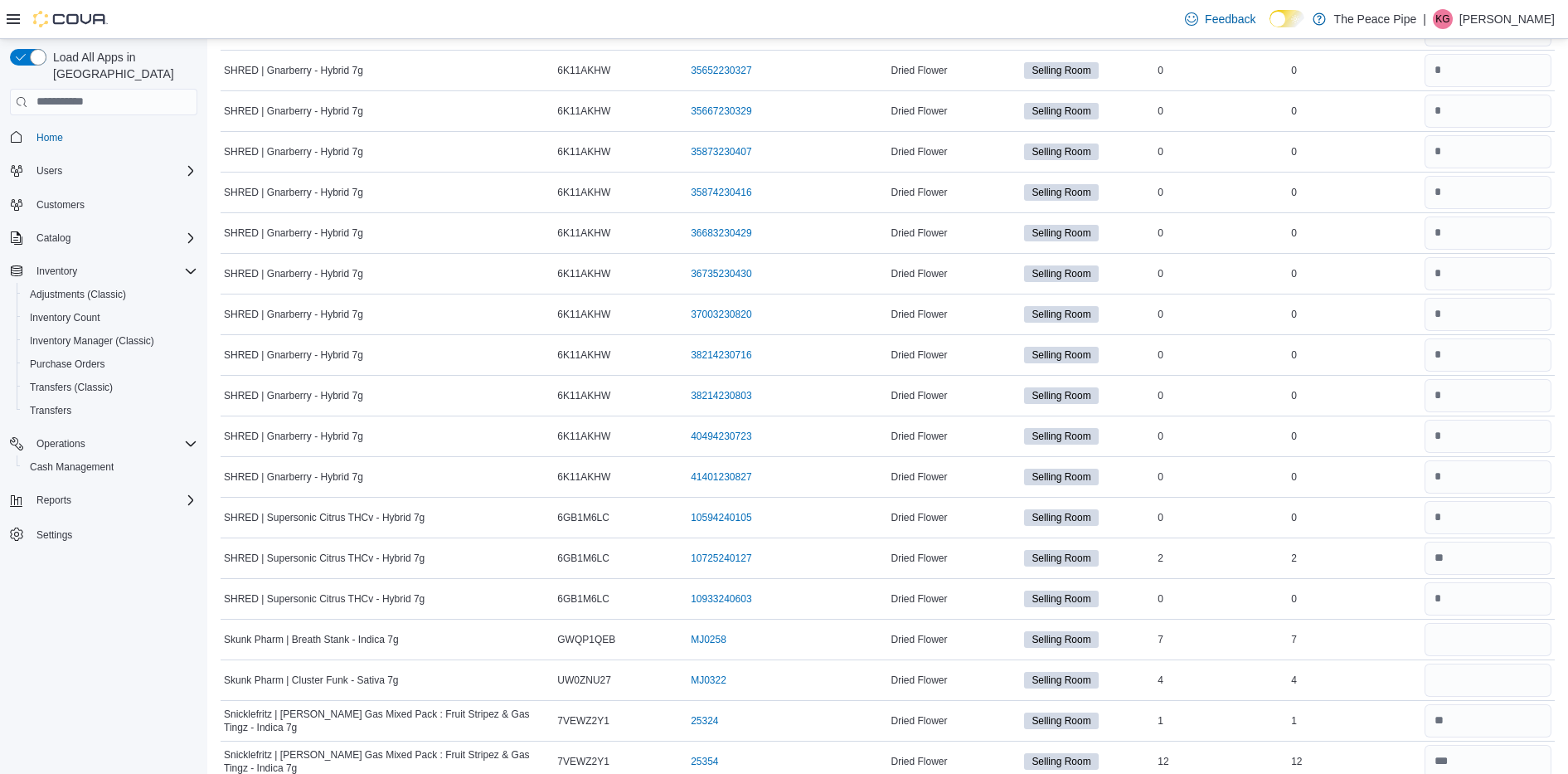
scroll to position [16752, 0]
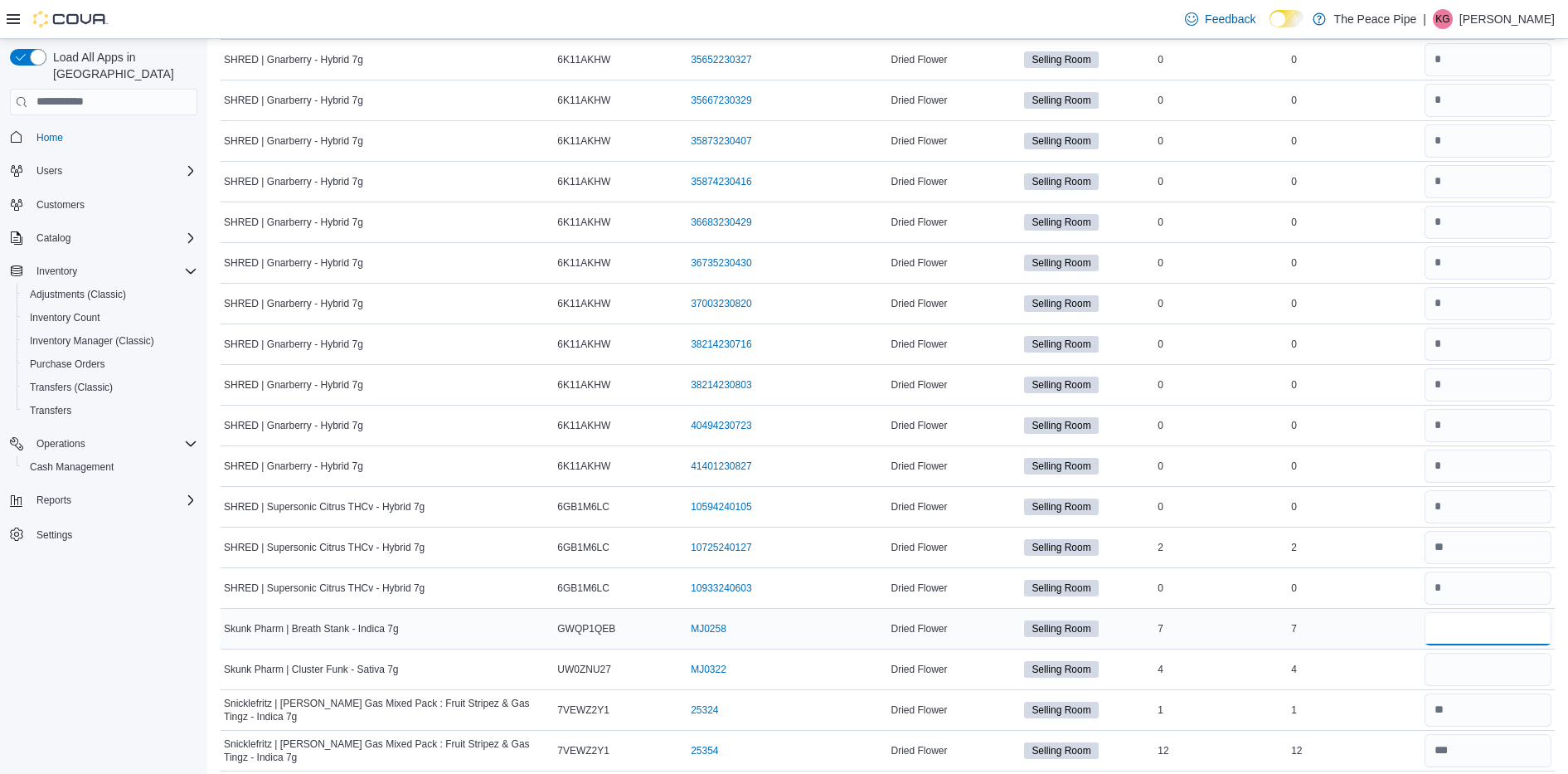
click at [1504, 644] on input "number" at bounding box center [1488, 628] width 127 height 33
type input "*"
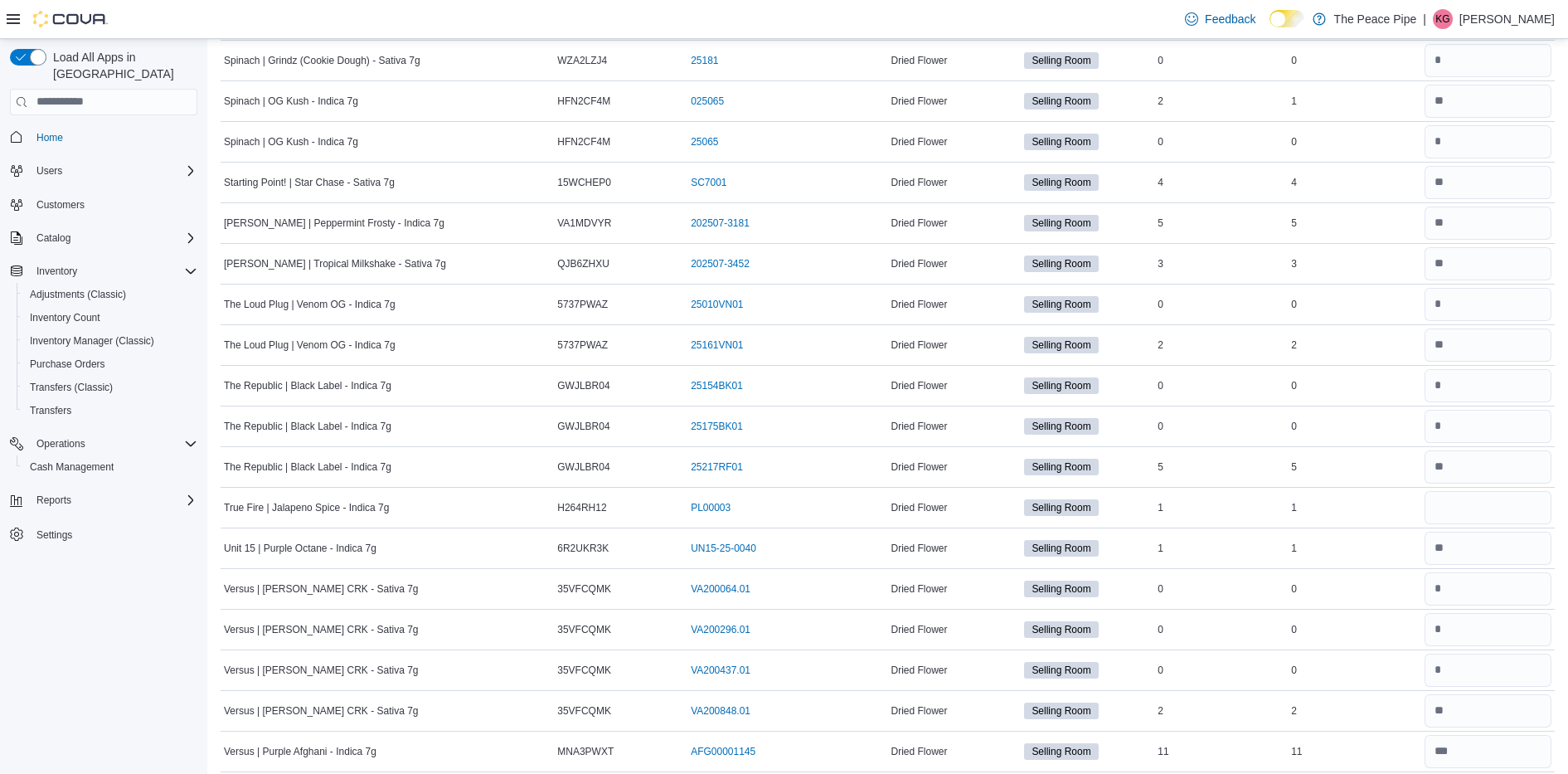
scroll to position [21433, 0]
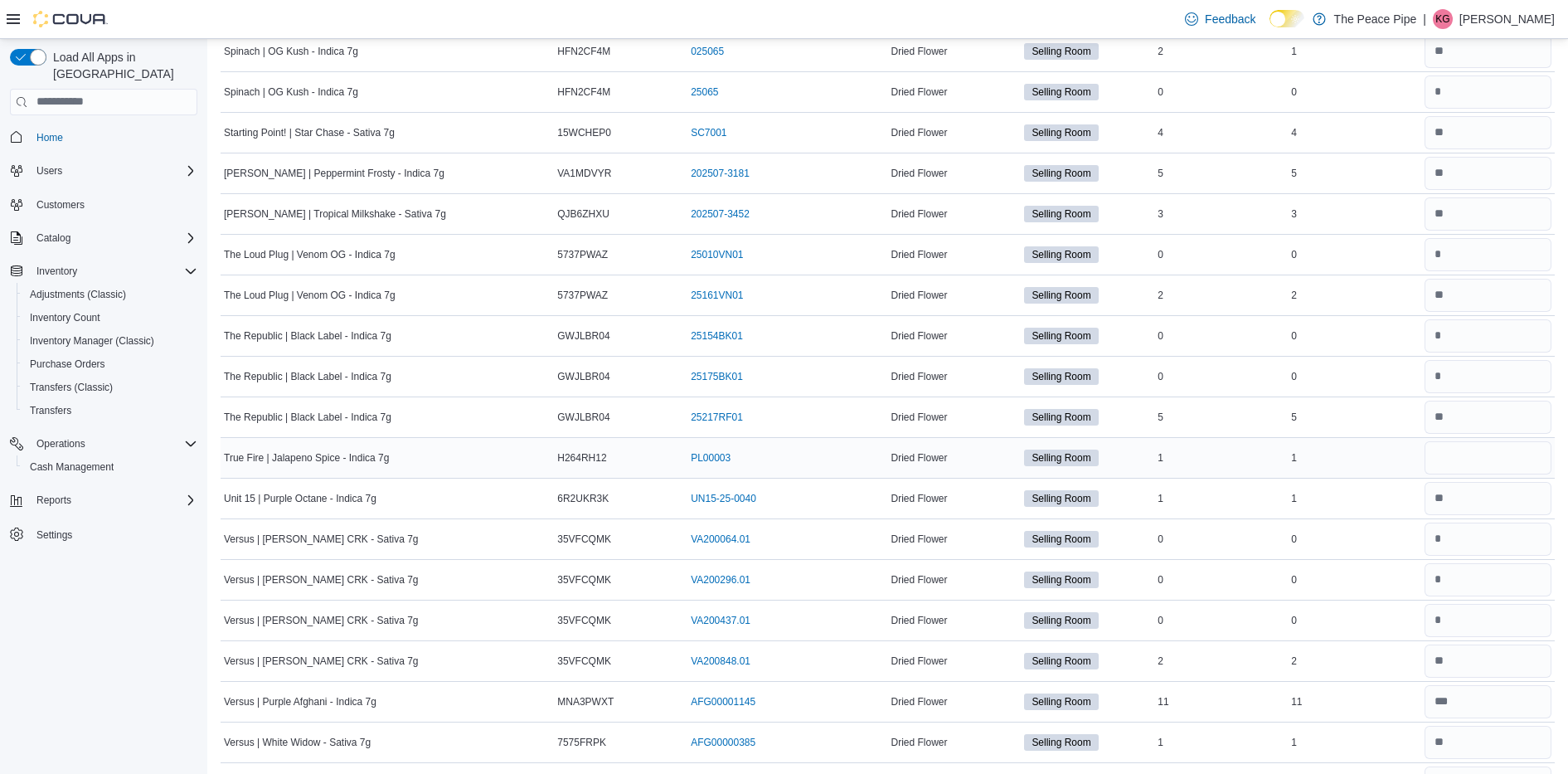
type input "*"
click at [1479, 465] on input "number" at bounding box center [1488, 457] width 127 height 33
type input "*"
click at [1147, 588] on div "Selling Room" at bounding box center [1087, 579] width 134 height 23
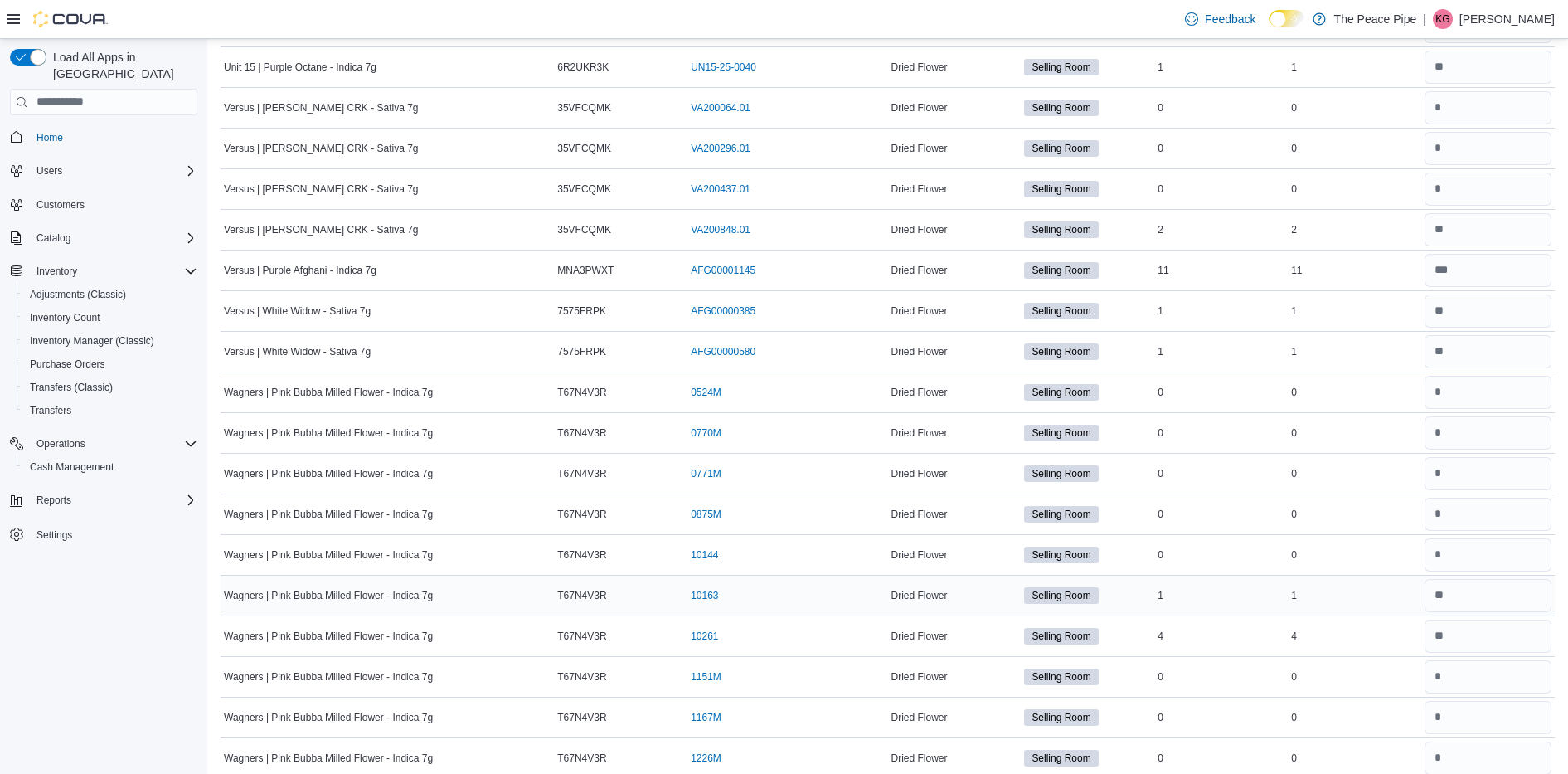
scroll to position [21864, 0]
click at [1239, 577] on td "In Stock 1" at bounding box center [1220, 595] width 134 height 40
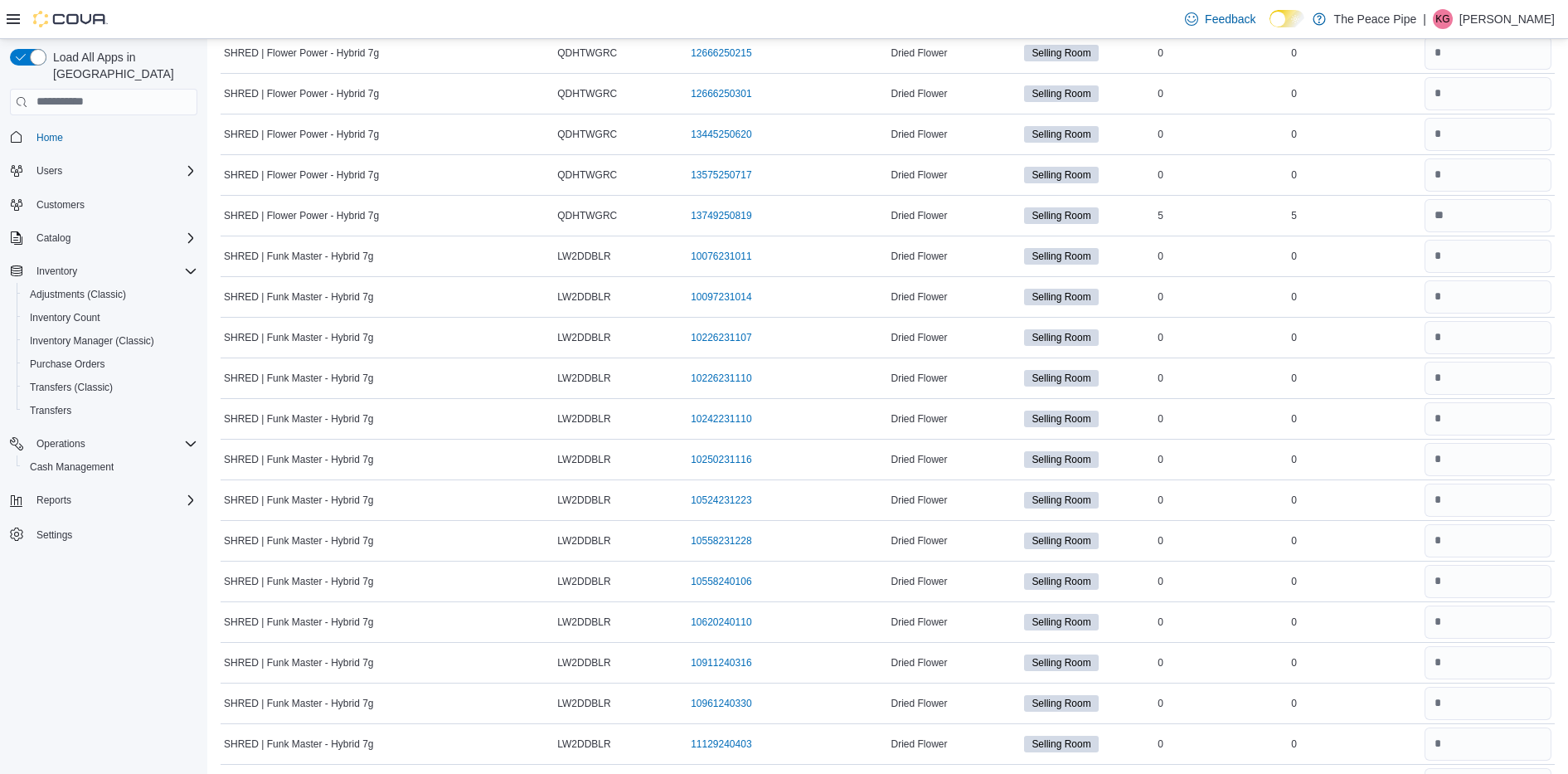
scroll to position [9025, 0]
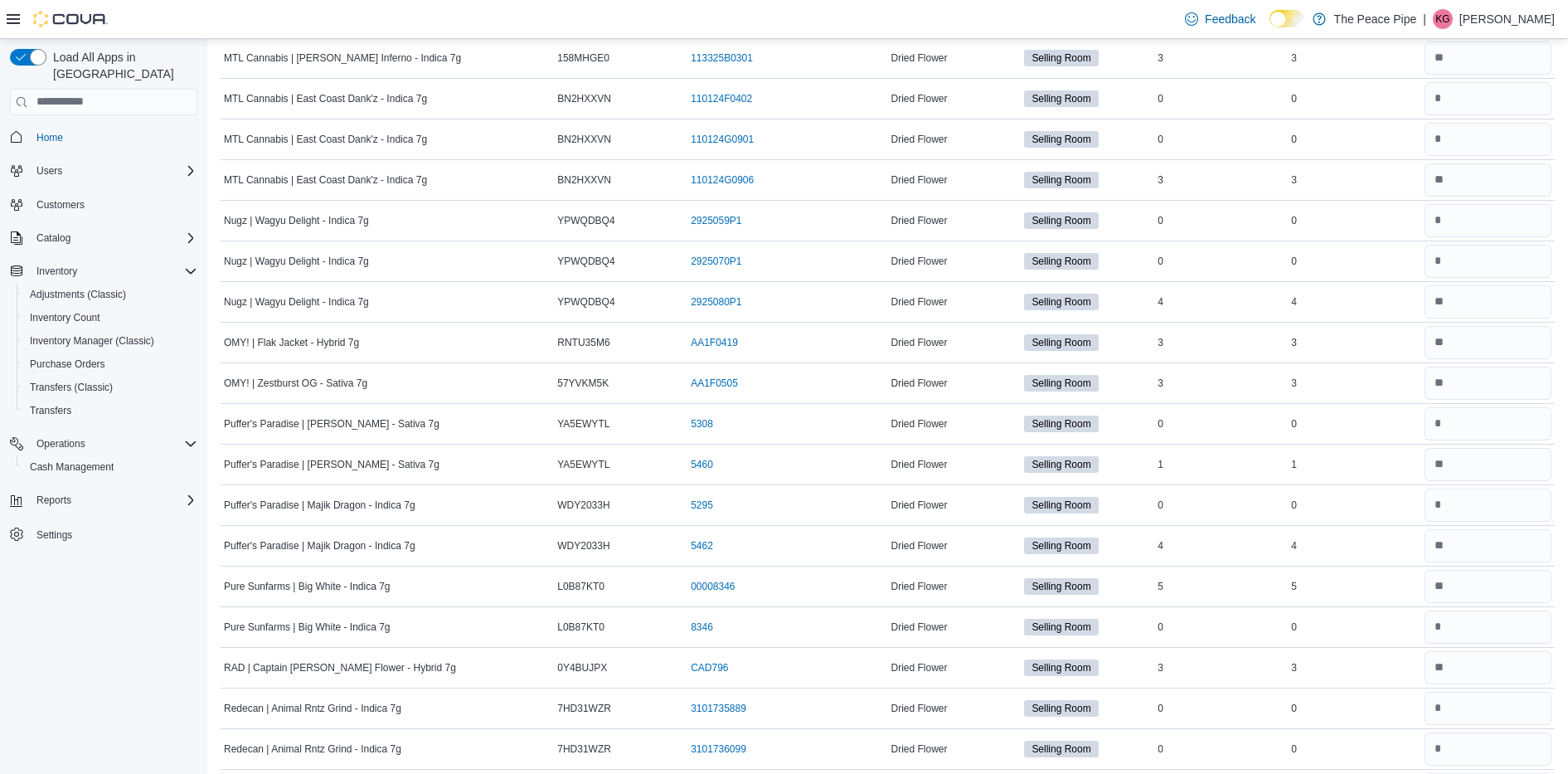
click at [1238, 577] on td "In Stock 5" at bounding box center [1220, 585] width 134 height 40
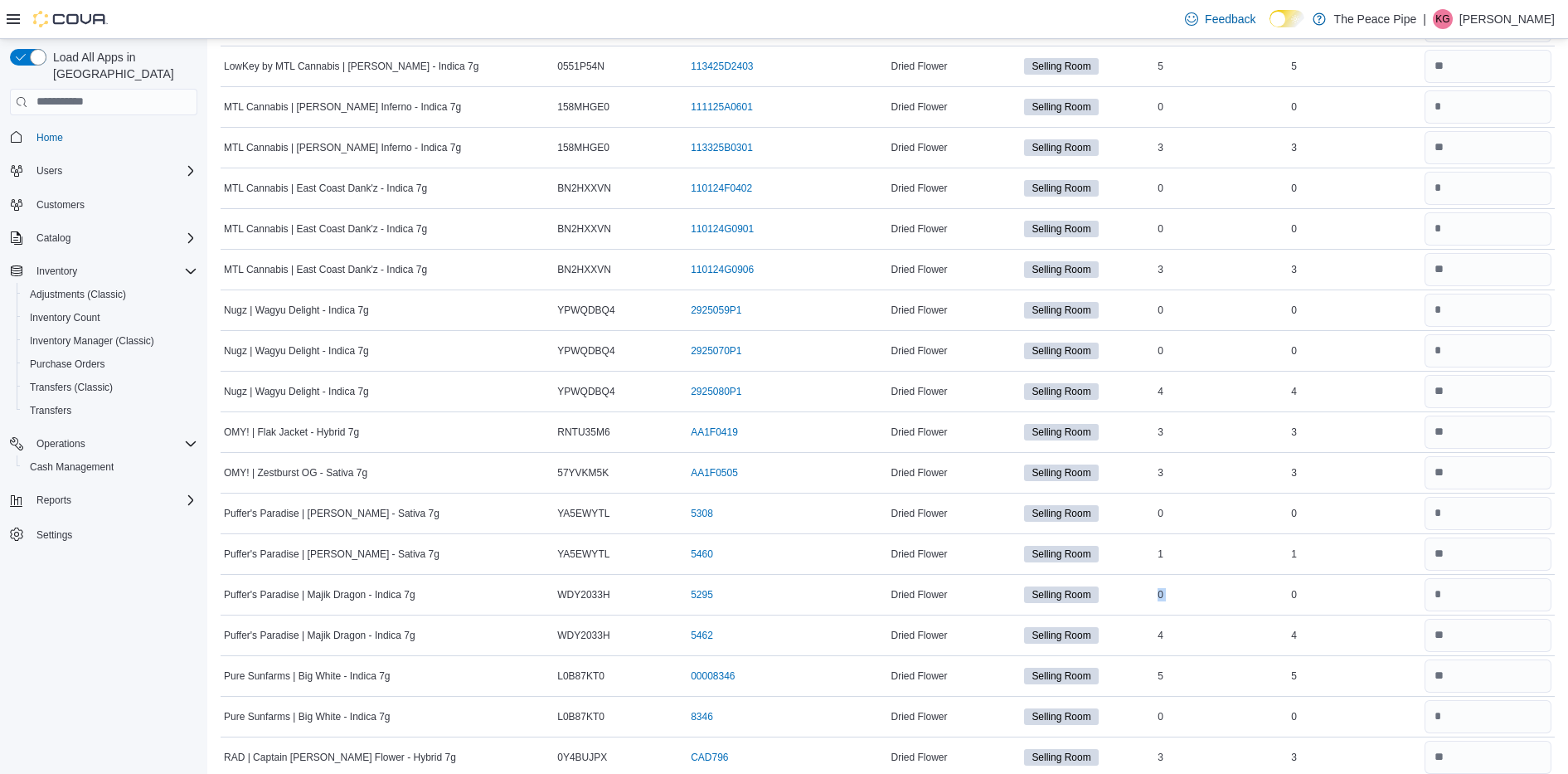
click at [1238, 577] on td "In Stock 0" at bounding box center [1220, 593] width 134 height 40
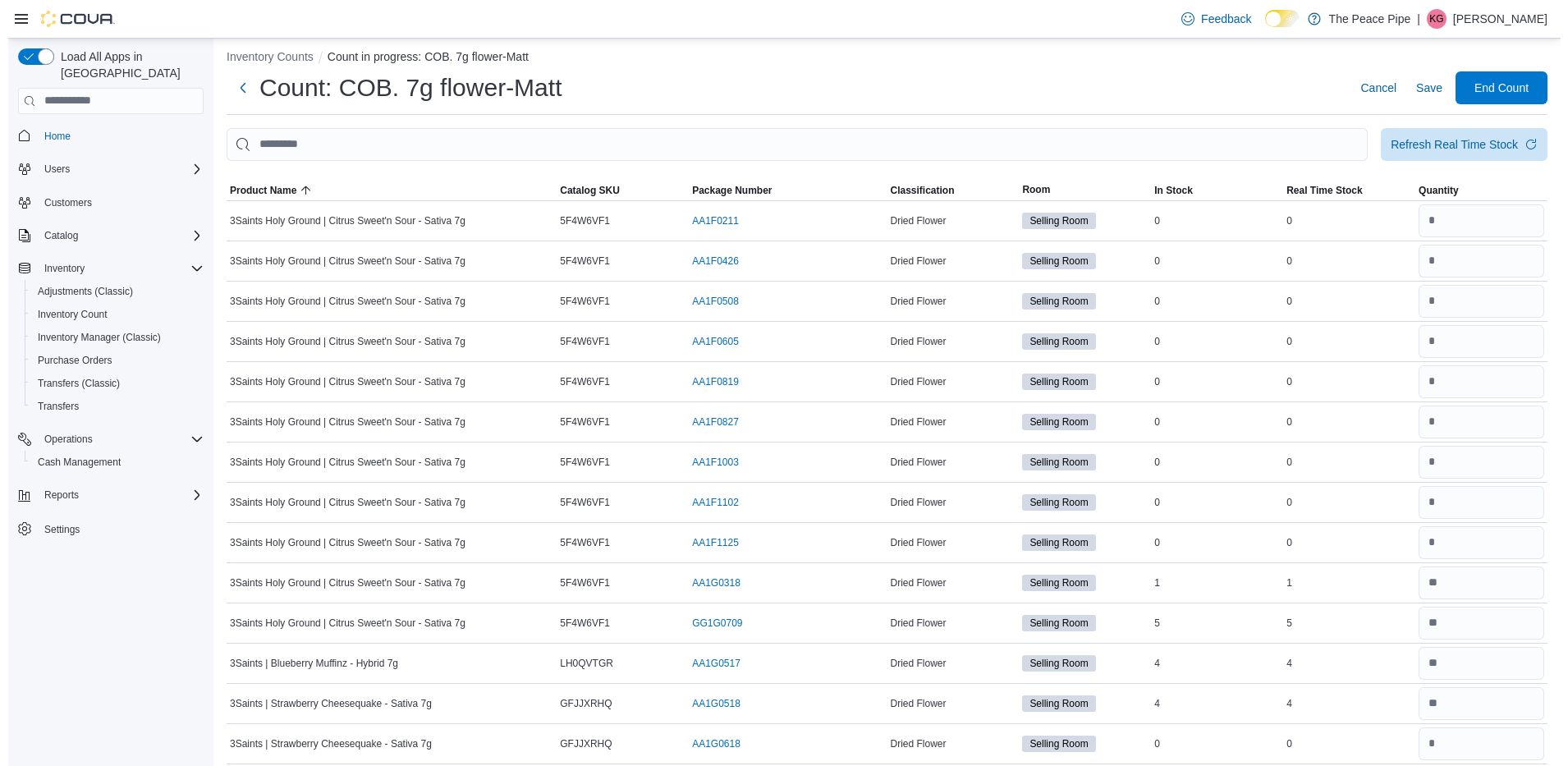
scroll to position [0, 0]
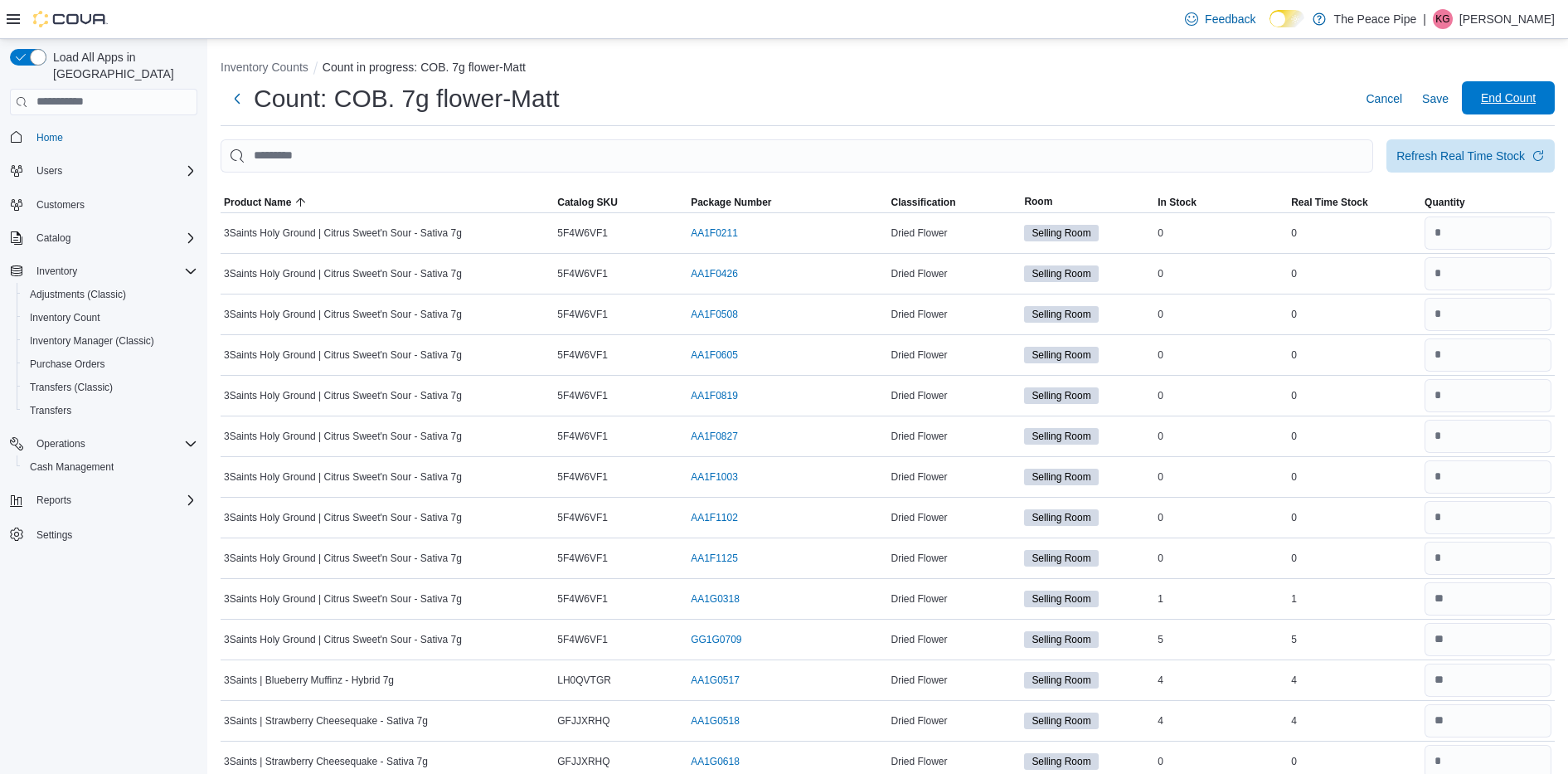
click at [1532, 113] on span "End Count" at bounding box center [1508, 97] width 73 height 33
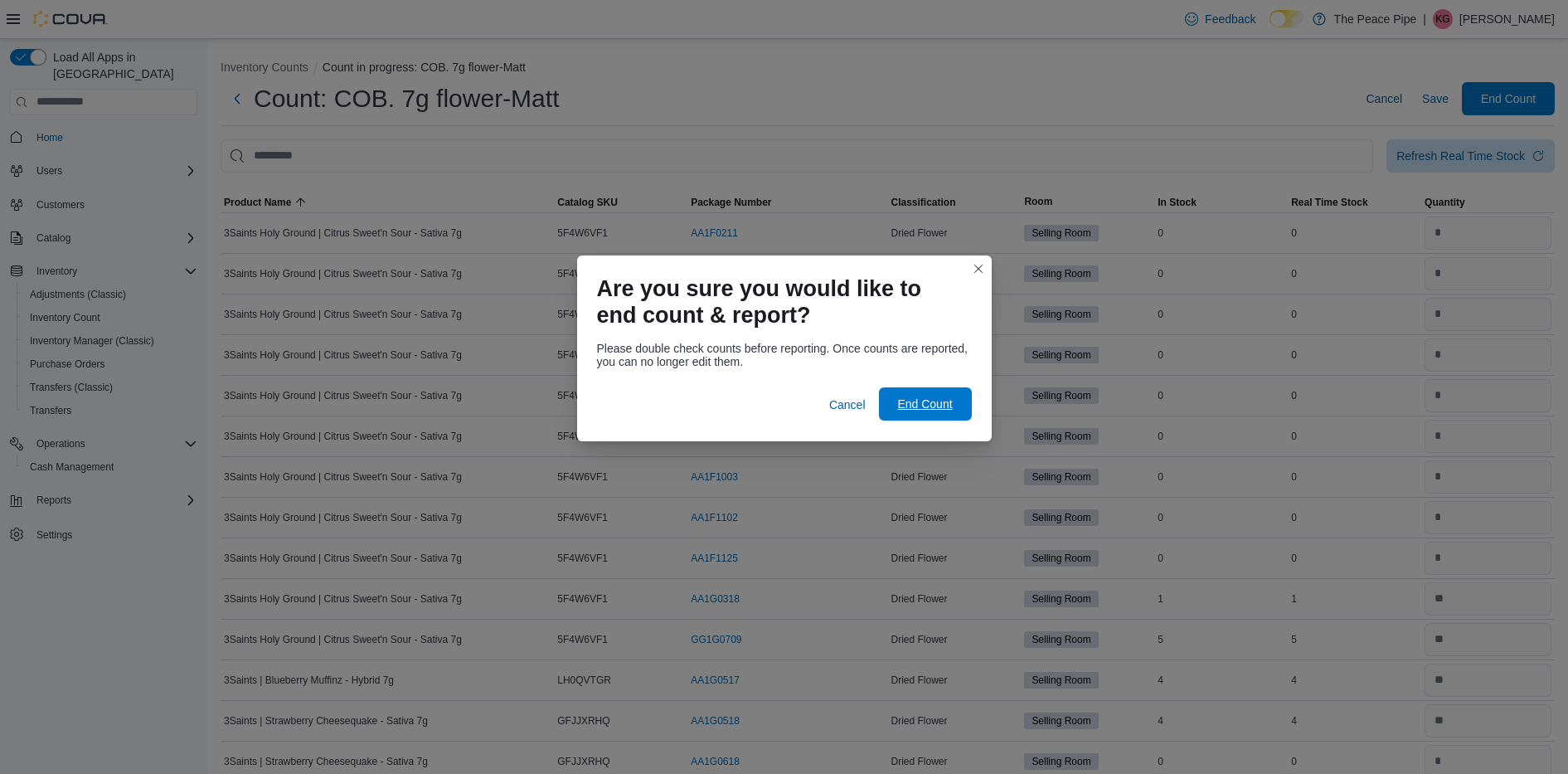
click at [952, 416] on span "End Count" at bounding box center [925, 403] width 73 height 33
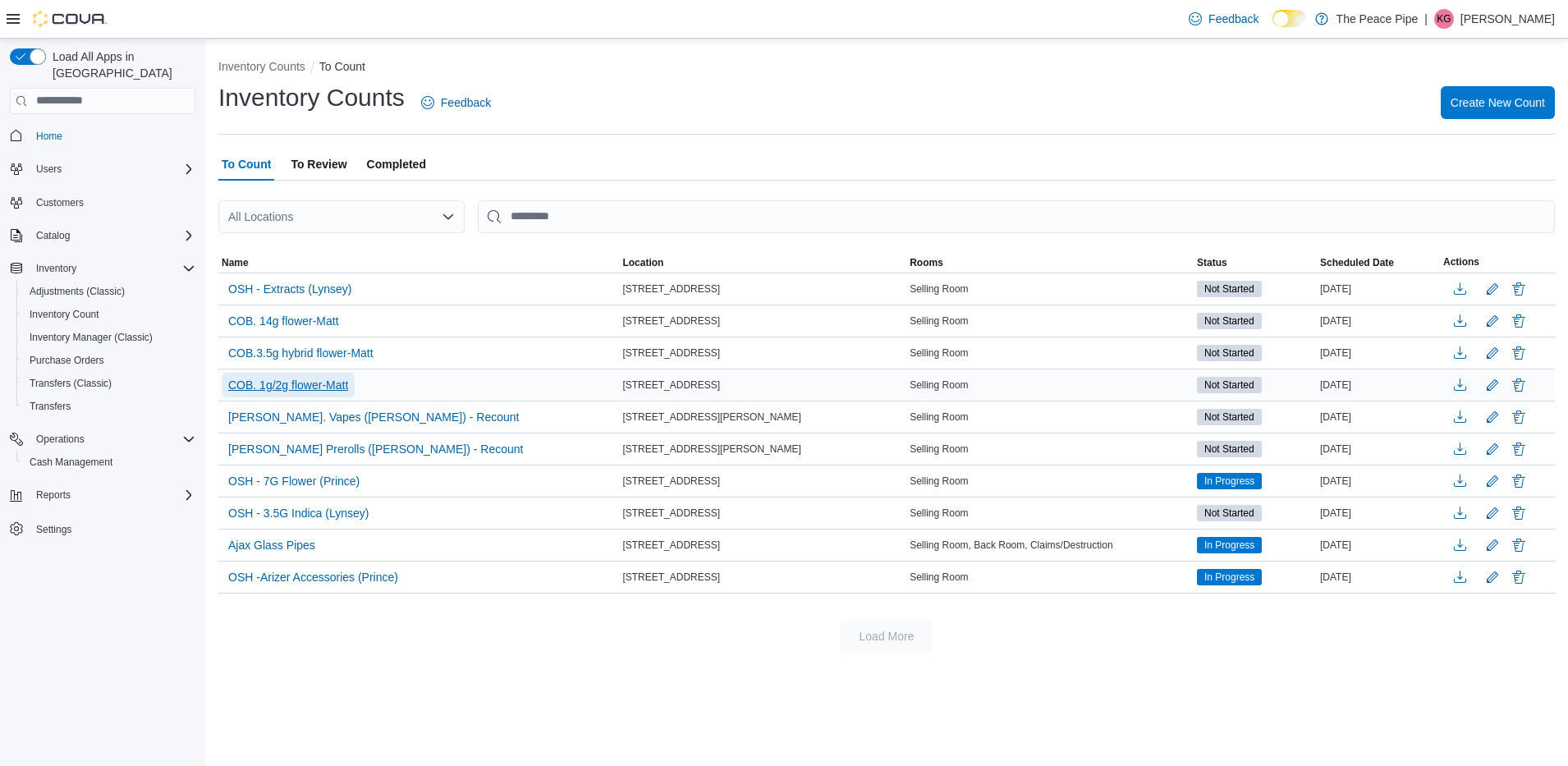
click at [329, 389] on span "COB. 1g/2g flower-Matt" at bounding box center [287, 385] width 120 height 17
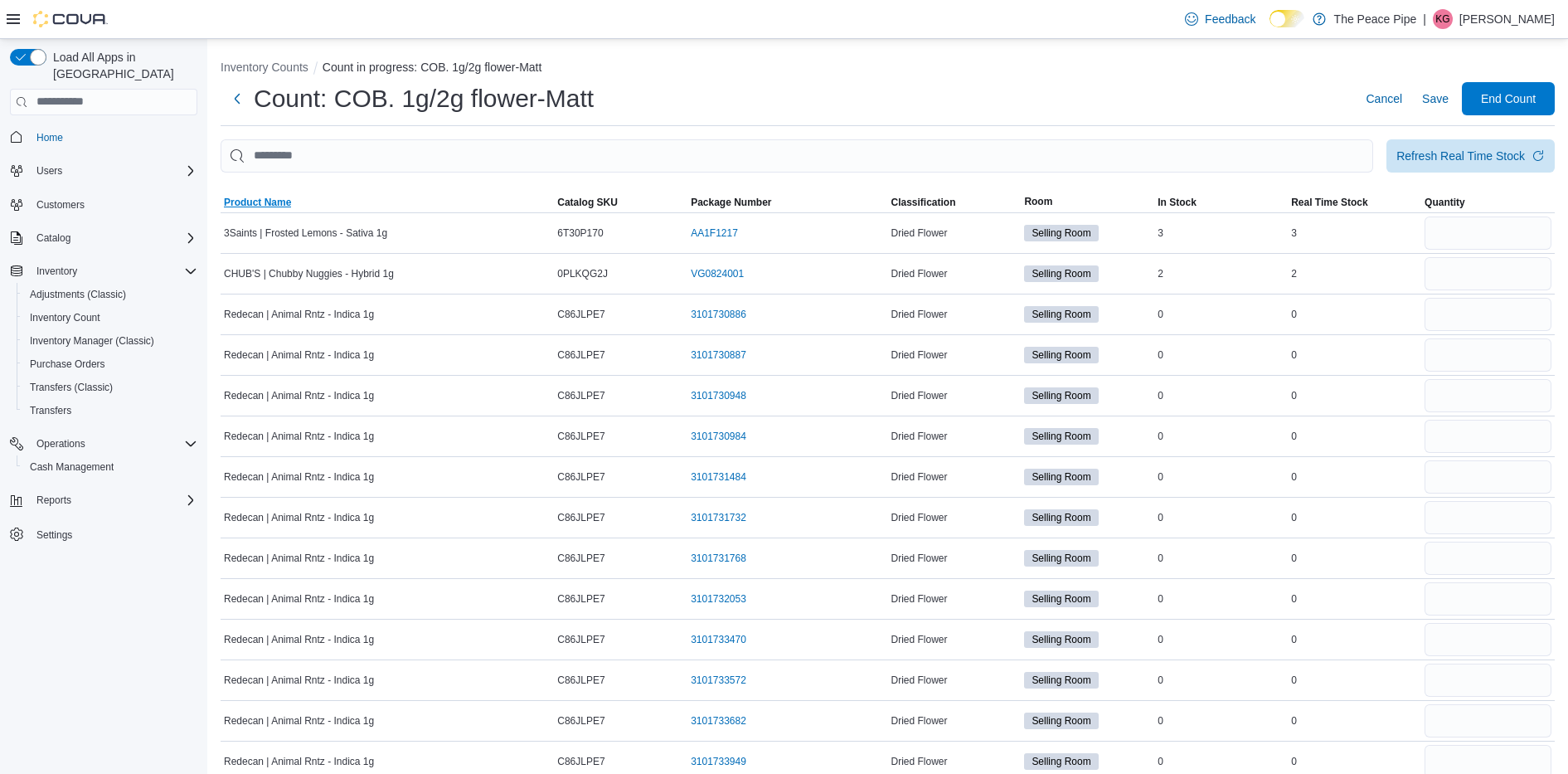
click at [272, 196] on span "Product Name" at bounding box center [257, 202] width 67 height 13
click at [1474, 312] on input "number" at bounding box center [1488, 314] width 127 height 33
type input "*"
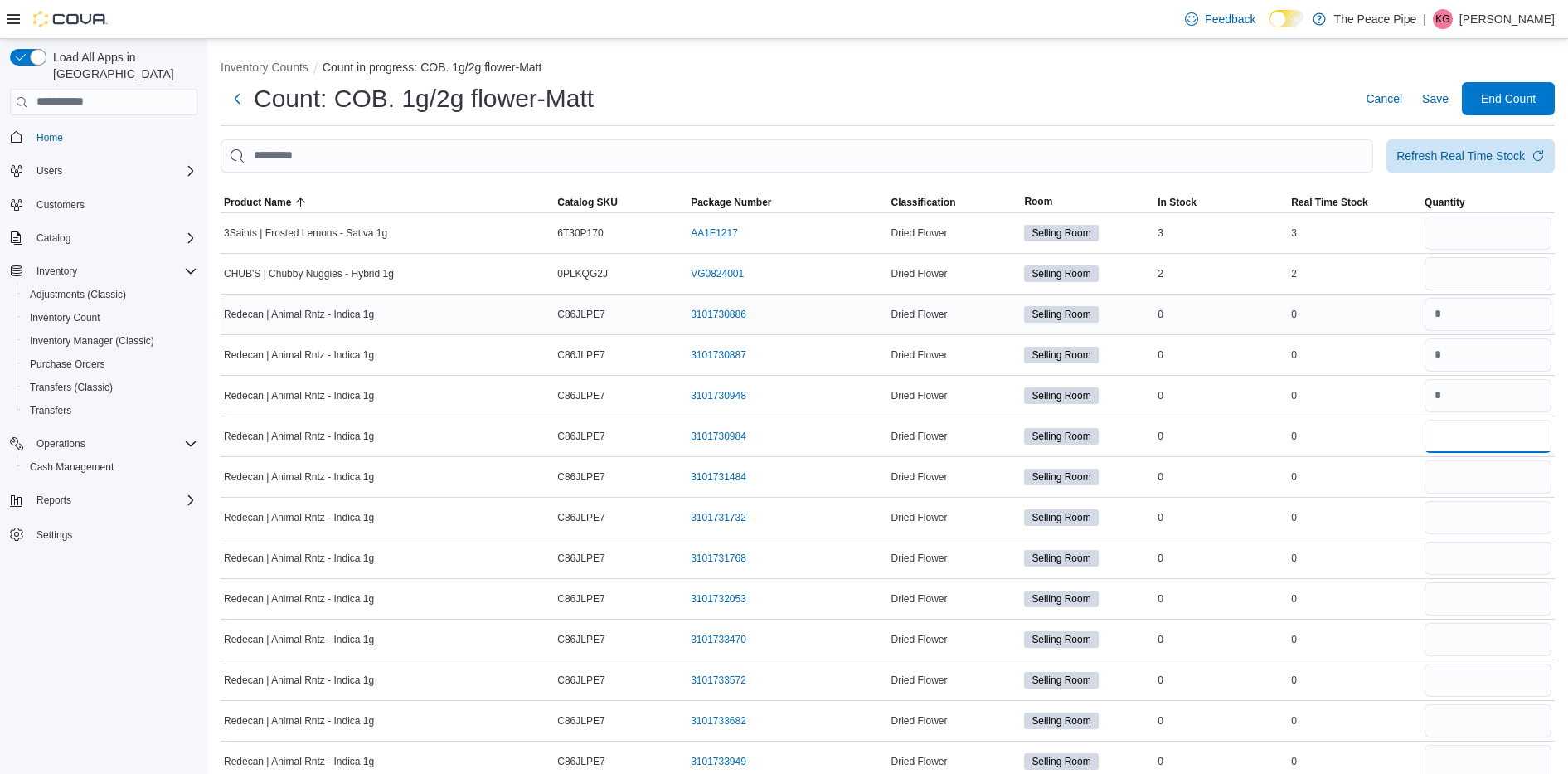
type input "*"
click at [1476, 226] on input "number" at bounding box center [1488, 232] width 127 height 33
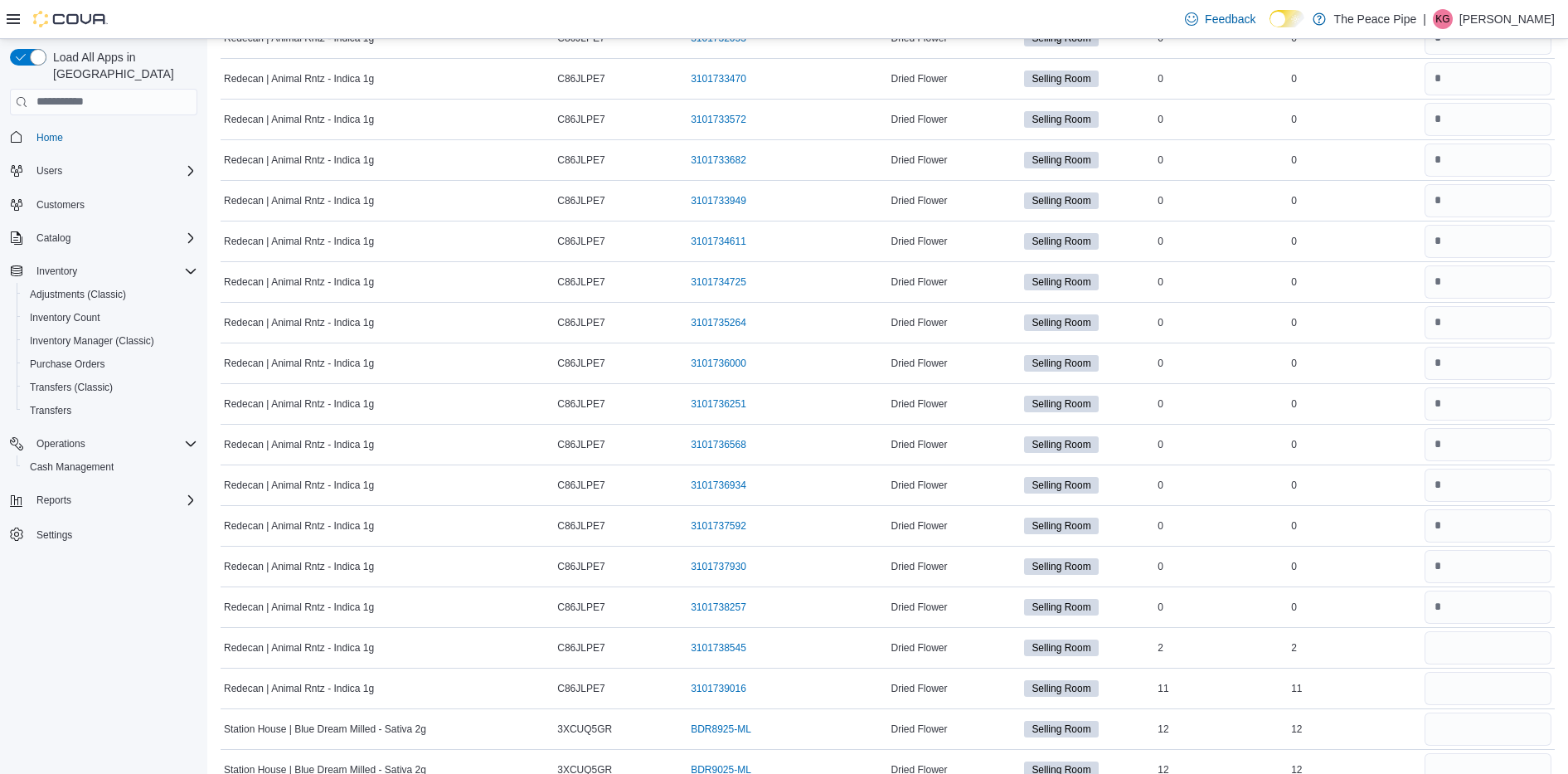
scroll to position [631, 0]
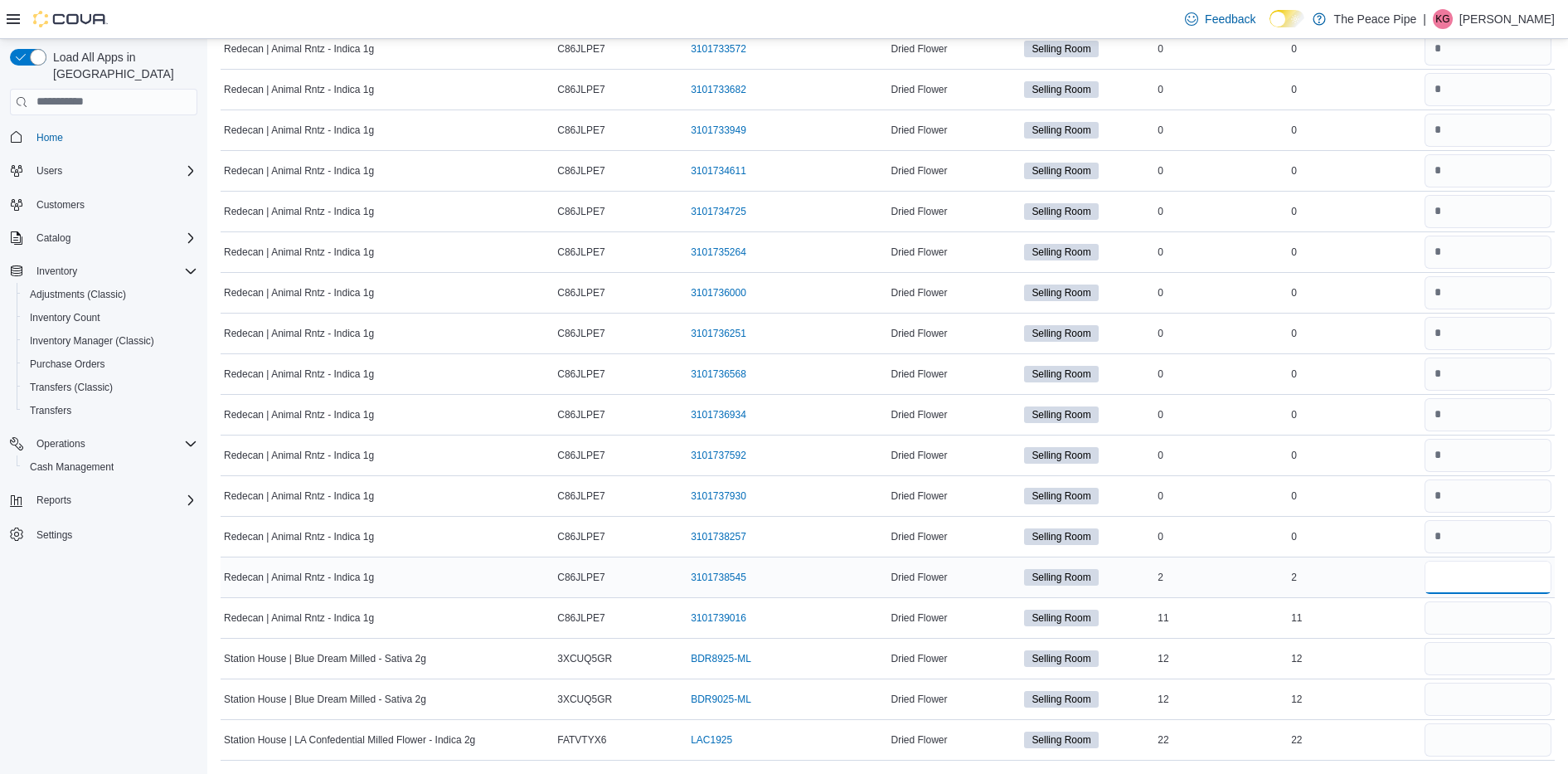
click at [1489, 577] on input "number" at bounding box center [1488, 577] width 127 height 33
click at [1470, 662] on input "number" at bounding box center [1488, 658] width 127 height 33
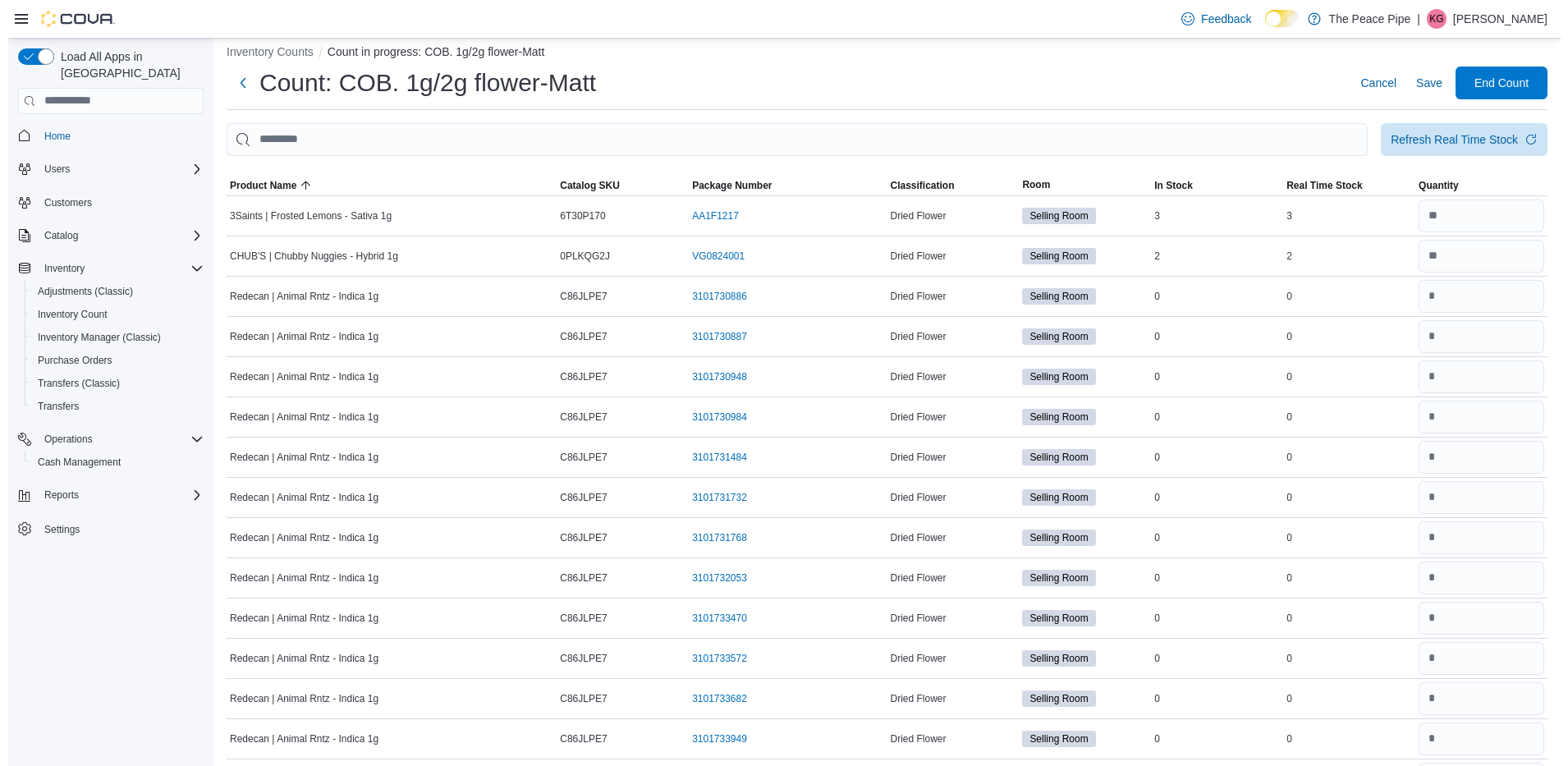
scroll to position [0, 0]
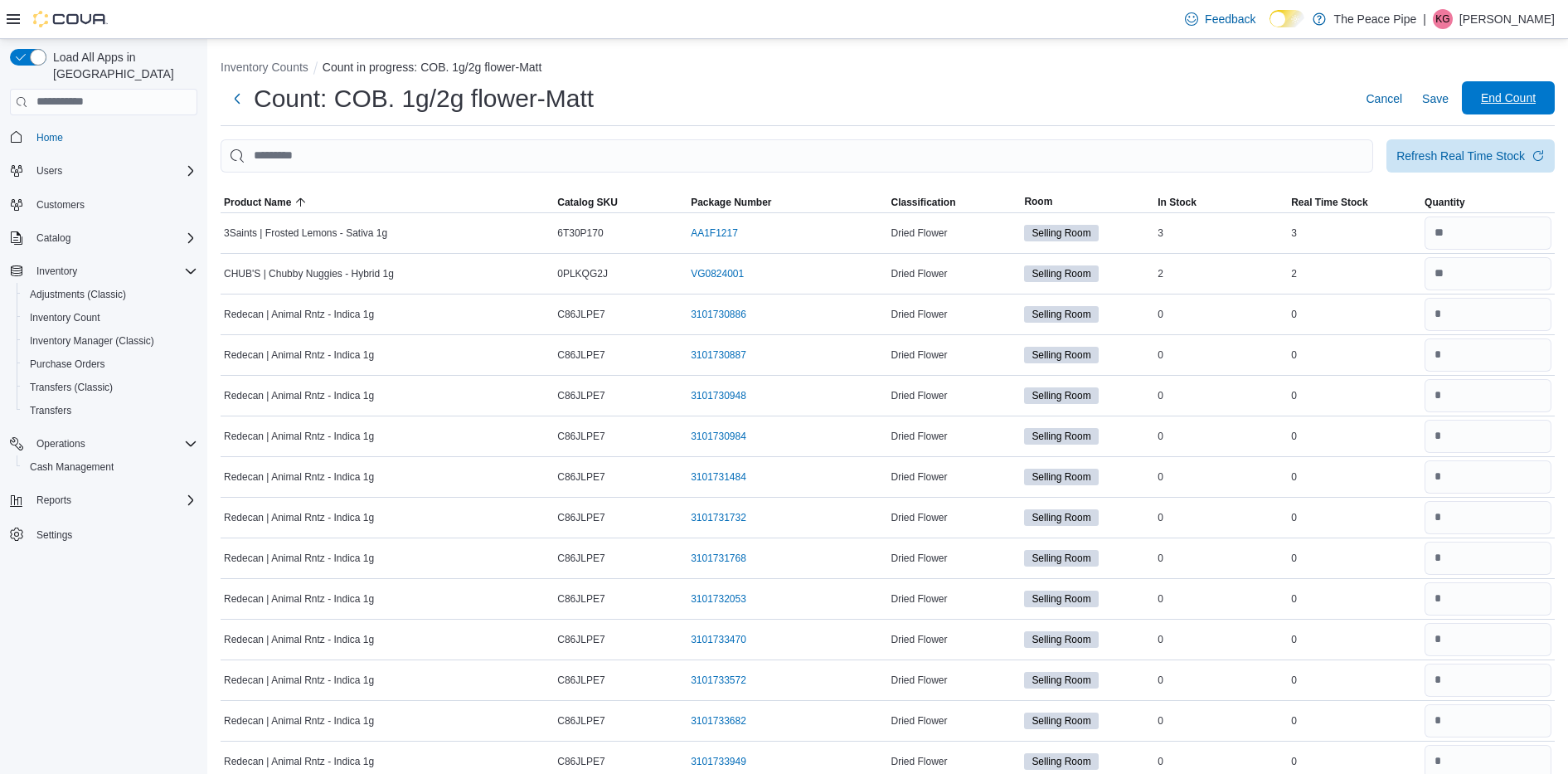
click at [1527, 100] on span "End Count" at bounding box center [1507, 98] width 54 height 17
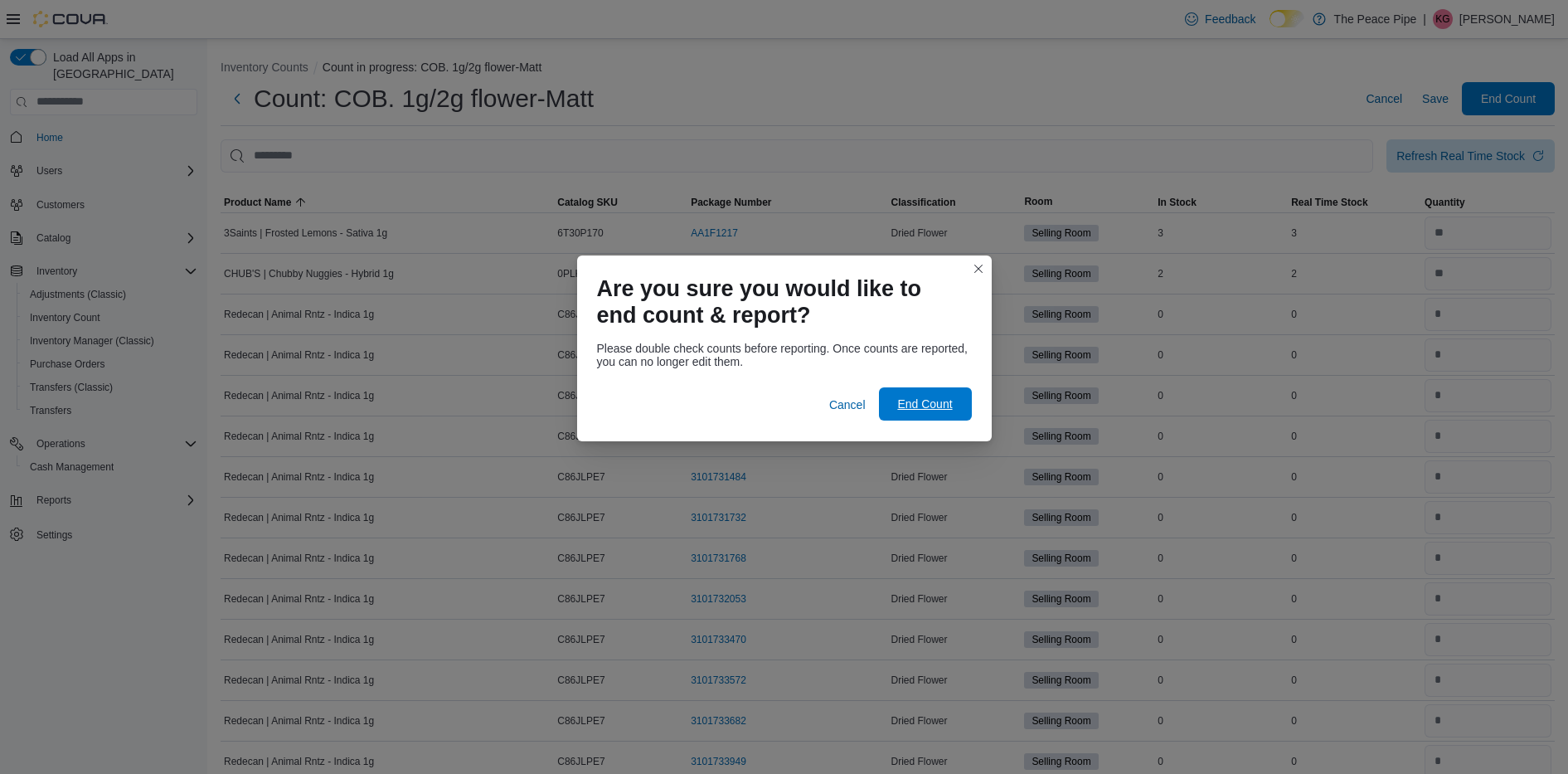
click at [904, 400] on span "End Count" at bounding box center [924, 404] width 54 height 17
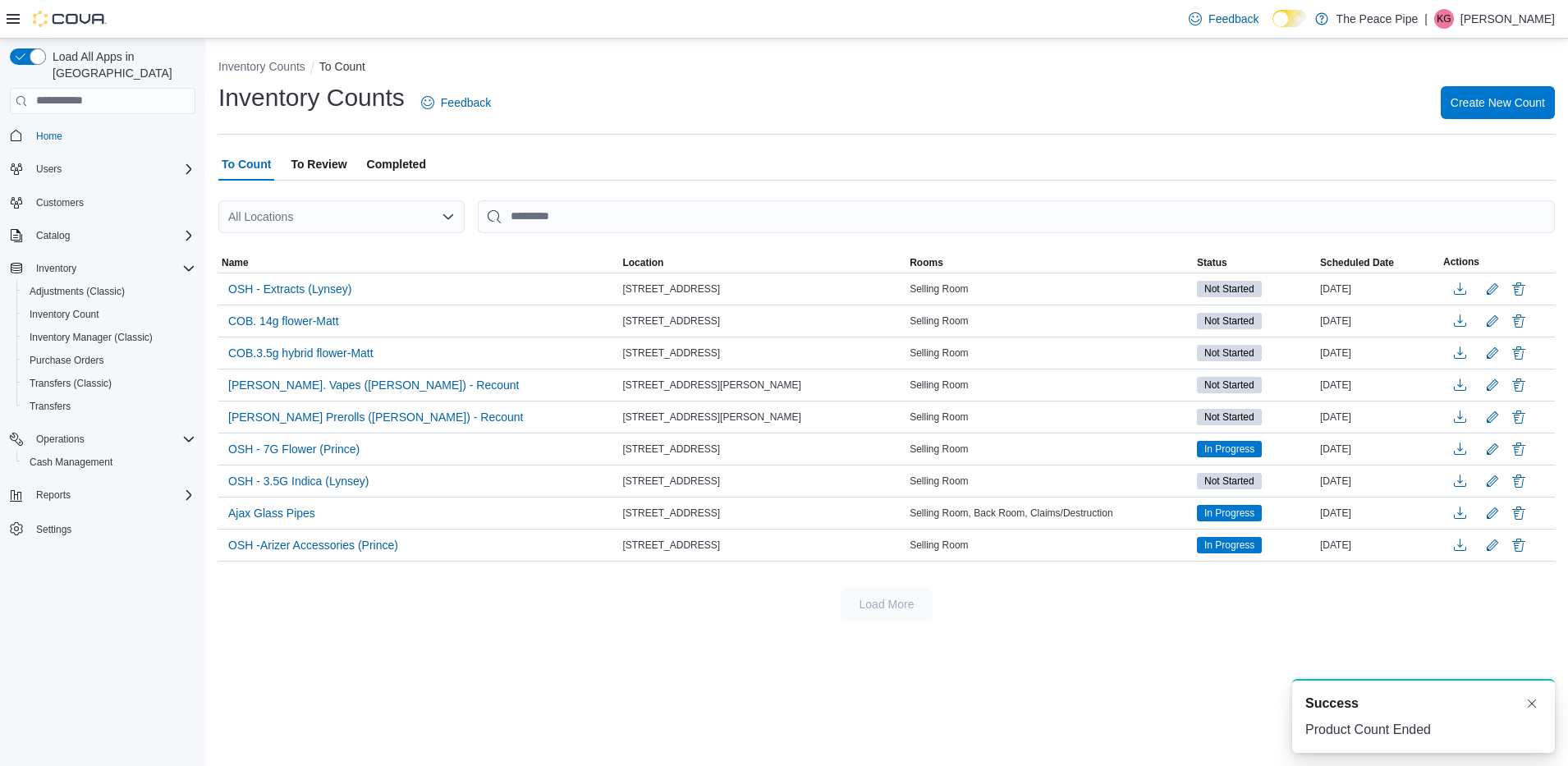
click at [328, 163] on span "To Review" at bounding box center [319, 163] width 56 height 32
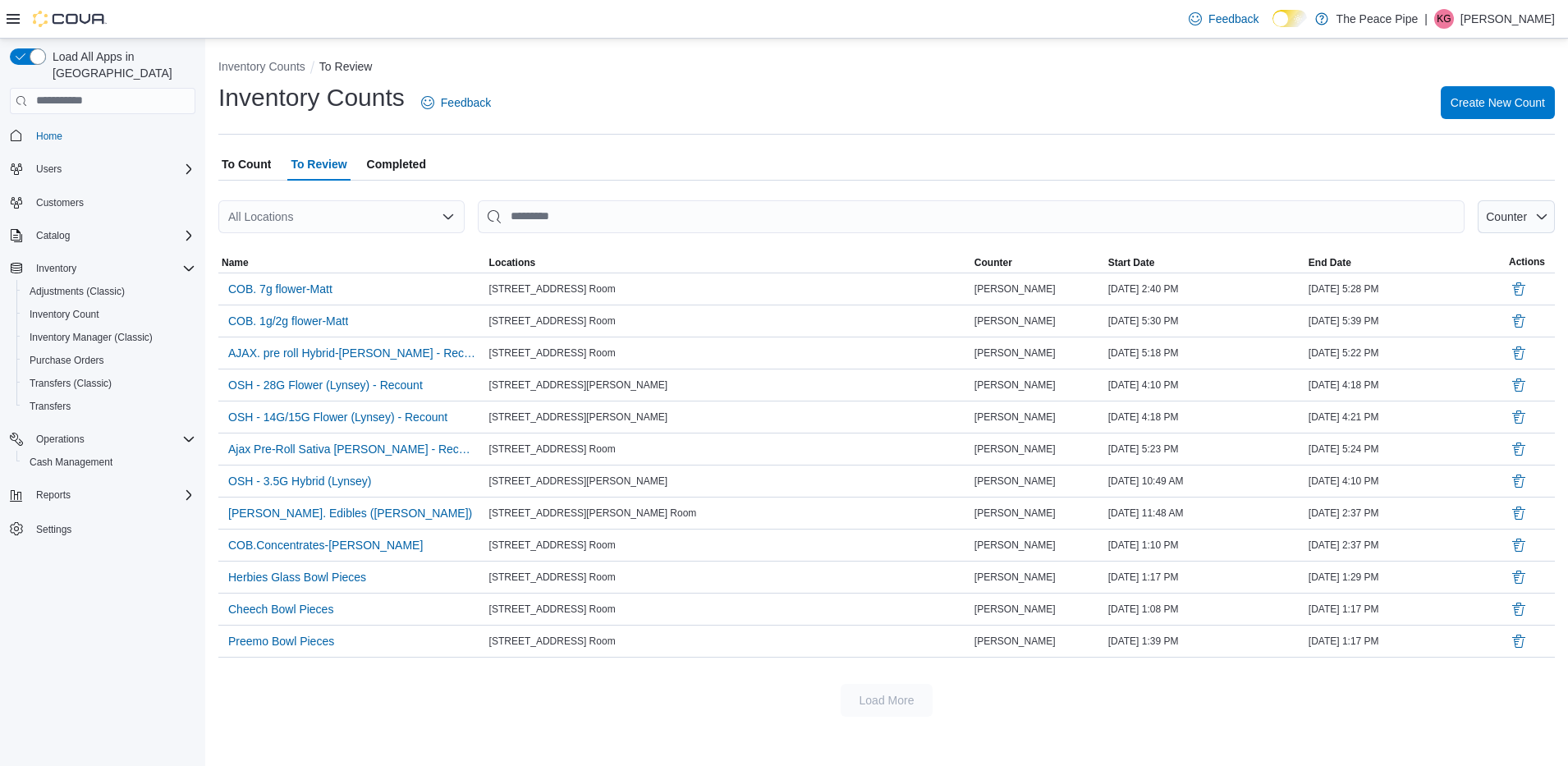
click at [383, 160] on span "Completed" at bounding box center [397, 163] width 59 height 32
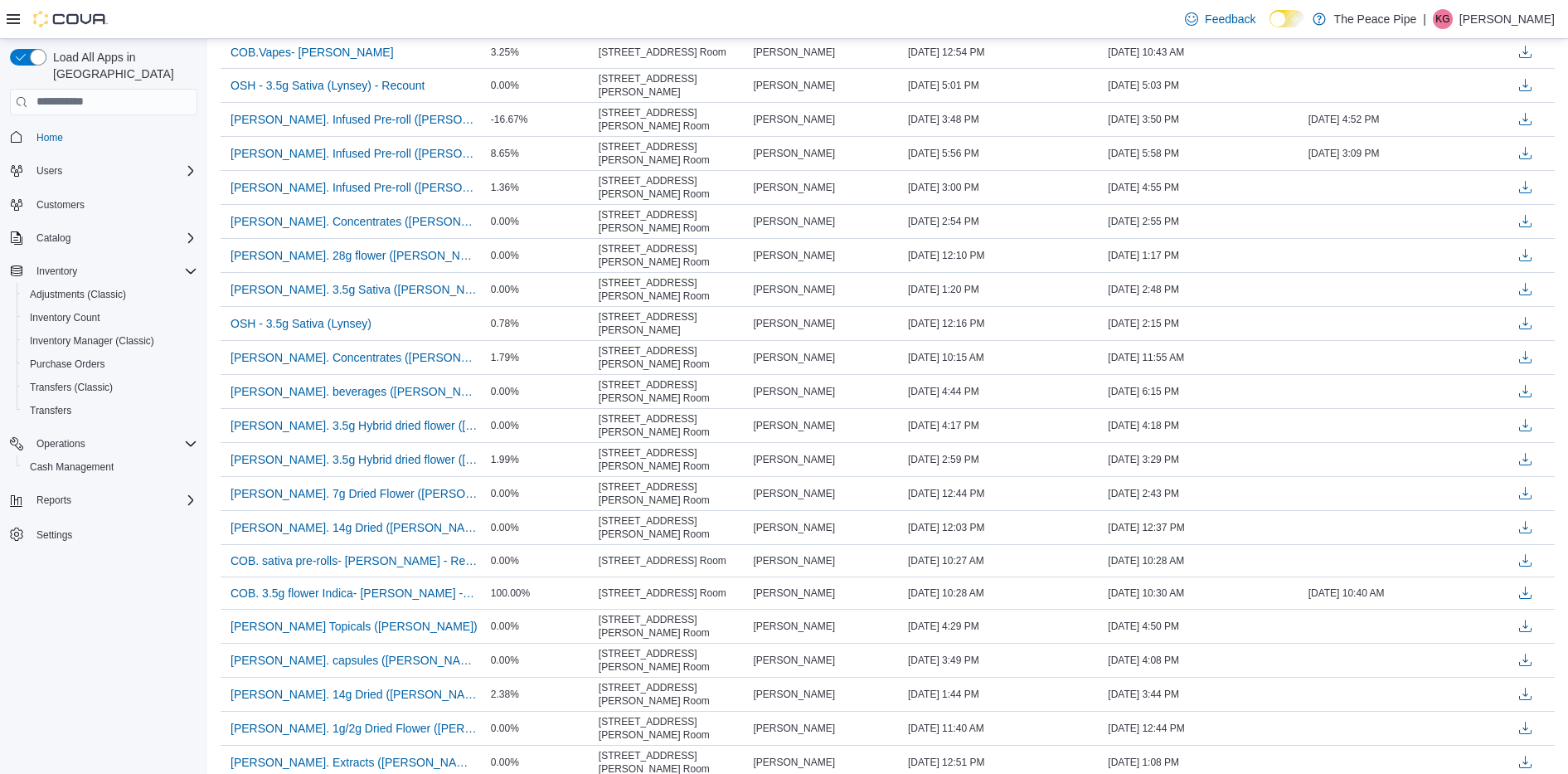
scroll to position [1192, 0]
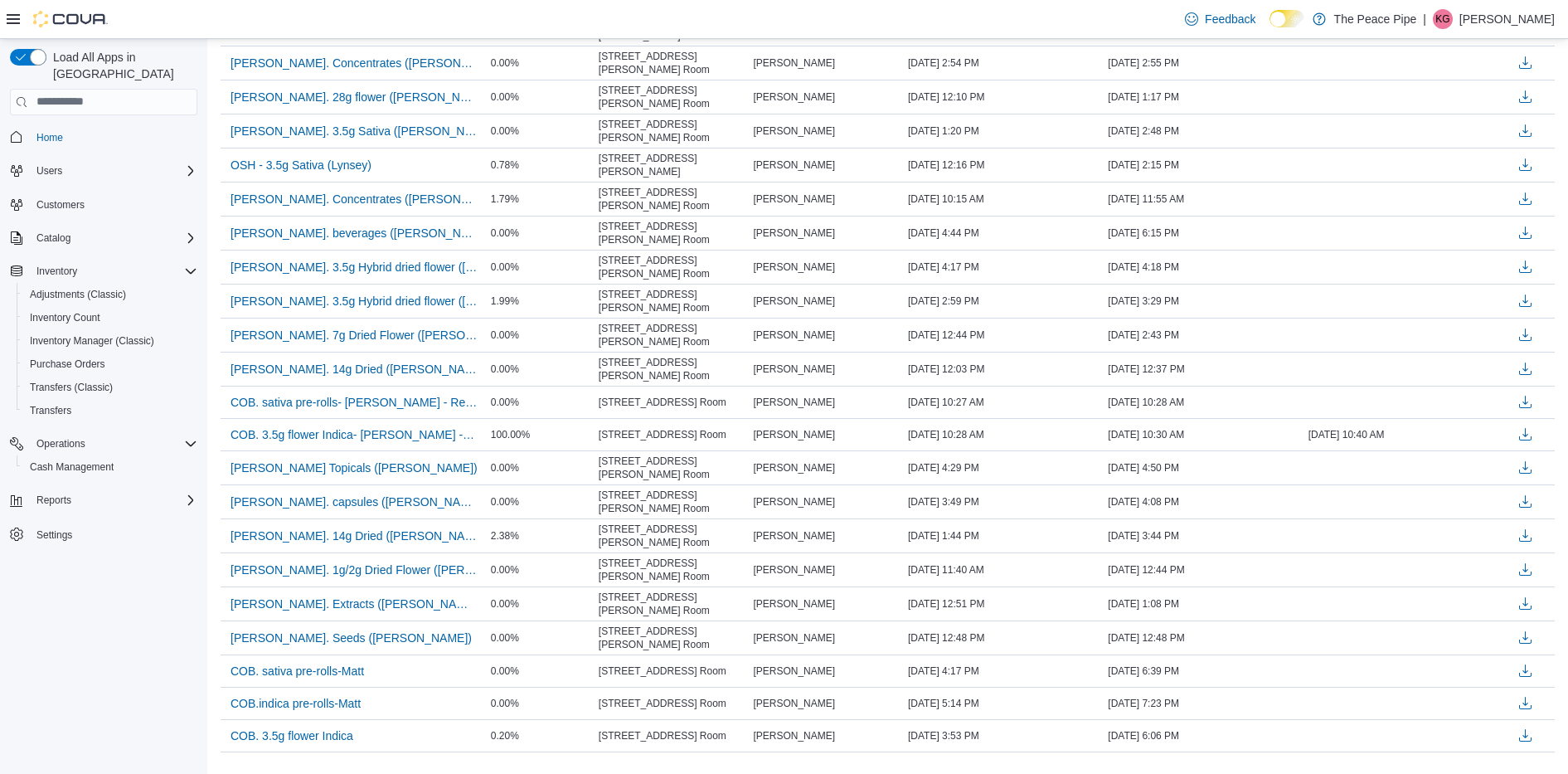
click at [384, 486] on div "[PERSON_NAME]. capsules ([PERSON_NAME])" at bounding box center [354, 502] width 267 height 32
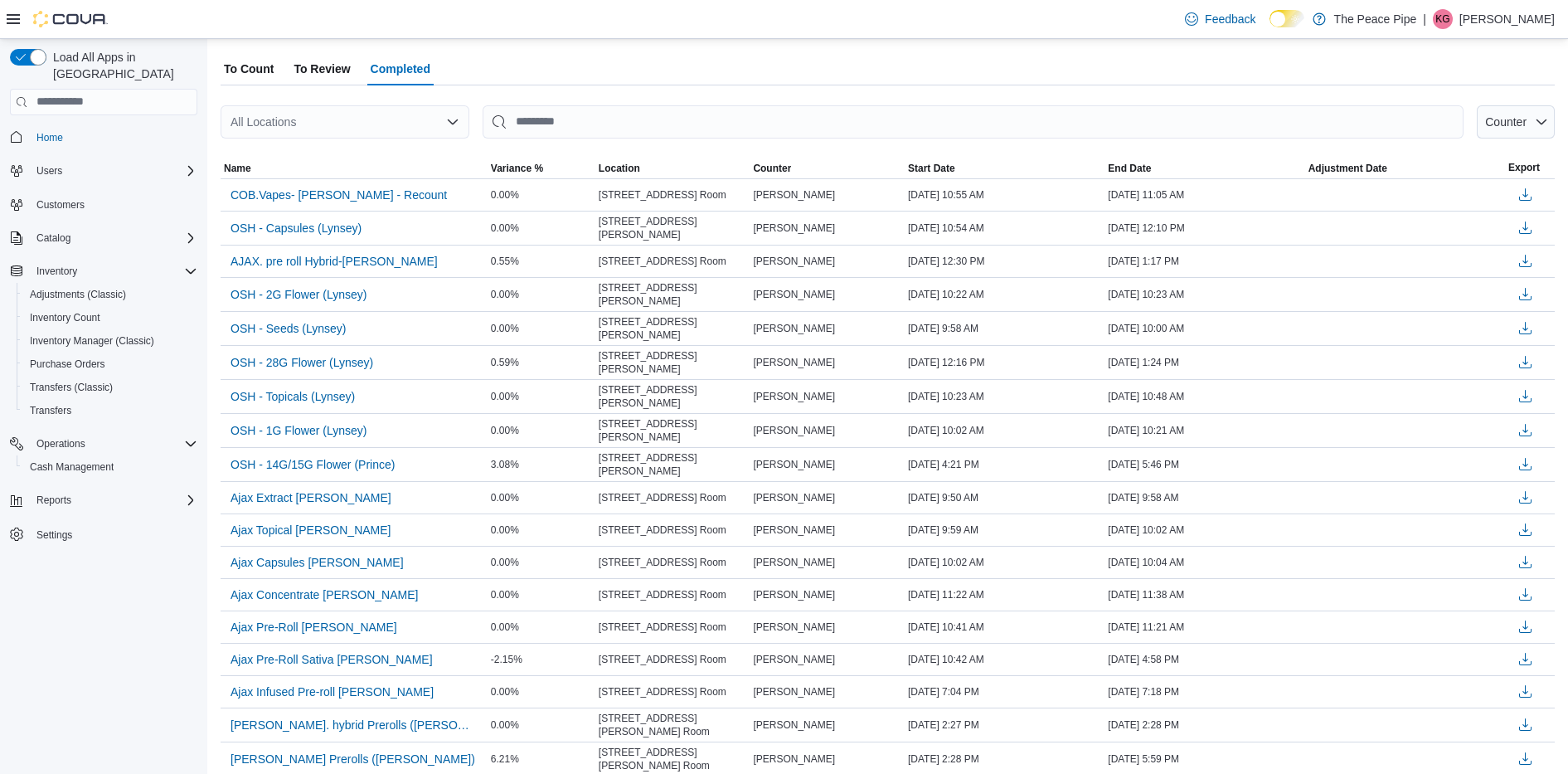
scroll to position [95, 0]
click at [316, 72] on span "To Review" at bounding box center [322, 70] width 56 height 33
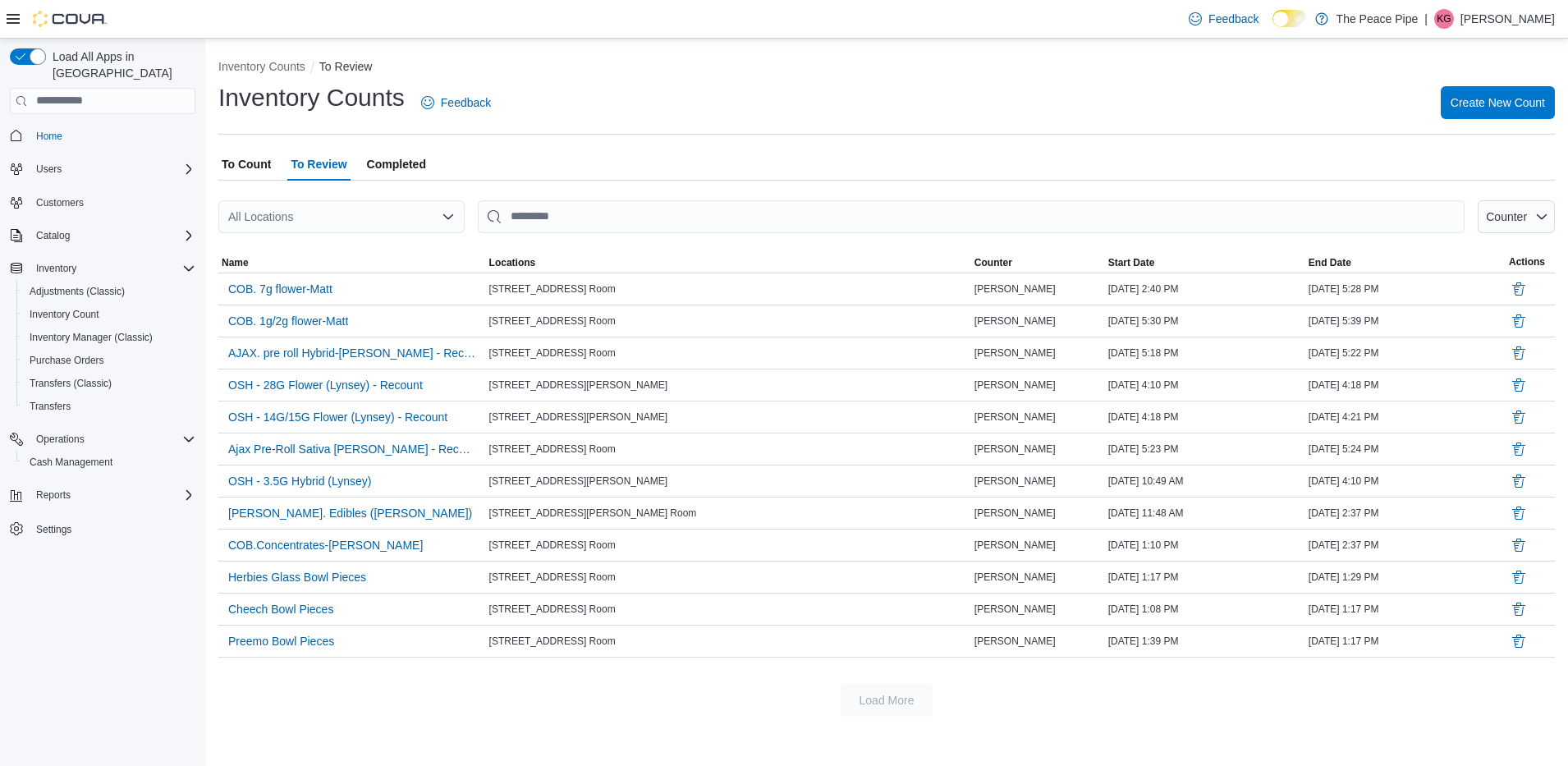
click at [269, 165] on span "To Count" at bounding box center [246, 163] width 49 height 32
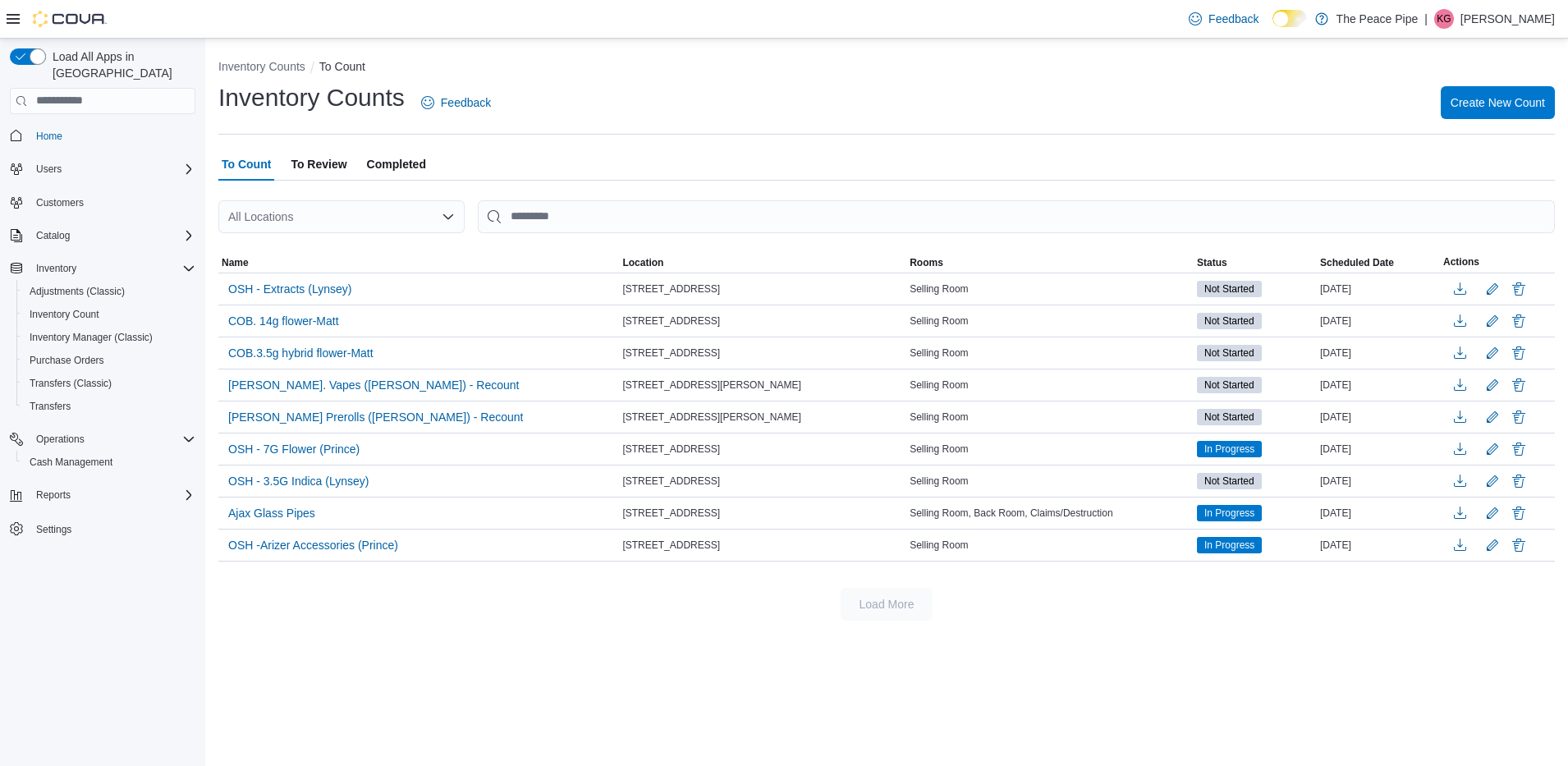
click at [269, 165] on span "To Count" at bounding box center [246, 163] width 49 height 32
click at [639, 378] on span "[STREET_ADDRESS][PERSON_NAME]" at bounding box center [712, 384] width 178 height 13
click at [1508, 23] on p "[PERSON_NAME]" at bounding box center [1508, 19] width 95 height 19
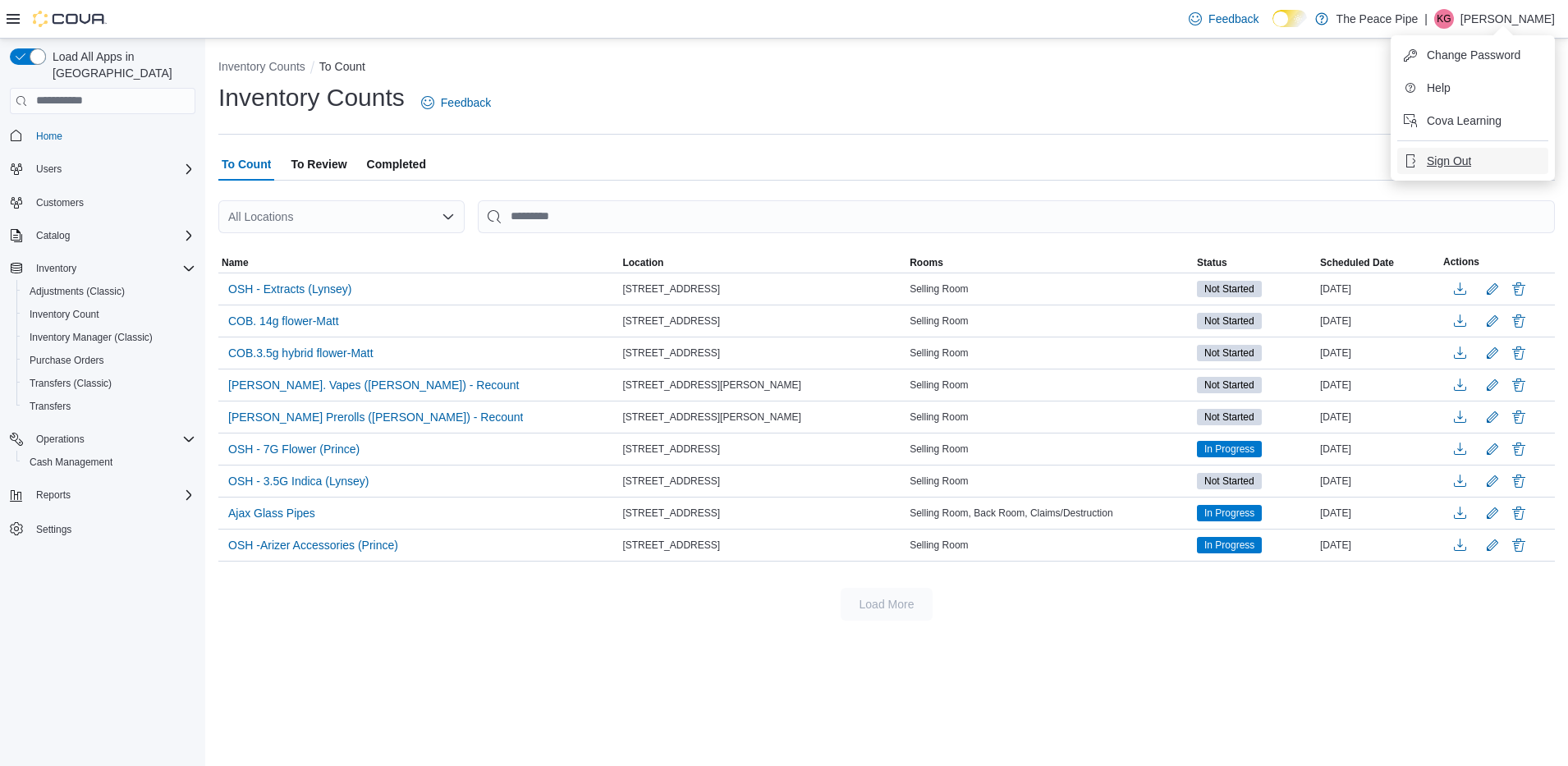
click at [1460, 165] on span "Sign Out" at bounding box center [1449, 161] width 44 height 17
